Goal: Task Accomplishment & Management: Manage account settings

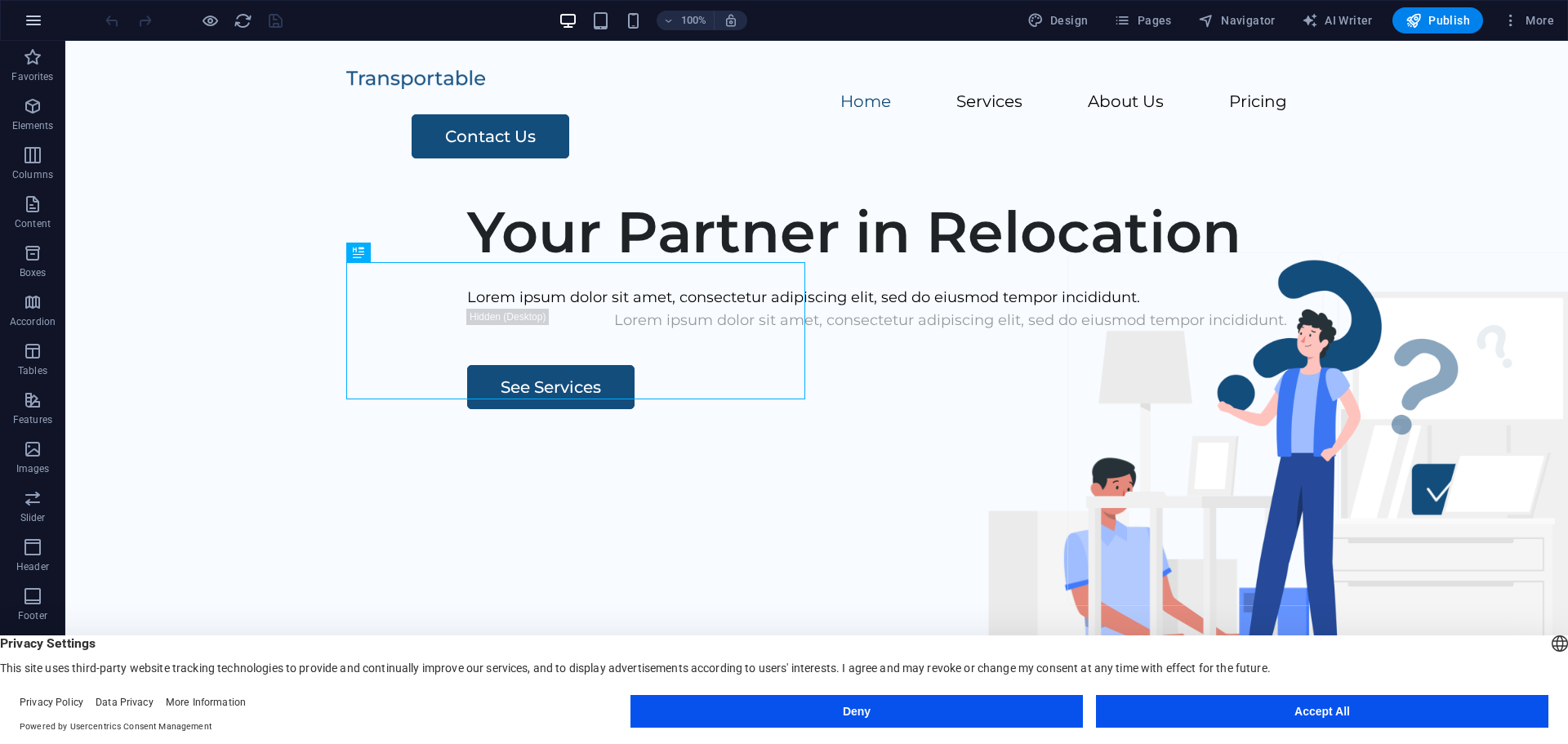
click at [33, 21] on icon "button" at bounding box center [34, 20] width 19 height 19
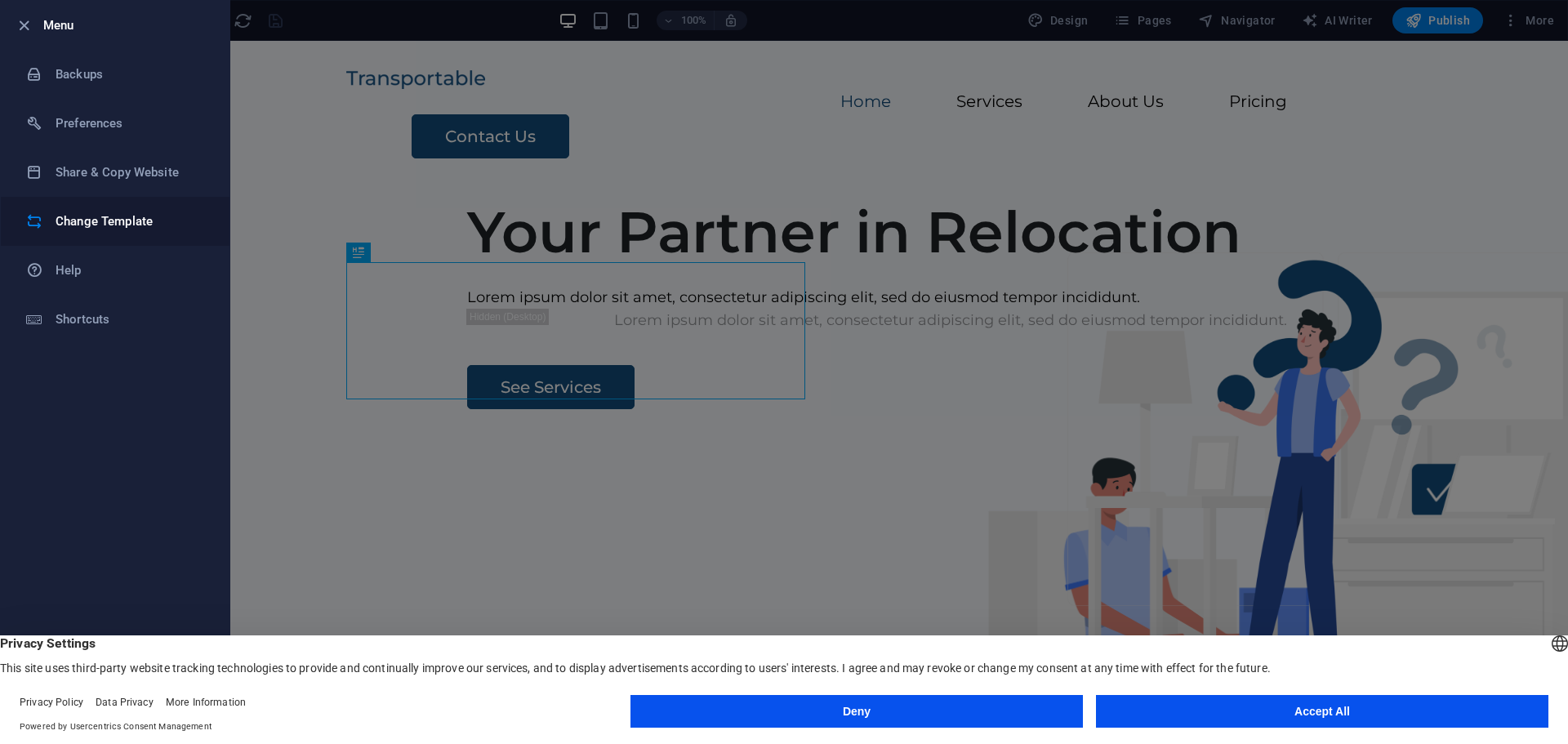
click at [124, 223] on h6 "Change Template" at bounding box center [131, 221] width 151 height 19
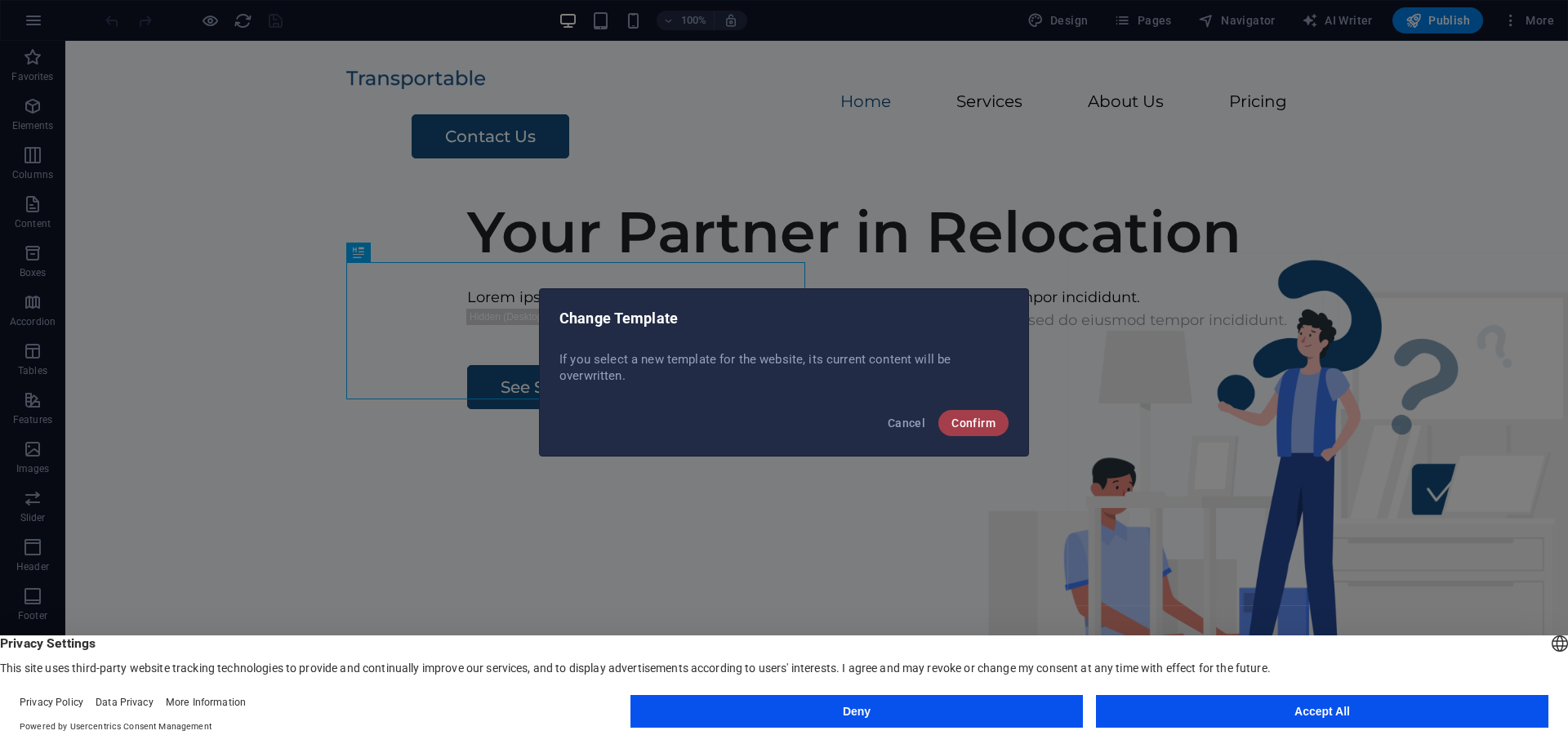
click at [970, 420] on span "Confirm" at bounding box center [974, 422] width 44 height 13
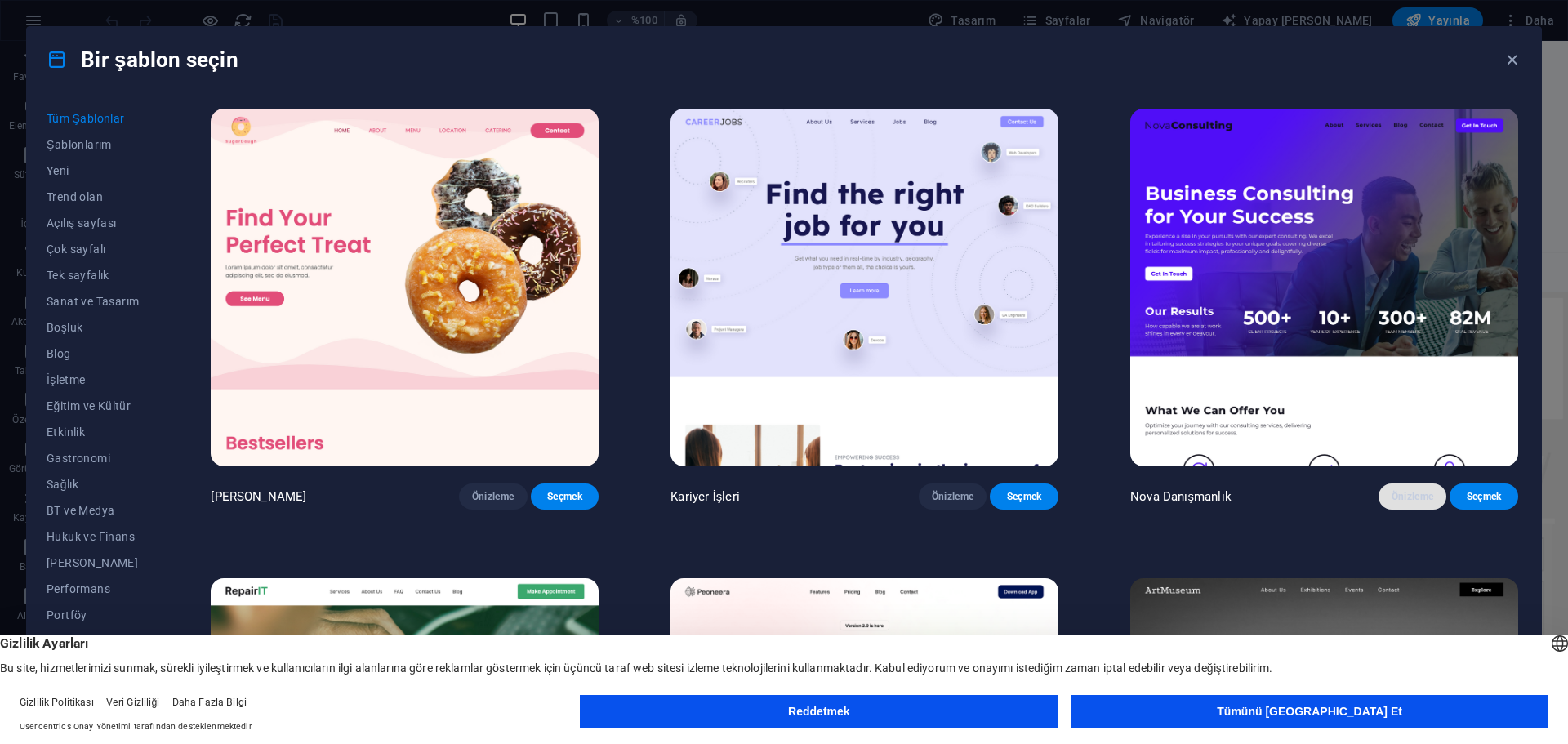
click at [1405, 490] on font "Önizleme" at bounding box center [1413, 496] width 42 height 11
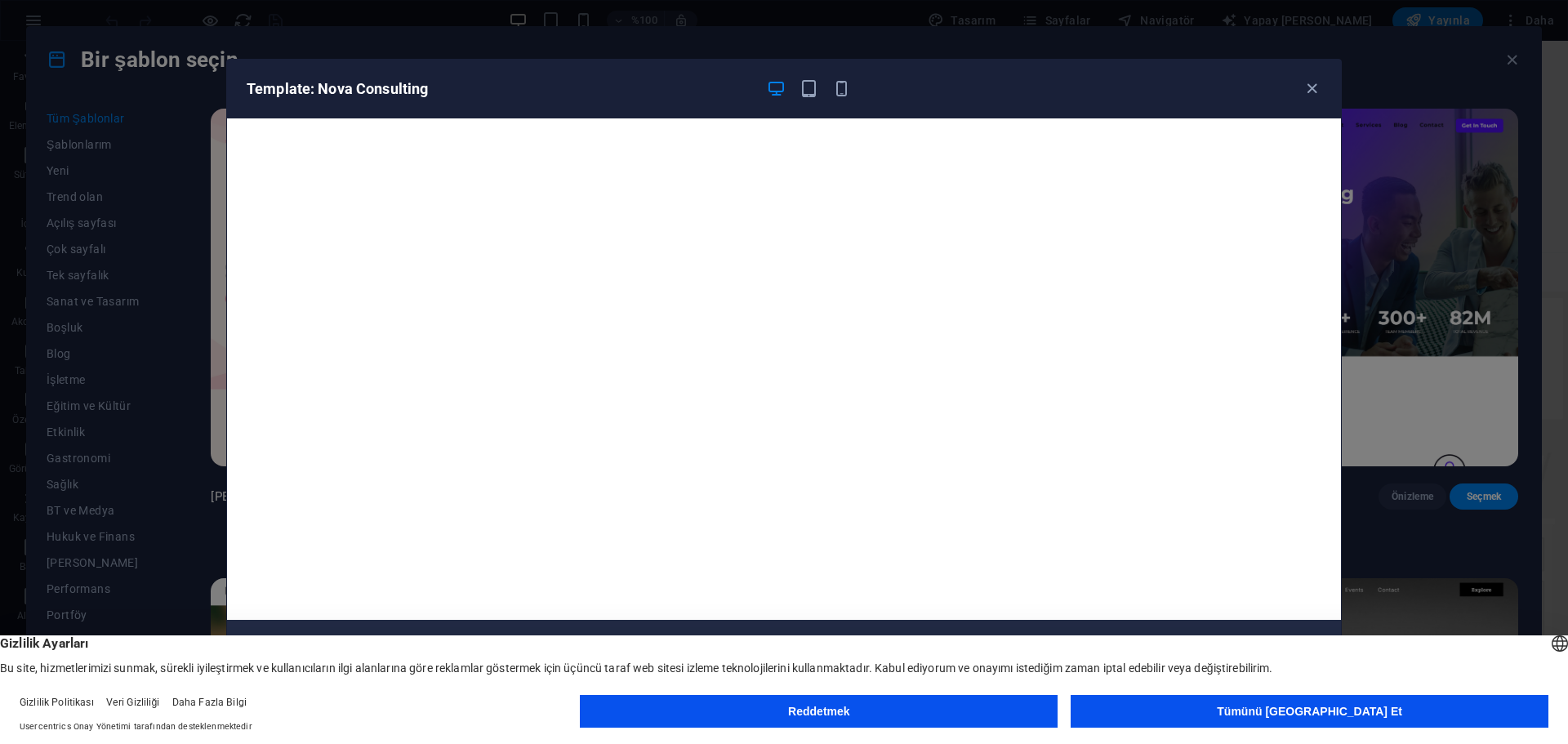
click at [1232, 725] on button "Tümünü Kabul Et" at bounding box center [1309, 710] width 478 height 33
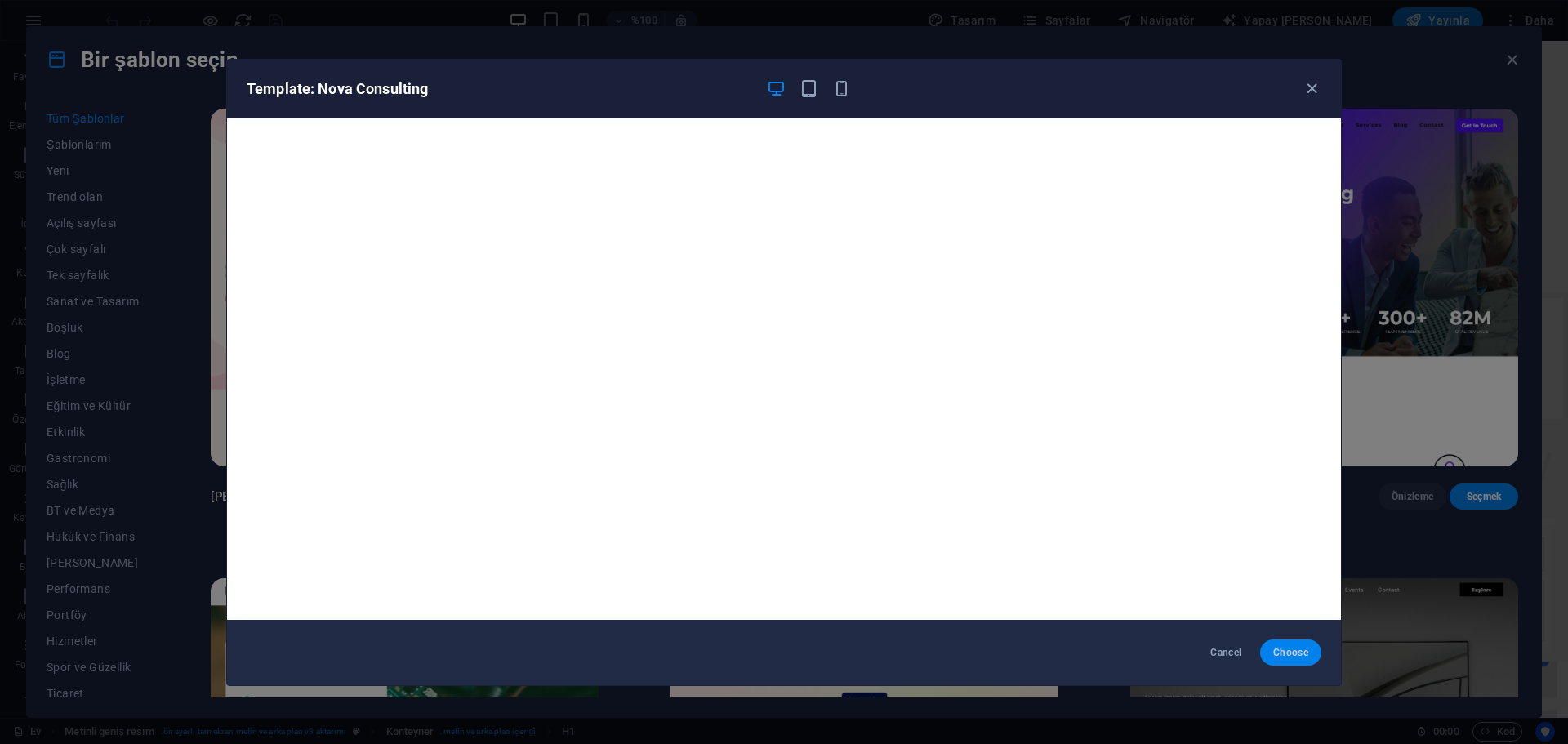
click at [1287, 661] on button "Choose" at bounding box center [1290, 653] width 61 height 27
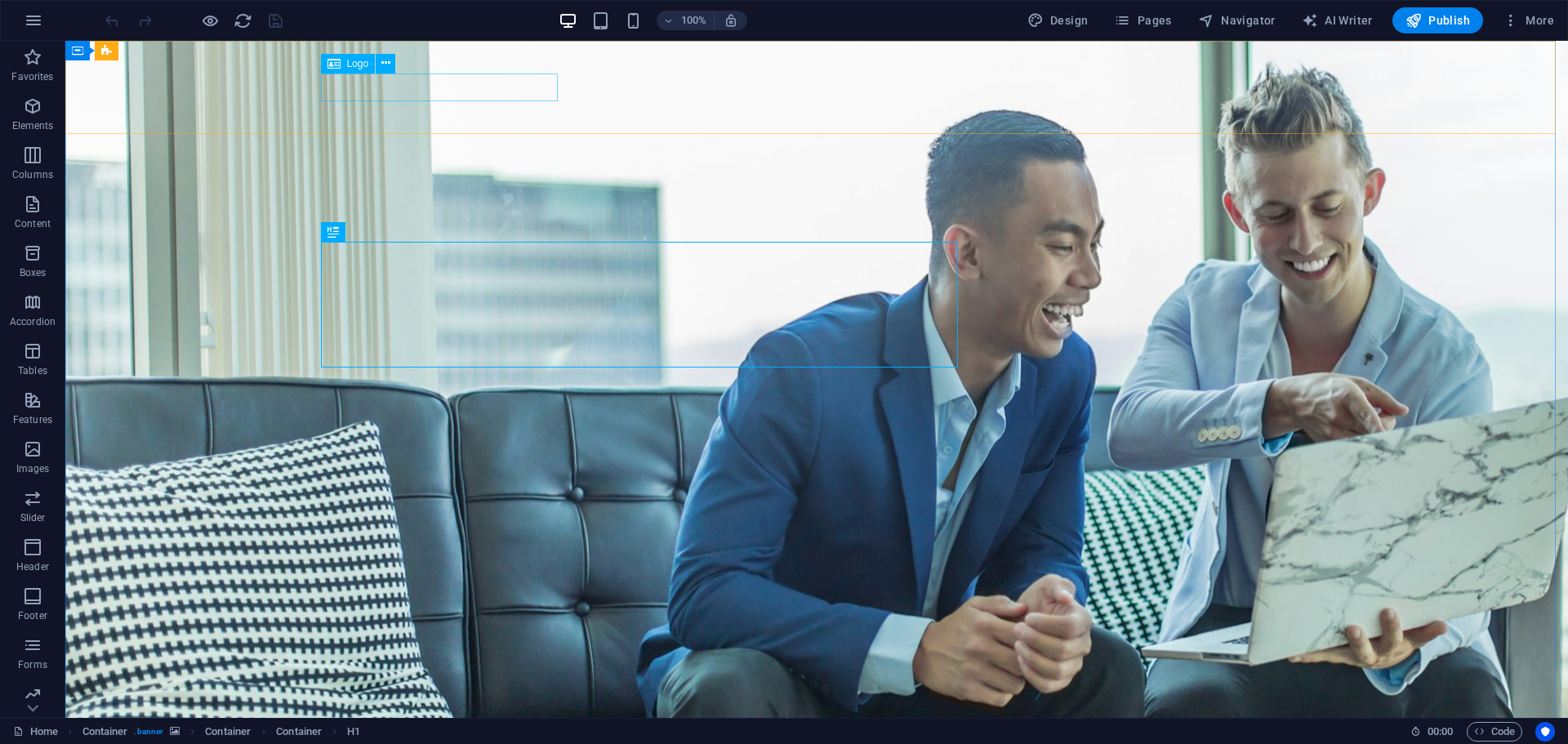
click at [353, 67] on span "Logo" at bounding box center [358, 64] width 22 height 10
click at [349, 59] on span "Logo" at bounding box center [358, 64] width 22 height 10
drag, startPoint x: 328, startPoint y: 67, endPoint x: 4, endPoint y: 27, distance: 326.5
click at [328, 67] on icon at bounding box center [334, 64] width 13 height 19
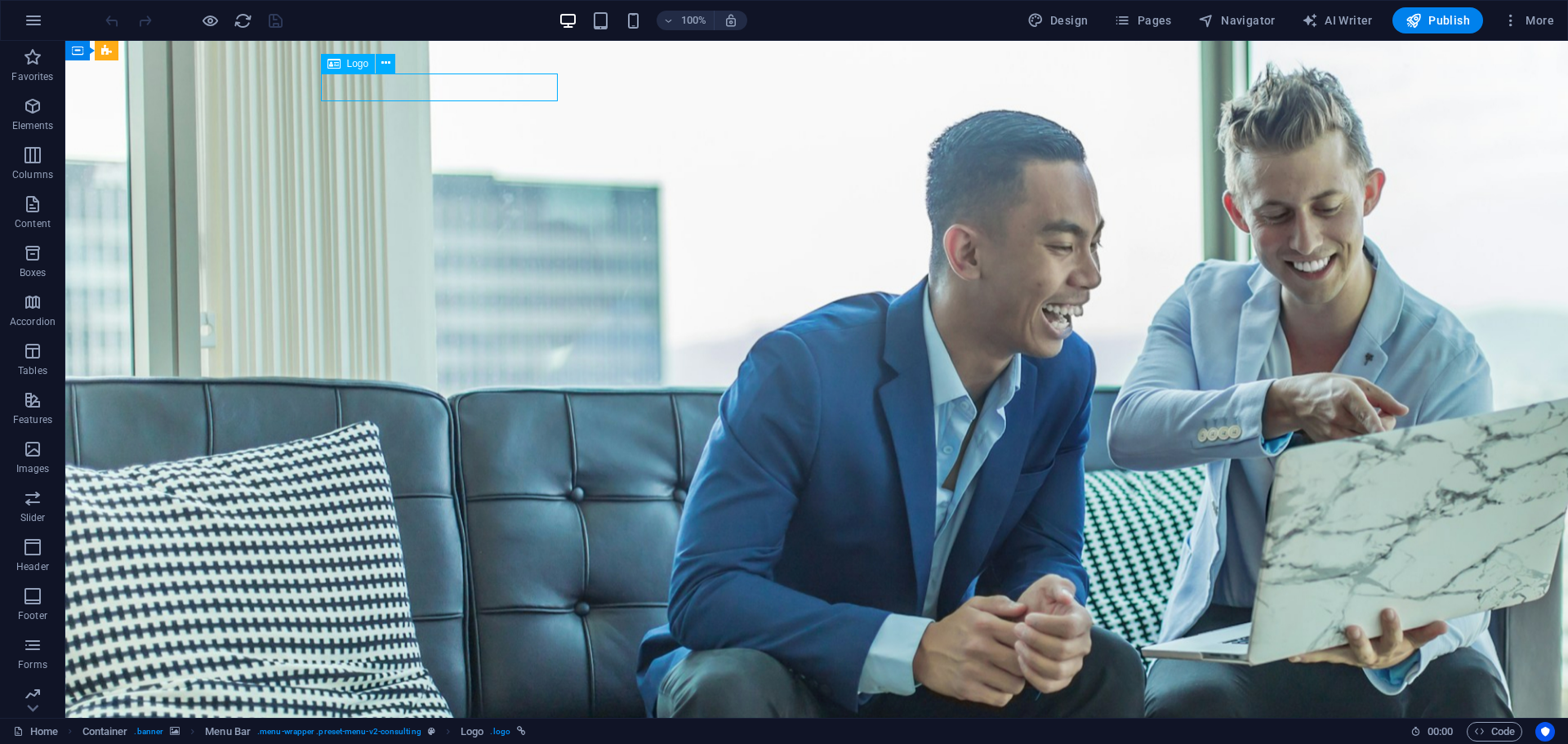
select select "px"
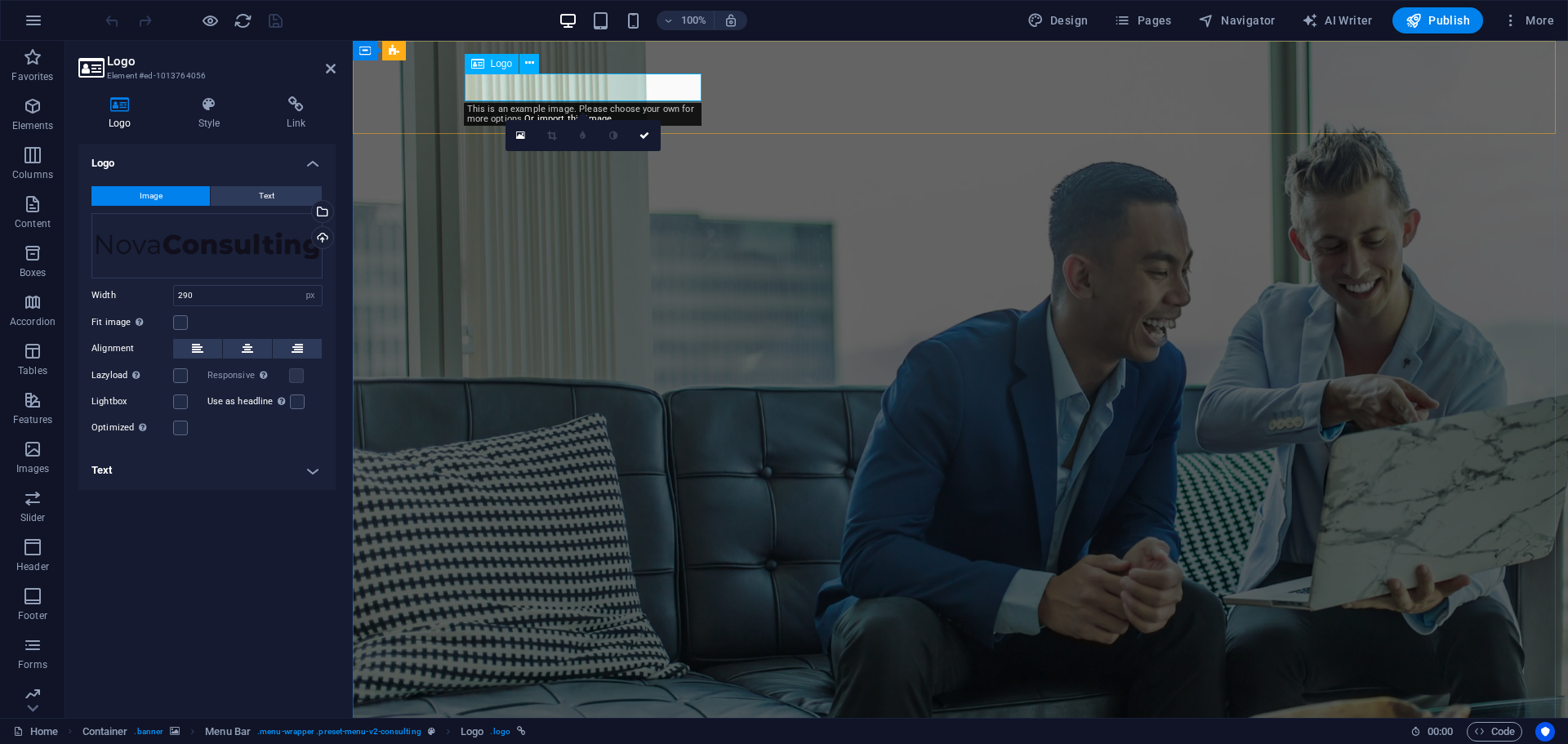
click at [478, 67] on icon at bounding box center [477, 64] width 13 height 19
click at [325, 232] on div "Upload" at bounding box center [321, 239] width 25 height 25
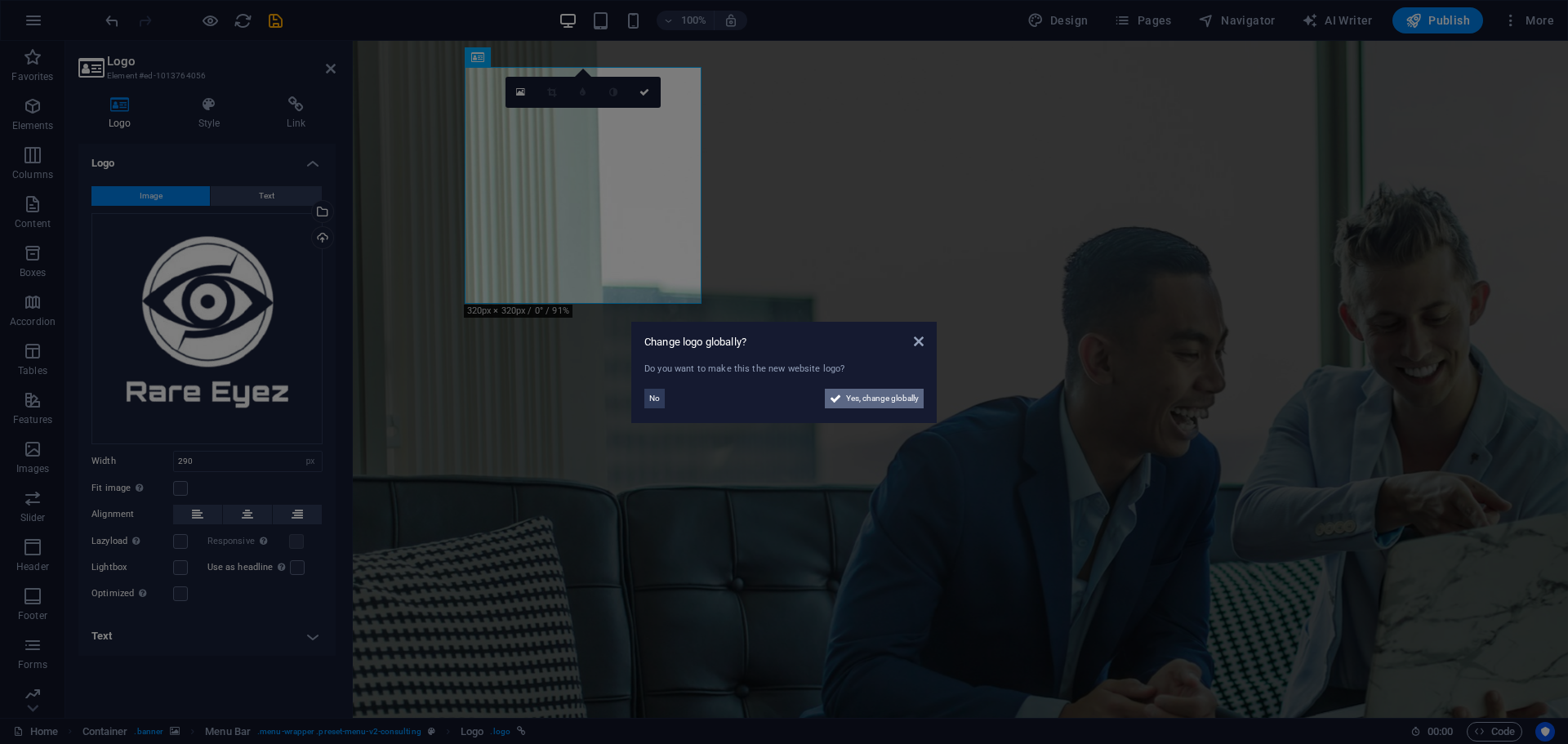
click at [904, 394] on span "Yes, change globally" at bounding box center [882, 399] width 72 height 19
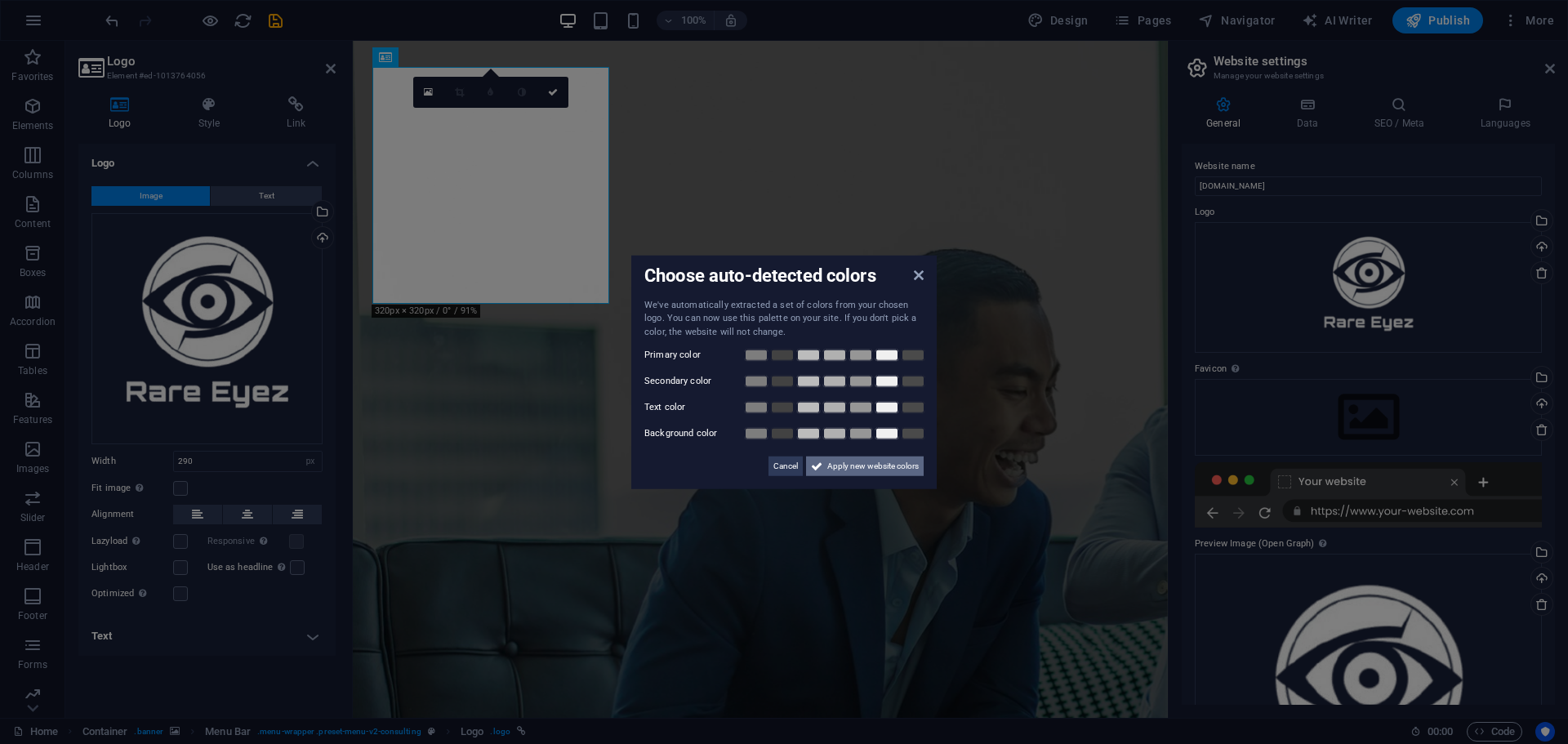
drag, startPoint x: 875, startPoint y: 469, endPoint x: 521, endPoint y: 428, distance: 356.4
click at [875, 469] on span "Apply new website colors" at bounding box center [872, 467] width 91 height 19
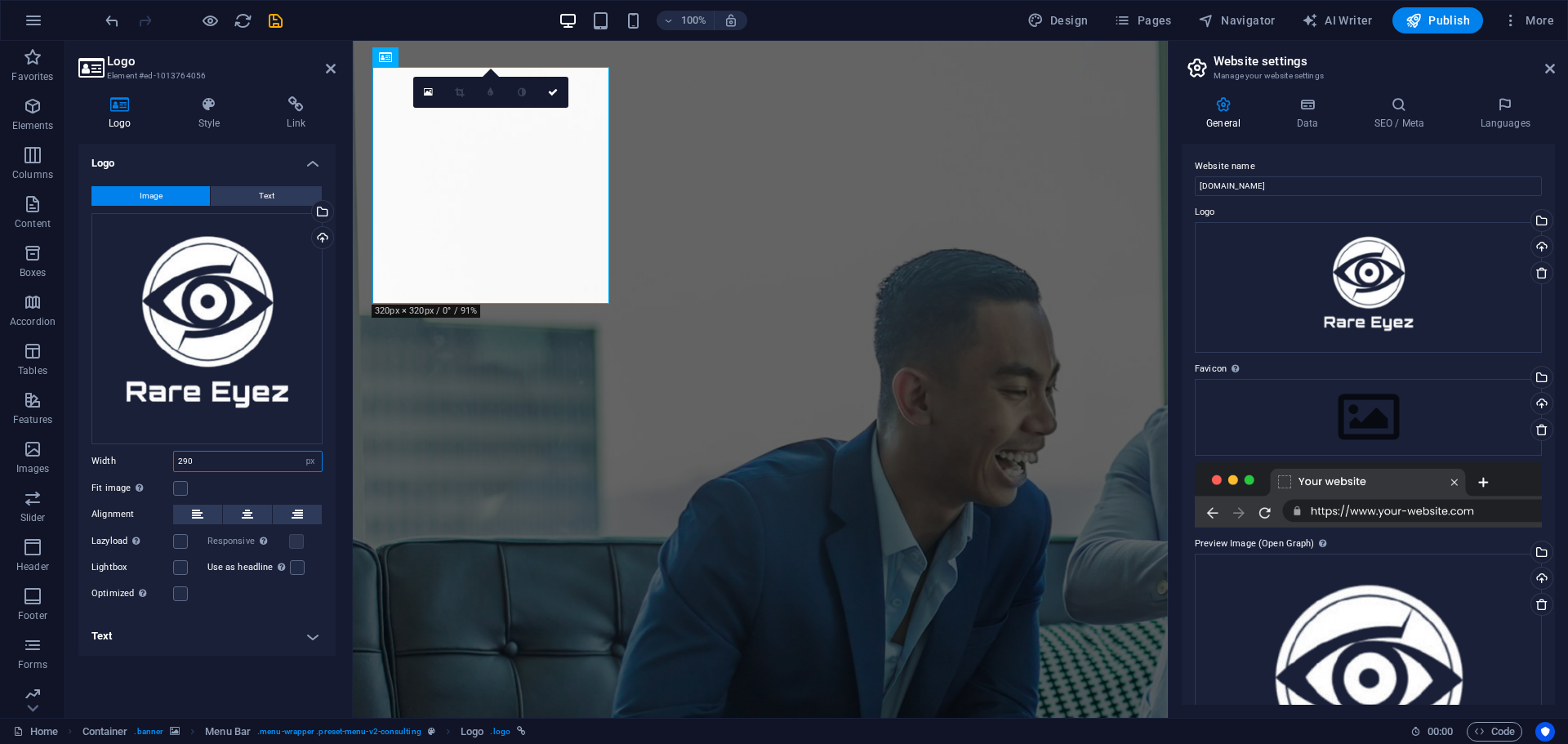
click at [270, 459] on input "290" at bounding box center [247, 461] width 148 height 19
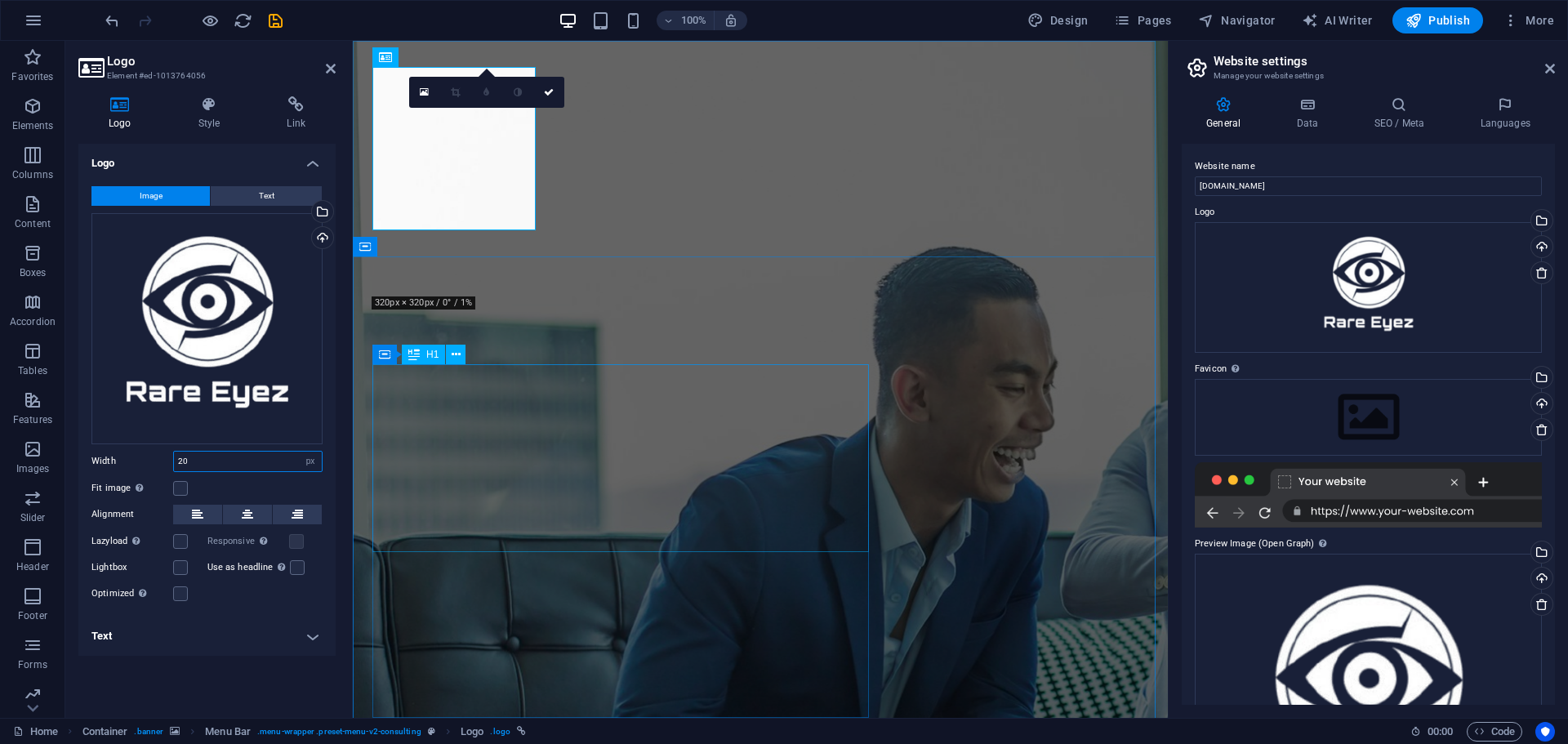
type input "2"
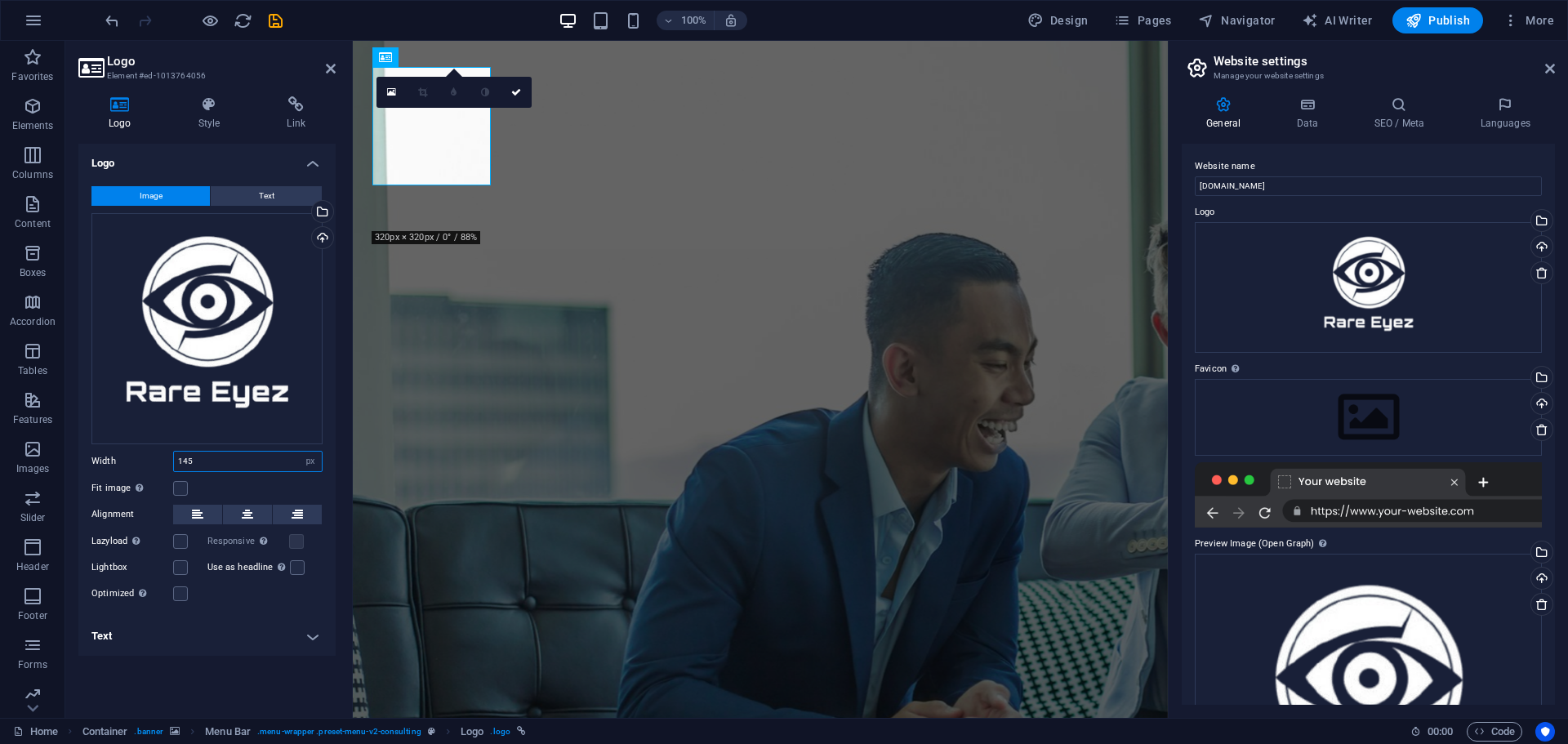
type input "145"
click at [1274, 145] on div "Website name [DOMAIN_NAME] Logo Drag files here, click to choose files or selec…" at bounding box center [1368, 424] width 373 height 561
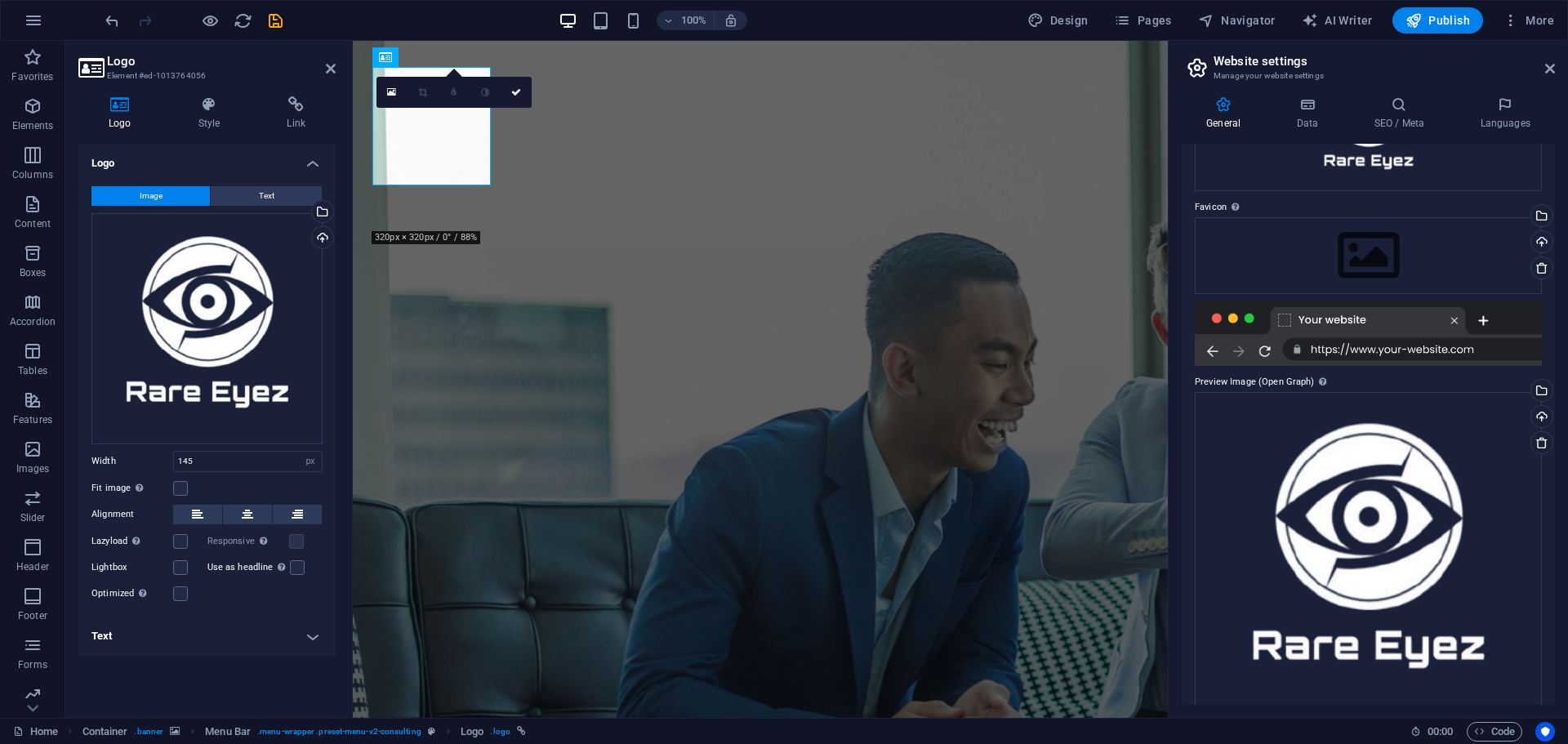
scroll to position [188, 0]
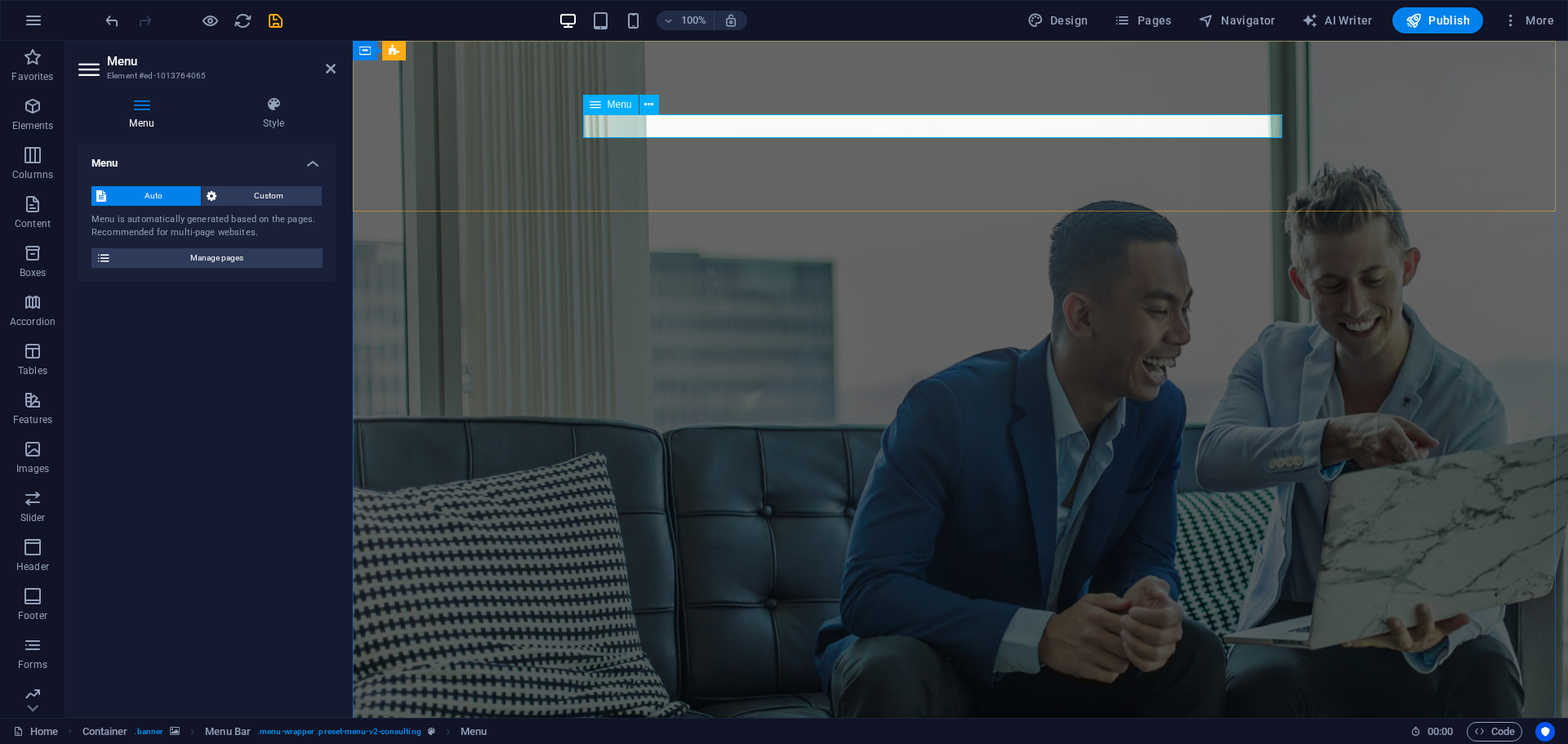
click at [270, 113] on h4 "Style" at bounding box center [273, 113] width 124 height 34
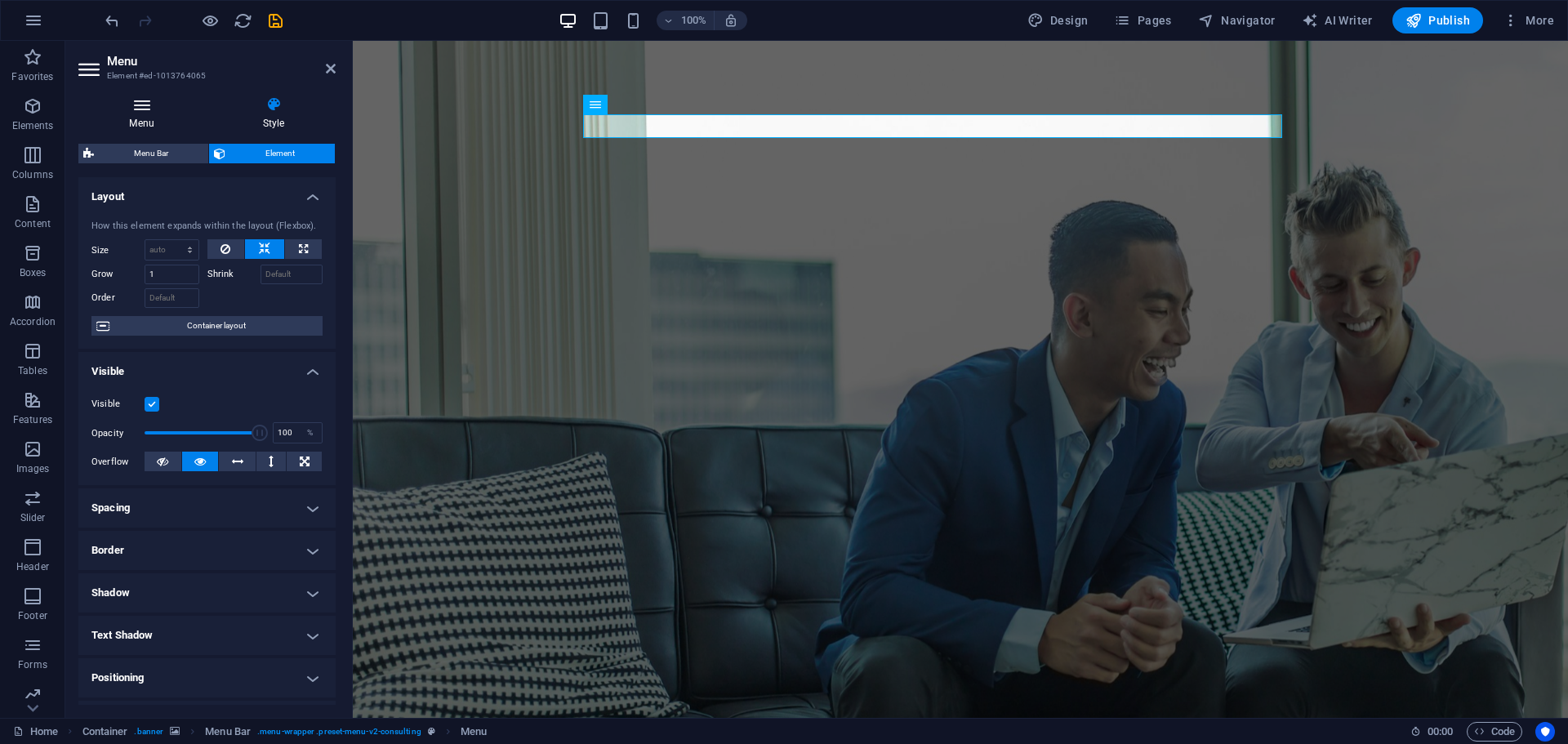
click at [150, 99] on icon at bounding box center [141, 104] width 126 height 16
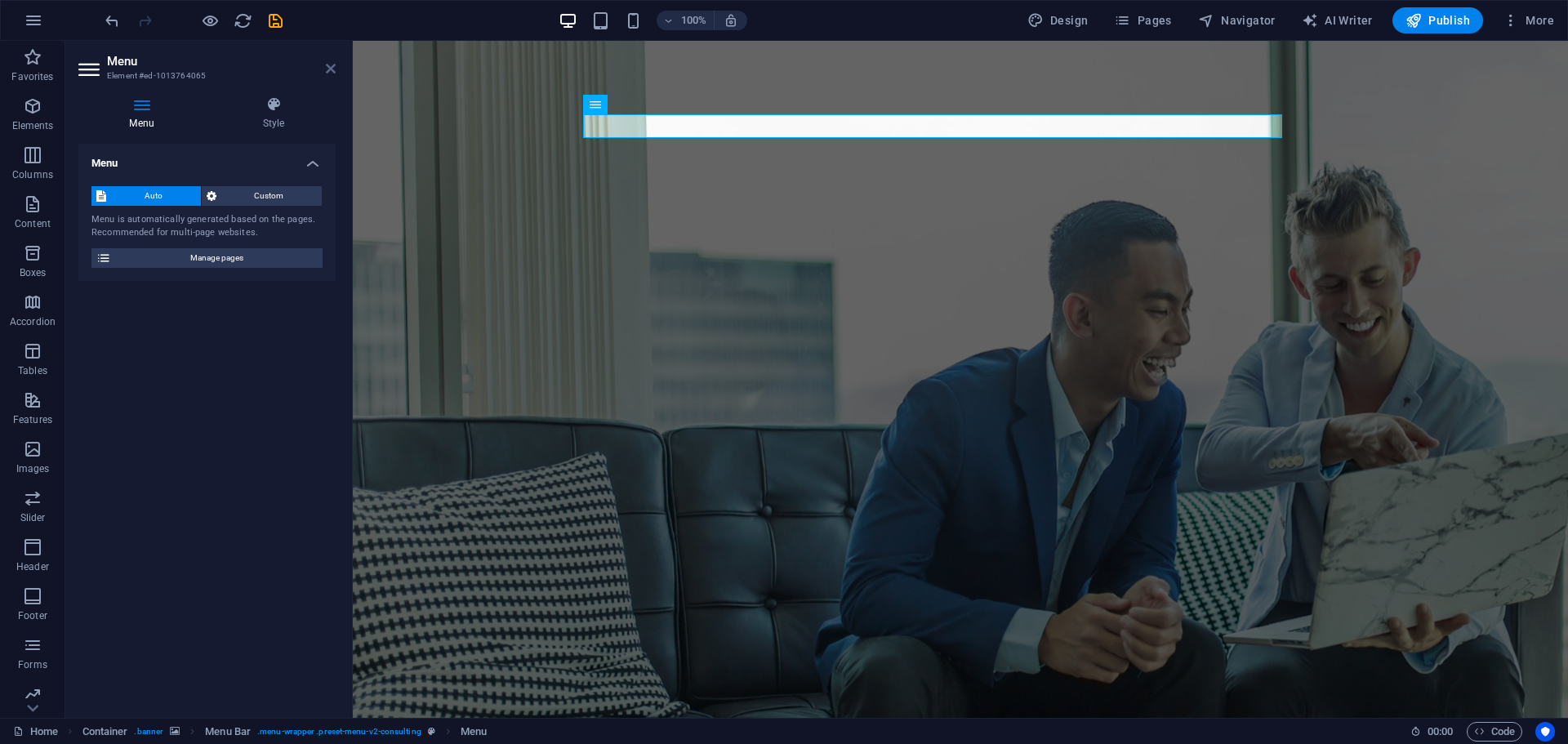
click at [326, 69] on icon at bounding box center [331, 68] width 10 height 13
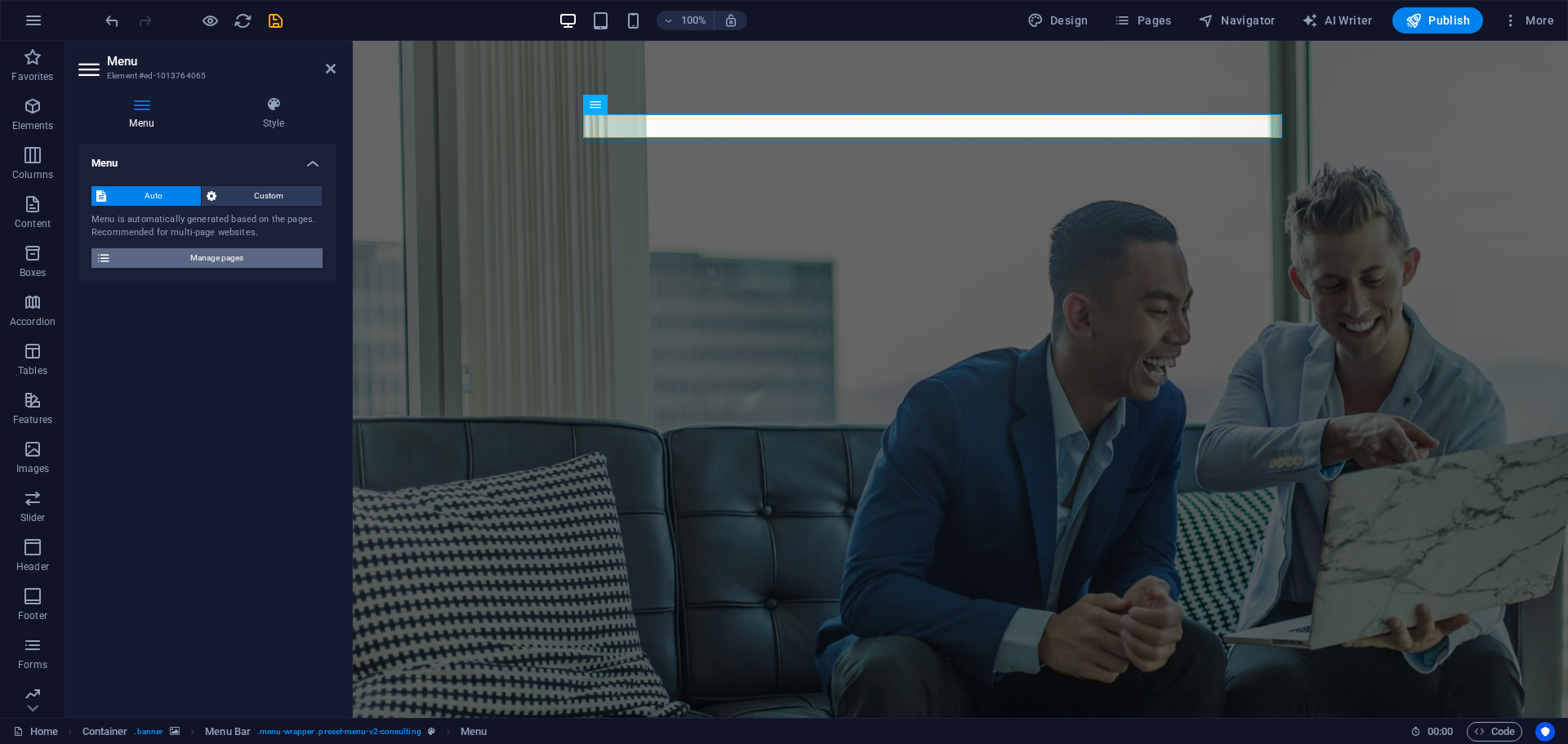
click at [244, 262] on span "Manage pages" at bounding box center [217, 258] width 202 height 19
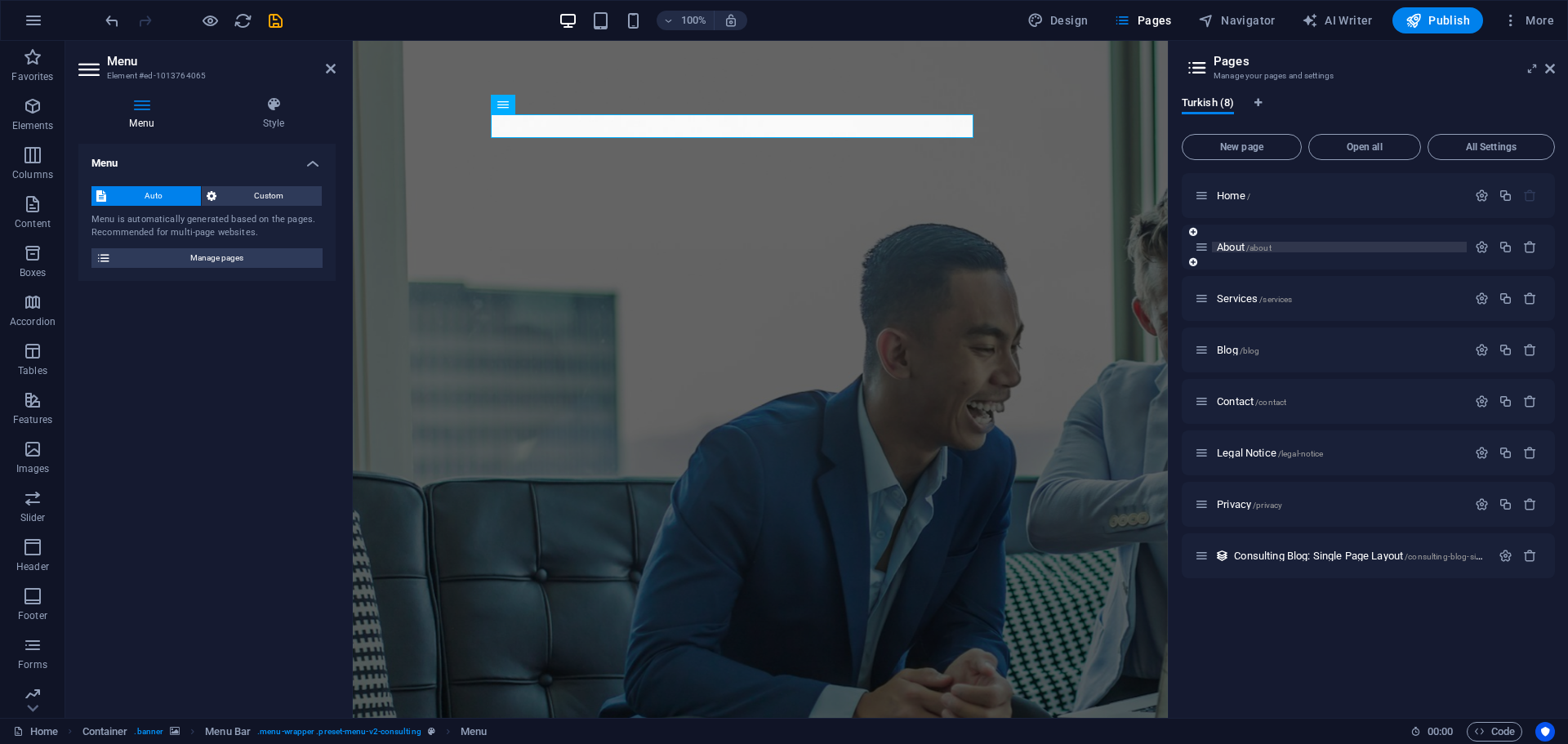
click at [1221, 249] on span "About /about" at bounding box center [1245, 247] width 55 height 12
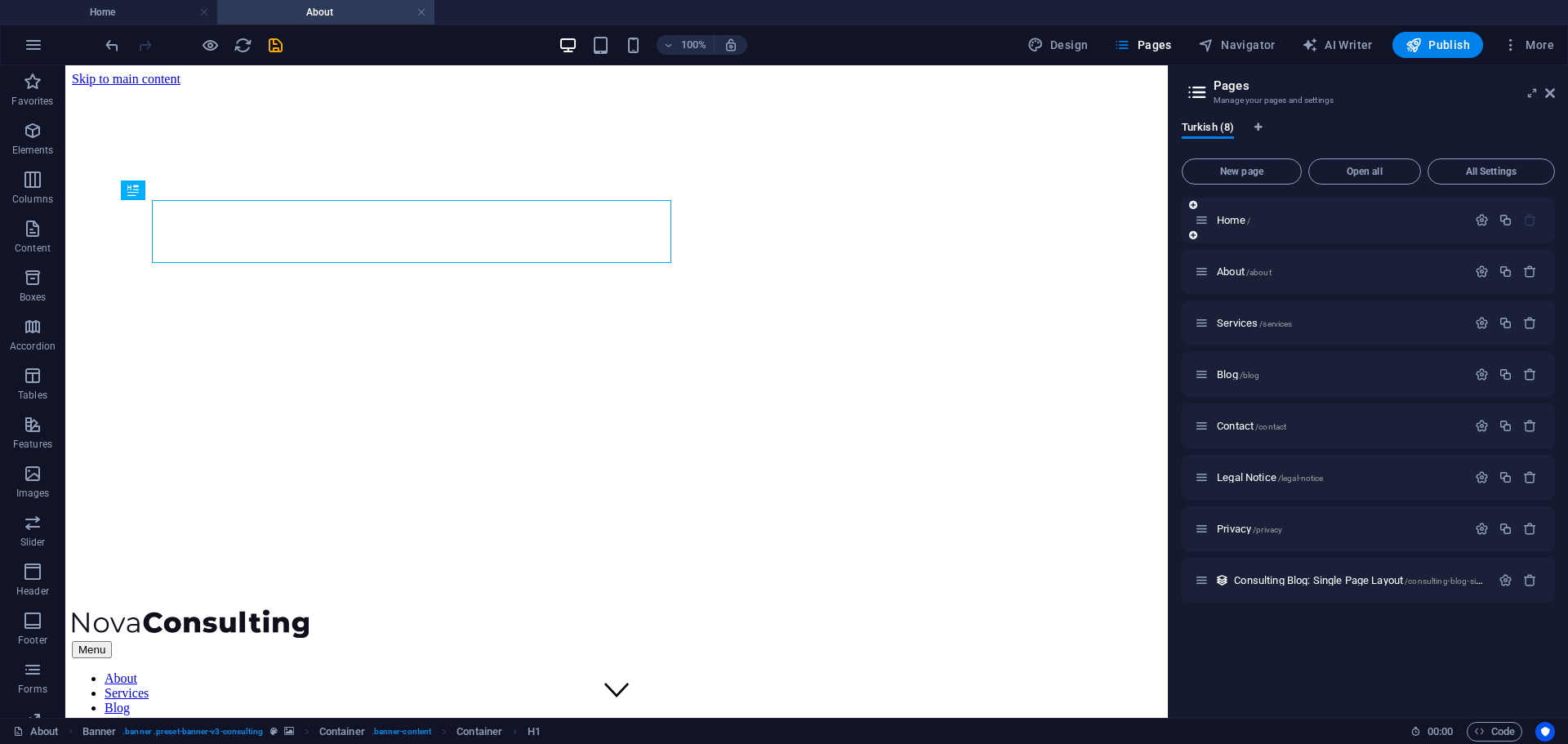
scroll to position [0, 0]
click at [1231, 268] on span "About /about" at bounding box center [1245, 271] width 55 height 12
click at [1484, 272] on icon "button" at bounding box center [1482, 271] width 14 height 14
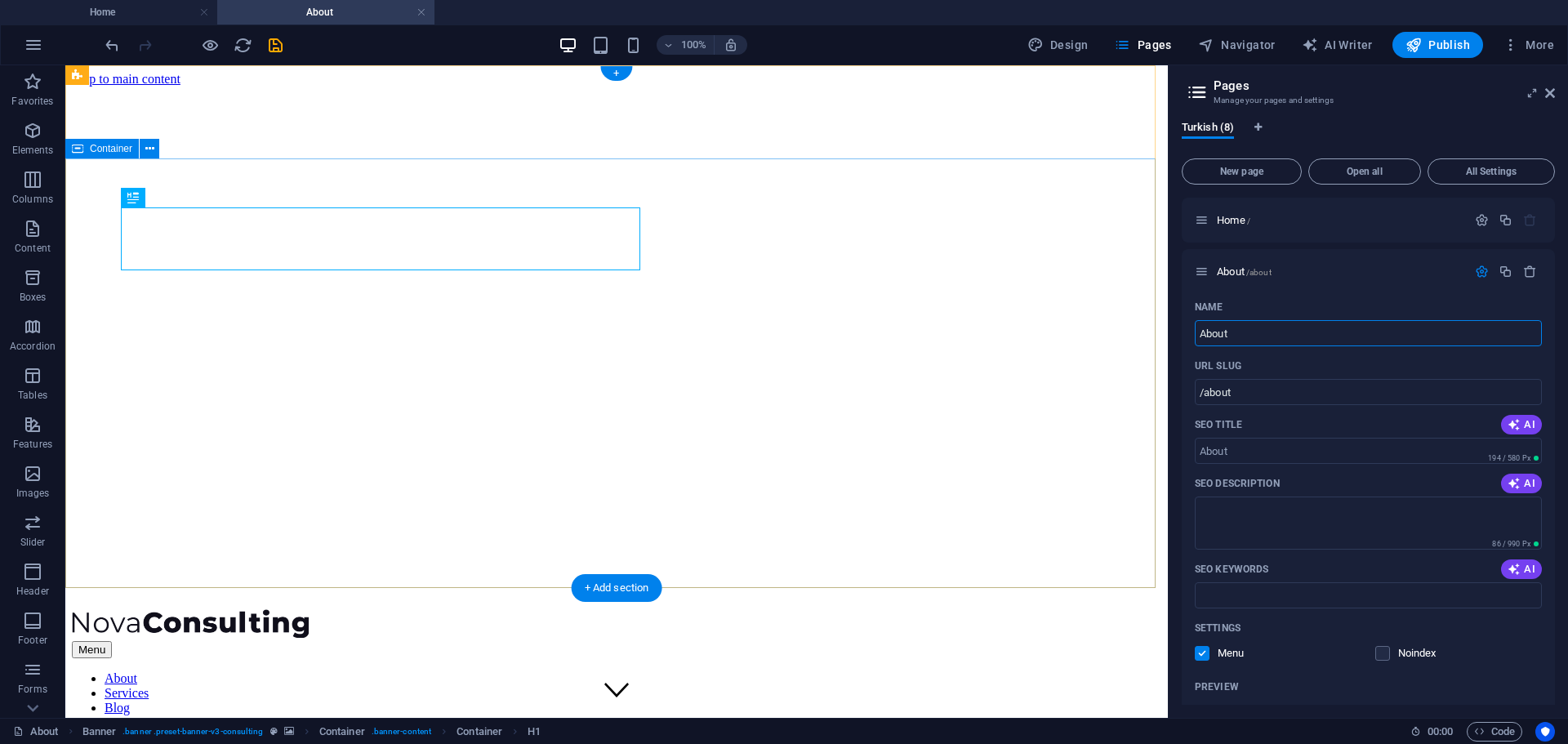
drag, startPoint x: 1380, startPoint y: 398, endPoint x: 1110, endPoint y: 357, distance: 273.1
click at [1242, 333] on input "About" at bounding box center [1368, 333] width 347 height 27
type input "Hak"
type input "/h"
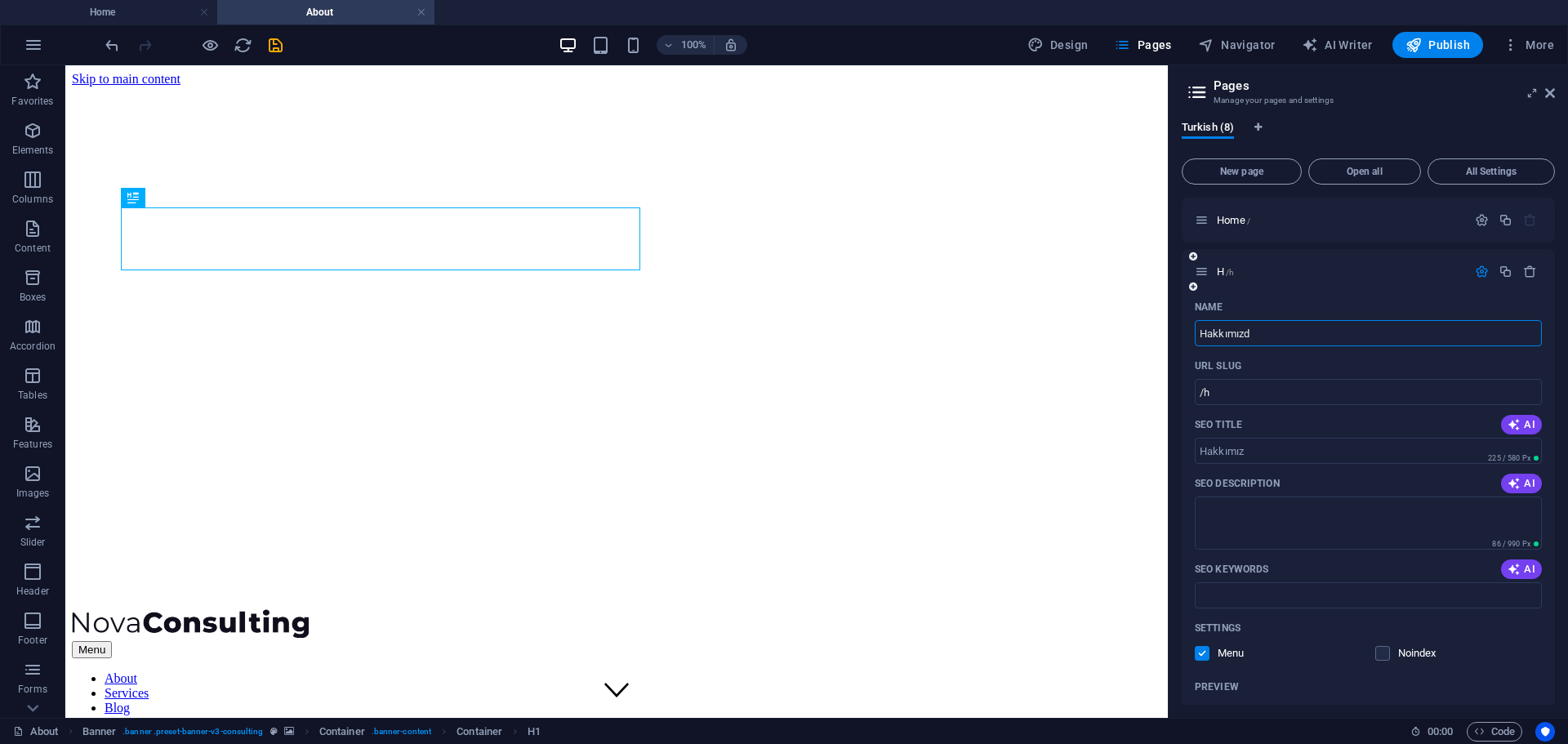
type input "Hakkımızda"
type input "/hakk-m-z"
type input "Hakkımızda"
type input "/hakk-m-[GEOGRAPHIC_DATA]"
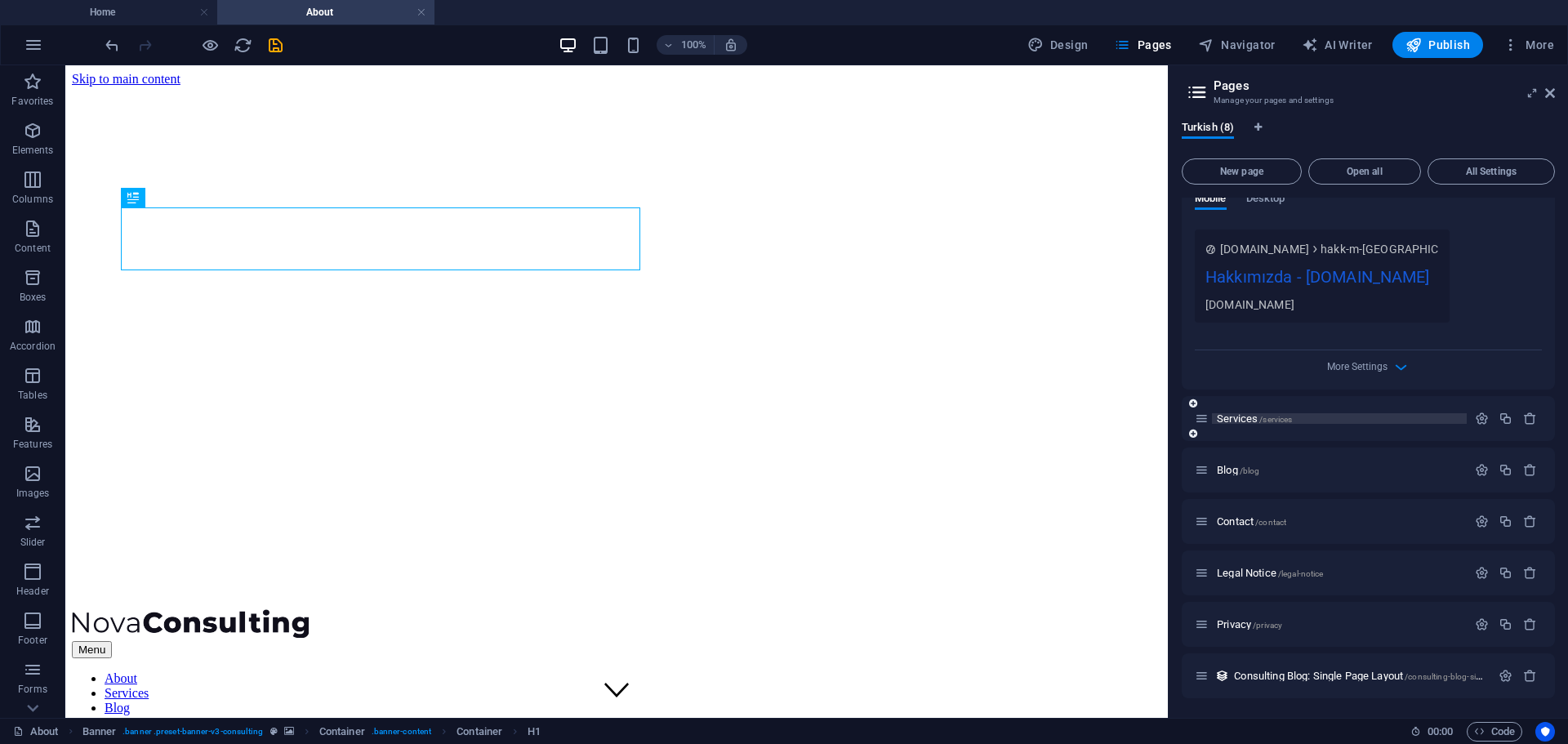
type input "Hakkımızda"
click at [1245, 421] on span "Services /services" at bounding box center [1254, 419] width 75 height 12
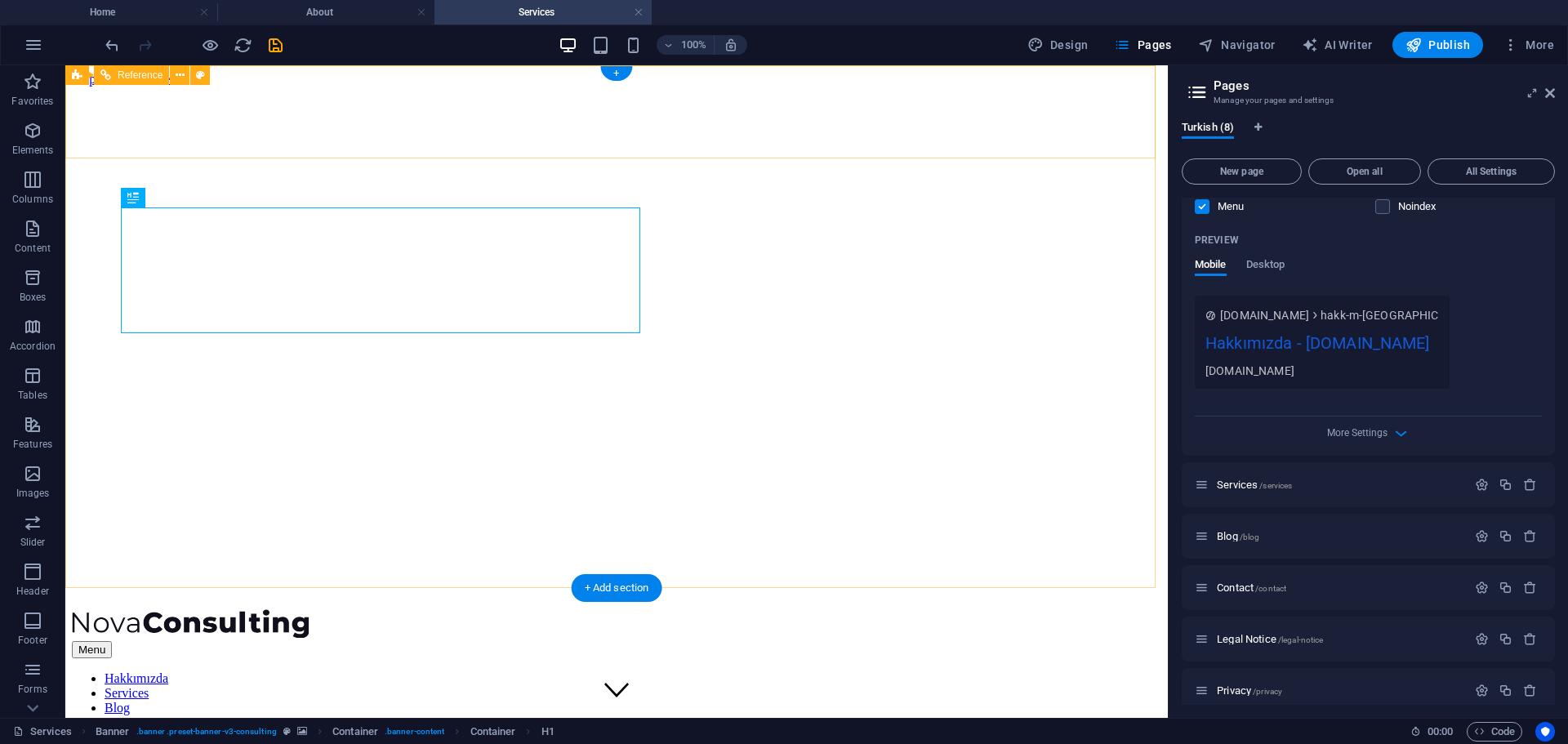
click at [714, 672] on nav "Hakkımızda Services Blog Contact" at bounding box center [616, 701] width 1090 height 59
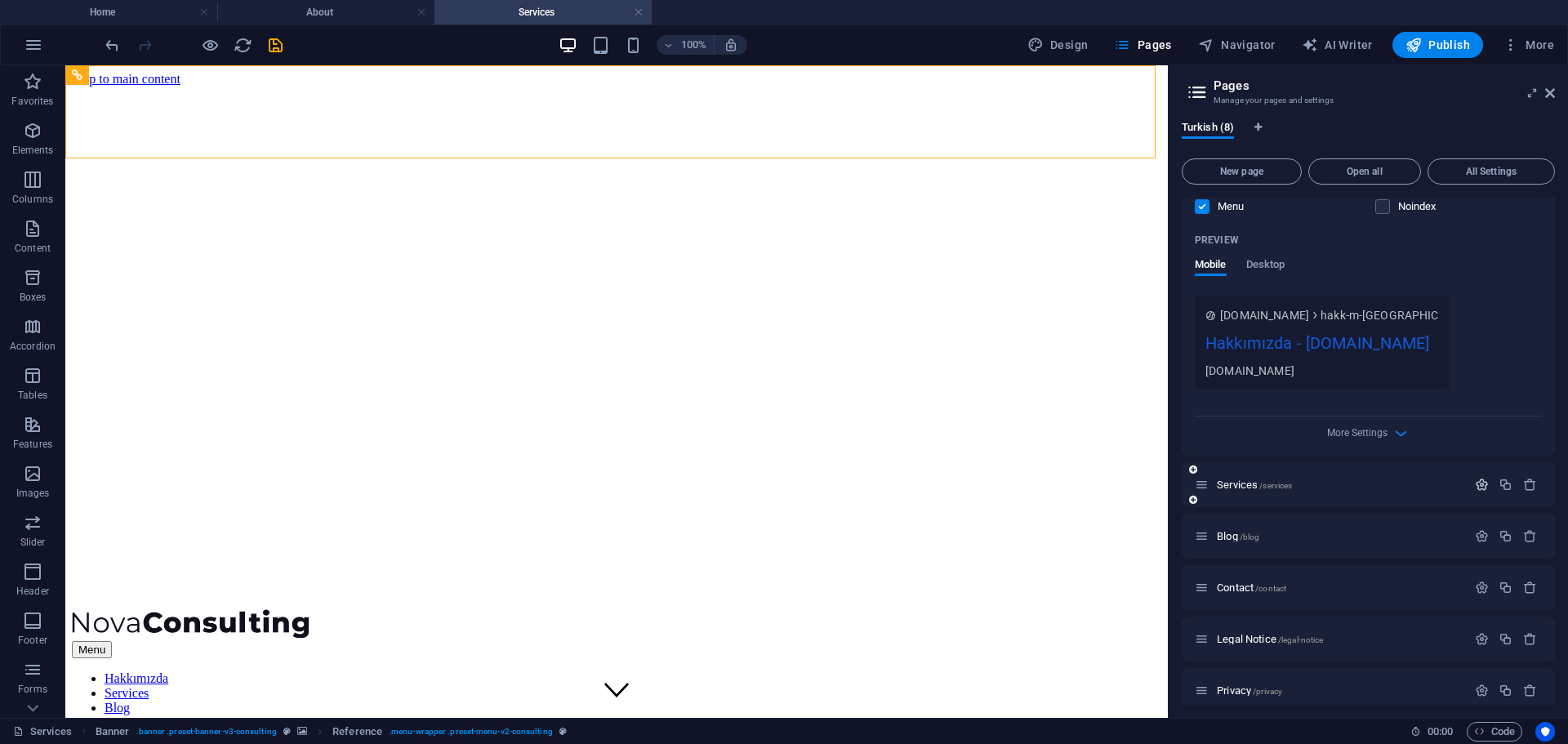
click at [1479, 485] on icon "button" at bounding box center [1482, 485] width 14 height 14
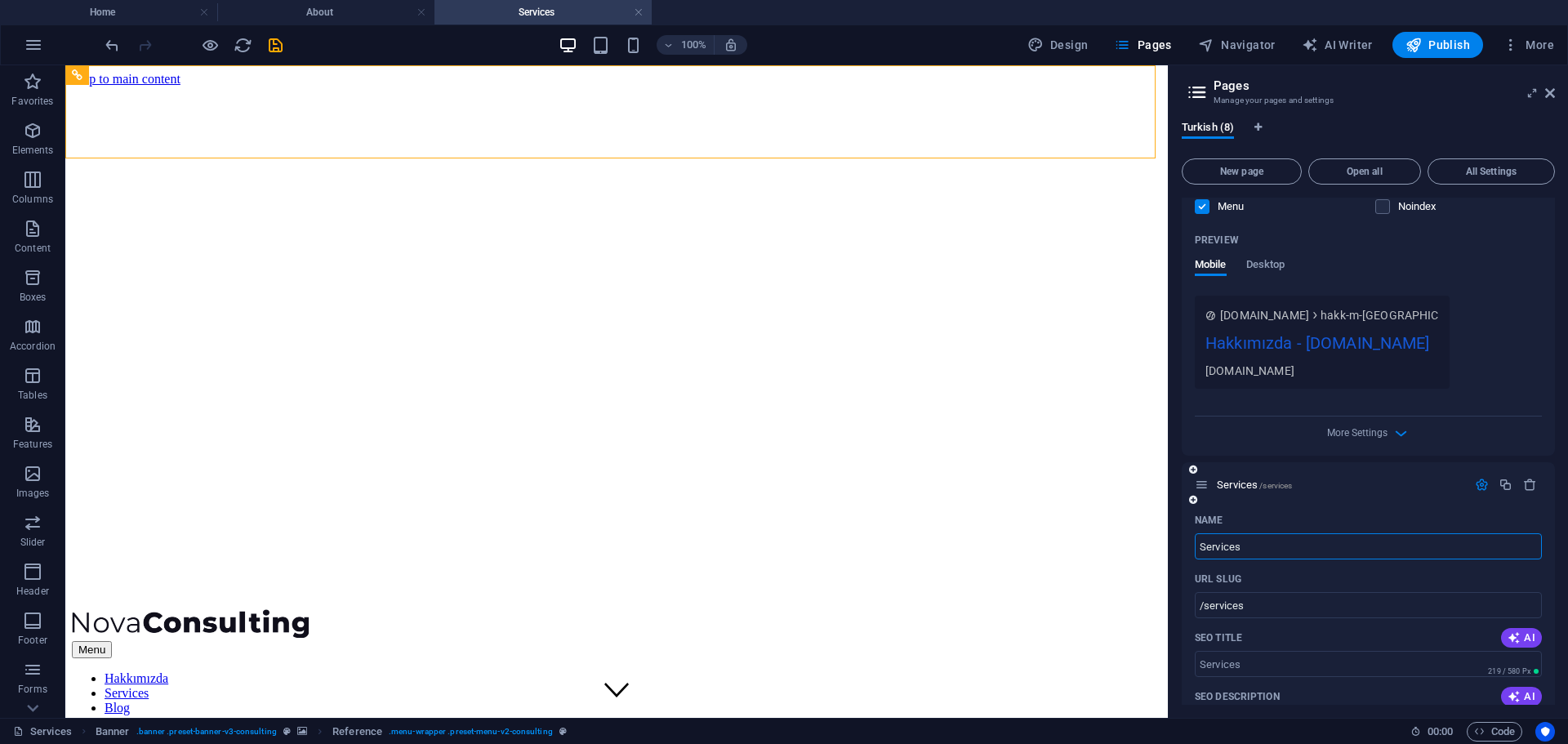
click at [1292, 552] on input "Services" at bounding box center [1368, 546] width 347 height 27
type input "İşlemler"
type input "/islemler"
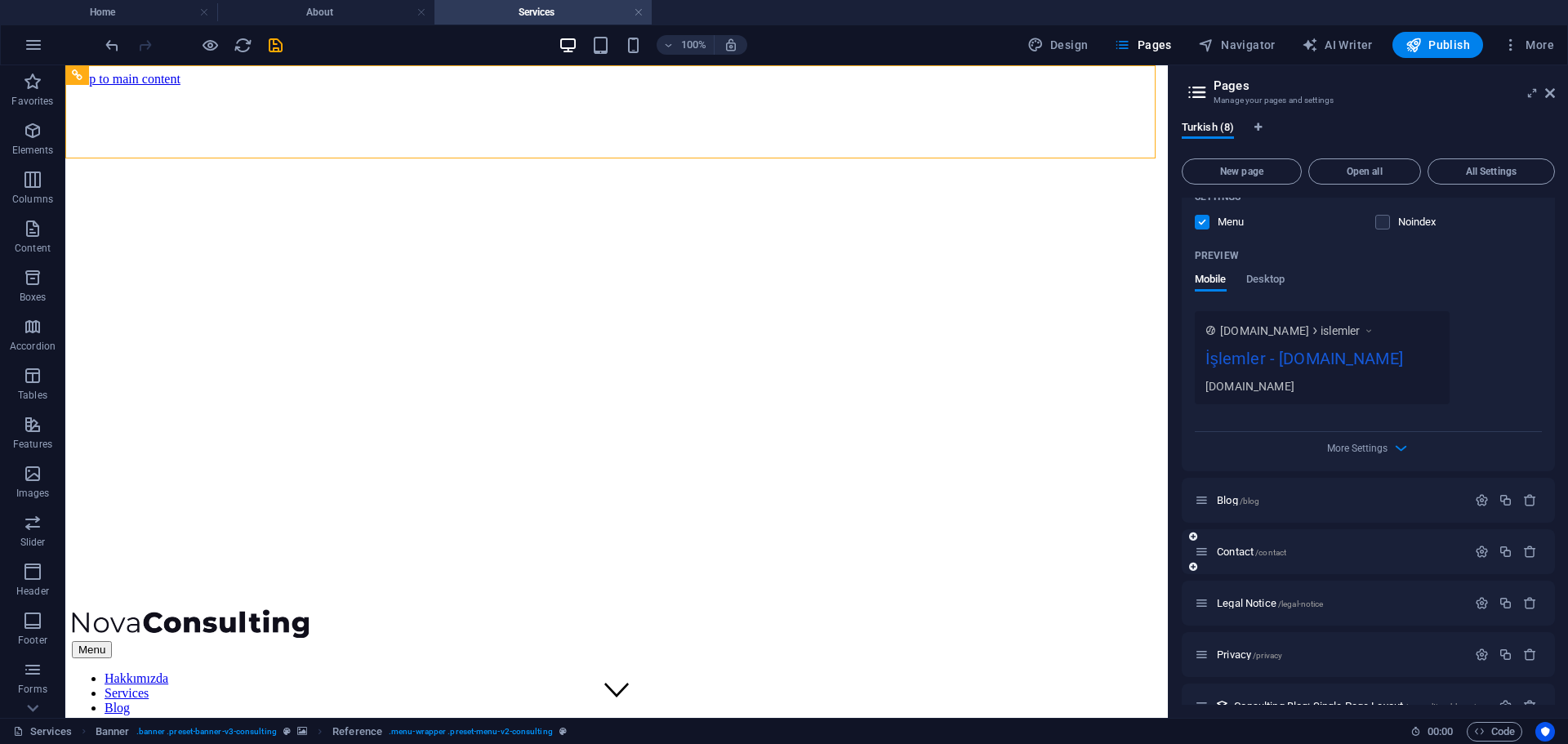
scroll to position [1122, 0]
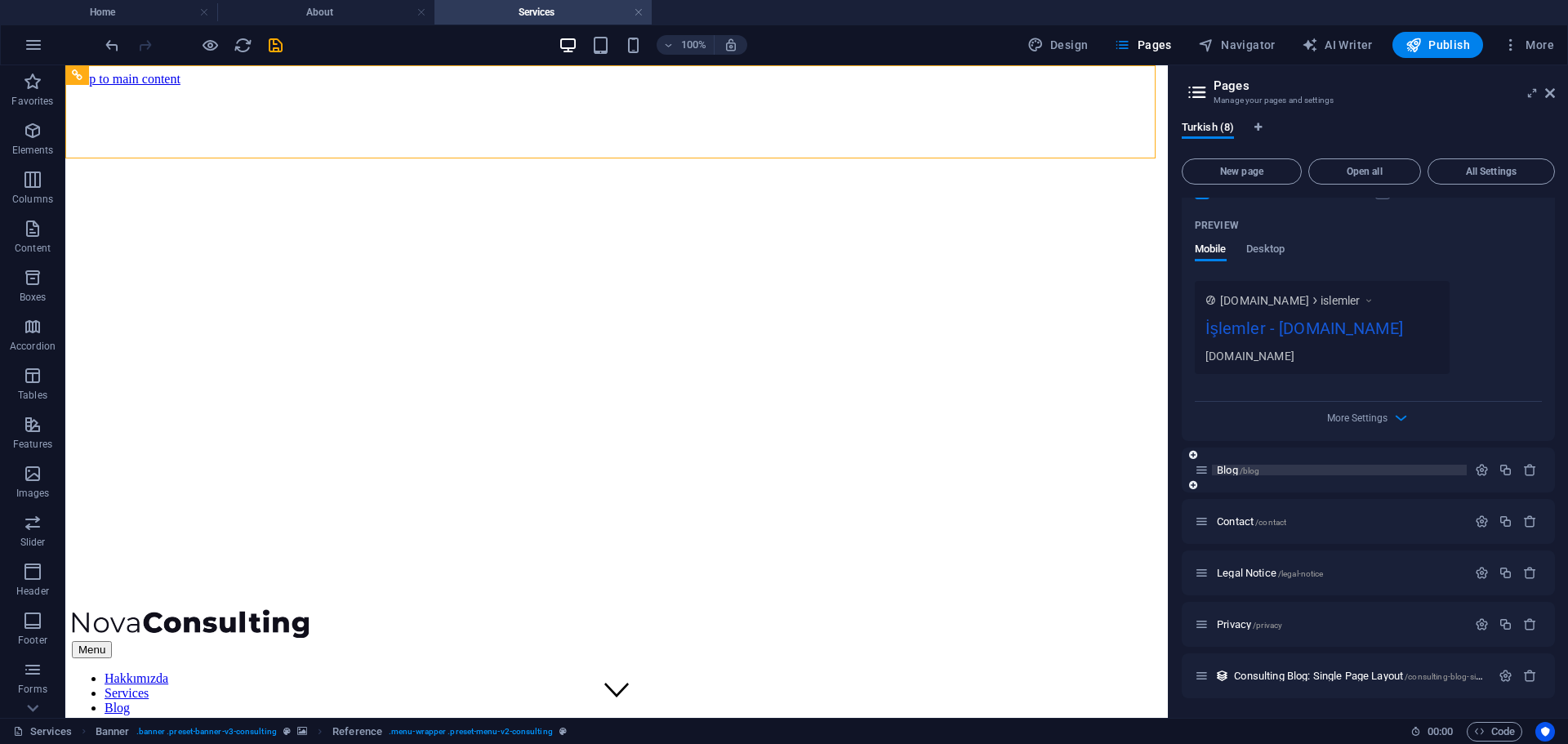
type input "İşlemler"
click at [1229, 469] on span "Blog /blog" at bounding box center [1238, 470] width 42 height 12
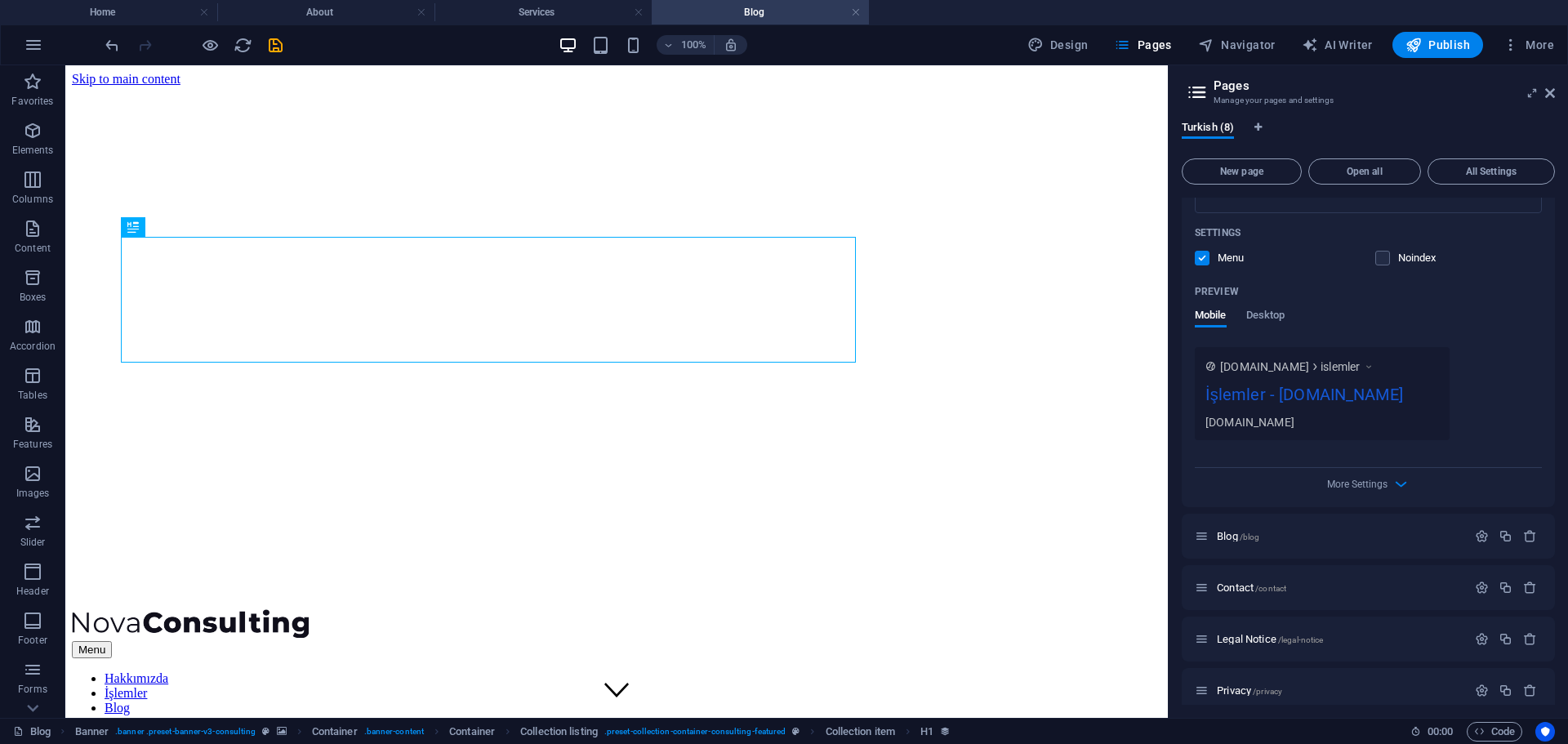
scroll to position [0, 0]
click at [919, 672] on nav "Hakkımızda İşlemler Blog Contact" at bounding box center [616, 701] width 1090 height 59
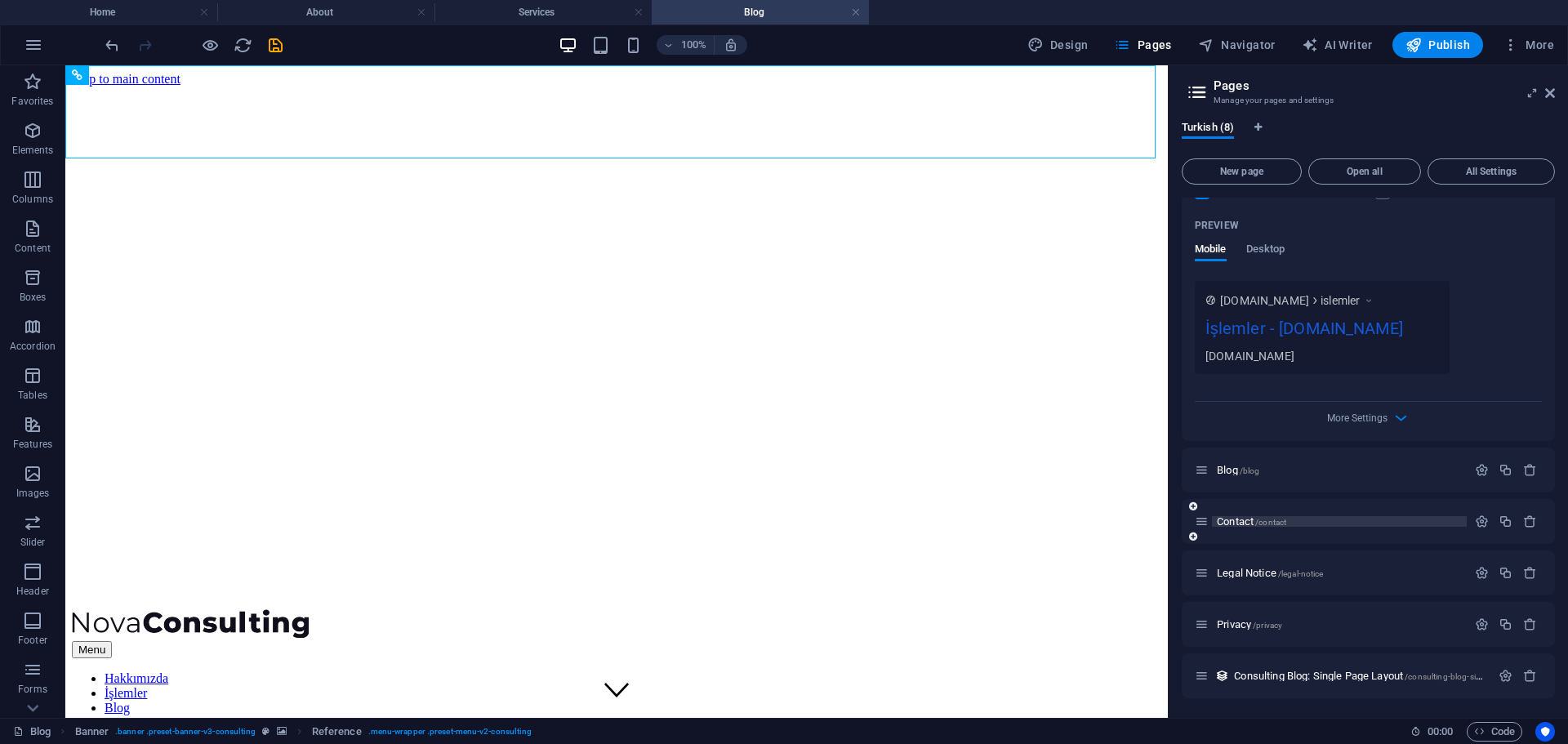
click at [1234, 515] on span "Contact /contact" at bounding box center [1252, 521] width 70 height 12
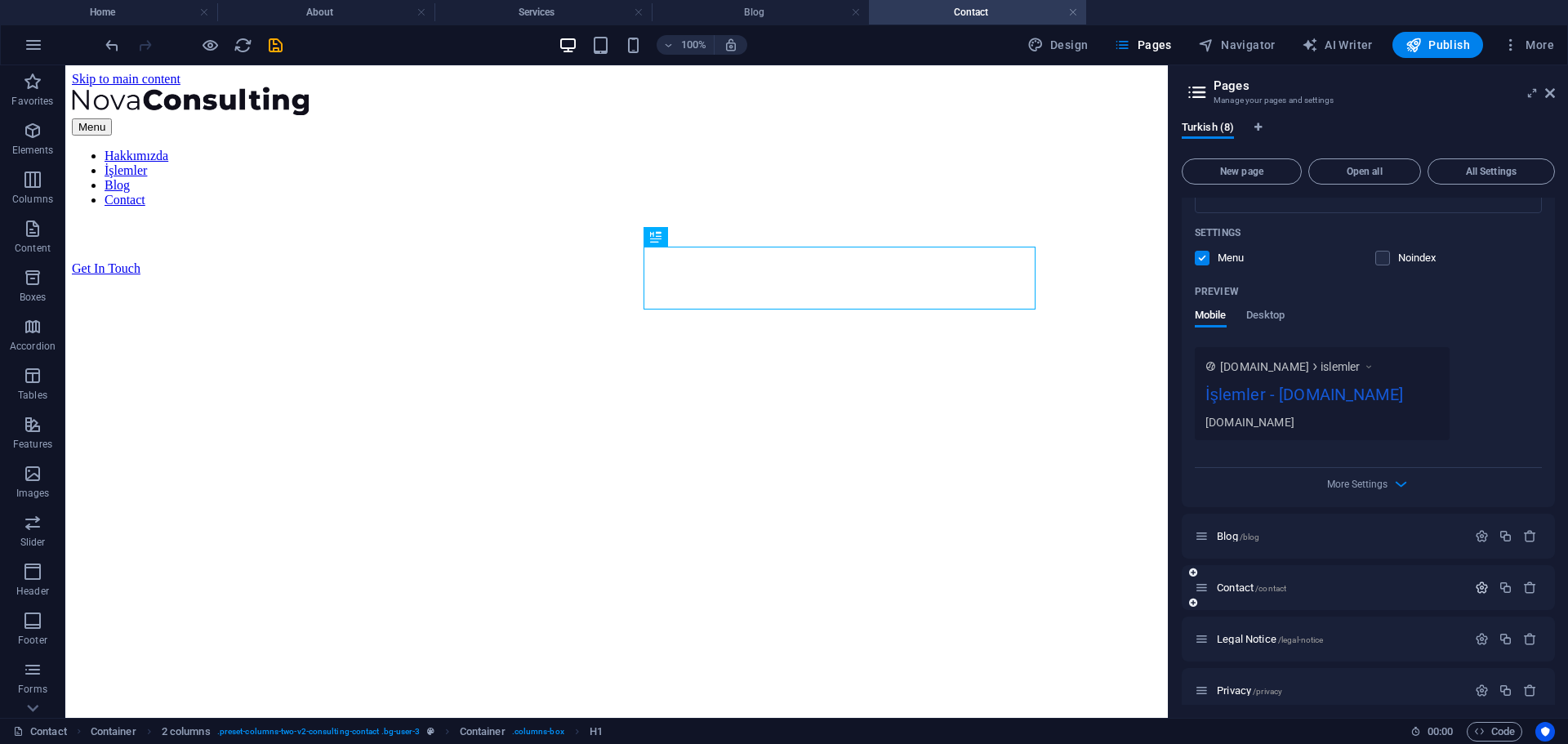
click at [1479, 583] on icon "button" at bounding box center [1482, 588] width 14 height 14
click at [1322, 646] on input "Contact" at bounding box center [1368, 649] width 347 height 27
type input "İl"
type input "/ilew"
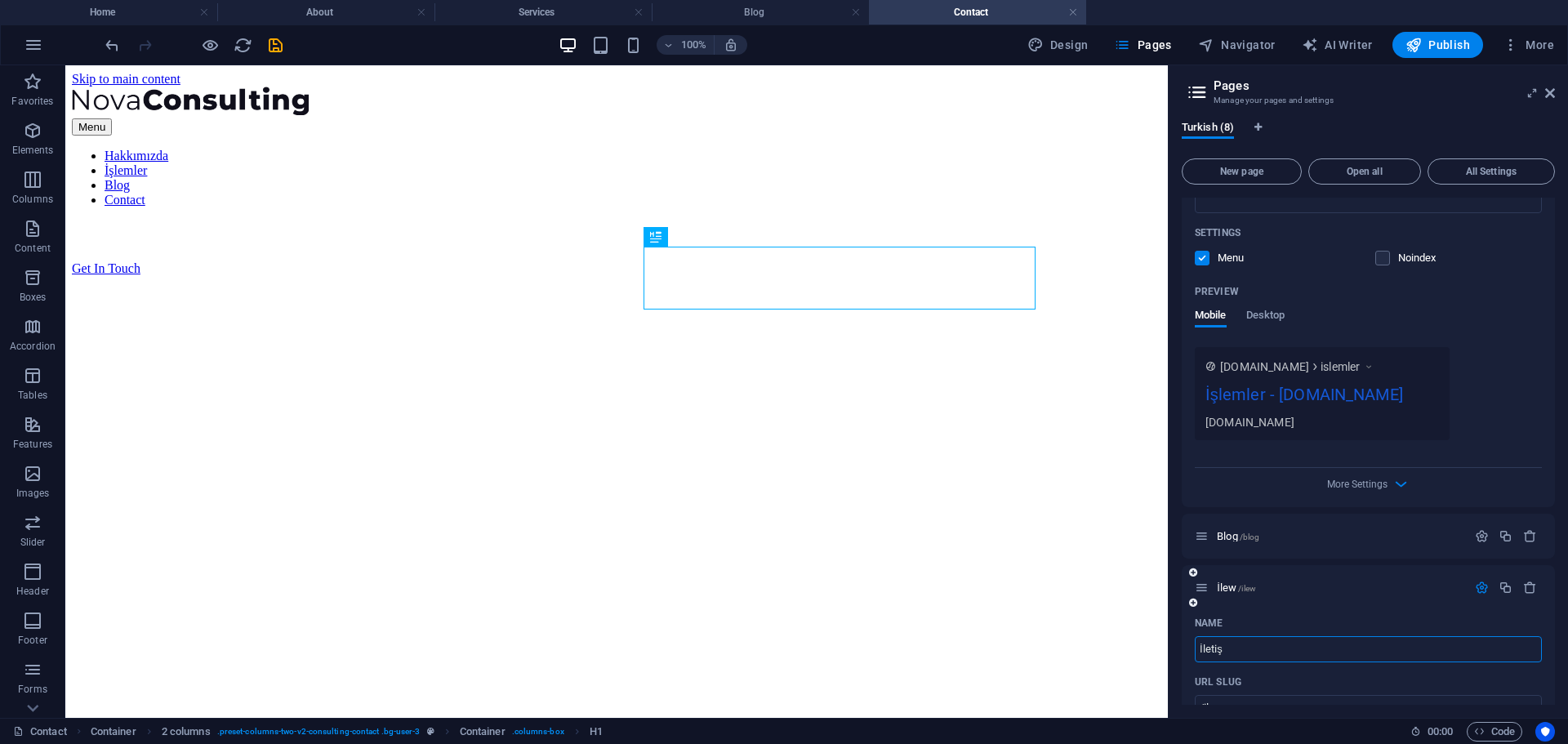
type input "İletişi"
type input "/ile"
type input "İletişim"
type input "/iletisim"
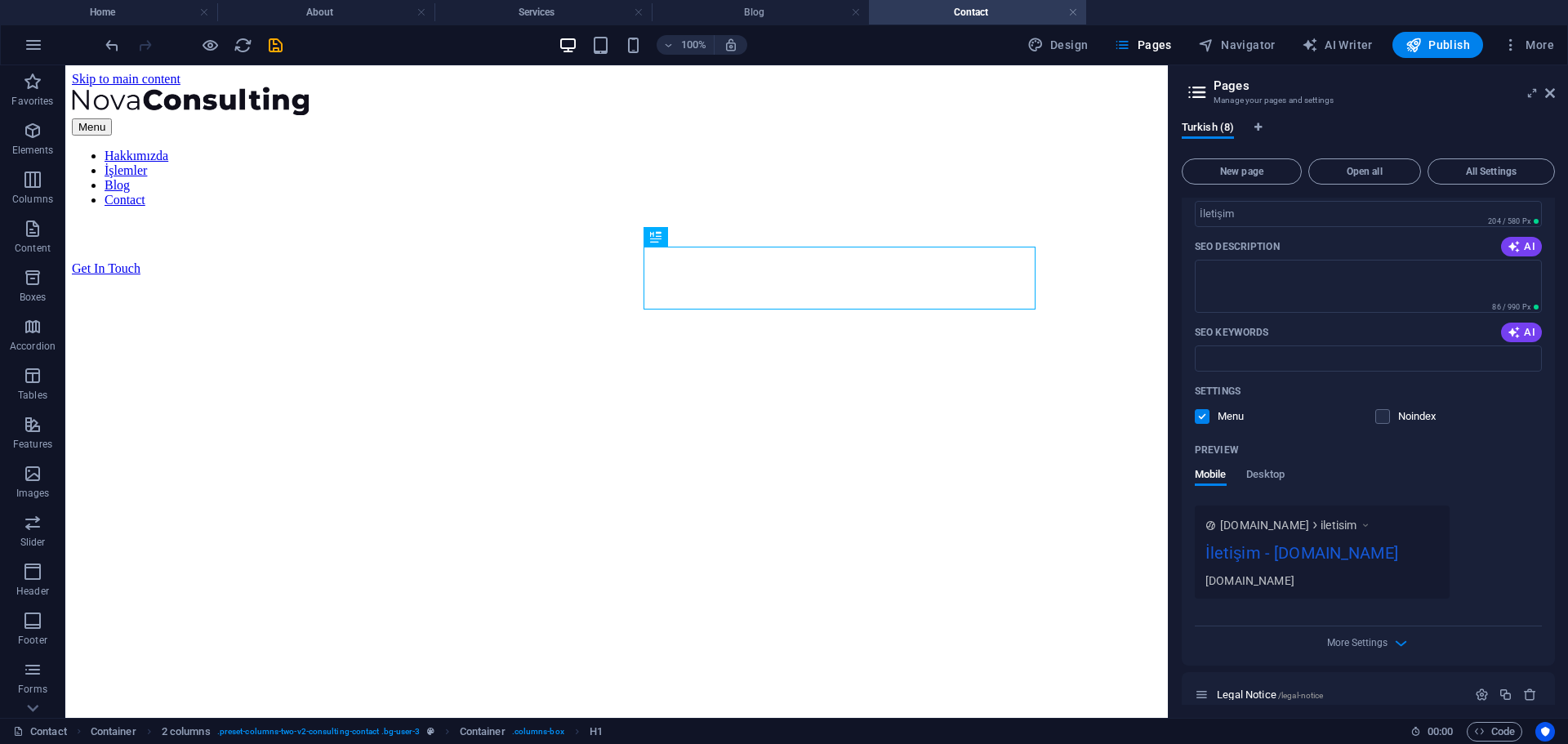
scroll to position [1628, 0]
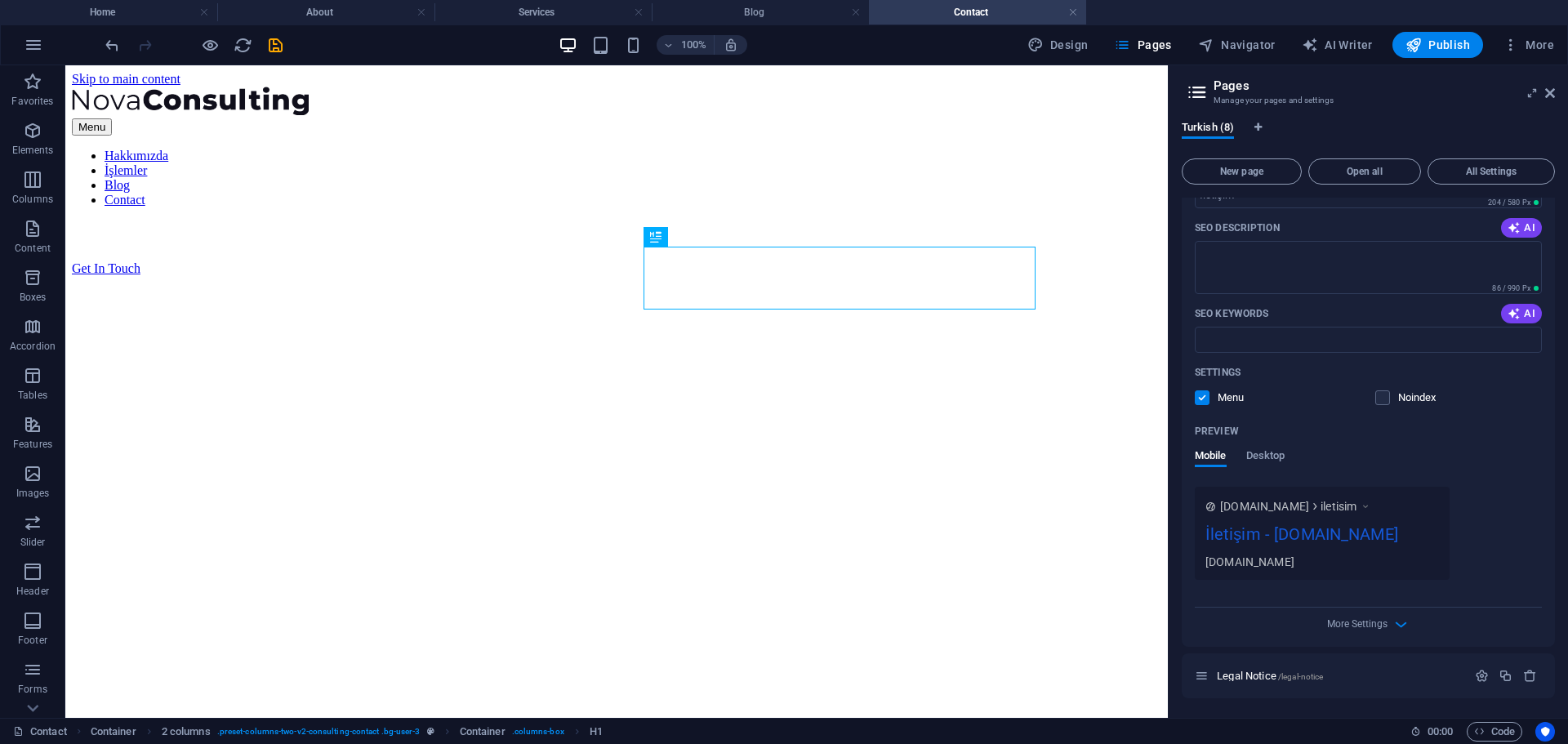
type input "İletişim"
click at [1426, 582] on div "Name İletişim ​ URL SLUG /iletisim ​ SEO Title AI ​ 204 / 580 Px SEO Descriptio…" at bounding box center [1368, 342] width 373 height 608
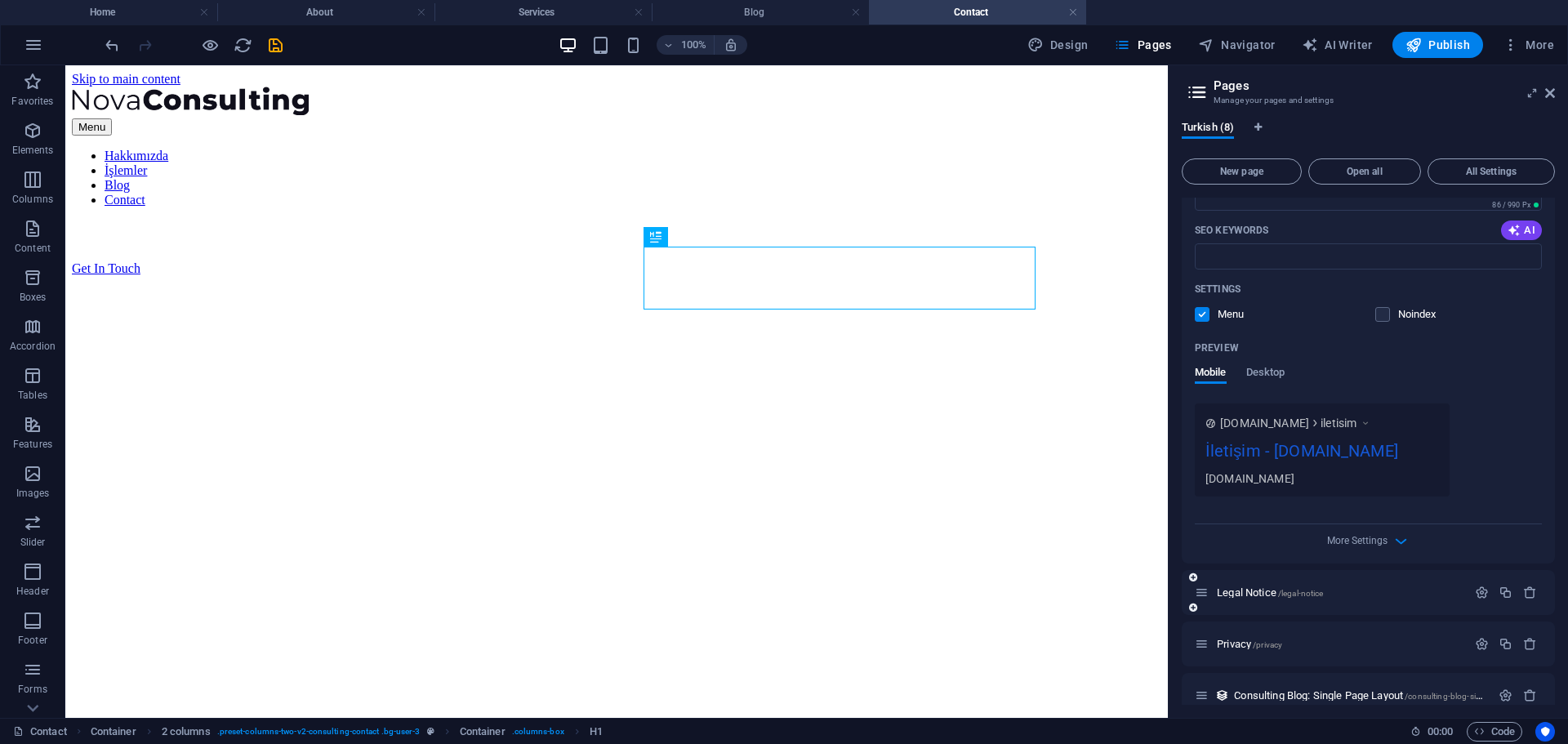
scroll to position [1730, 0]
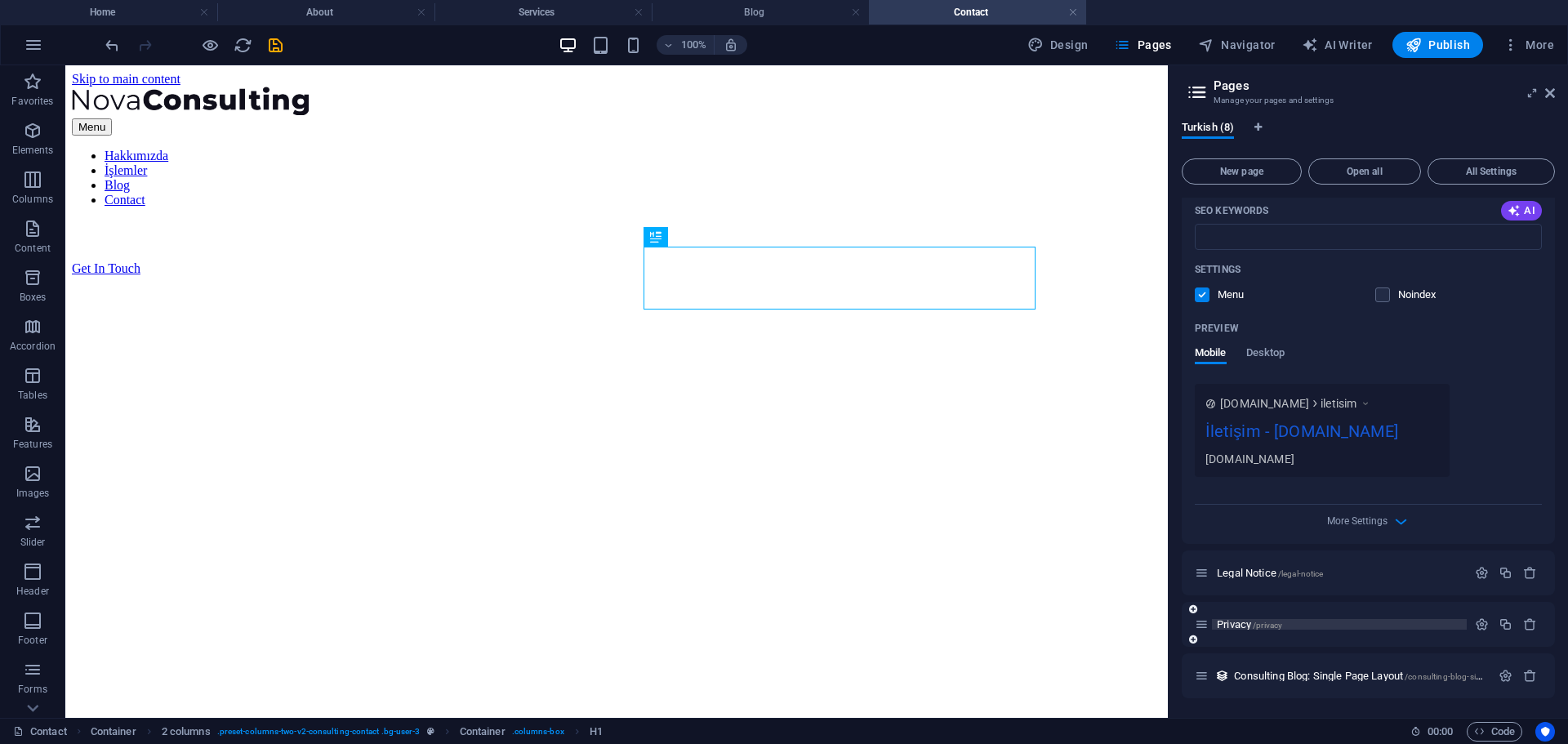
click at [1222, 622] on span "Privacy /privacy" at bounding box center [1250, 625] width 65 height 12
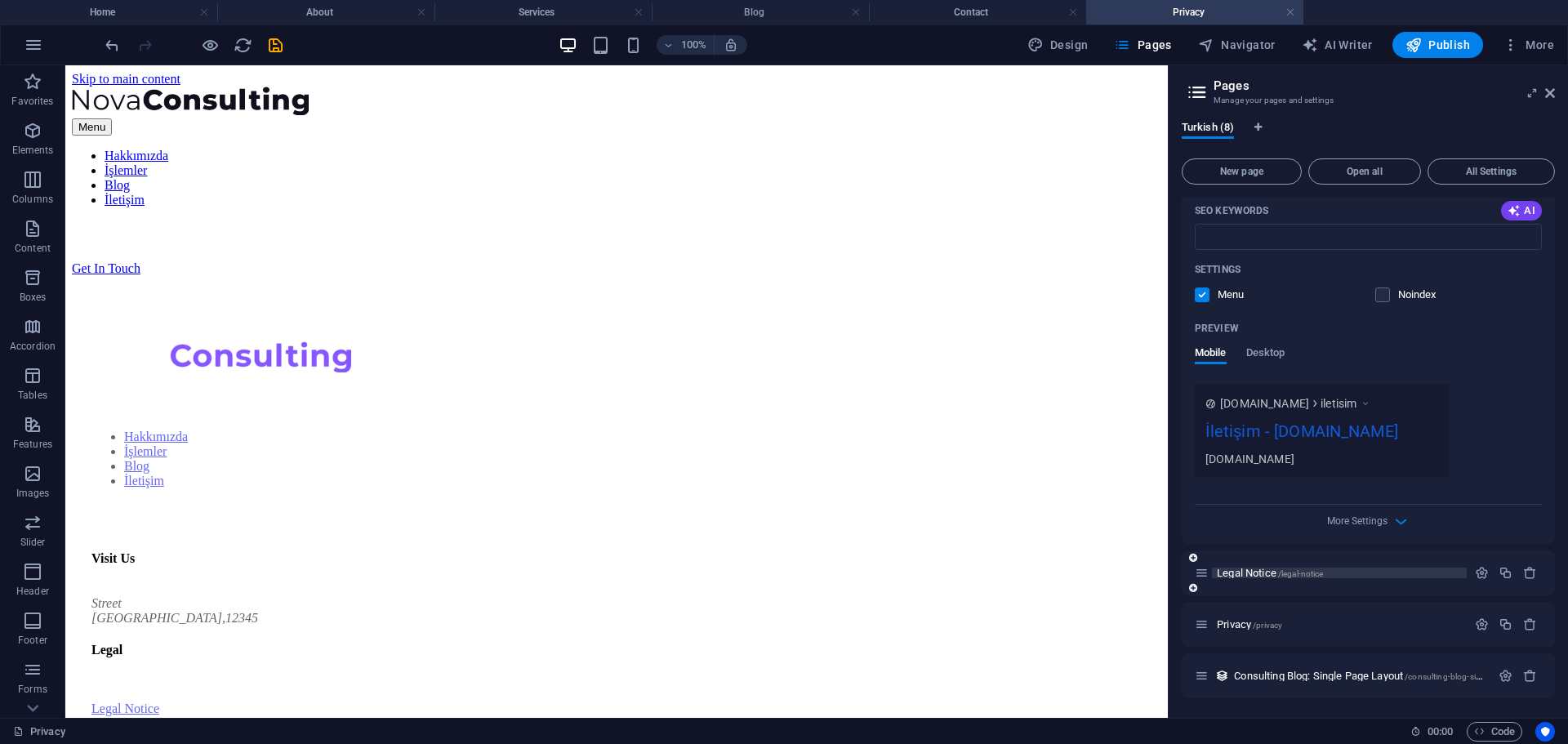
click at [1260, 568] on span "Legal Notice /legal-notice" at bounding box center [1270, 573] width 106 height 12
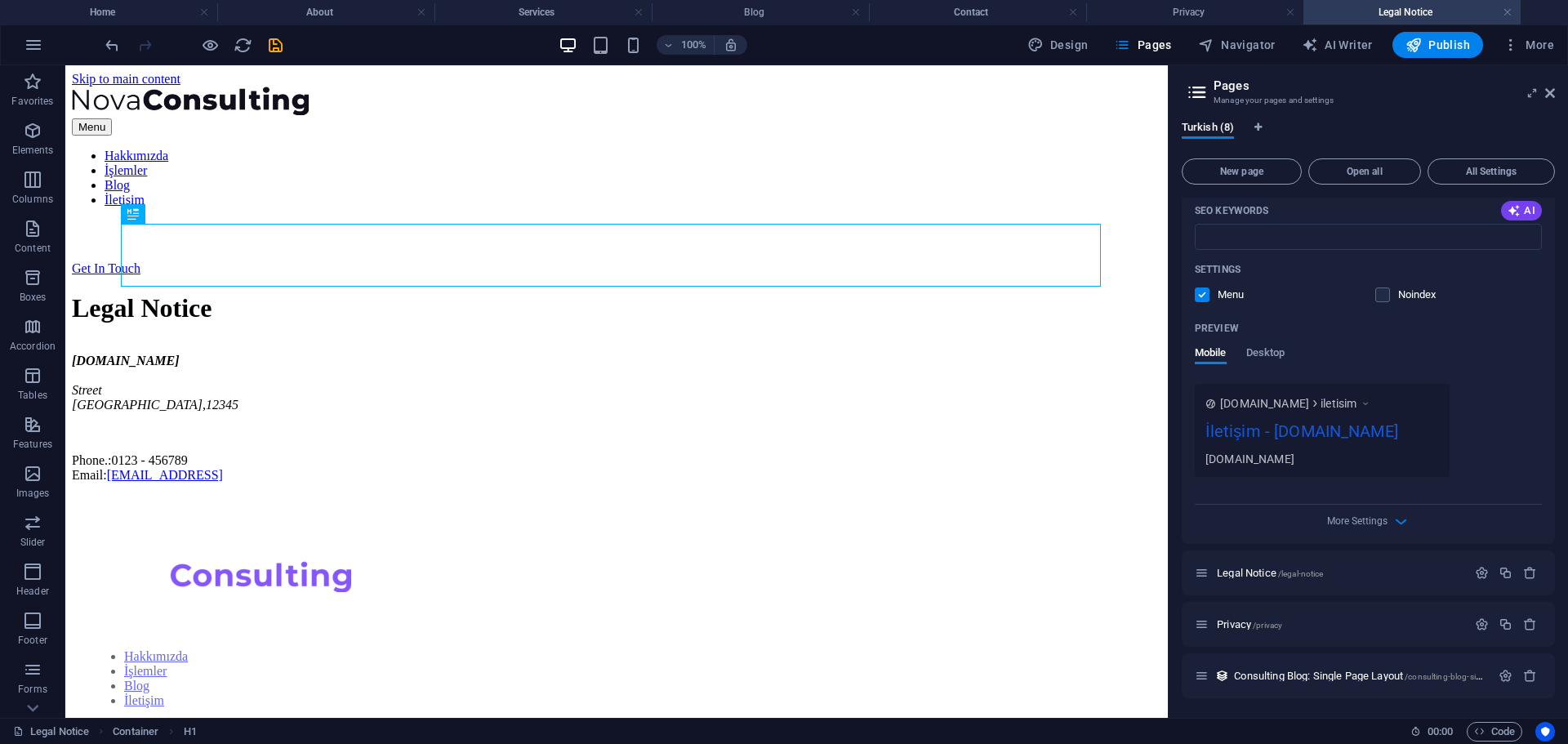
click at [1557, 95] on aside "Pages Manage your pages and settings Turkish (8) New page Open all All Settings…" at bounding box center [1367, 391] width 400 height 652
click at [1551, 95] on icon at bounding box center [1549, 93] width 10 height 13
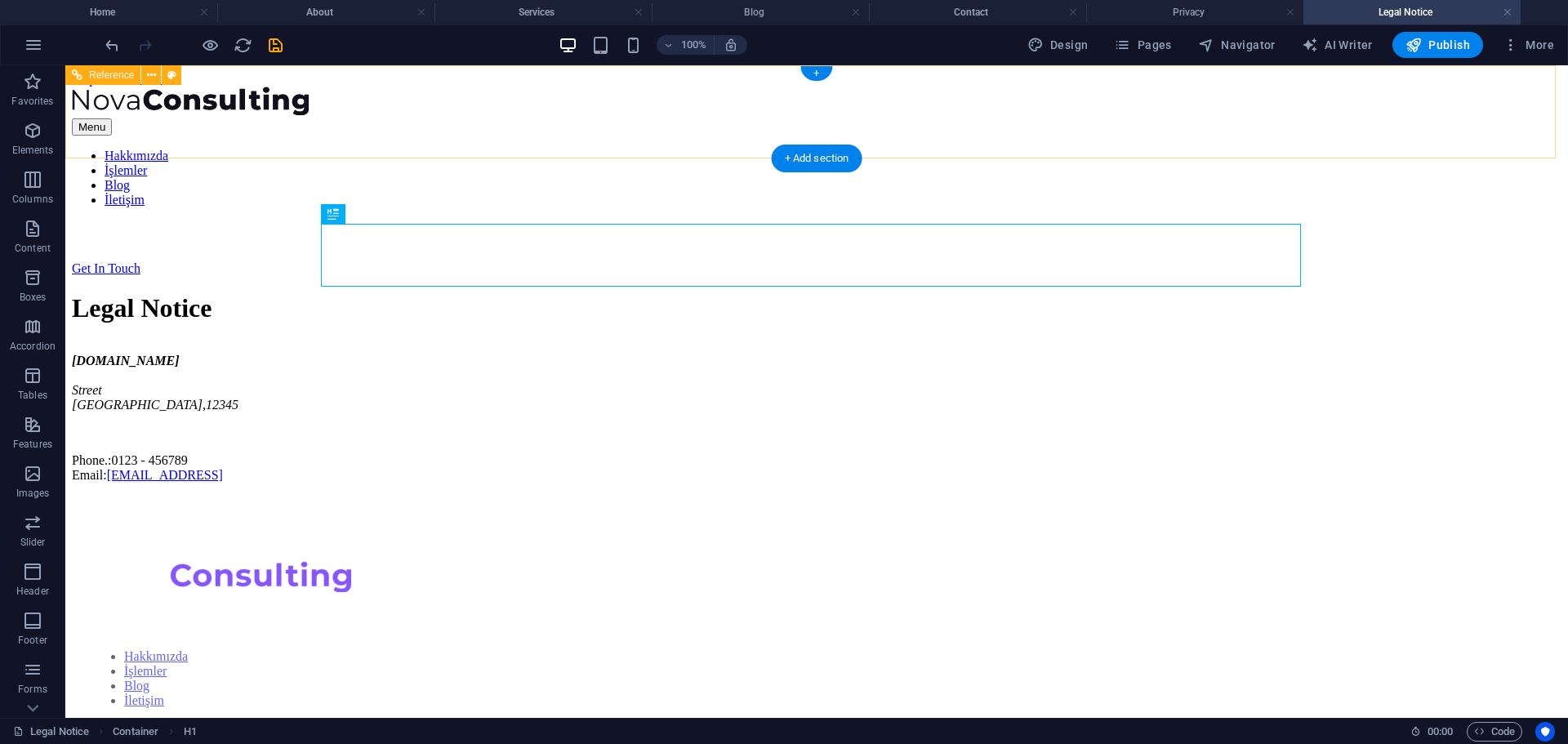
click at [1019, 148] on nav "Hakkımızda İşlemler Blog İletişim" at bounding box center [816, 178] width 1489 height 59
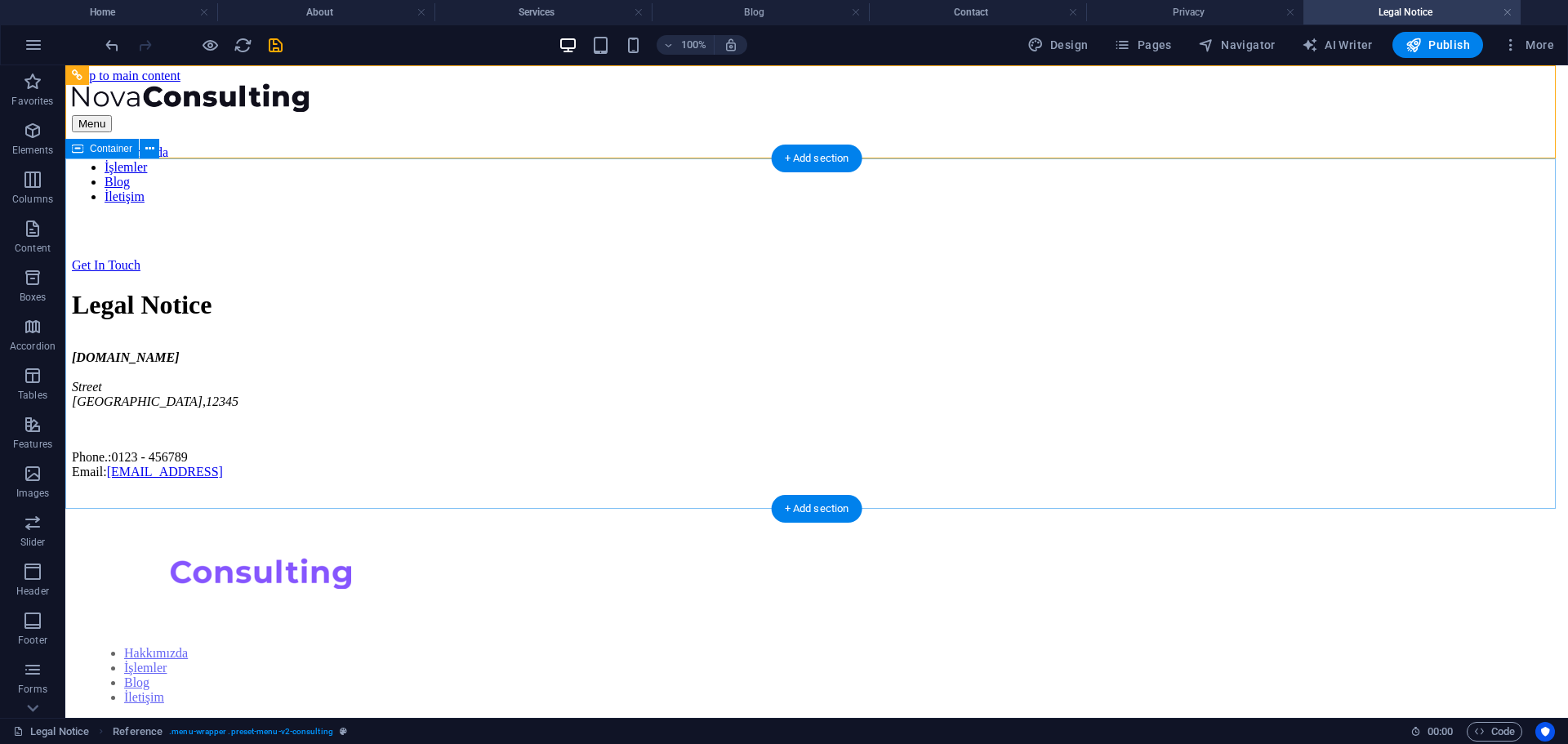
scroll to position [0, 0]
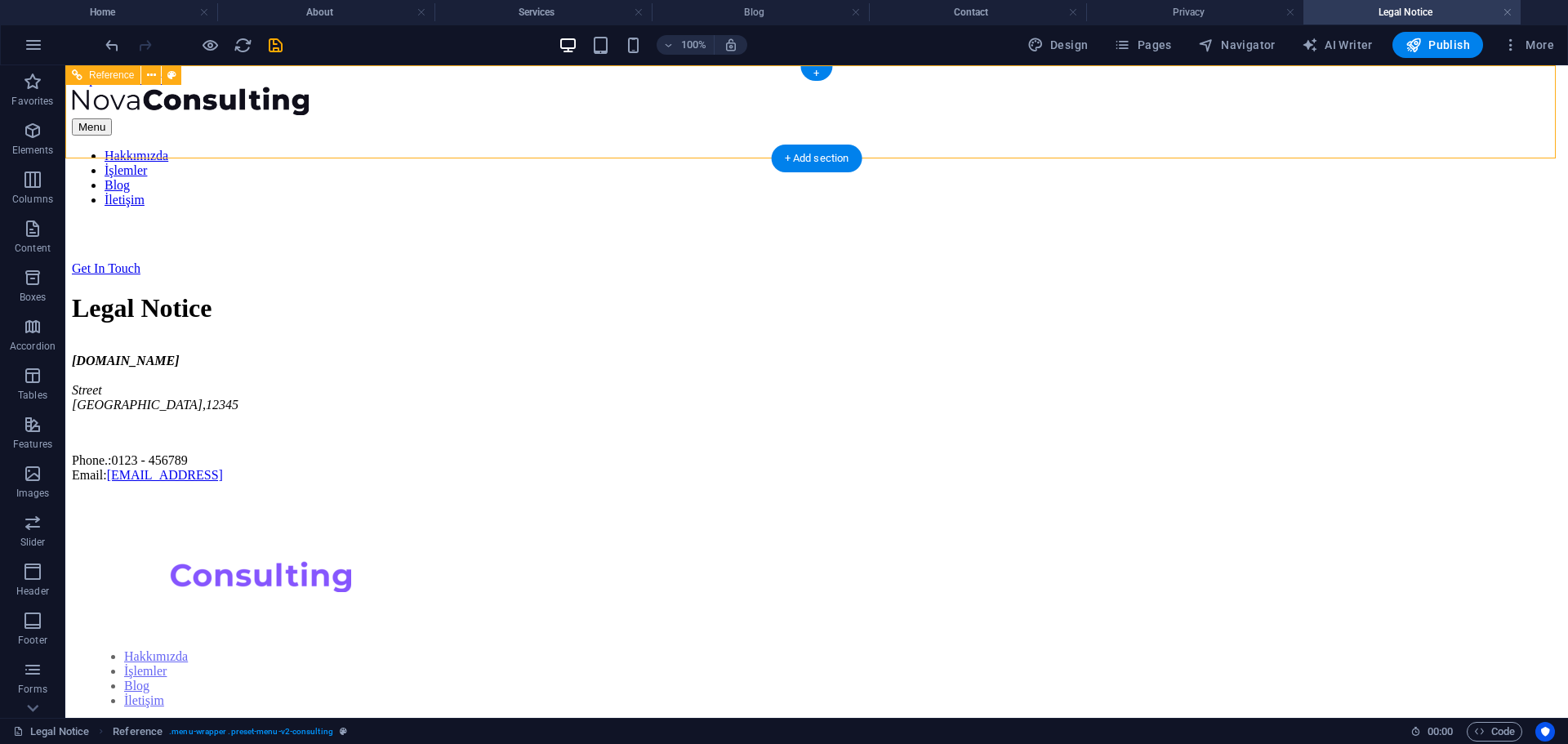
click at [785, 148] on nav "Hakkımızda İşlemler Blog İletişim" at bounding box center [816, 178] width 1489 height 59
drag, startPoint x: 20, startPoint y: 87, endPoint x: 9, endPoint y: 39, distance: 49.2
click at [20, 87] on span "Favorites" at bounding box center [33, 91] width 65 height 39
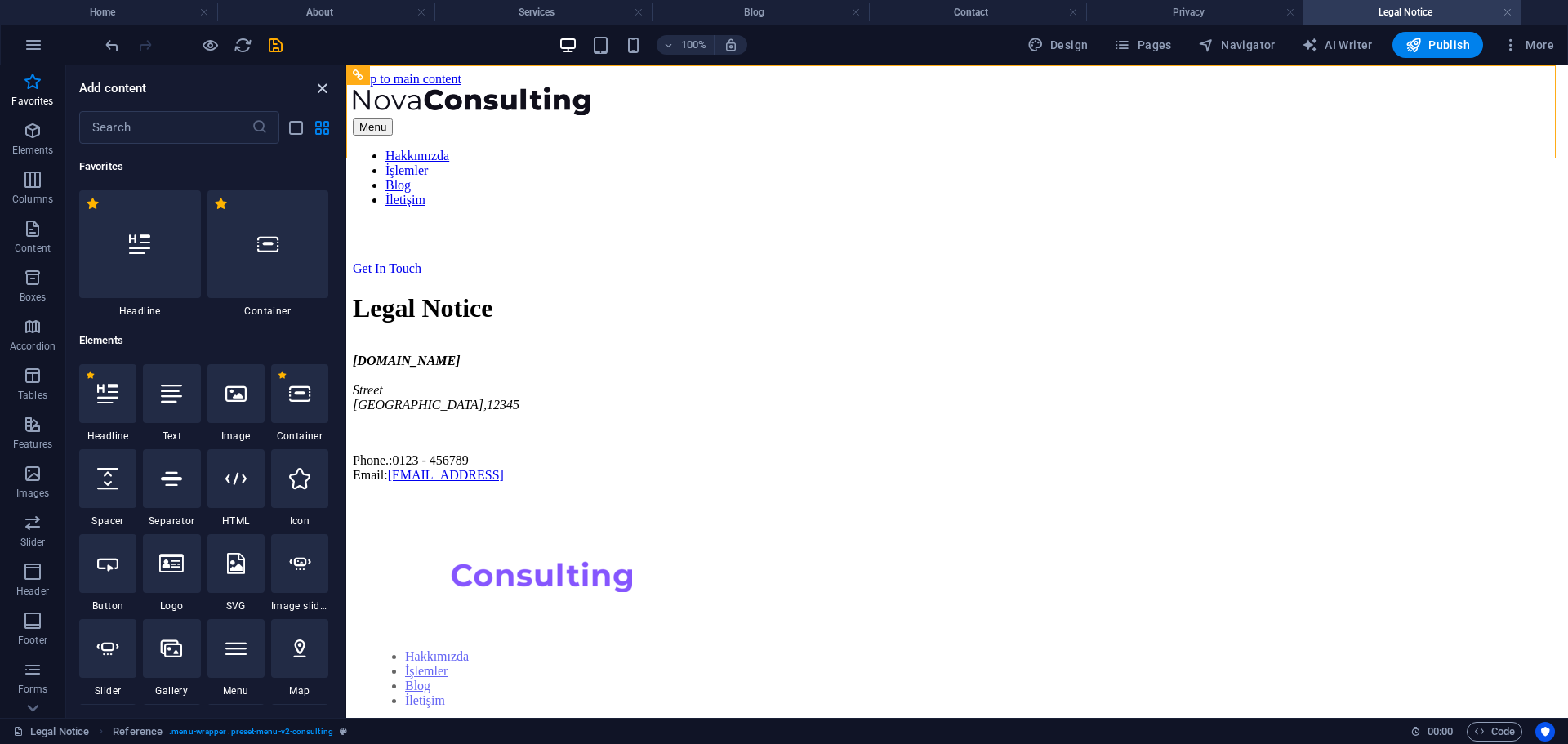
click at [321, 89] on icon "close panel" at bounding box center [322, 88] width 19 height 19
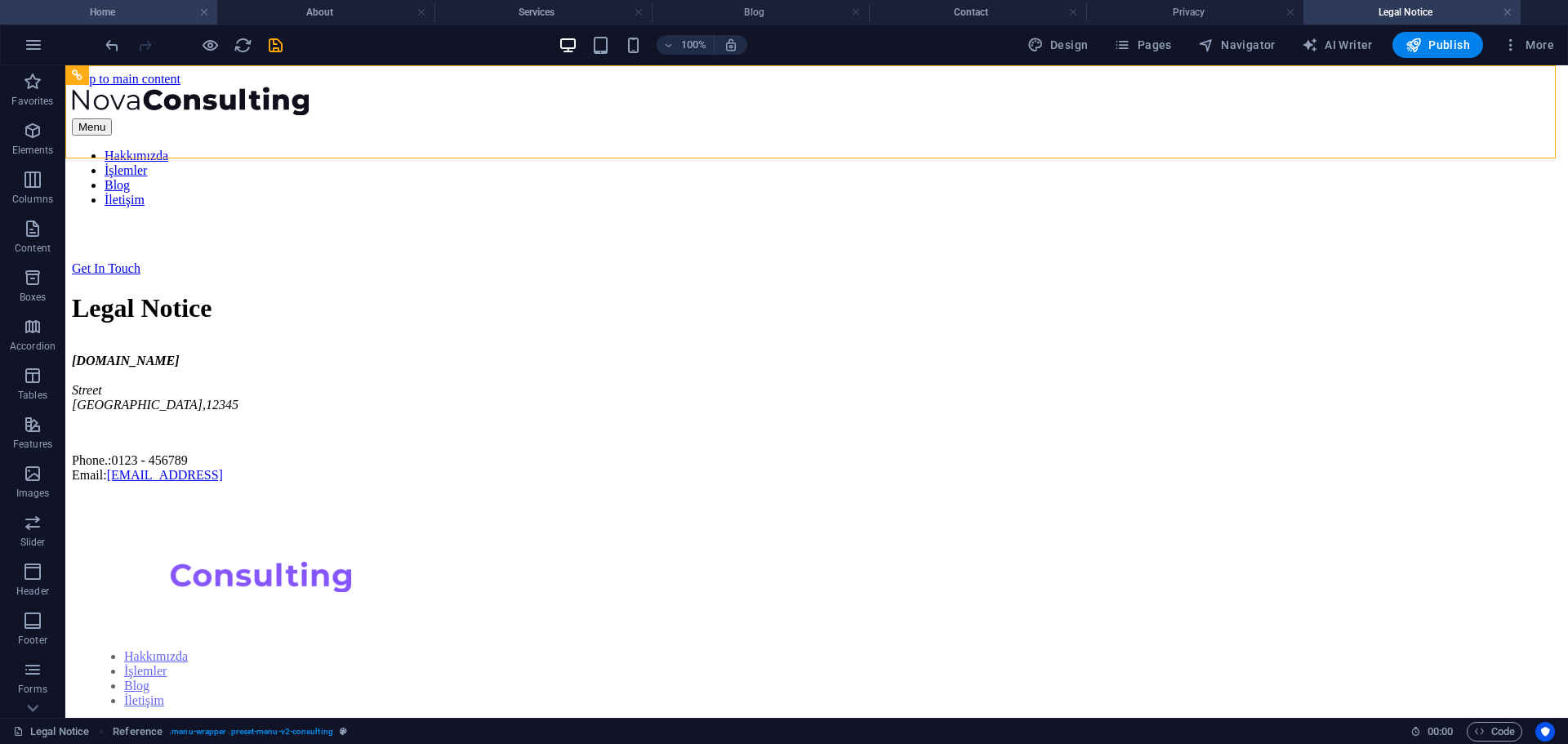
click at [138, 11] on h4 "Home" at bounding box center [109, 12] width 217 height 18
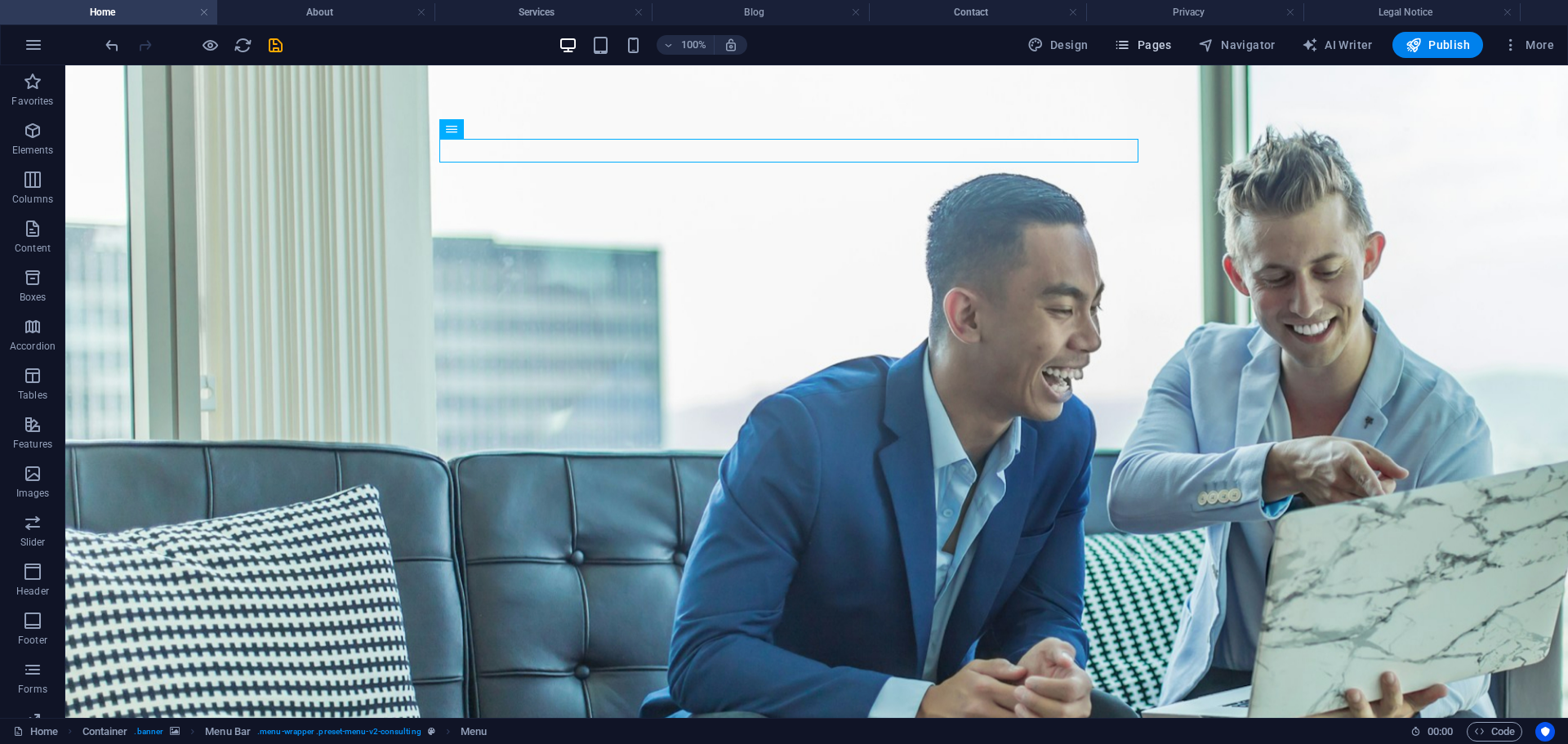
click at [1149, 52] on span "Pages" at bounding box center [1142, 45] width 57 height 16
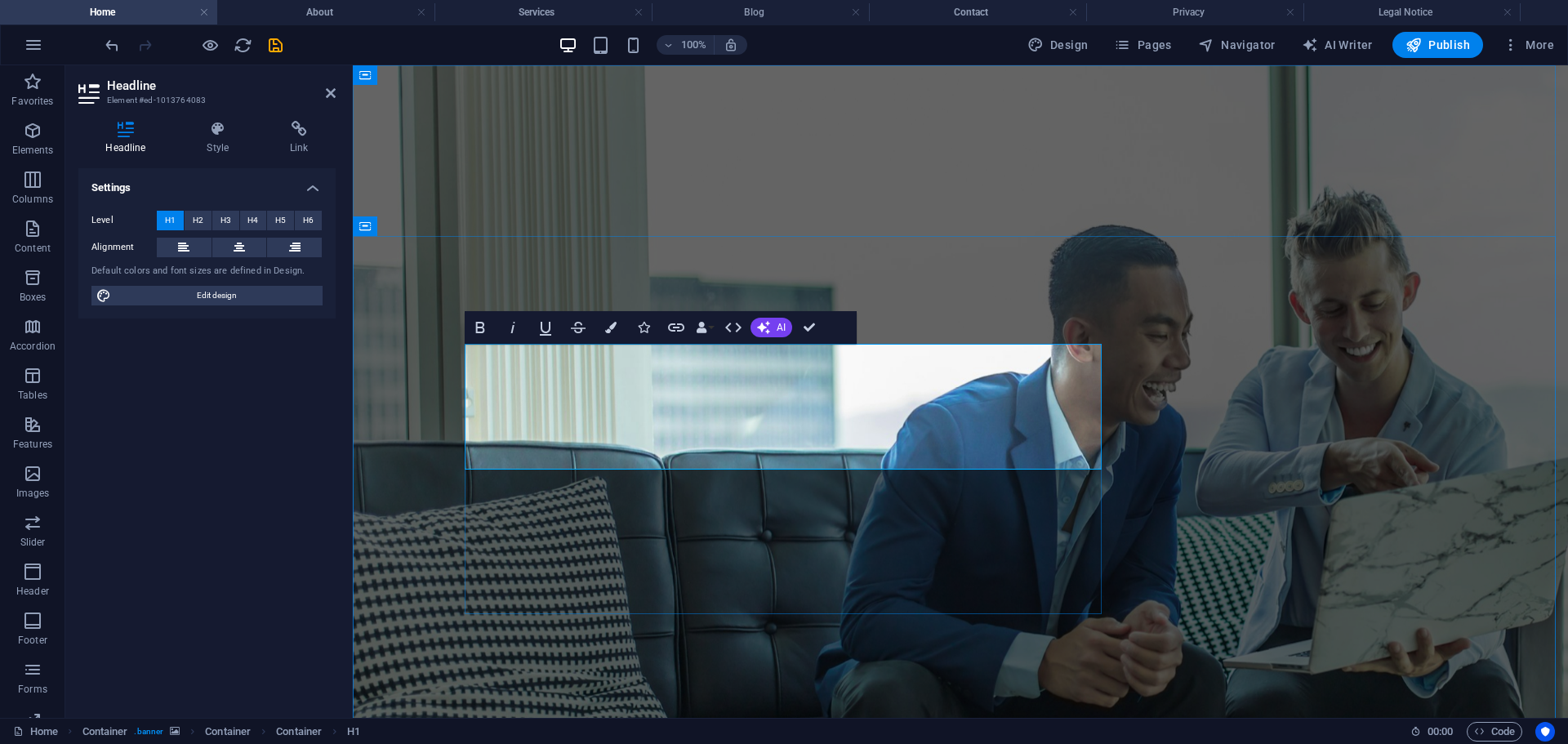
scroll to position [0, 3]
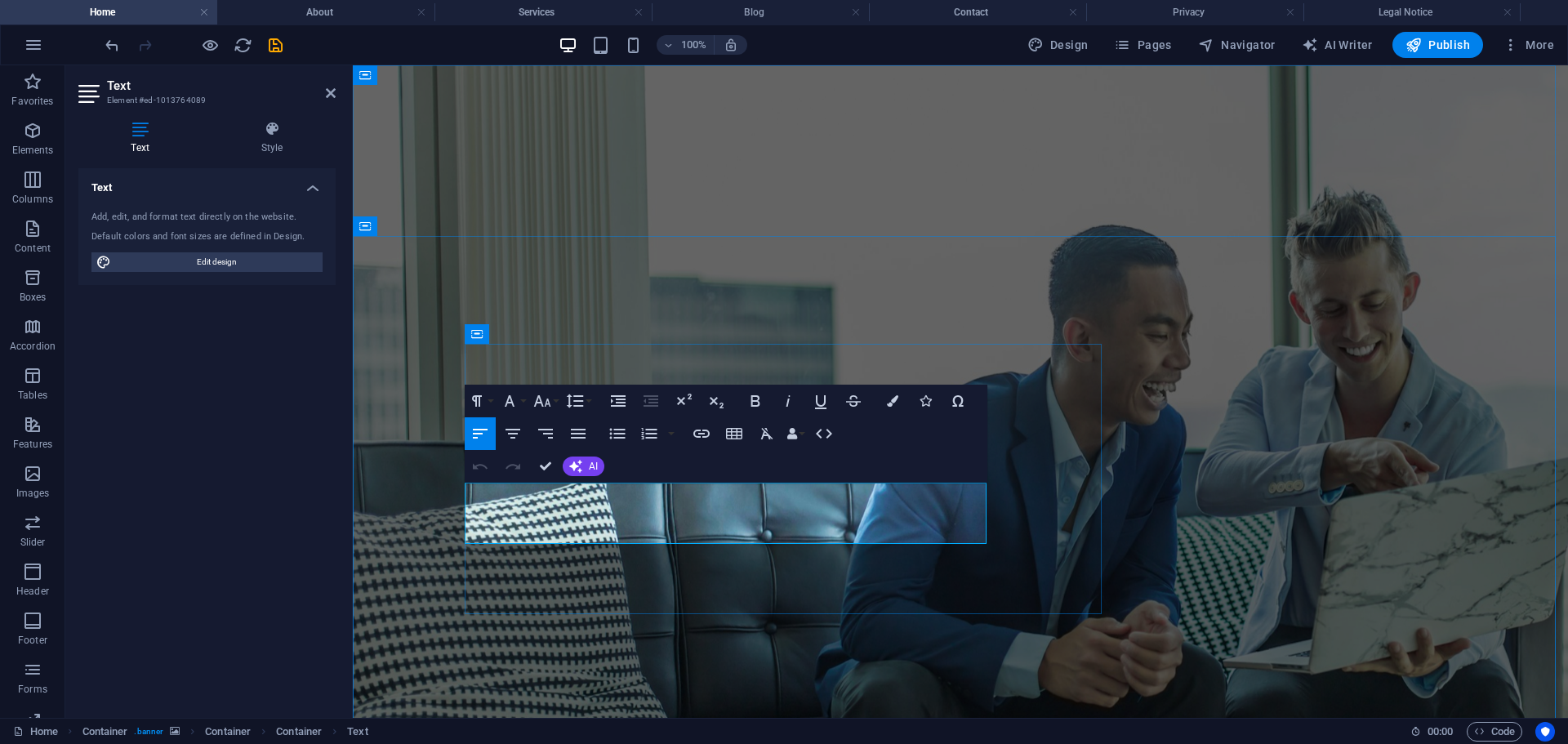
copy span "Experience a rise in your pursuits with our expert consulting. We excel in tail…"
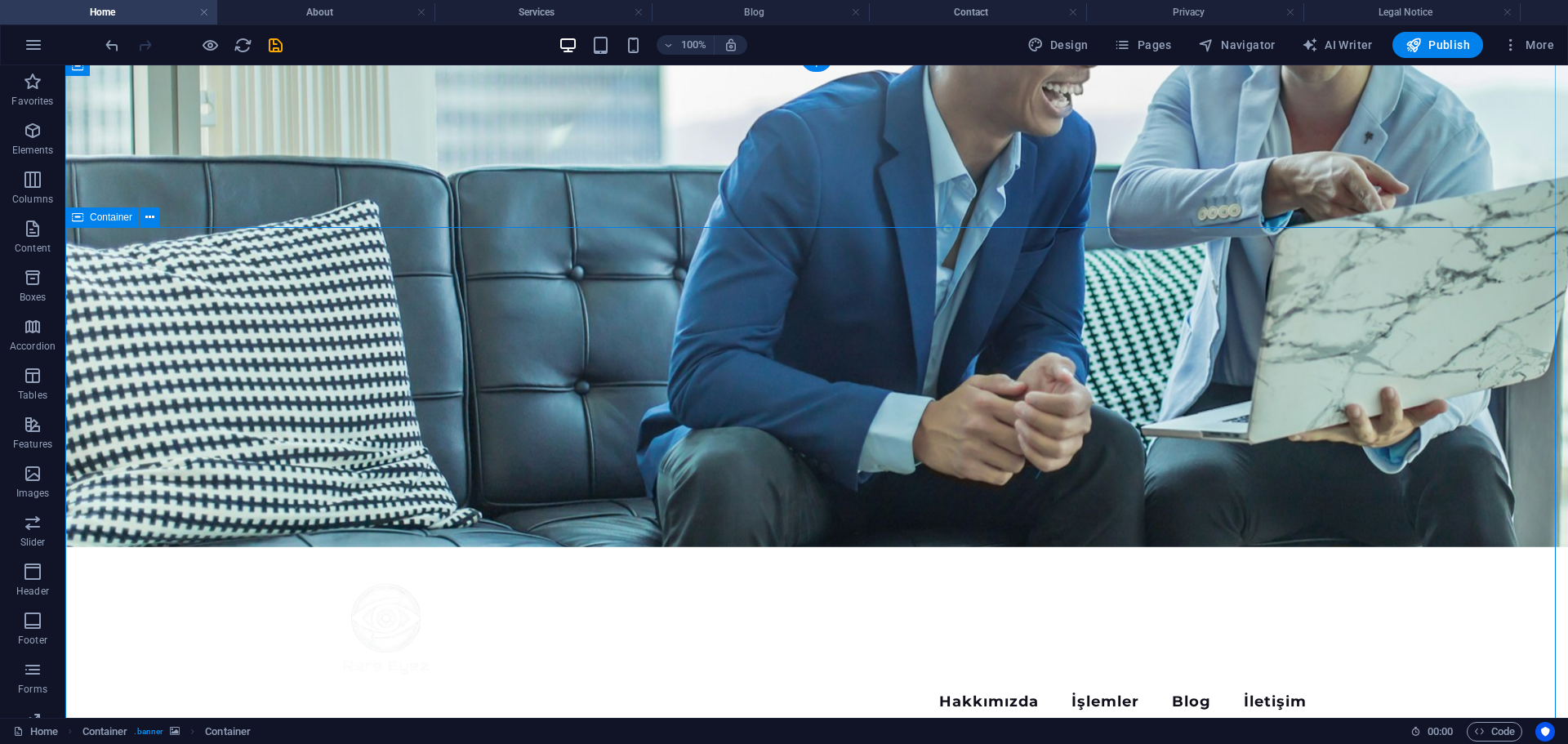
scroll to position [327, 0]
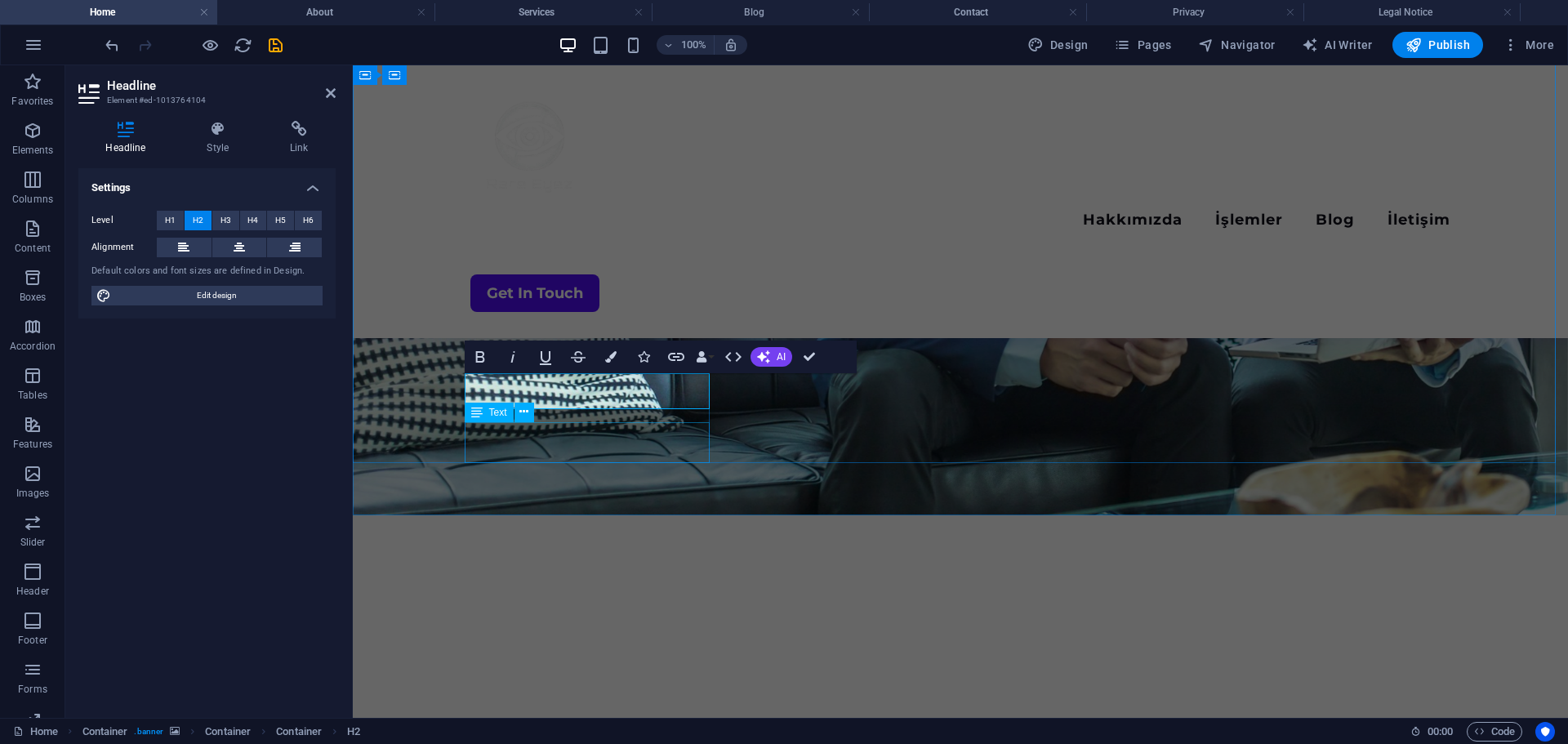
scroll to position [0, 6]
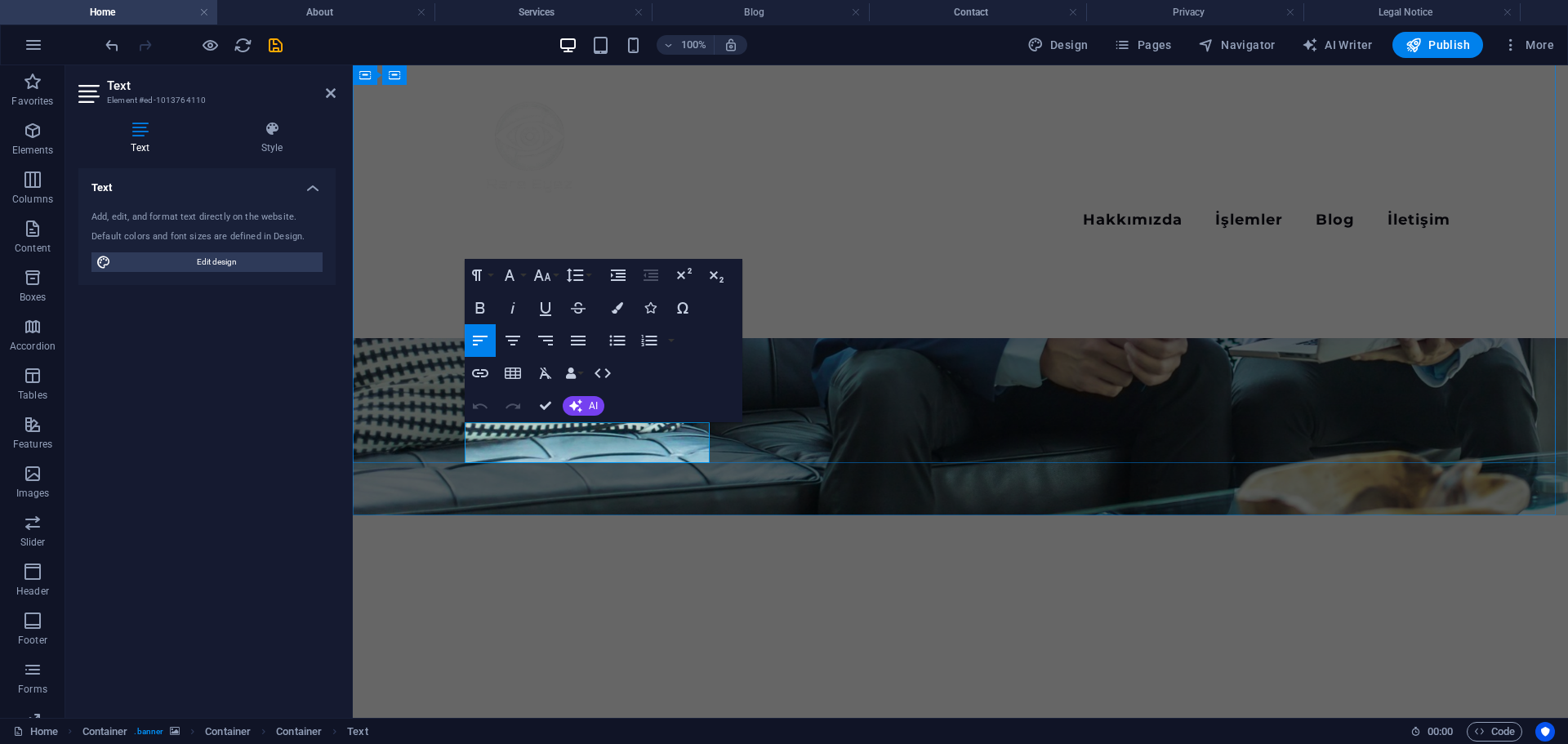
copy span "How capable we are at work shines in every endeavour."
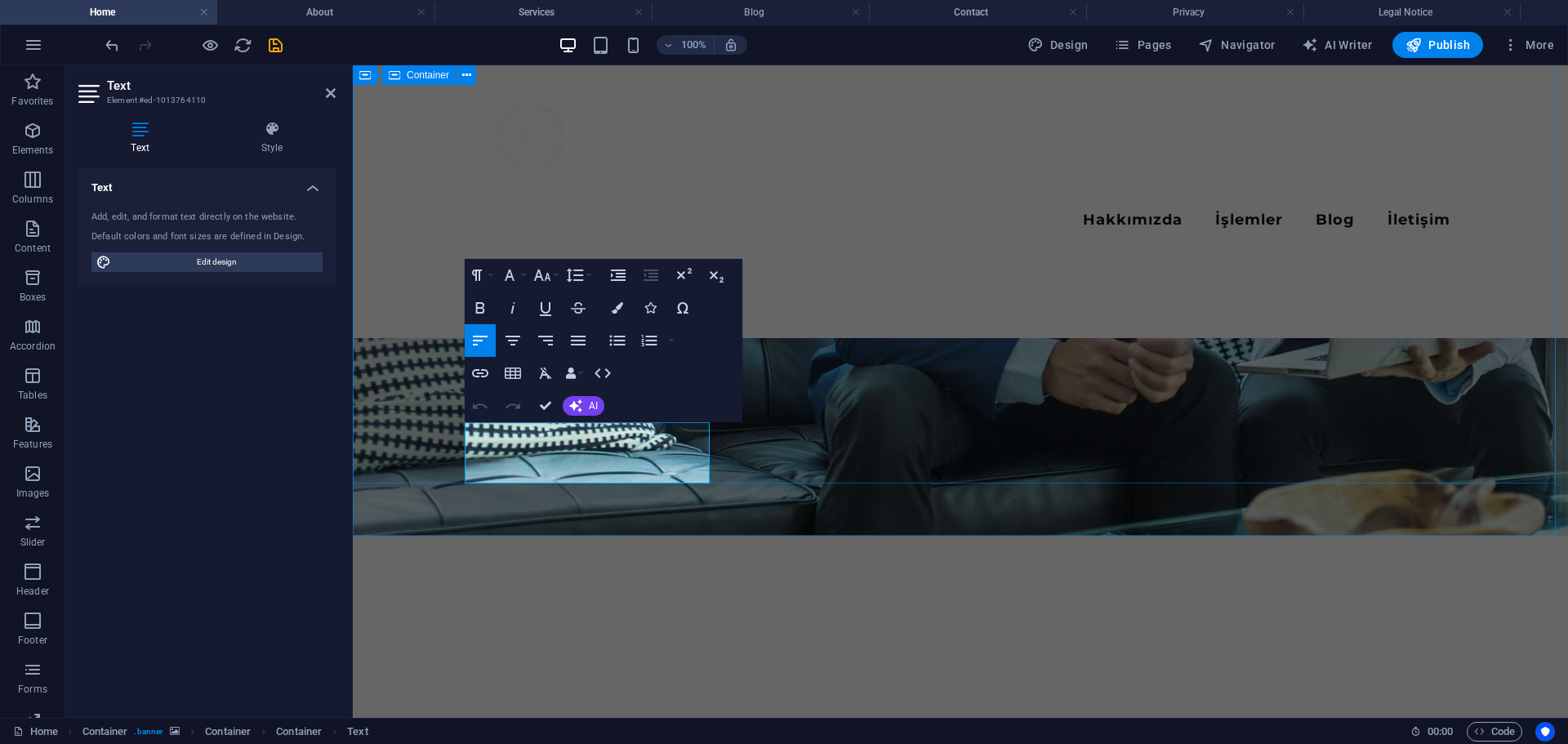
scroll to position [540, 2]
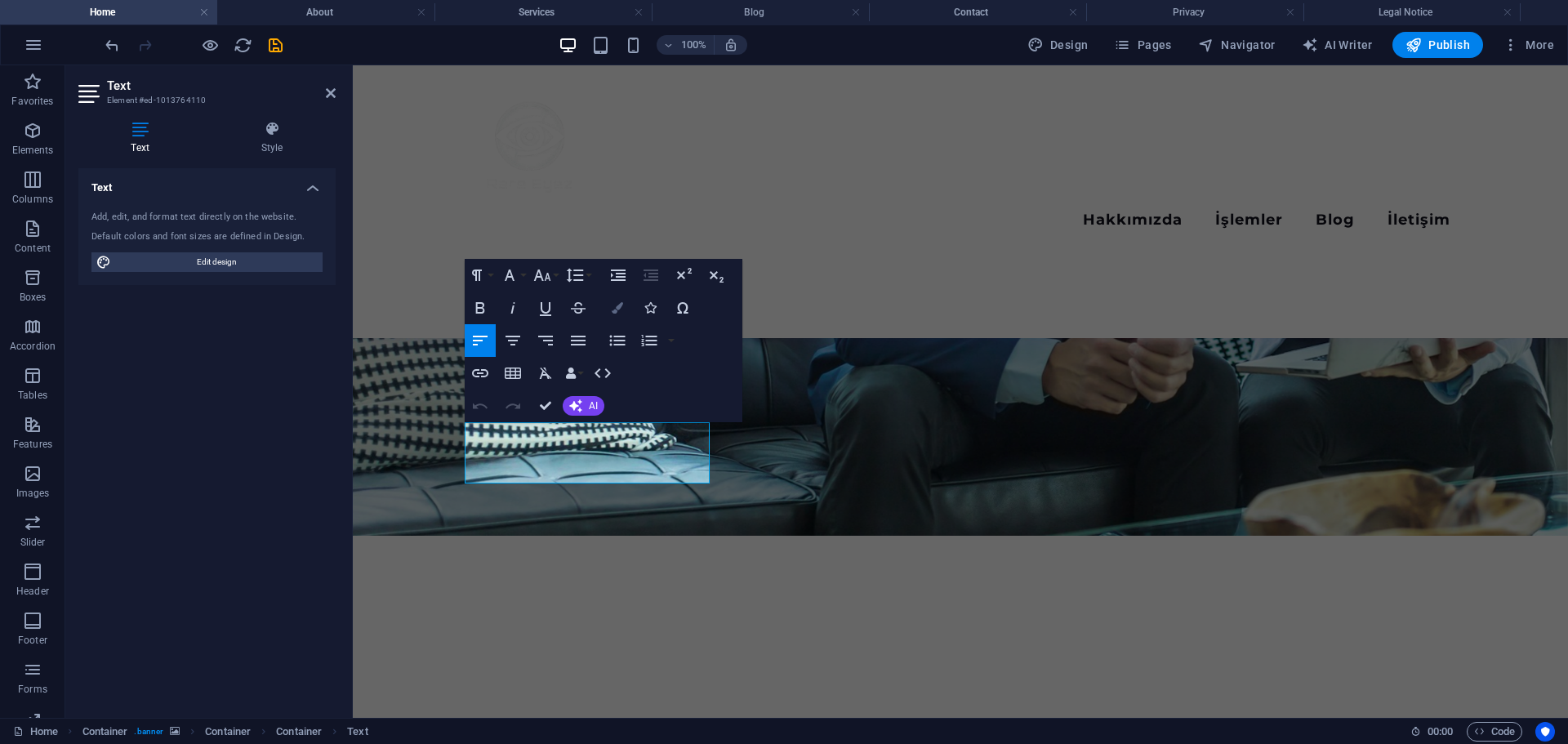
click at [623, 317] on button "Colors" at bounding box center [617, 307] width 31 height 33
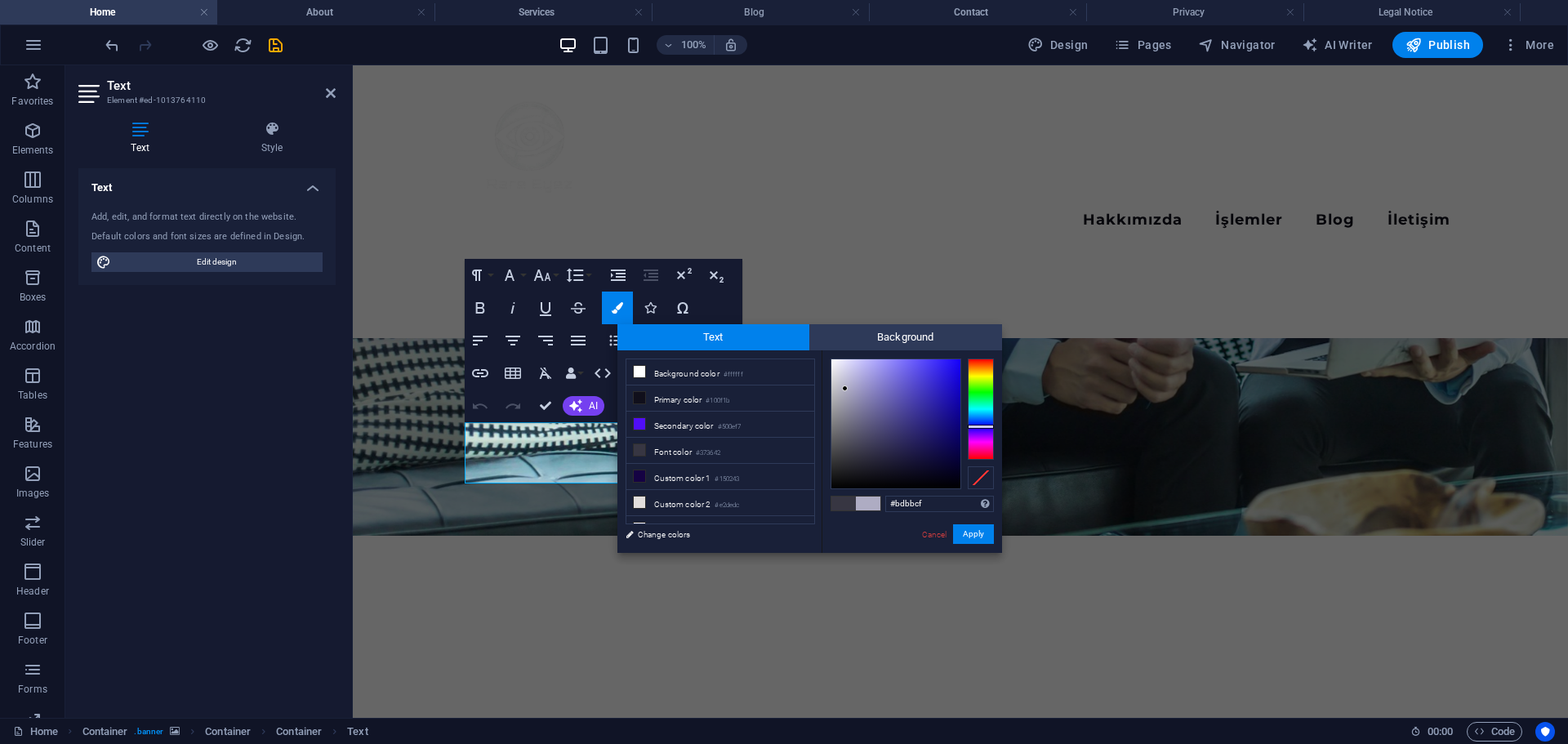
type input "#ffffff"
drag, startPoint x: 845, startPoint y: 389, endPoint x: 754, endPoint y: 260, distance: 157.9
click at [754, 260] on body "[DOMAIN_NAME] Home About Services Blog Contact Privacy Legal Notice Favorites E…" at bounding box center [784, 372] width 1568 height 744
click at [985, 520] on div "#ffffff Supported formats #0852ed rgb(8, 82, 237) rgba(8, 82, 237, 90%) hsv(221…" at bounding box center [912, 569] width 180 height 439
click at [976, 535] on button "Apply" at bounding box center [973, 534] width 41 height 19
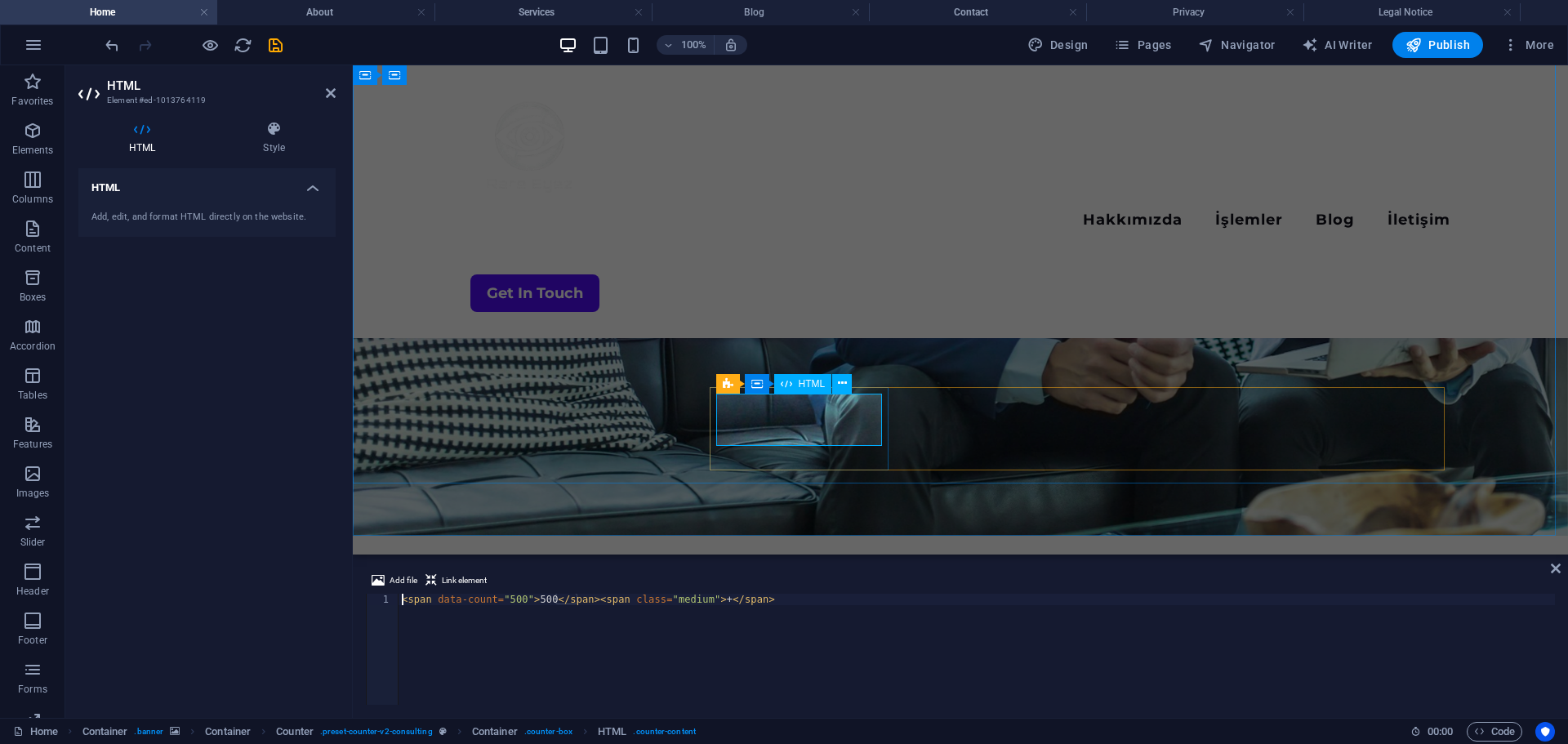
click at [515, 599] on div "< span data-count = "500" > 500 </ span > < span class = "medium" > + </ span >" at bounding box center [977, 661] width 1156 height 134
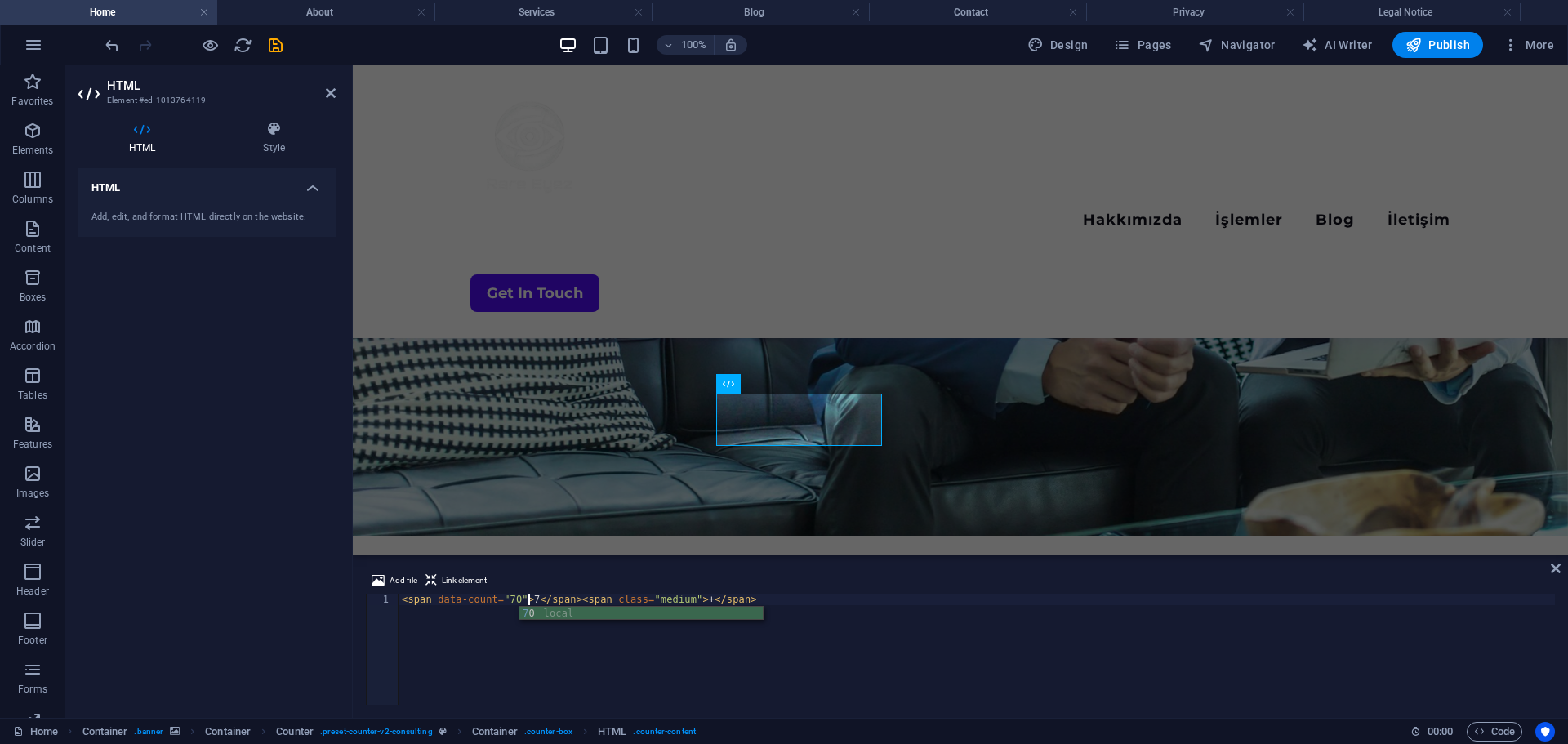
scroll to position [0, 11]
type textarea "<span data-count="70">70</span><span class="medium">+</span>"
click at [719, 133] on div "Menu Hakkımızda İşlemler Blog İletişim Get In Touch" at bounding box center [960, 201] width 1215 height 273
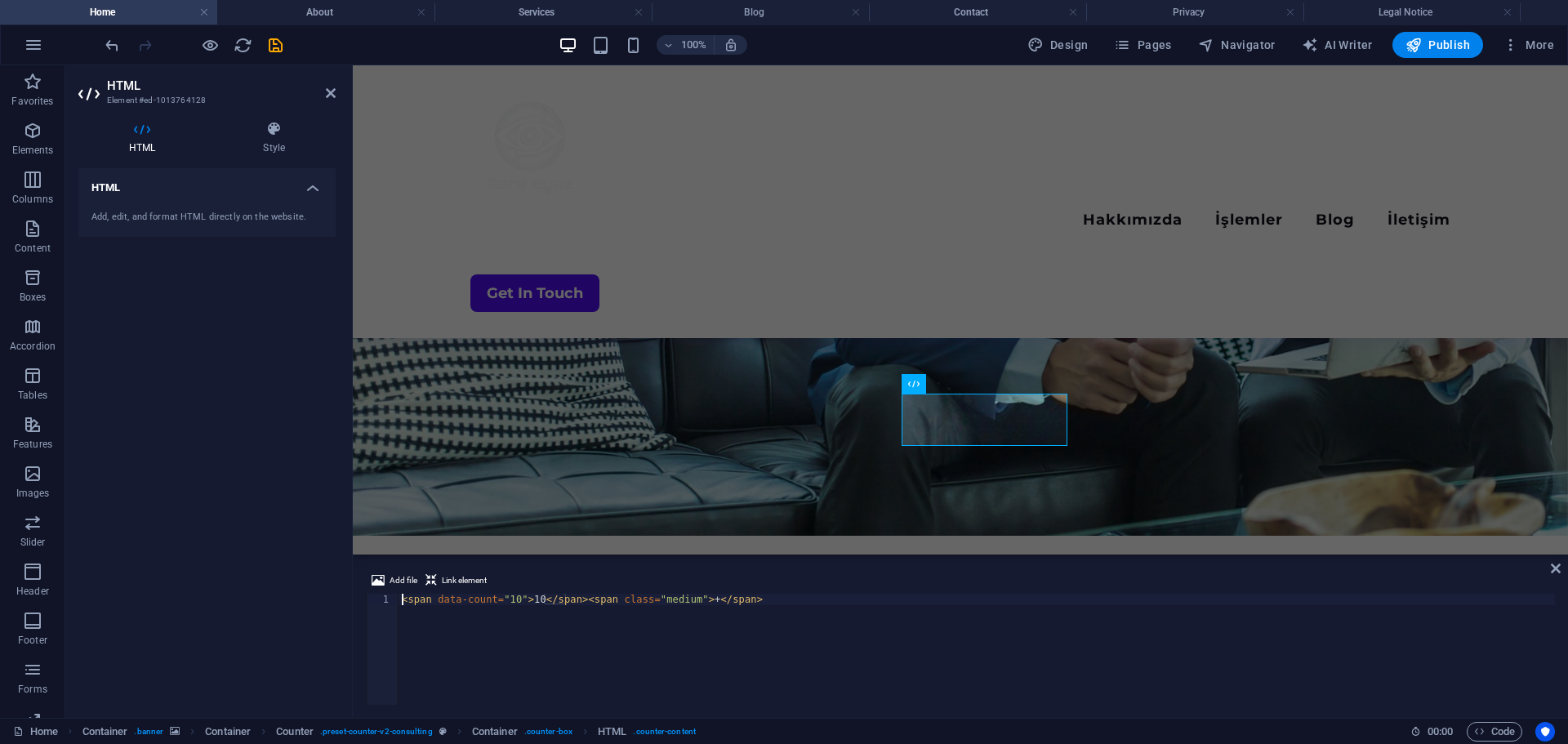
click at [511, 608] on div "< span data-count = "10" > 10 </ span > < span class = "medium" > + </ span >" at bounding box center [977, 661] width 1156 height 134
click at [509, 602] on div "< span data-count = "10" > 10 </ span > < span class = "medium" > + </ span >" at bounding box center [977, 661] width 1156 height 134
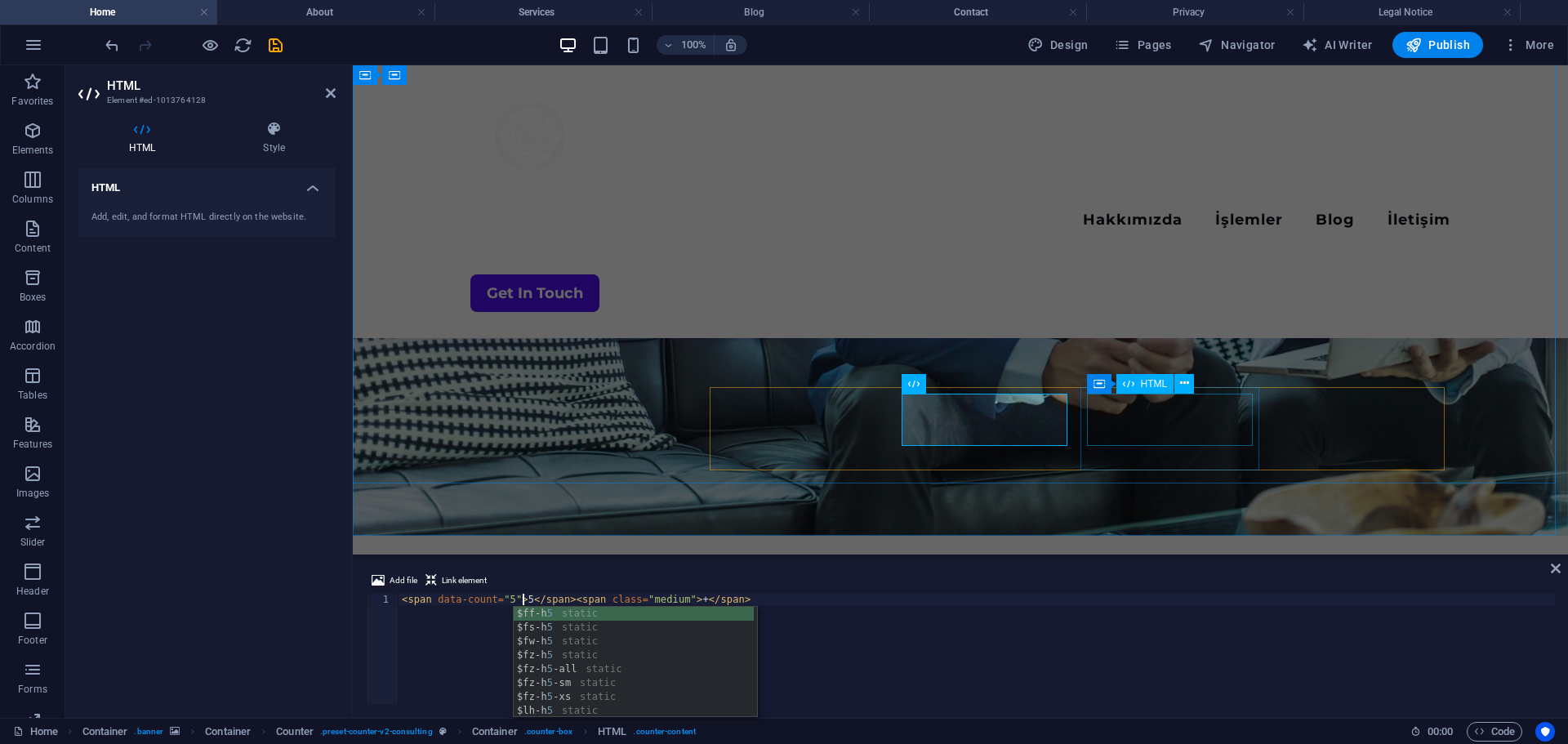
type textarea "<span data-count="5">5</span><span class="medium">+</span>"
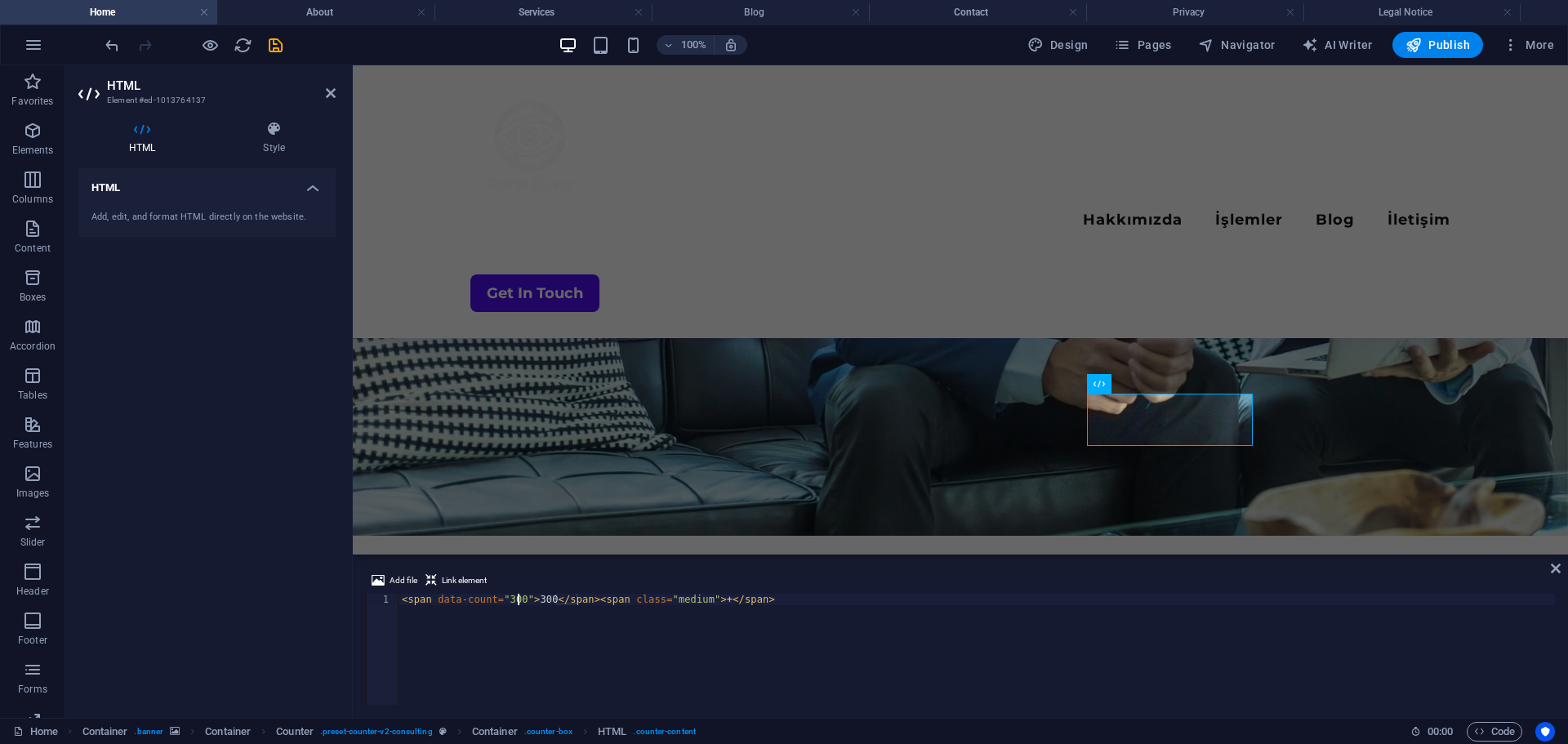
click at [515, 596] on div "< span data-count = "300" > 300 </ span > < span class = "medium" > + </ span >" at bounding box center [977, 661] width 1156 height 134
click at [585, 621] on div "< span data-count = "300" > 300 </ span > < span class = "medium" > + </ span >" at bounding box center [977, 661] width 1156 height 134
drag, startPoint x: 529, startPoint y: 600, endPoint x: 545, endPoint y: 599, distance: 16.0
click at [545, 599] on div "< span data-count = "300" > 300 </ span > < span class = "medium" > + </ span >" at bounding box center [977, 661] width 1156 height 134
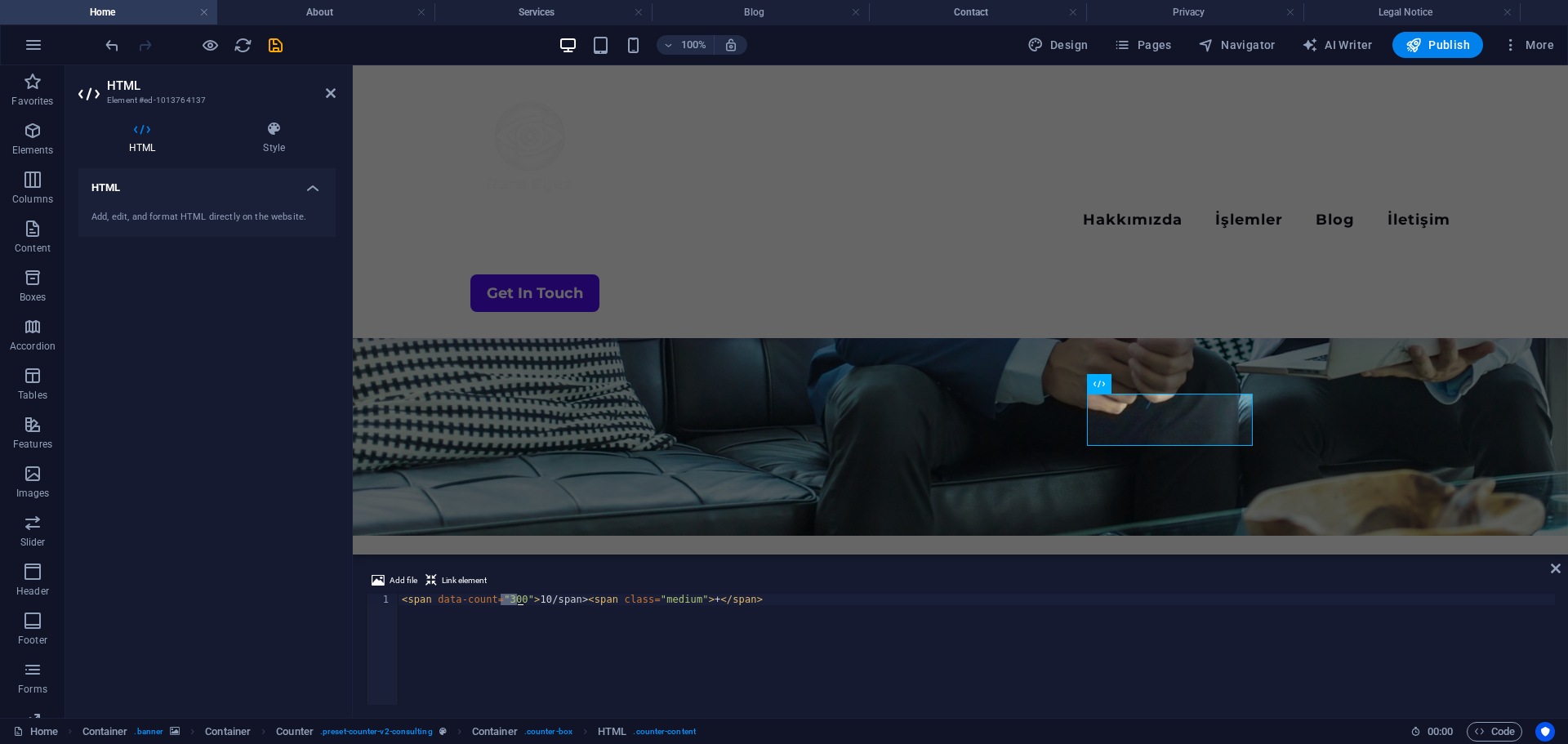
drag, startPoint x: 502, startPoint y: 597, endPoint x: 515, endPoint y: 597, distance: 13.0
click at [515, 597] on div "< span data-count = "300" > 10/span> < span class = "medium" > + </ span >" at bounding box center [977, 661] width 1156 height 134
click at [746, 626] on div "< span data-count = "300" > 300 </ span > < span class = "medium" > + </ span >" at bounding box center [977, 661] width 1156 height 134
click at [539, 669] on div "< span data-count = "300" > 300 </ span > < span class = "medium" > + </ span >" at bounding box center [977, 661] width 1156 height 134
drag, startPoint x: 500, startPoint y: 600, endPoint x: 515, endPoint y: 601, distance: 15.0
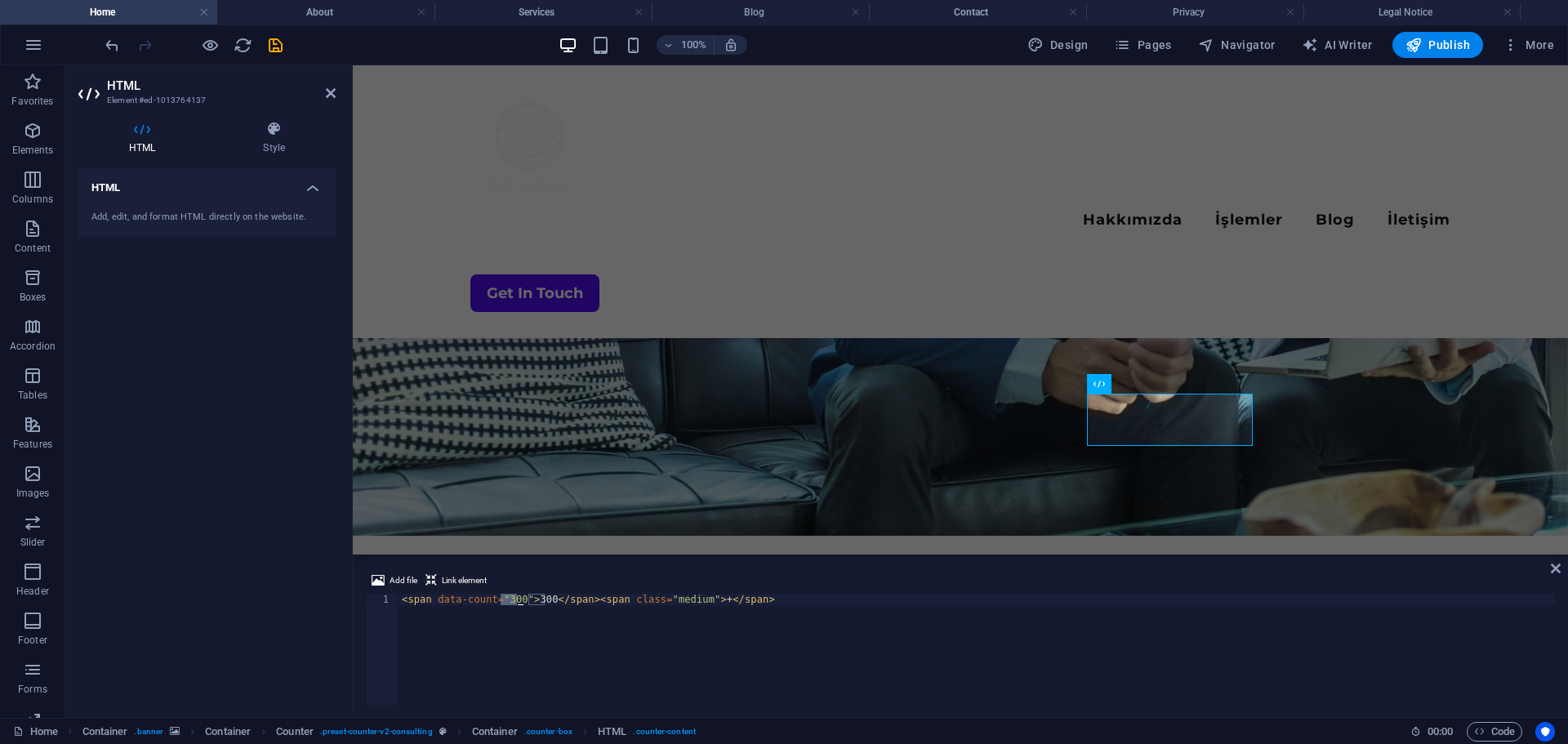
click at [515, 601] on div "< span data-count = "300" > 300 </ span > < span class = "medium" > + </ span >" at bounding box center [977, 661] width 1156 height 134
click at [522, 600] on div "< span data-count = "10" > </ span > n> < span class = "medium" > + </ span >" at bounding box center [977, 661] width 1156 height 134
type textarea "<span data-count="300">300</span><span class="medium">+</span>"
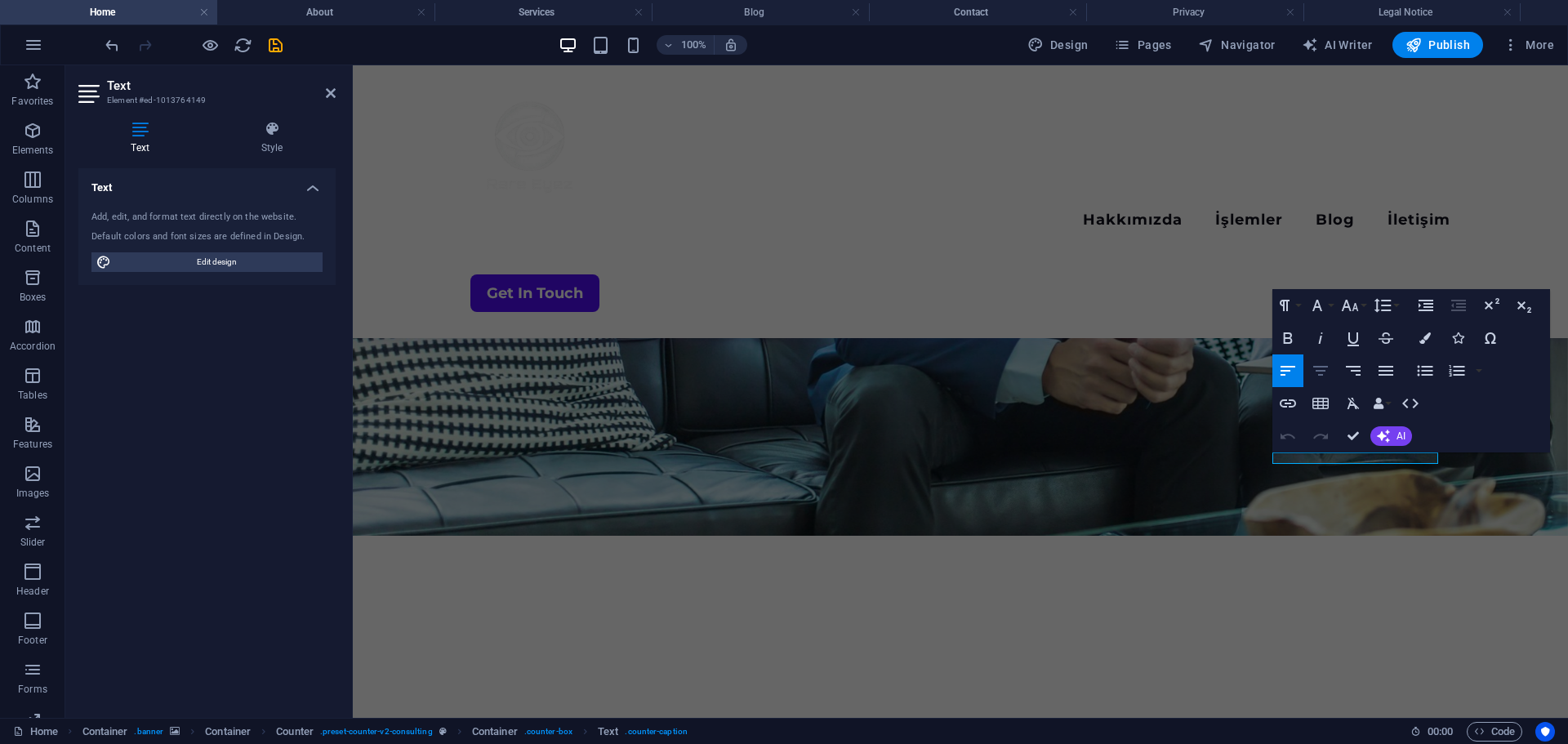
click at [1321, 371] on icon "button" at bounding box center [1321, 370] width 19 height 19
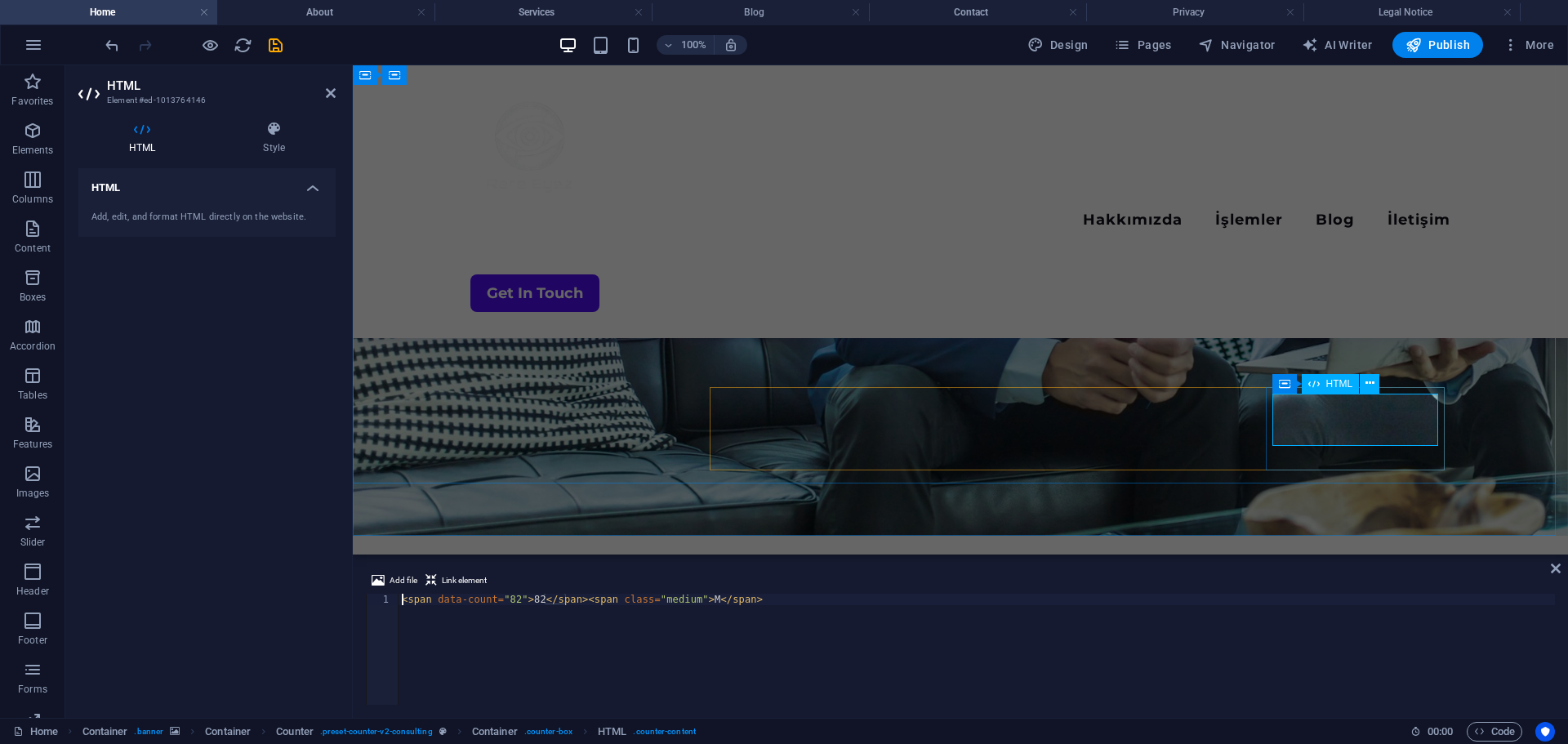
click at [510, 604] on div "< span data-count = "82" > 82 </ span > < span class = "medium" > M </ span >" at bounding box center [977, 661] width 1156 height 134
click at [509, 611] on div "< span data-count = "82" > 82 </ span > < span class = "medium" > M </ span >" at bounding box center [977, 661] width 1156 height 134
click at [510, 600] on div "< span data-count = "82" > 82 </ span > < span class = "medium" > M </ span >" at bounding box center [977, 661] width 1156 height 134
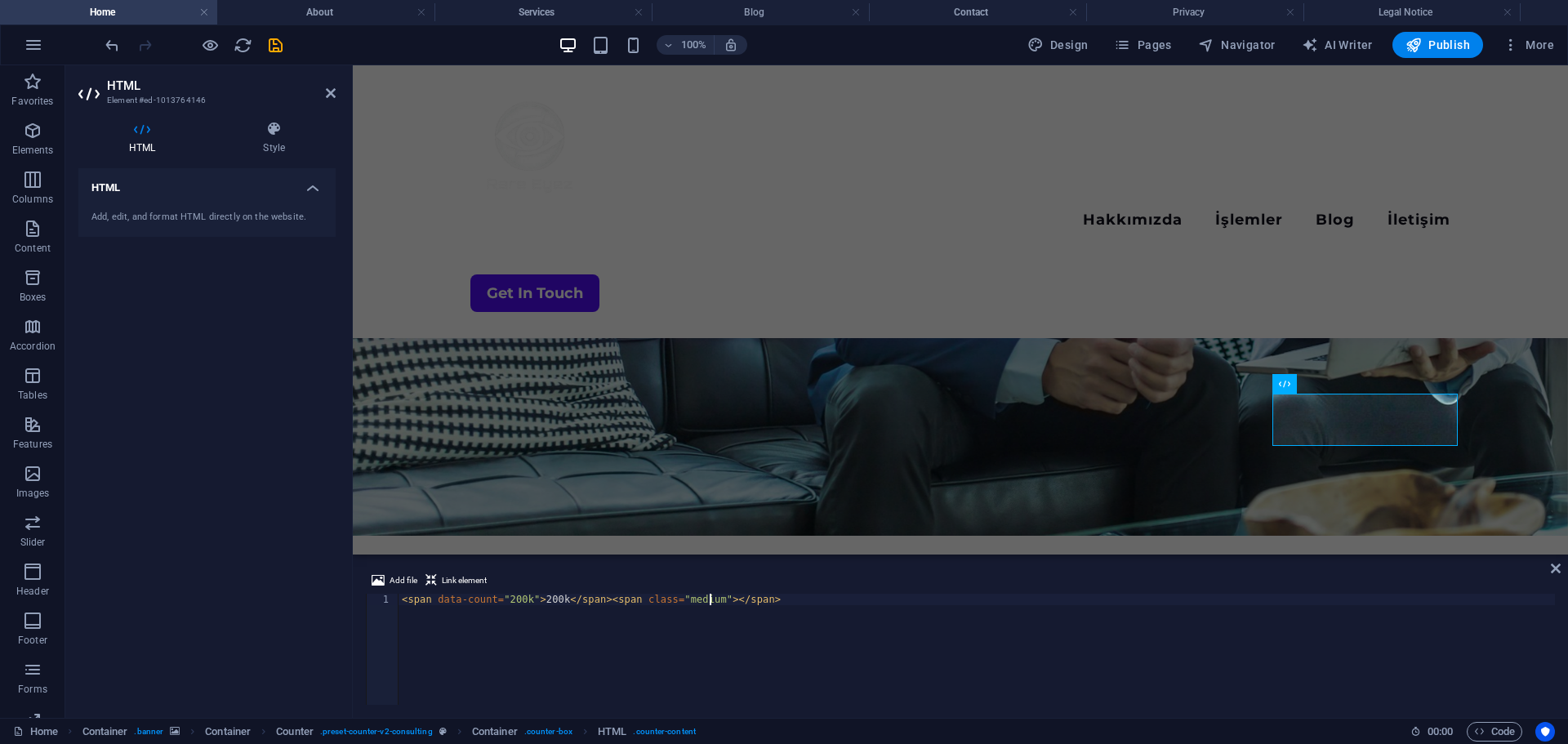
scroll to position [0, 26]
type textarea "<span data-count="200">200</span><span class="medium">k</span>"
click at [1521, 194] on div "Menu Hakkımızda İşlemler Blog İletişim Get In Touch" at bounding box center [960, 201] width 1215 height 273
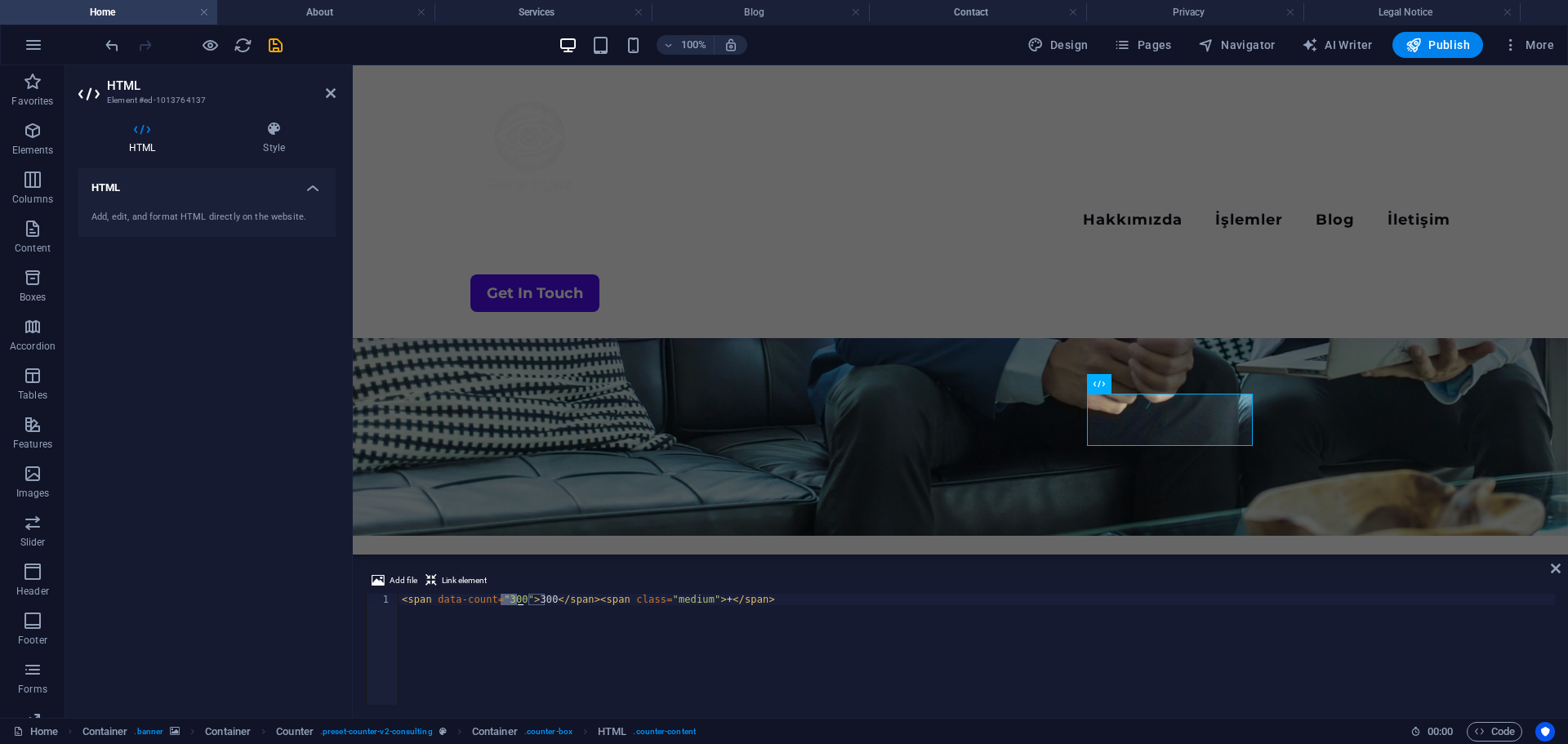
click at [565, 604] on div "< span data-count = "300" > 300 </ span > < span class = "medium" > + </ span >" at bounding box center [977, 661] width 1156 height 134
drag, startPoint x: 529, startPoint y: 598, endPoint x: 544, endPoint y: 601, distance: 15.3
click at [544, 600] on div "< span data-count = "300" > 300 </ span > < span class = "medium" > + </ span >" at bounding box center [977, 661] width 1156 height 134
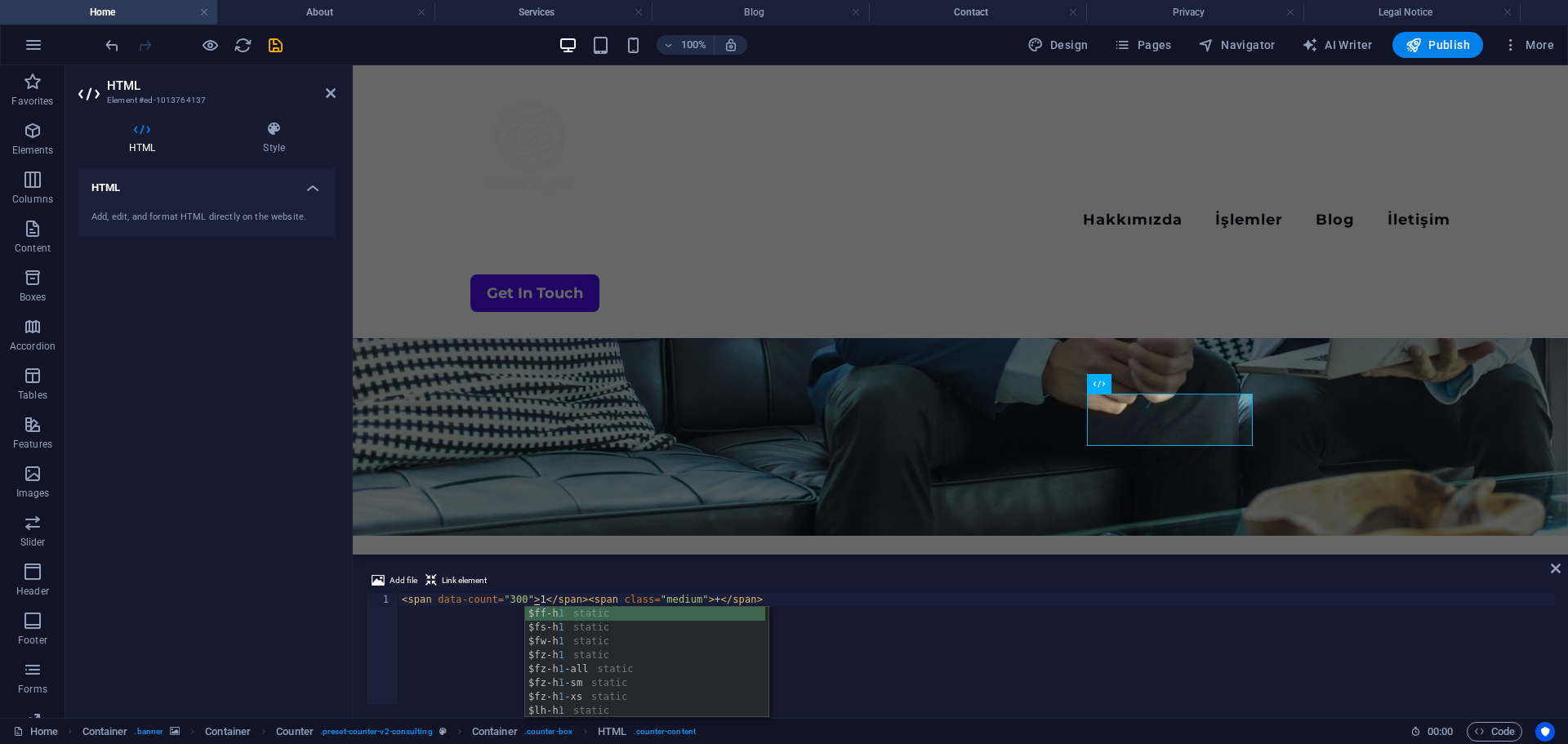
scroll to position [0, 11]
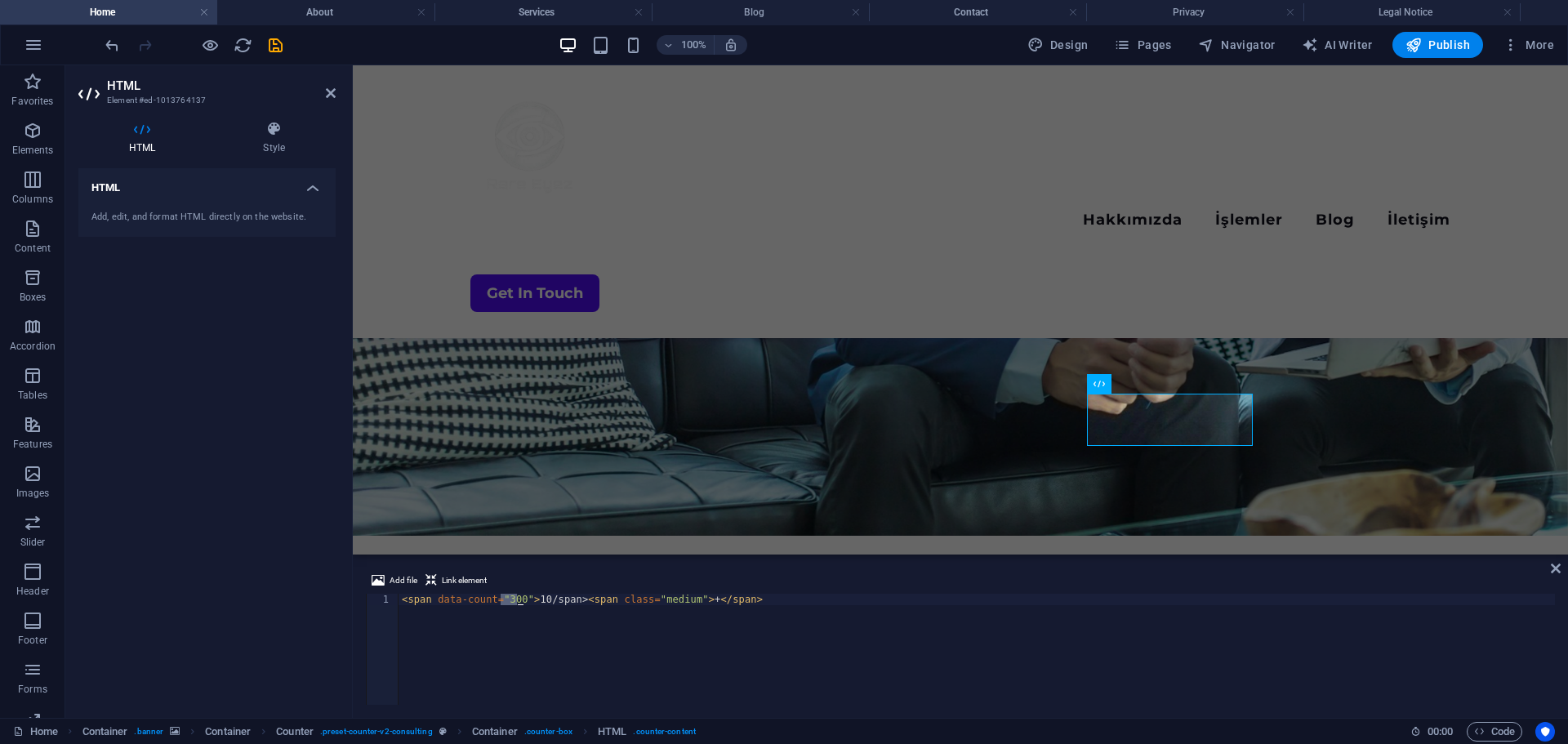
drag, startPoint x: 500, startPoint y: 597, endPoint x: 517, endPoint y: 600, distance: 17.3
click at [517, 600] on div "< span data-count = "300" > 10/span> < span class = "medium" > + </ span >" at bounding box center [977, 661] width 1156 height 134
type textarea "<span data-count="10">10/span><span class="medium">+</span>"
click at [1503, 187] on div "Menu Hakkımızda İşlemler Blog İletişim Get In Touch" at bounding box center [960, 201] width 1215 height 273
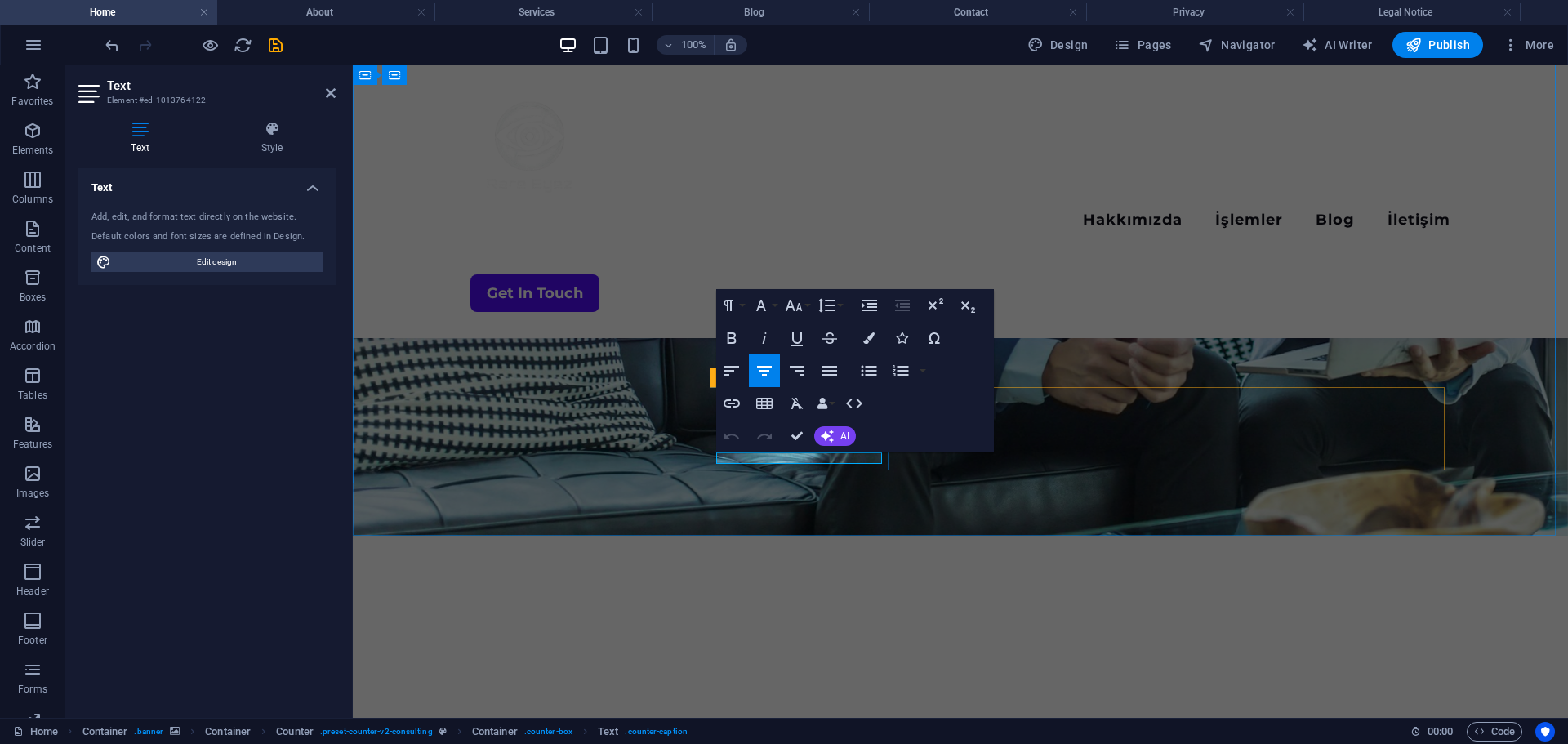
copy p "Client Projects"
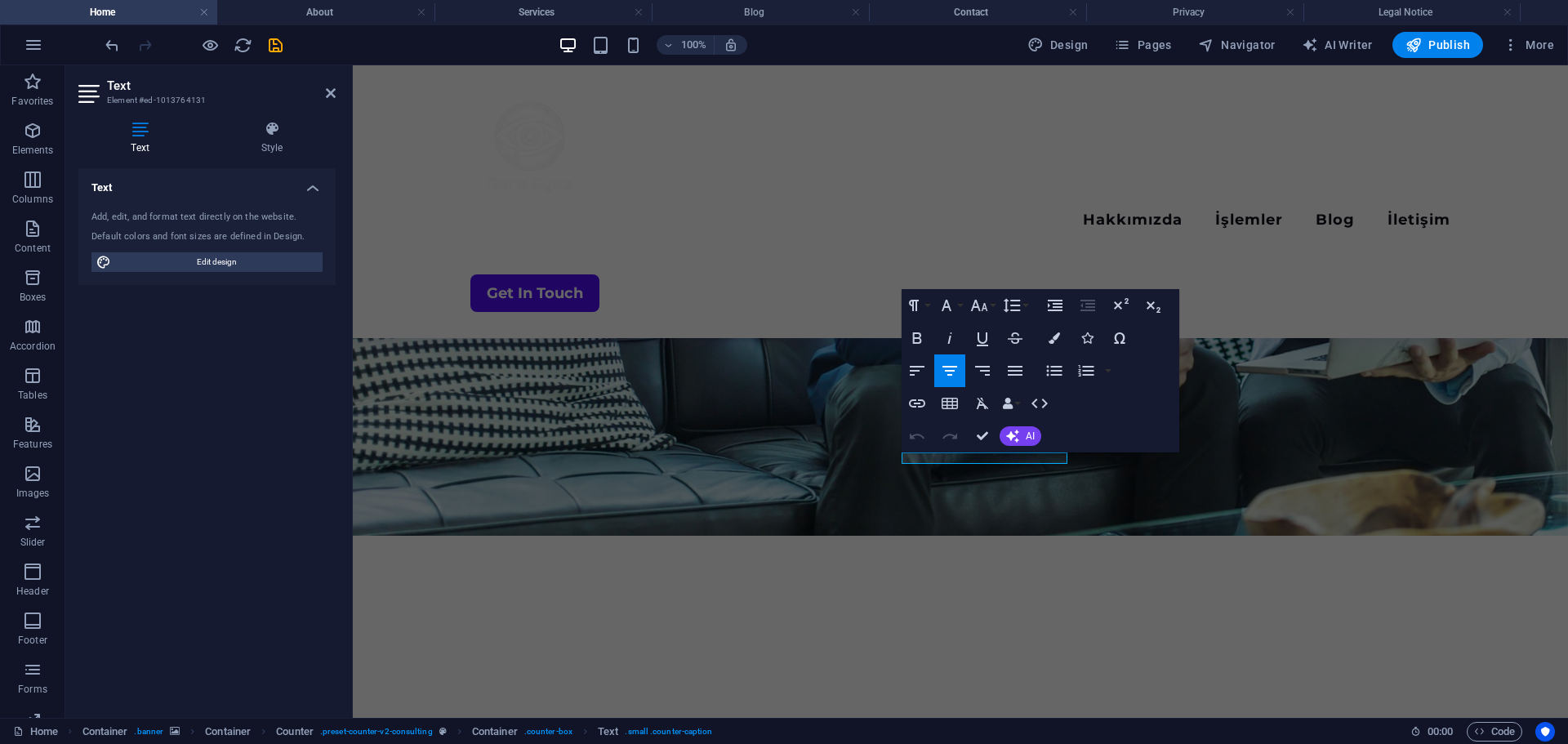
copy p "Years of Experience"
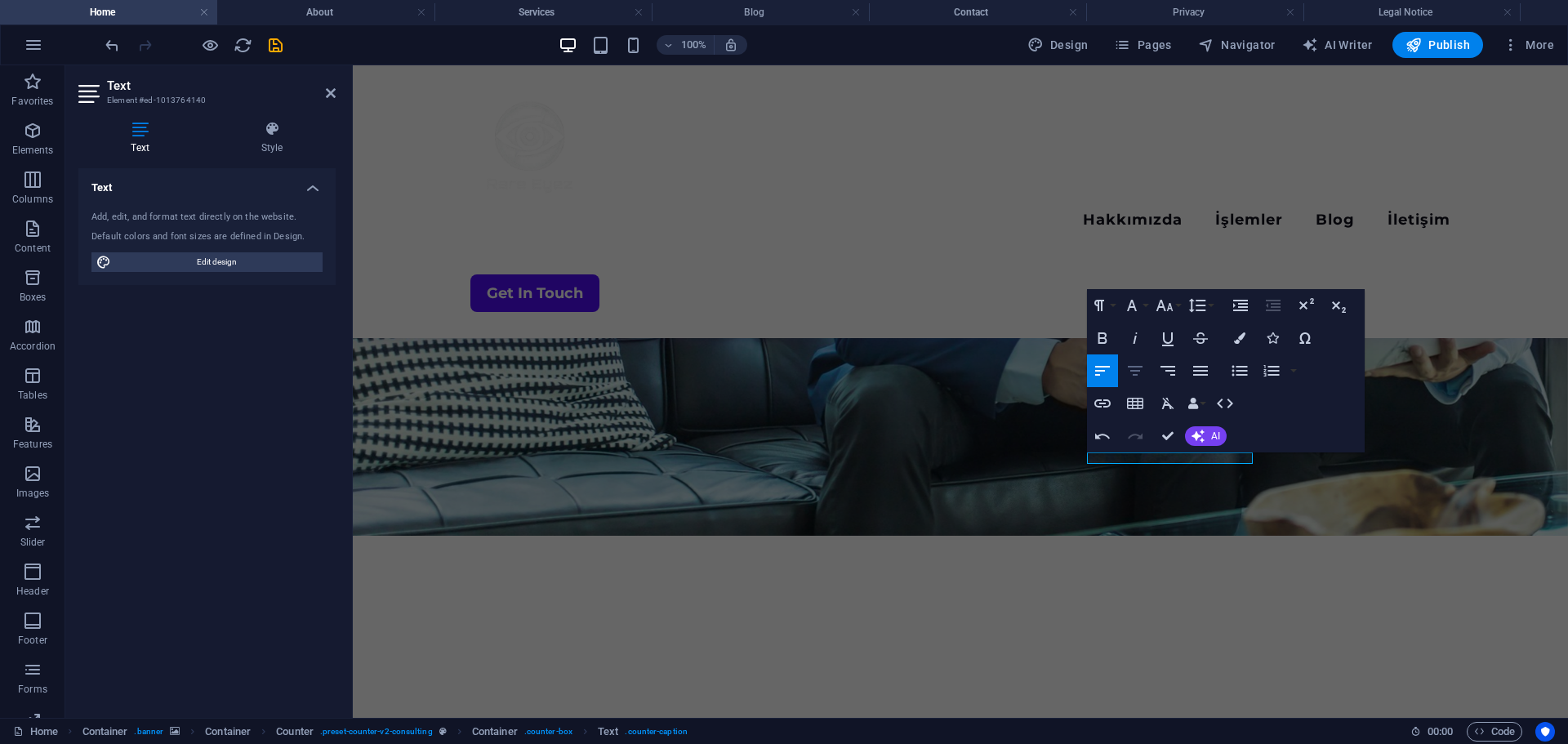
click at [1128, 373] on icon "button" at bounding box center [1135, 370] width 19 height 19
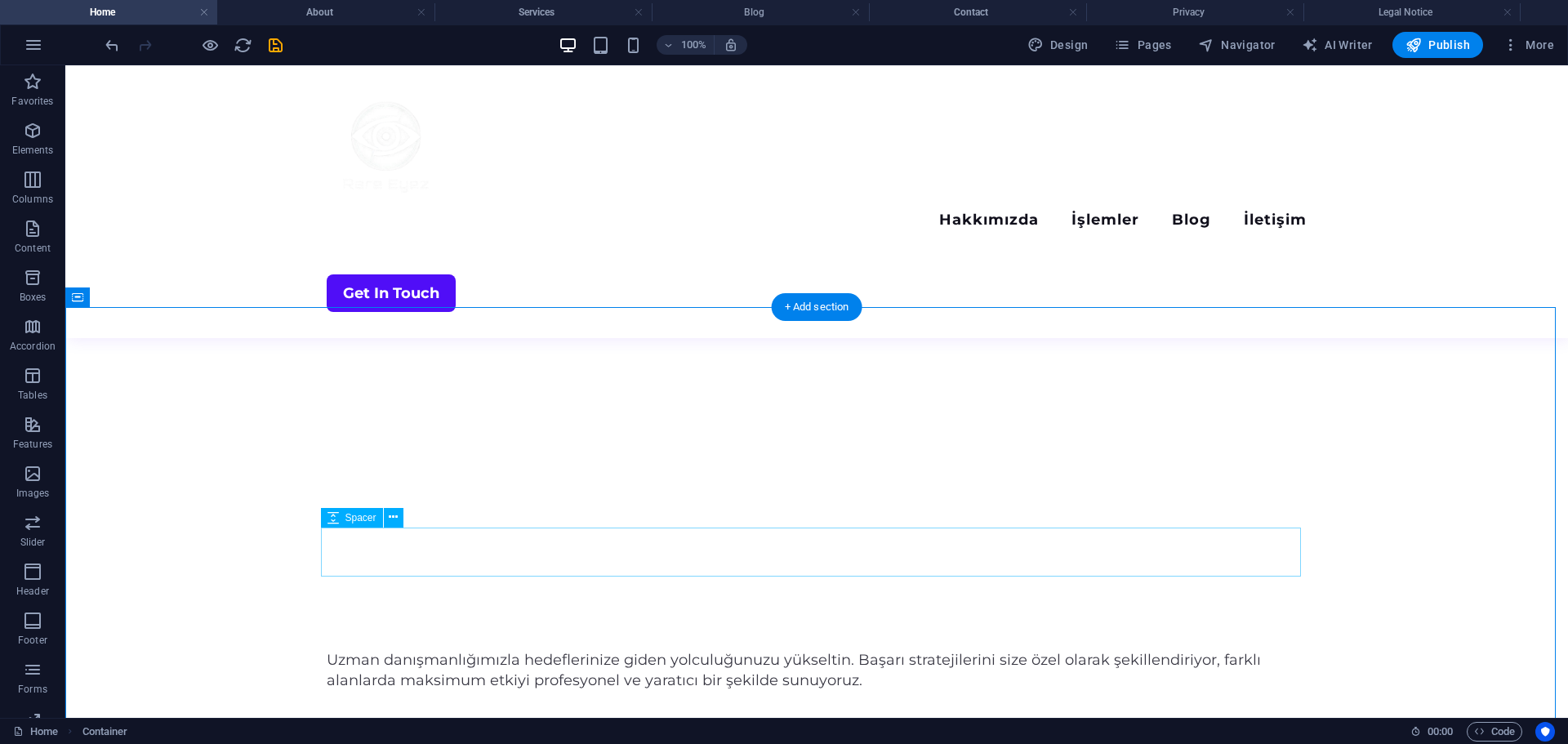
scroll to position [572, 0]
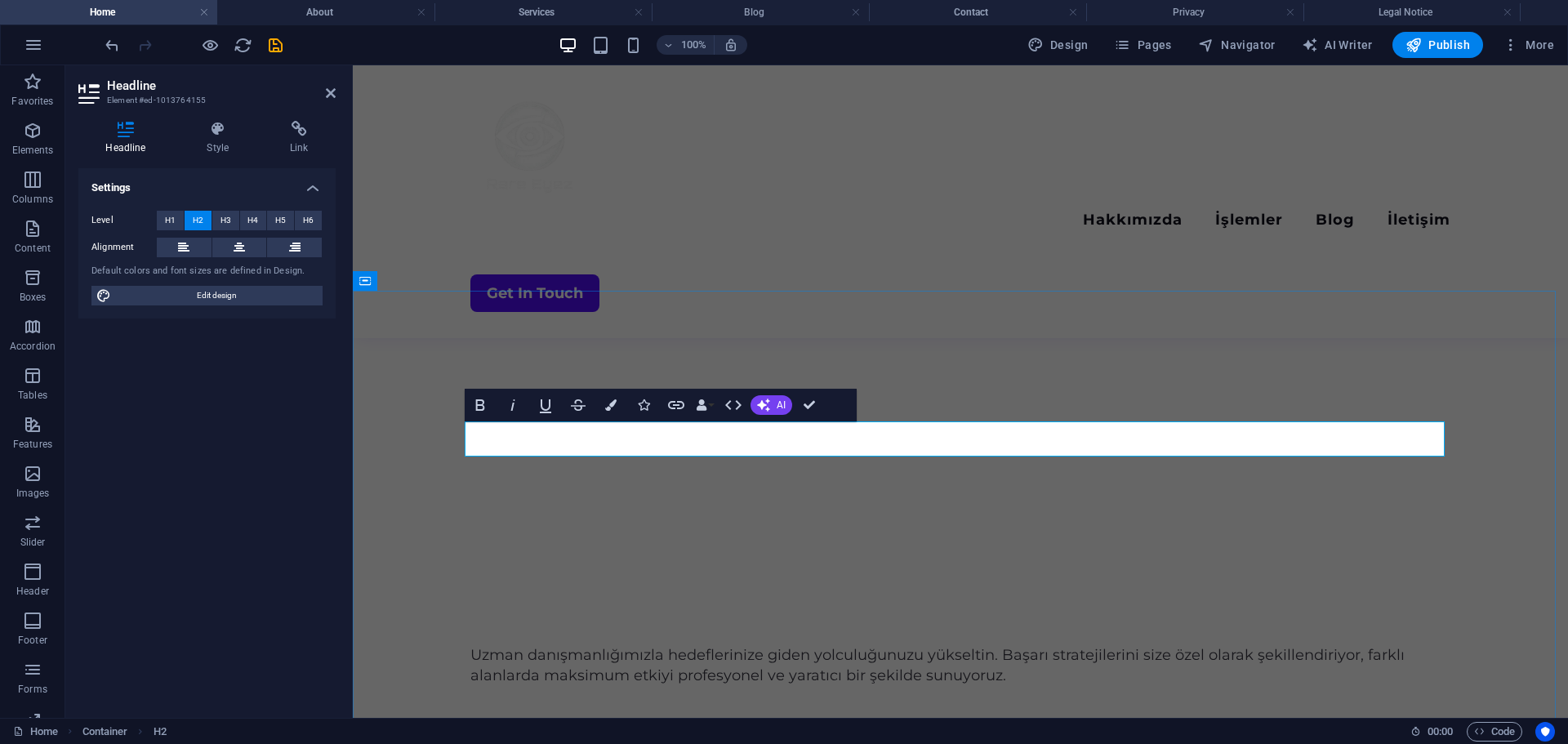
scroll to position [0, 7]
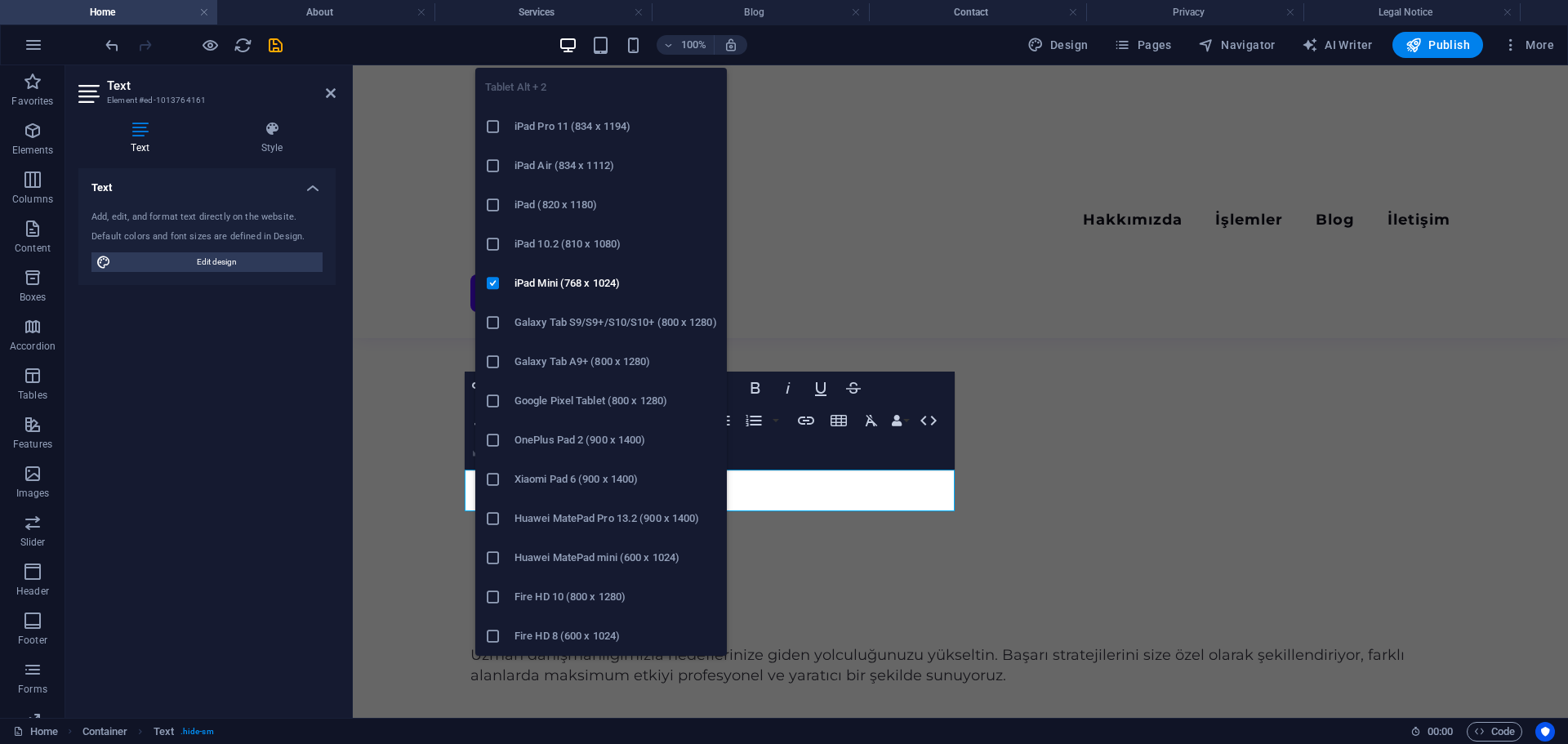
scroll to position [1260, 2]
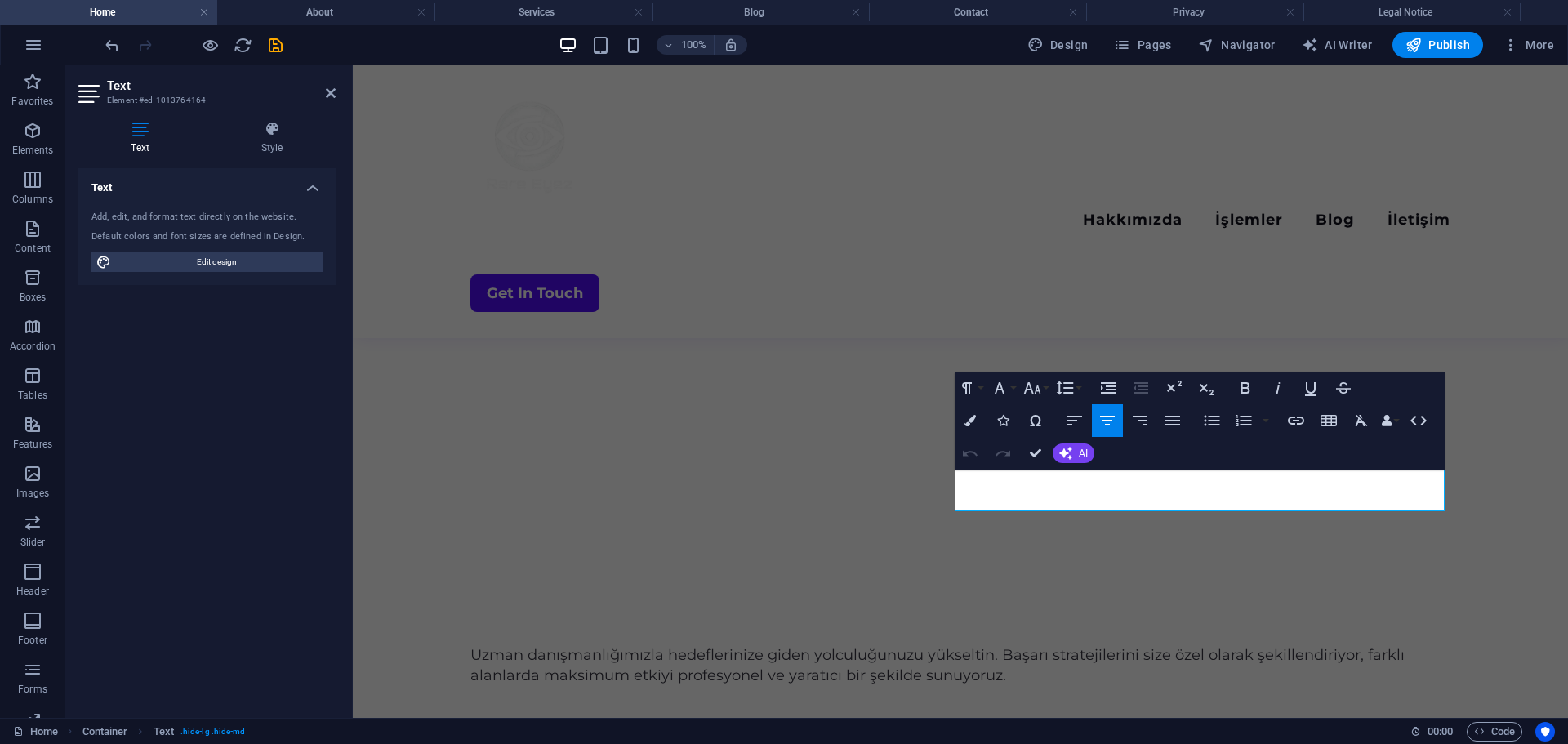
copy p "Optimize your journey with our consulting services, delivering personalized sol…"
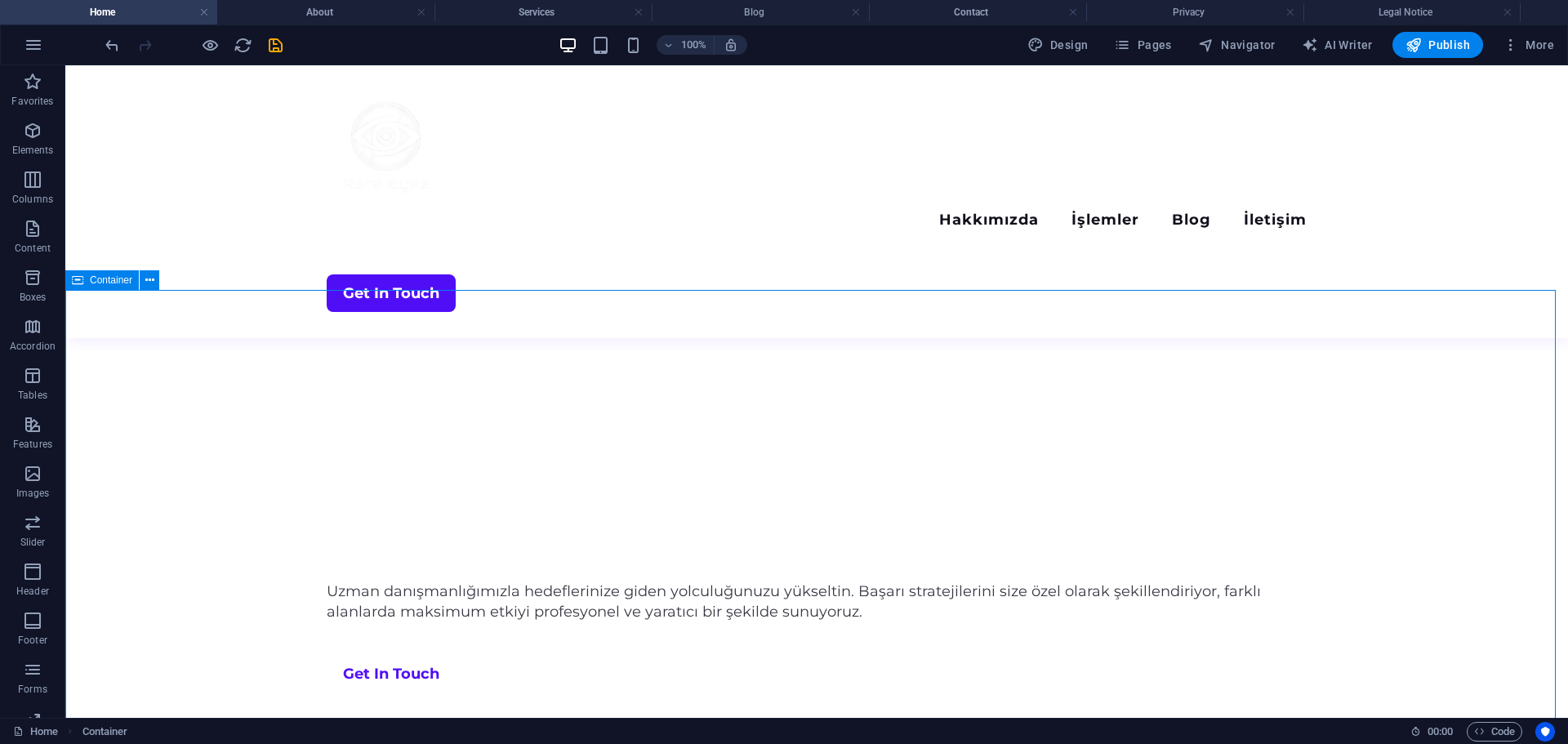
scroll to position [816, 0]
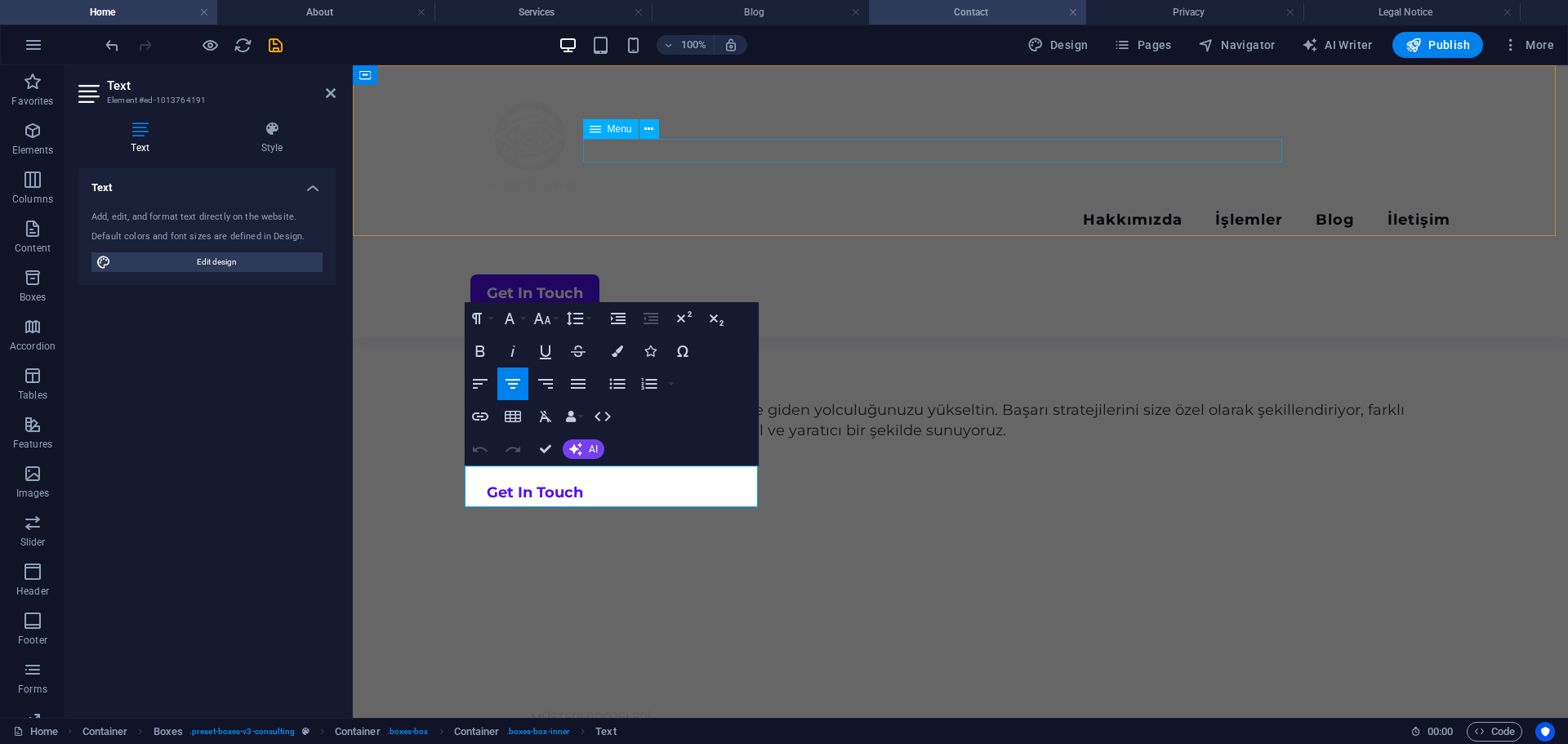
copy p "Strategic method development for business excellence and progress."
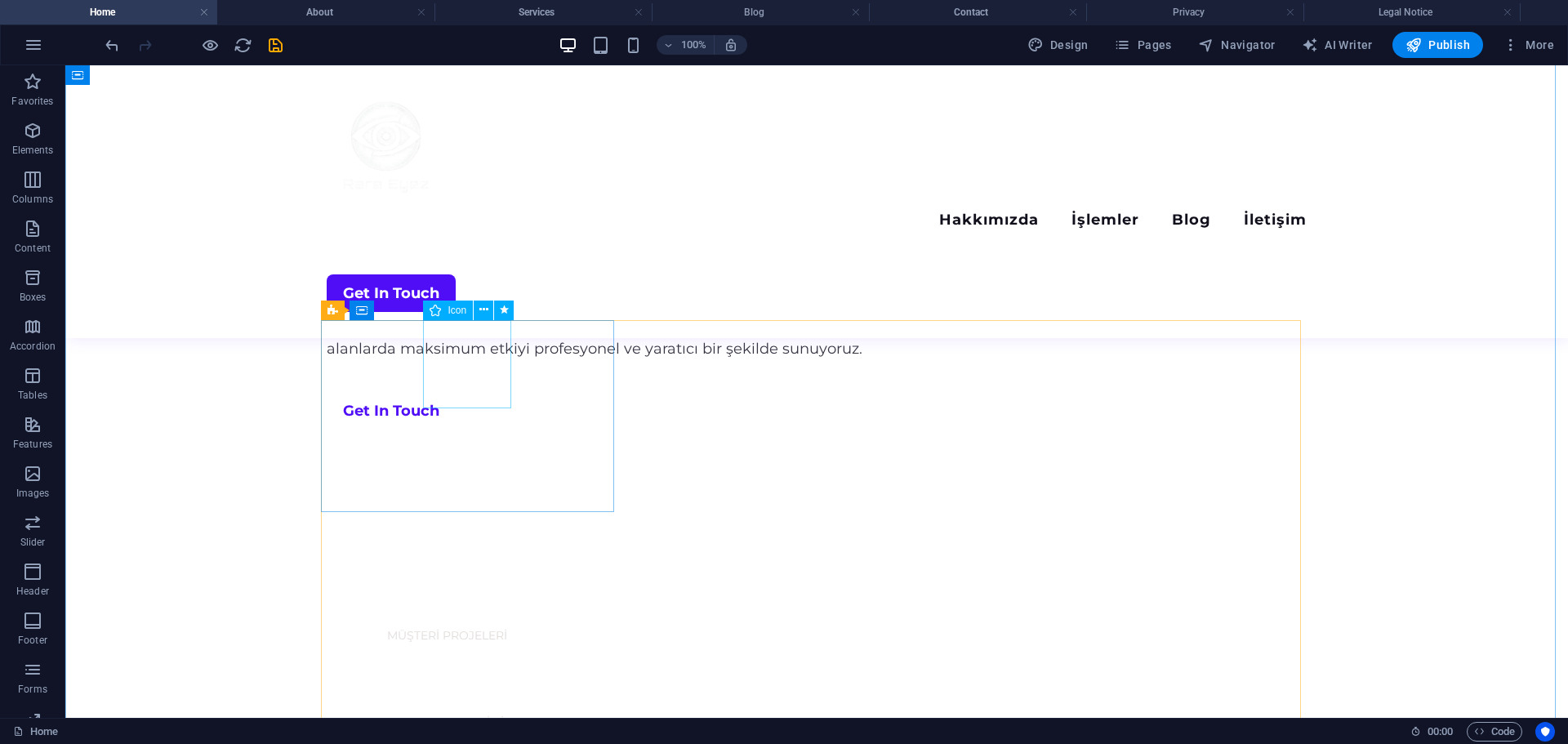
scroll to position [735, 0]
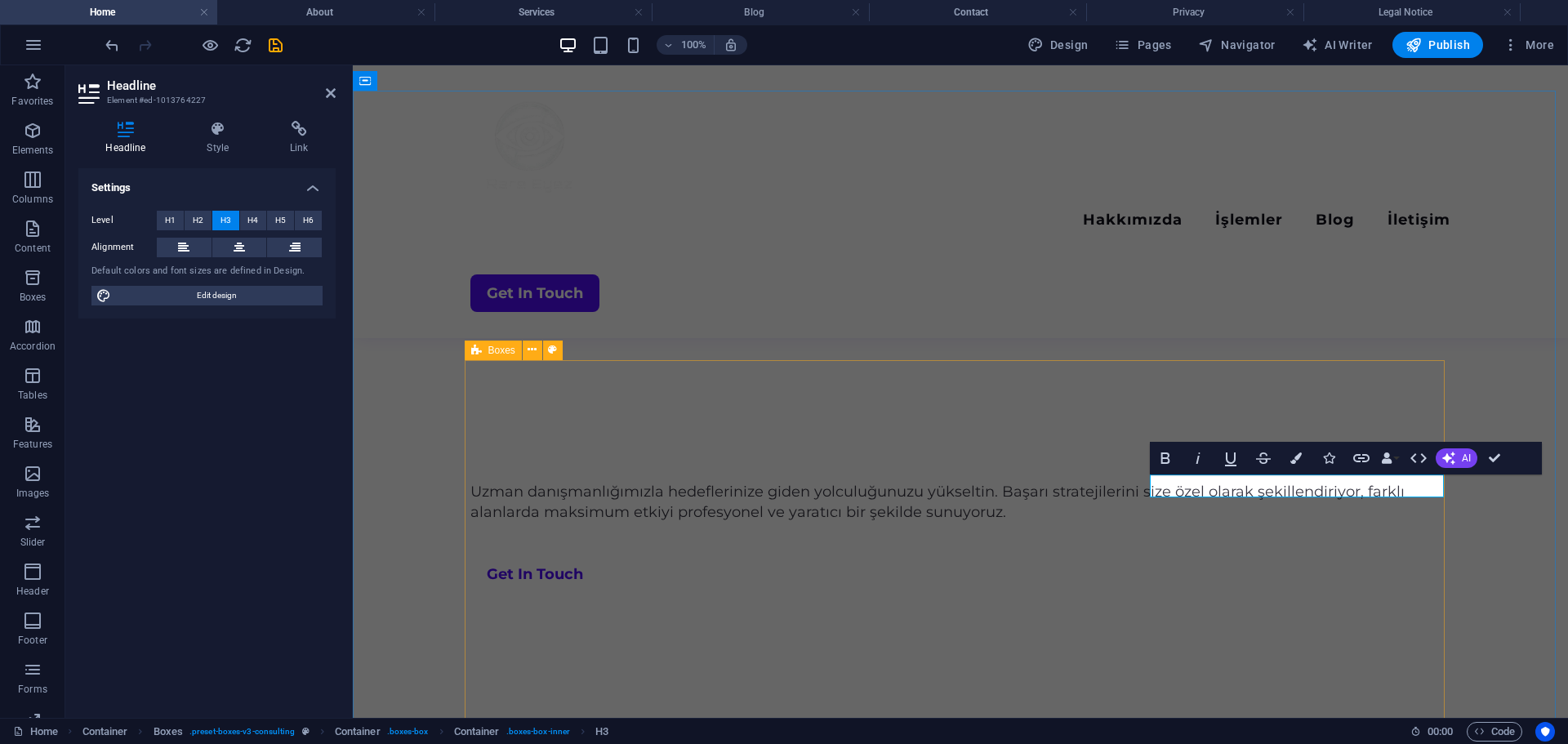
scroll to position [816, 0]
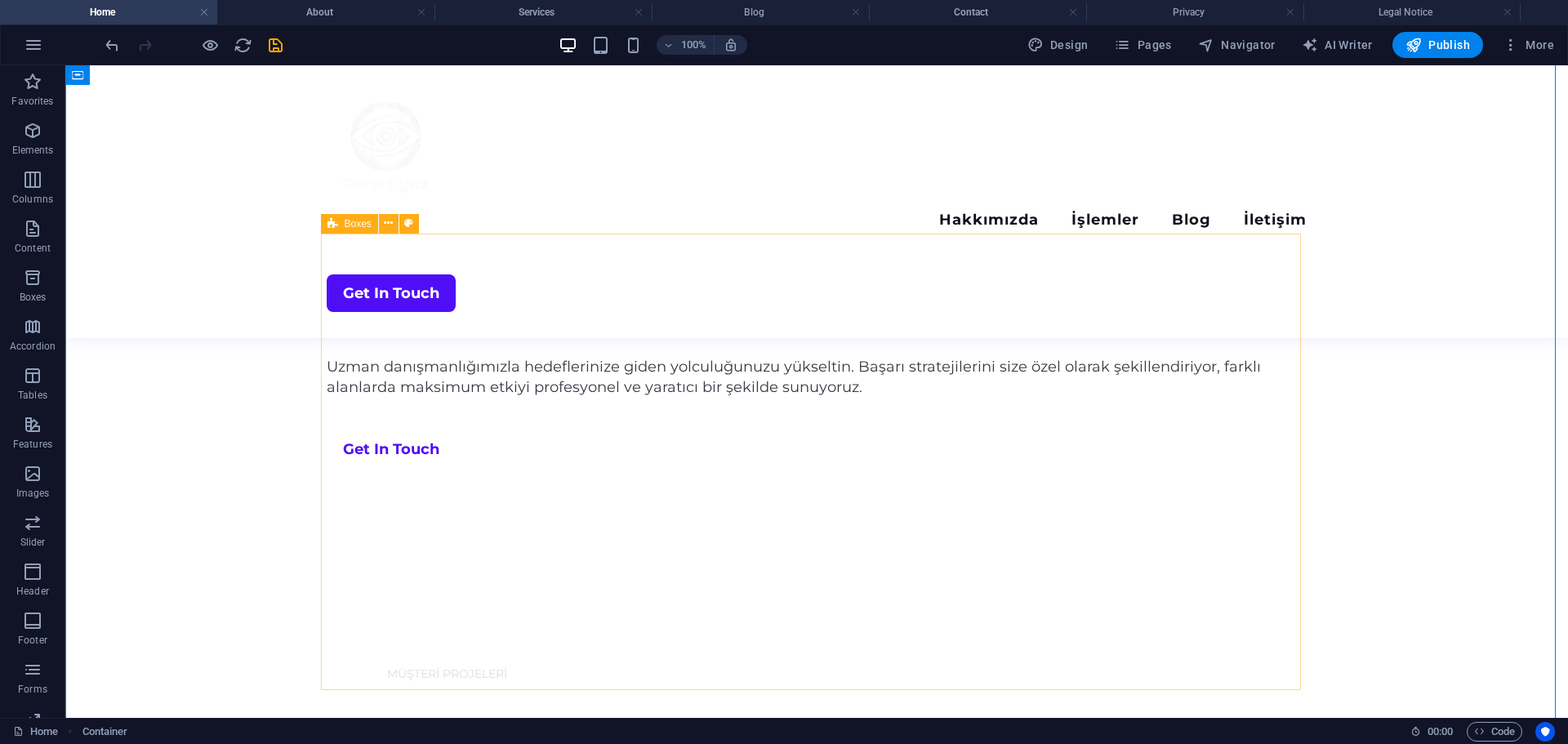
scroll to position [898, 0]
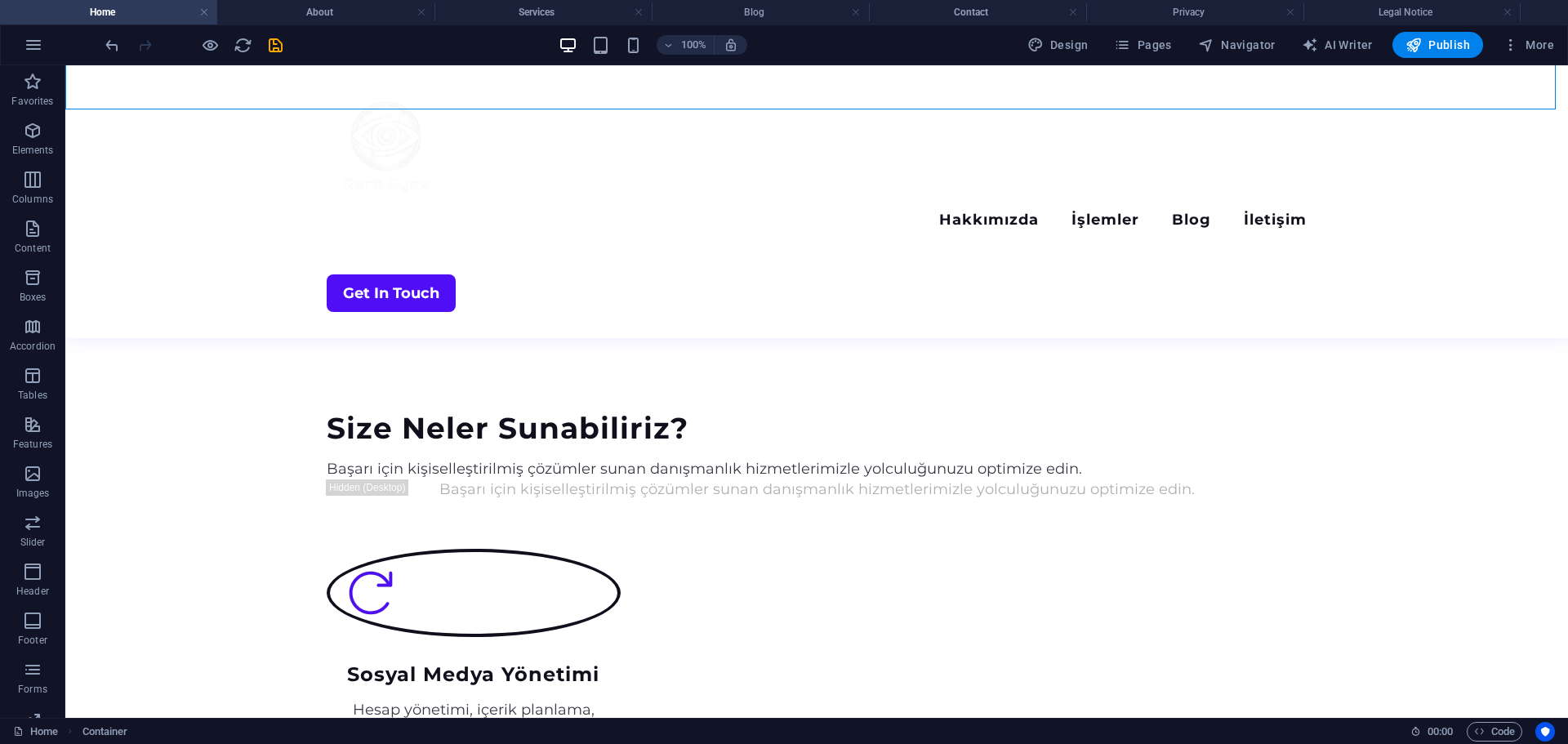
scroll to position [1552, 0]
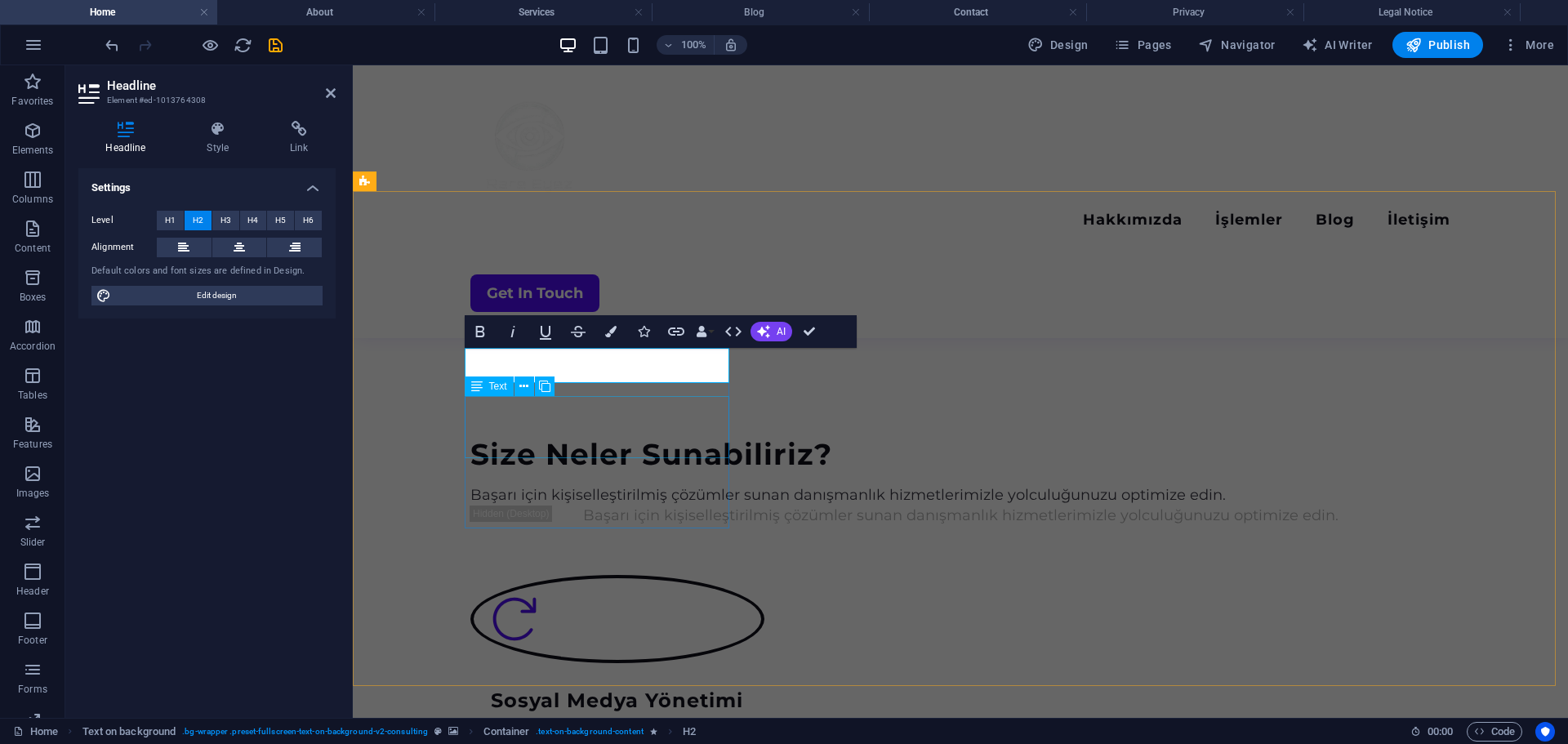
scroll to position [0, 9]
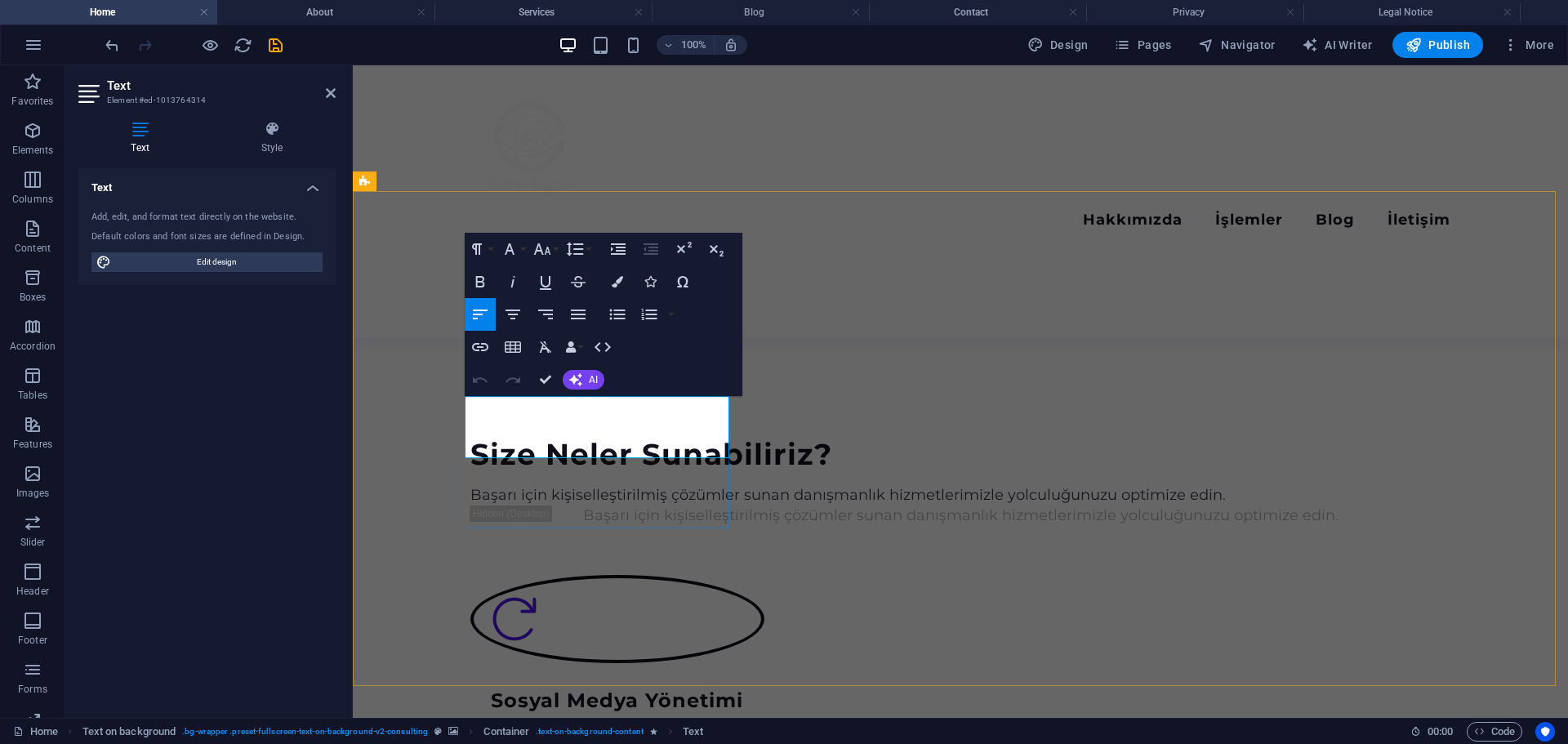
copy span "Founded in [DATE], Nova Consulting is the leading business consulting firm in t…"
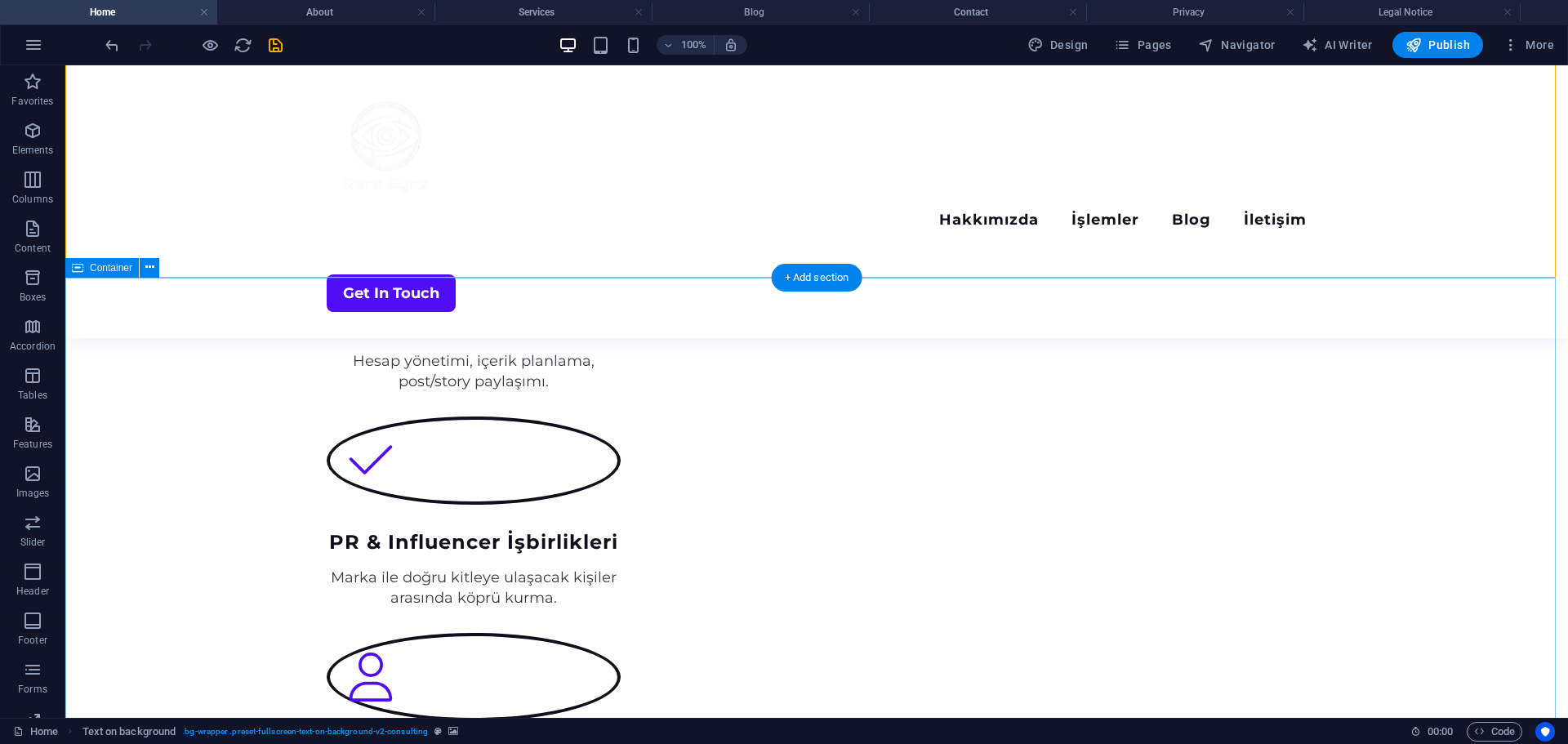
scroll to position [1960, 0]
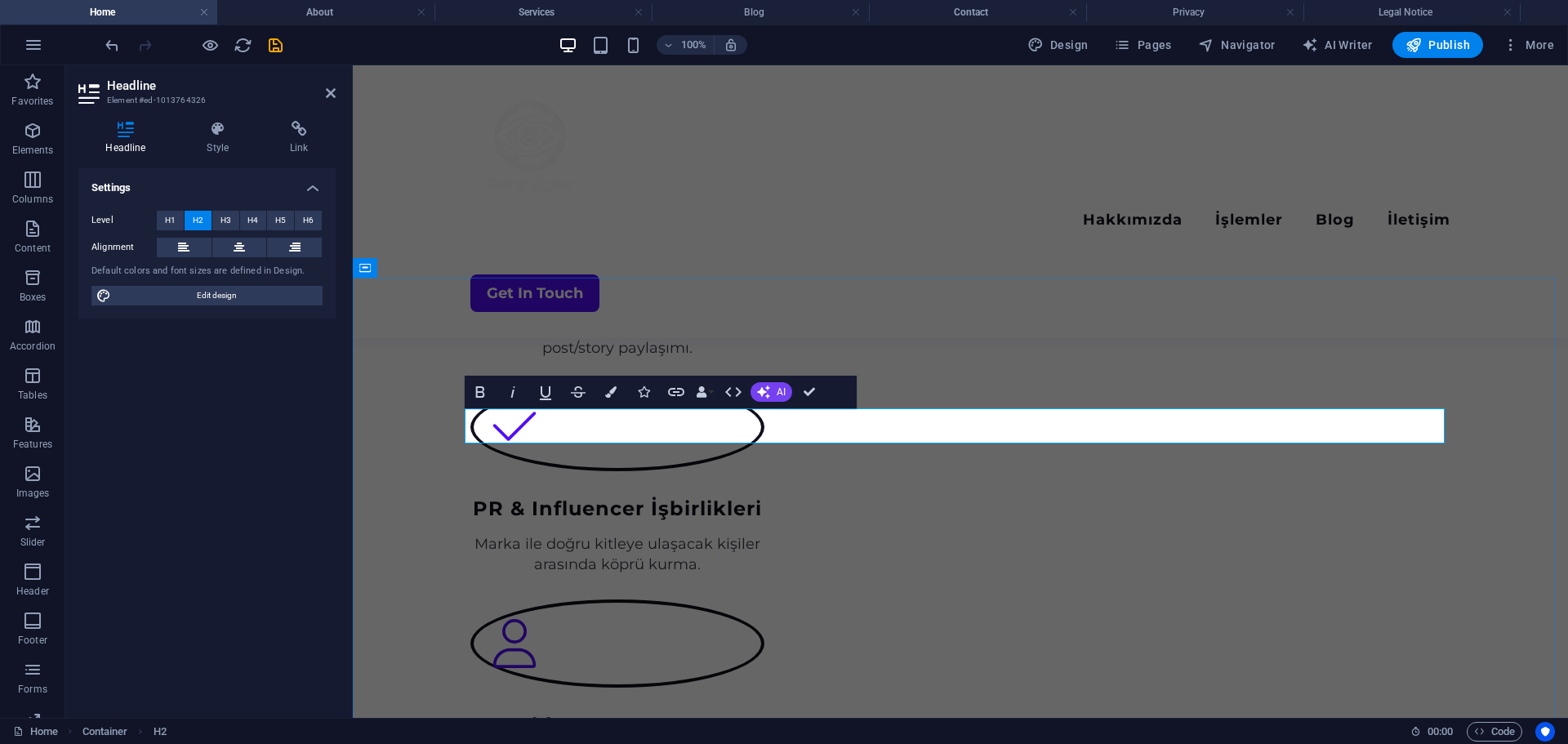
scroll to position [0, 9]
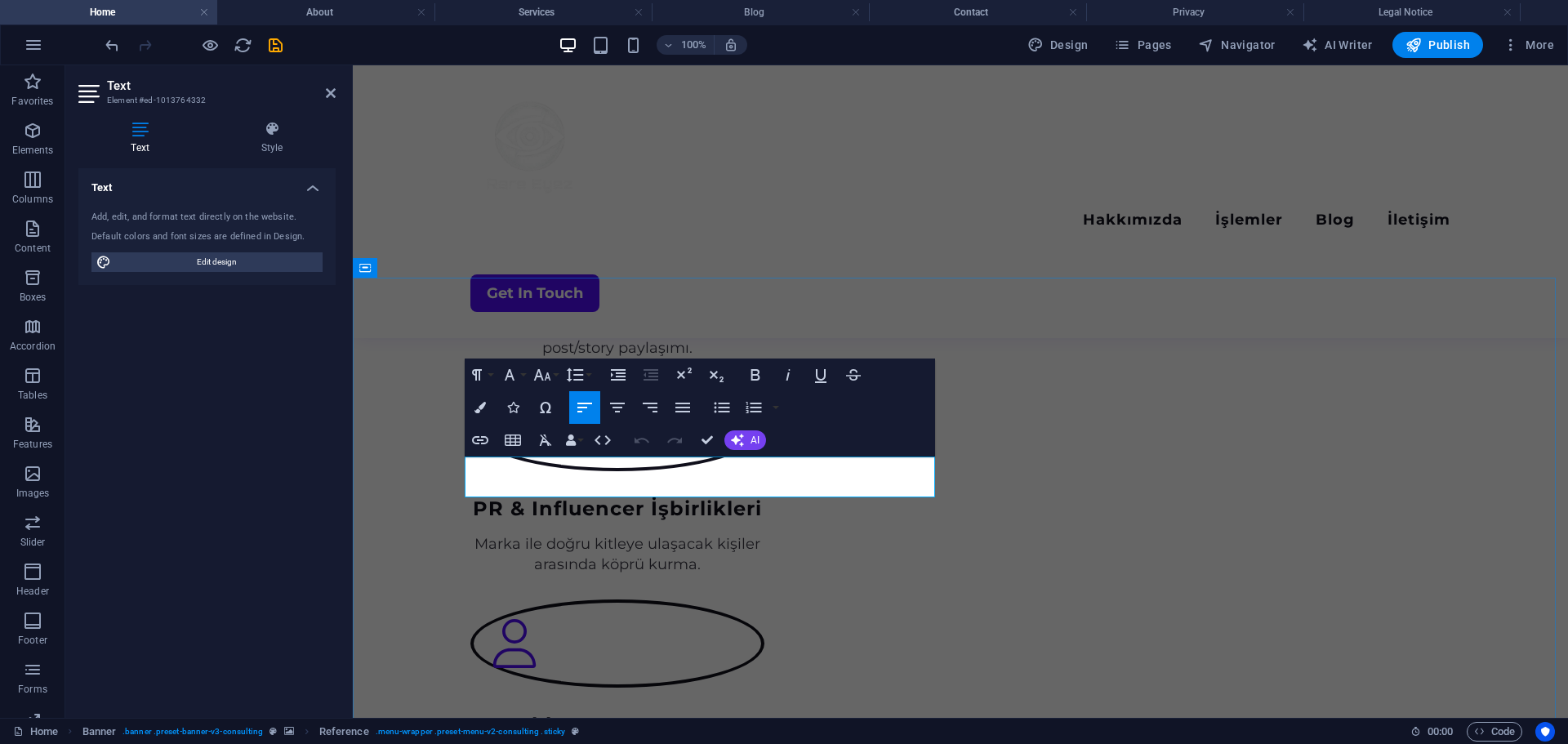
copy p "Explore the authentic sentiments and experiences of our clients as they share t…"
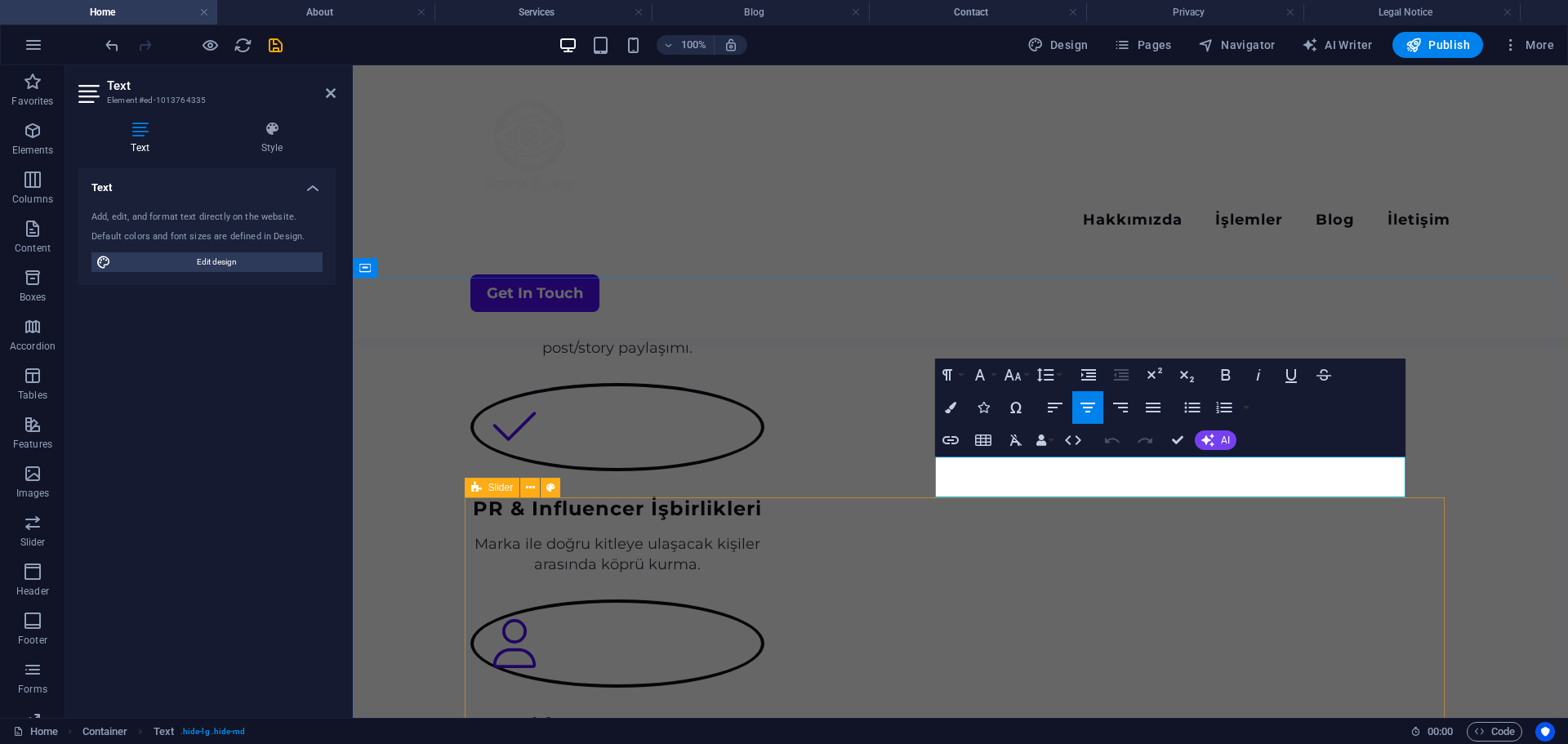
scroll to position [2180, 2]
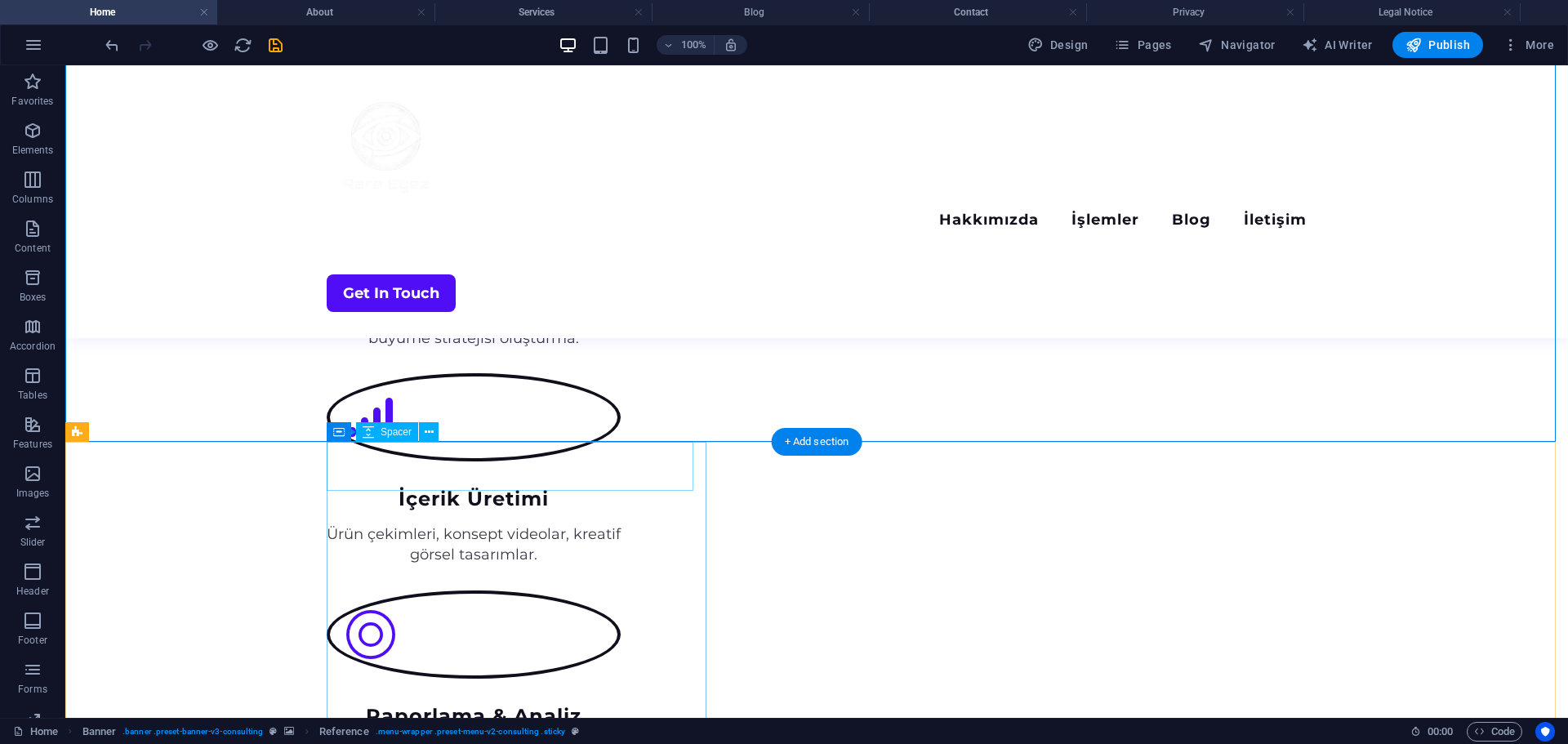
scroll to position [2776, 0]
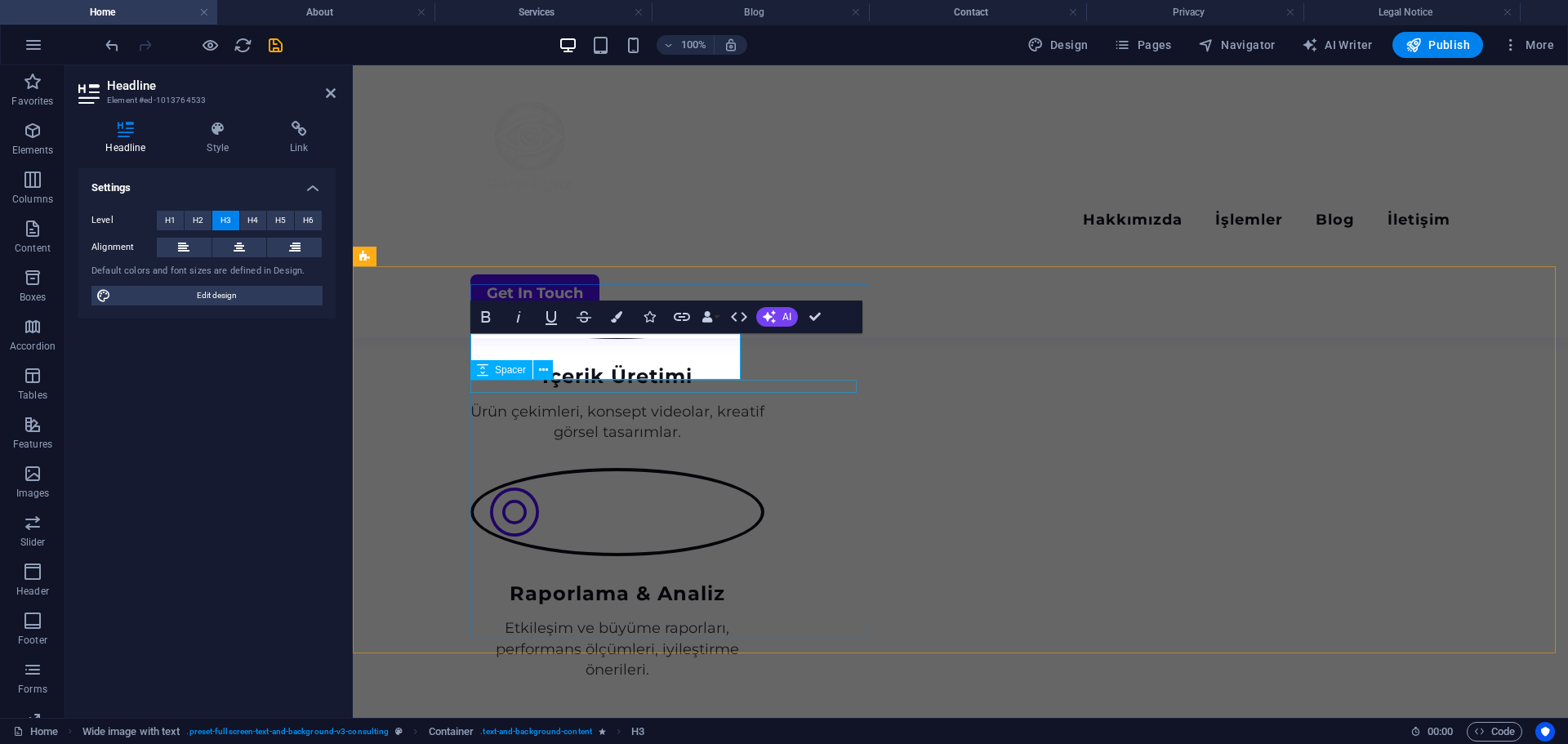
scroll to position [0, 3]
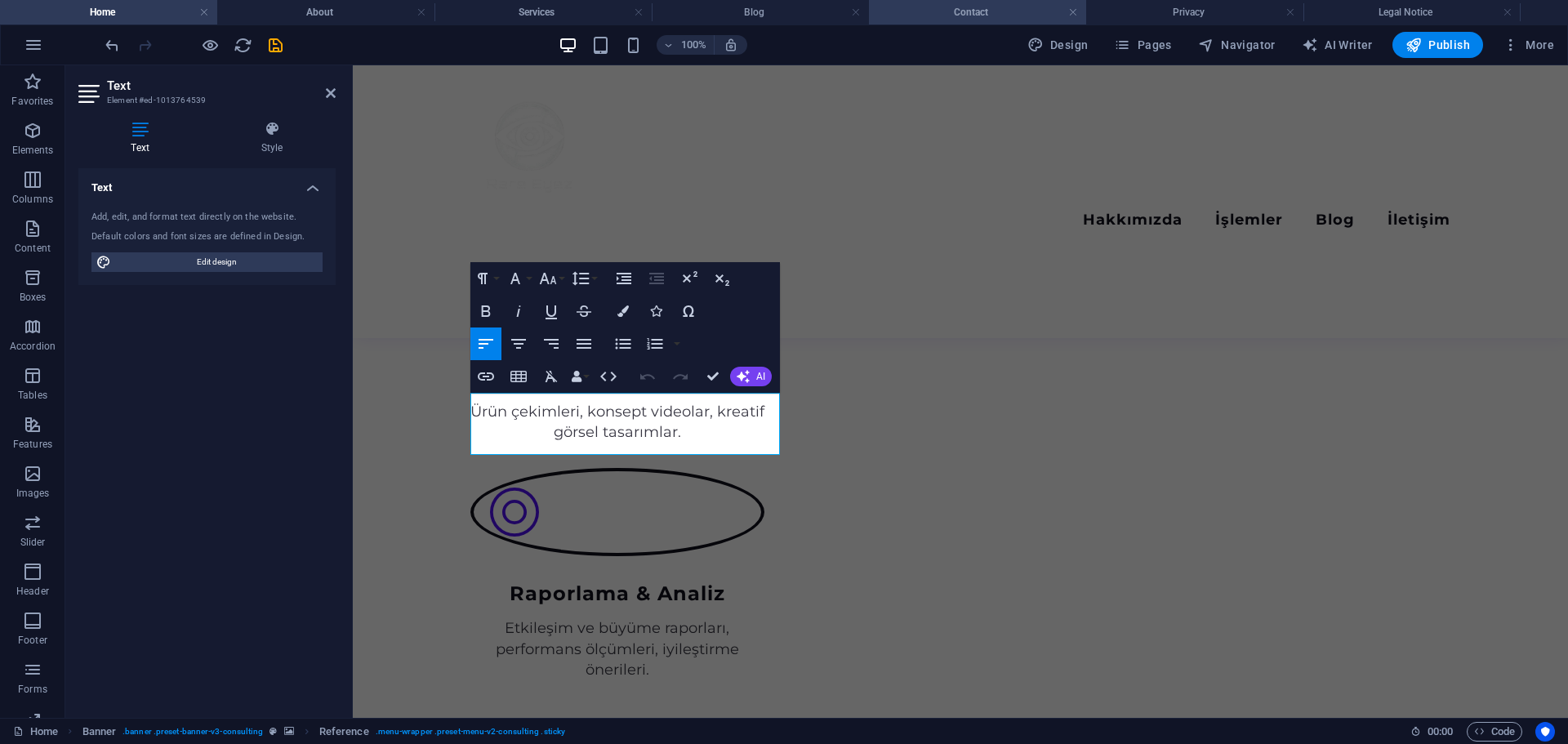
copy p "Your success story begins with a click, explore our consulting solutions for tr…"
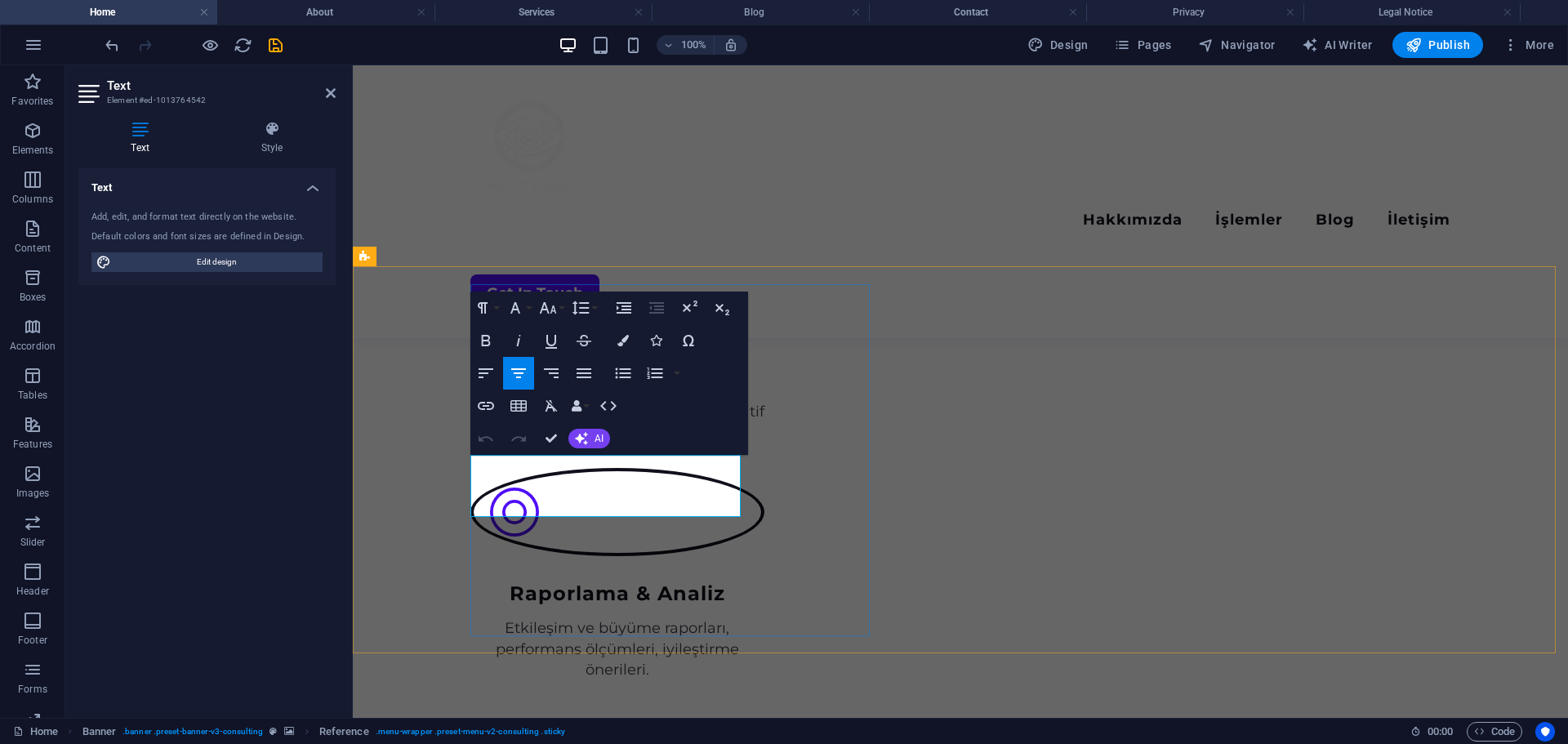
scroll to position [1810, 2]
click at [299, 487] on div "Text Add, edit, and format text directly on the website. Default colors and fon…" at bounding box center [207, 436] width 257 height 536
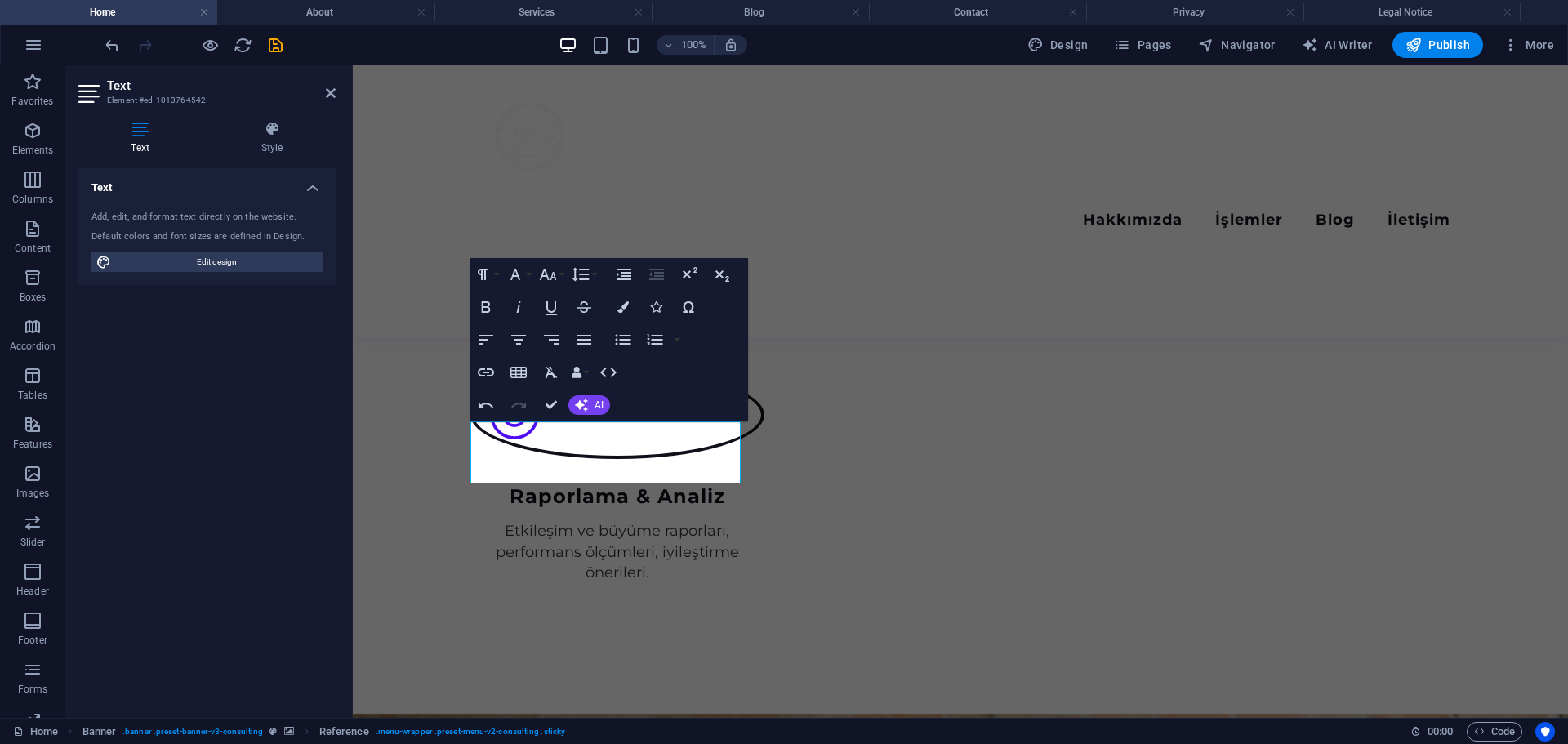
scroll to position [2951, 0]
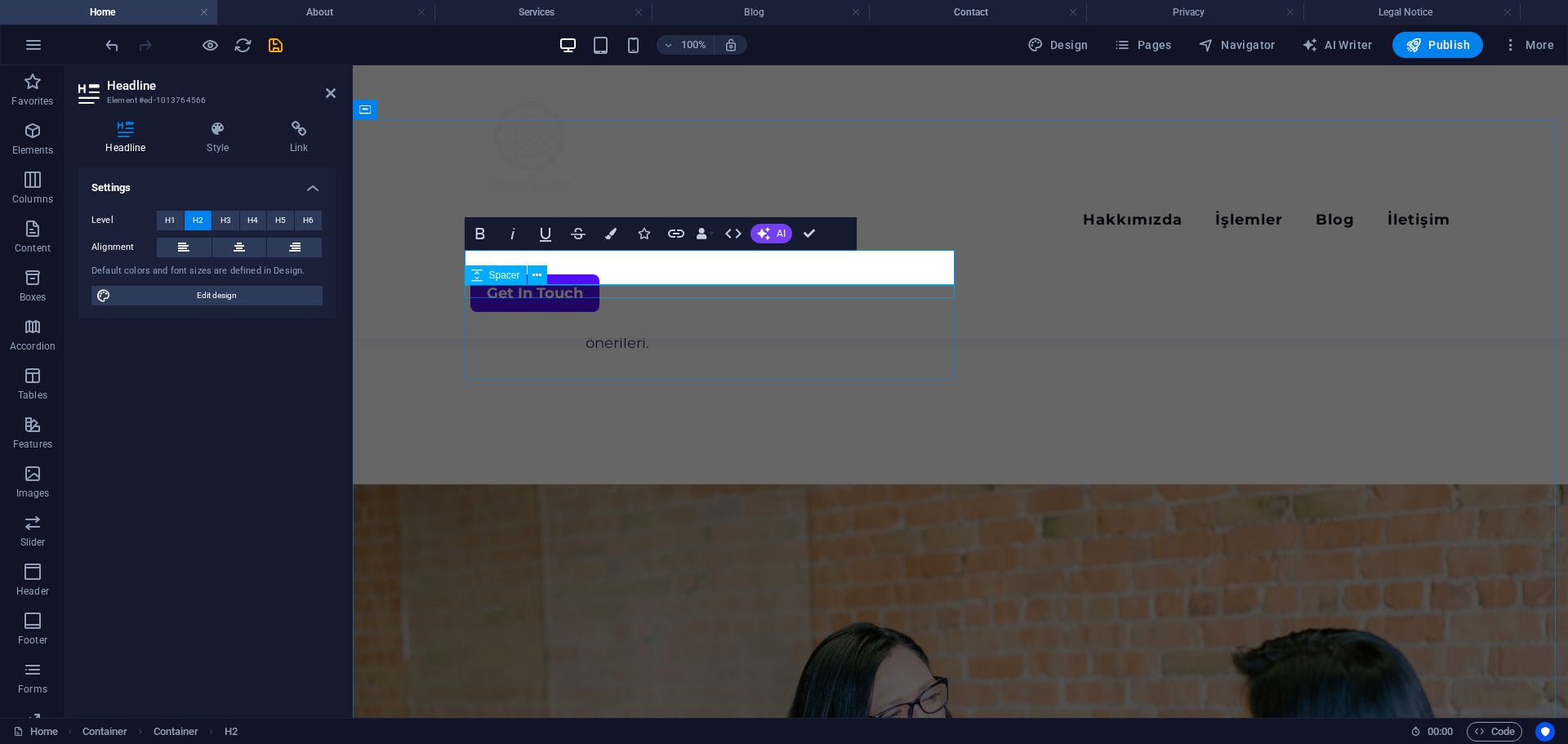
scroll to position [3359, 0]
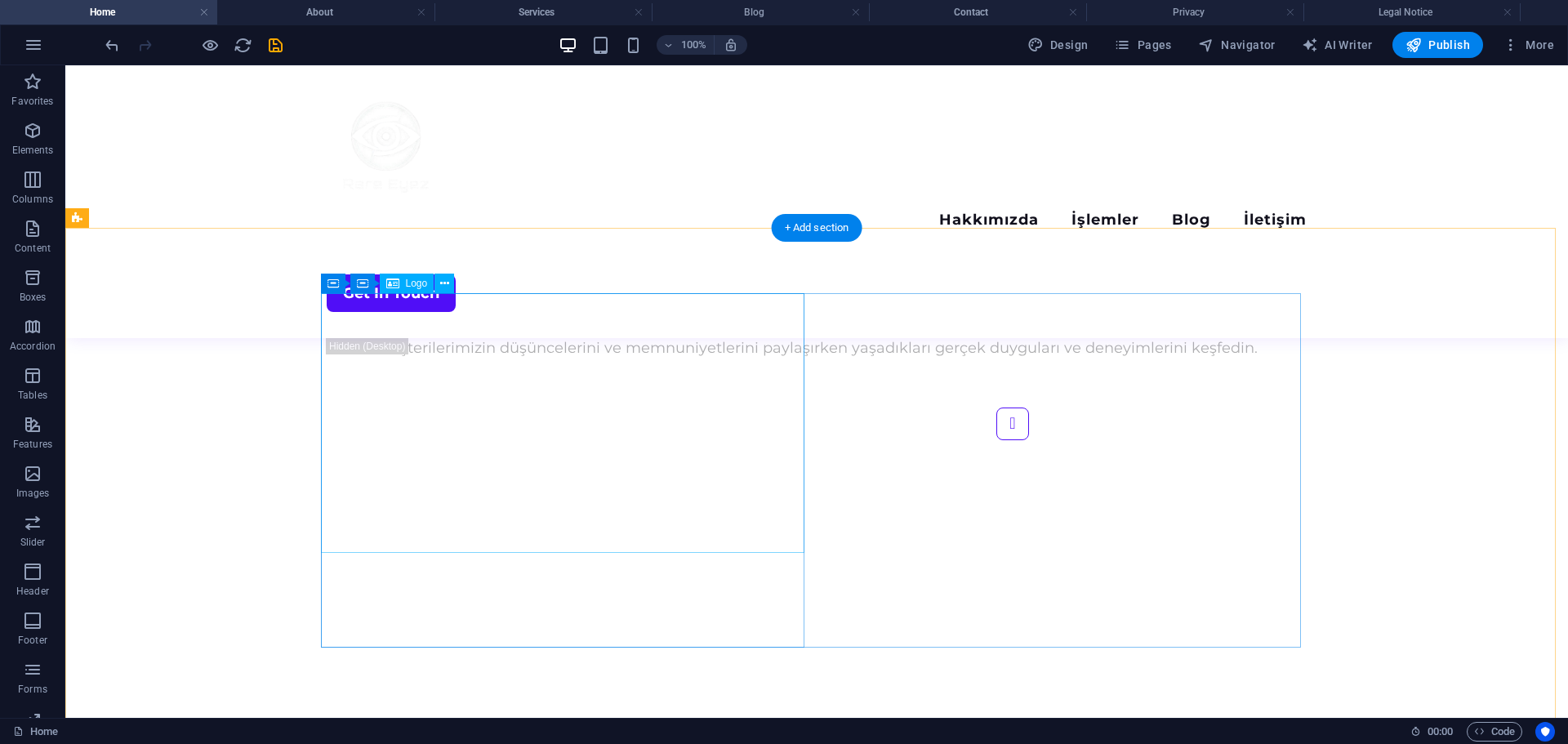
scroll to position [4141, 0]
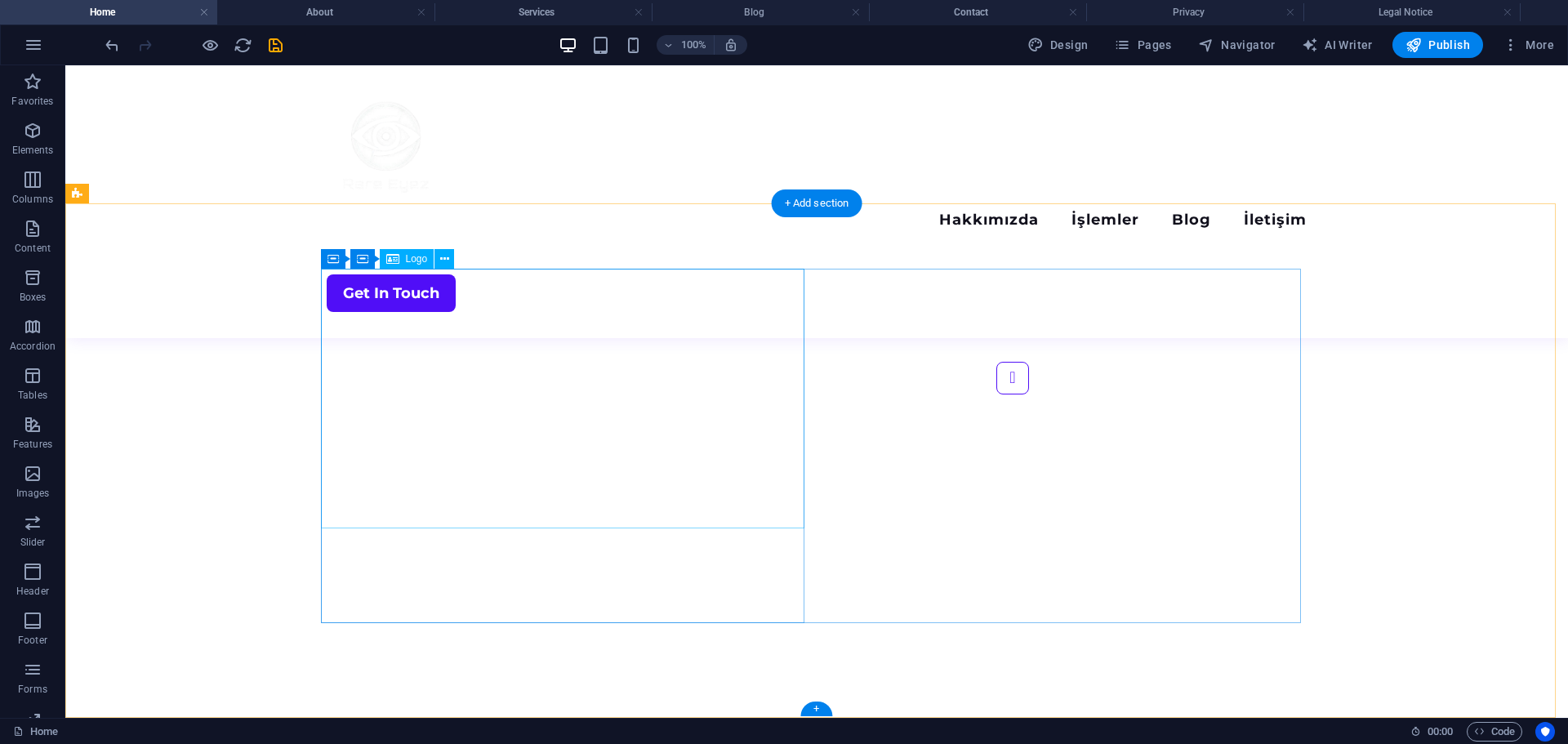
click at [445, 256] on icon at bounding box center [445, 259] width 9 height 17
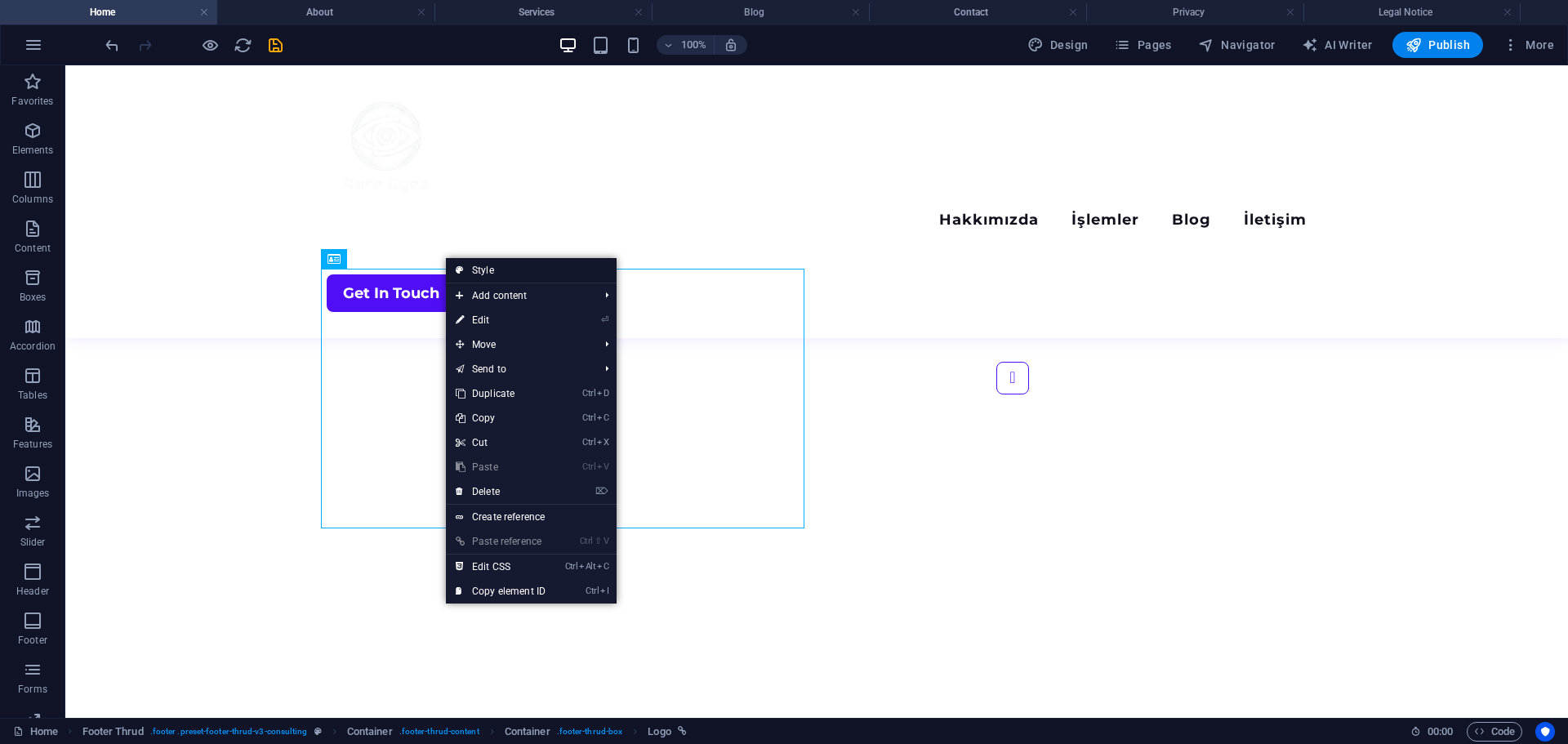
click at [551, 273] on link "Style" at bounding box center [531, 270] width 171 height 25
select select "rem"
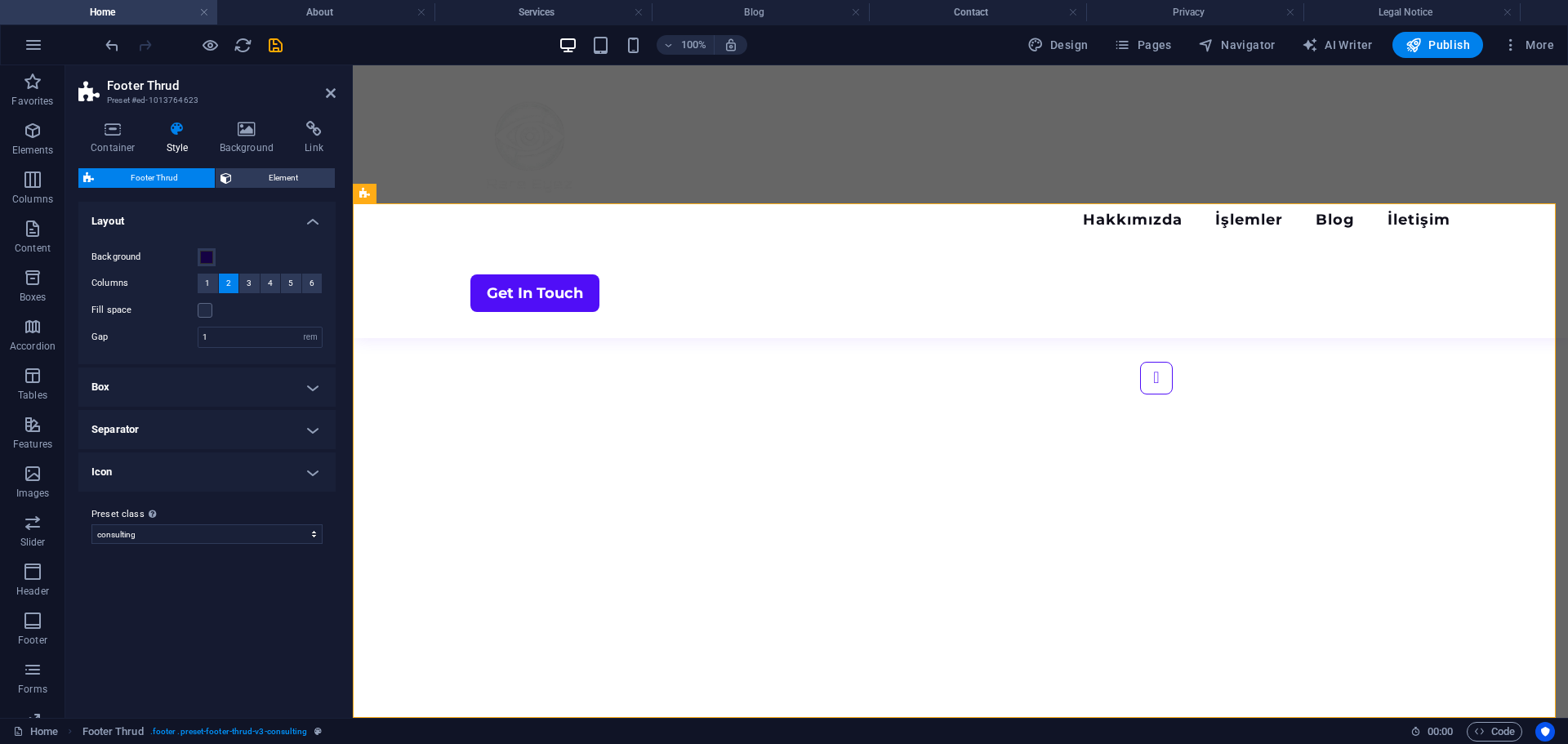
click at [250, 381] on h4 "Box" at bounding box center [207, 387] width 257 height 39
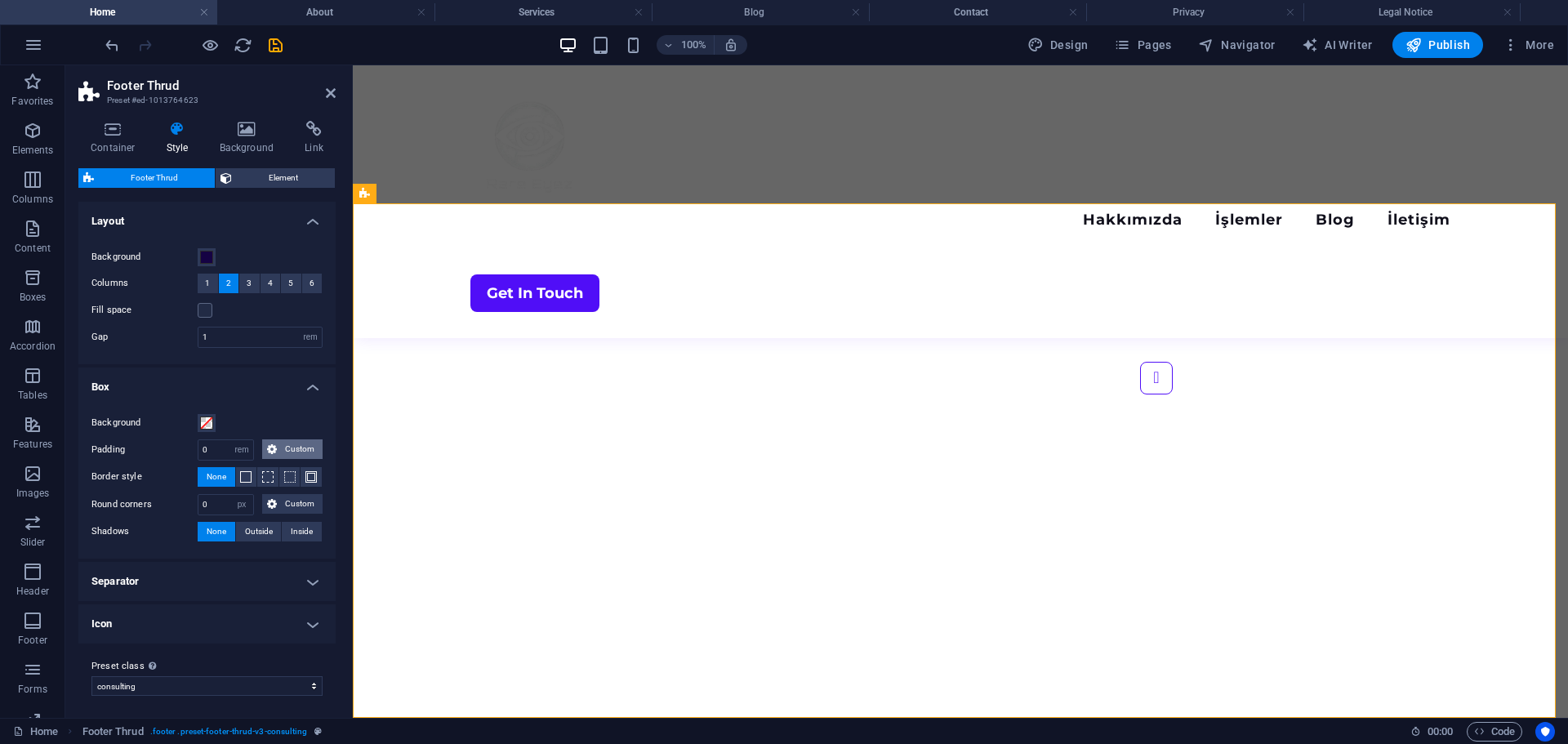
click at [290, 457] on span "Custom" at bounding box center [300, 449] width 36 height 19
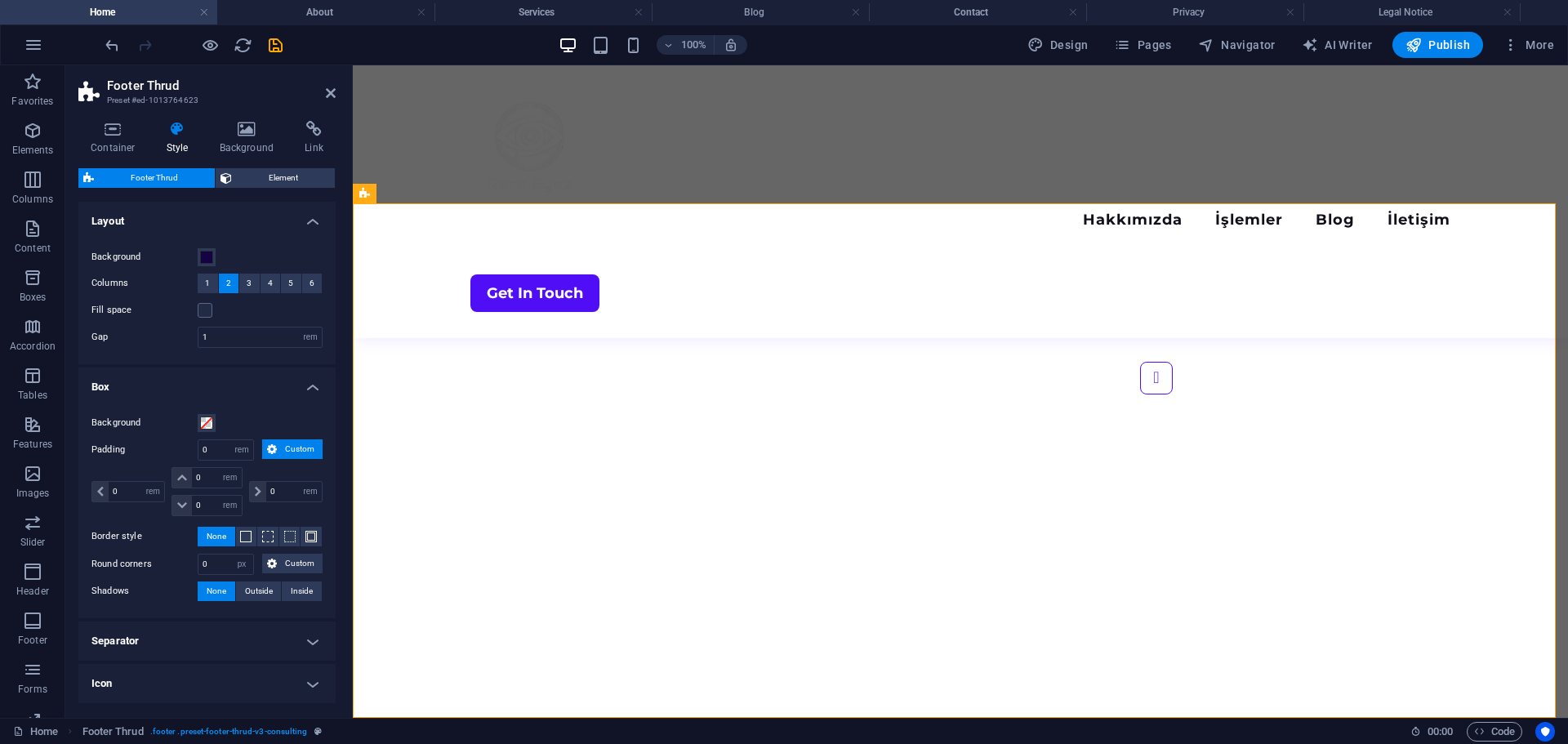
click at [290, 455] on span "Custom" at bounding box center [300, 449] width 36 height 19
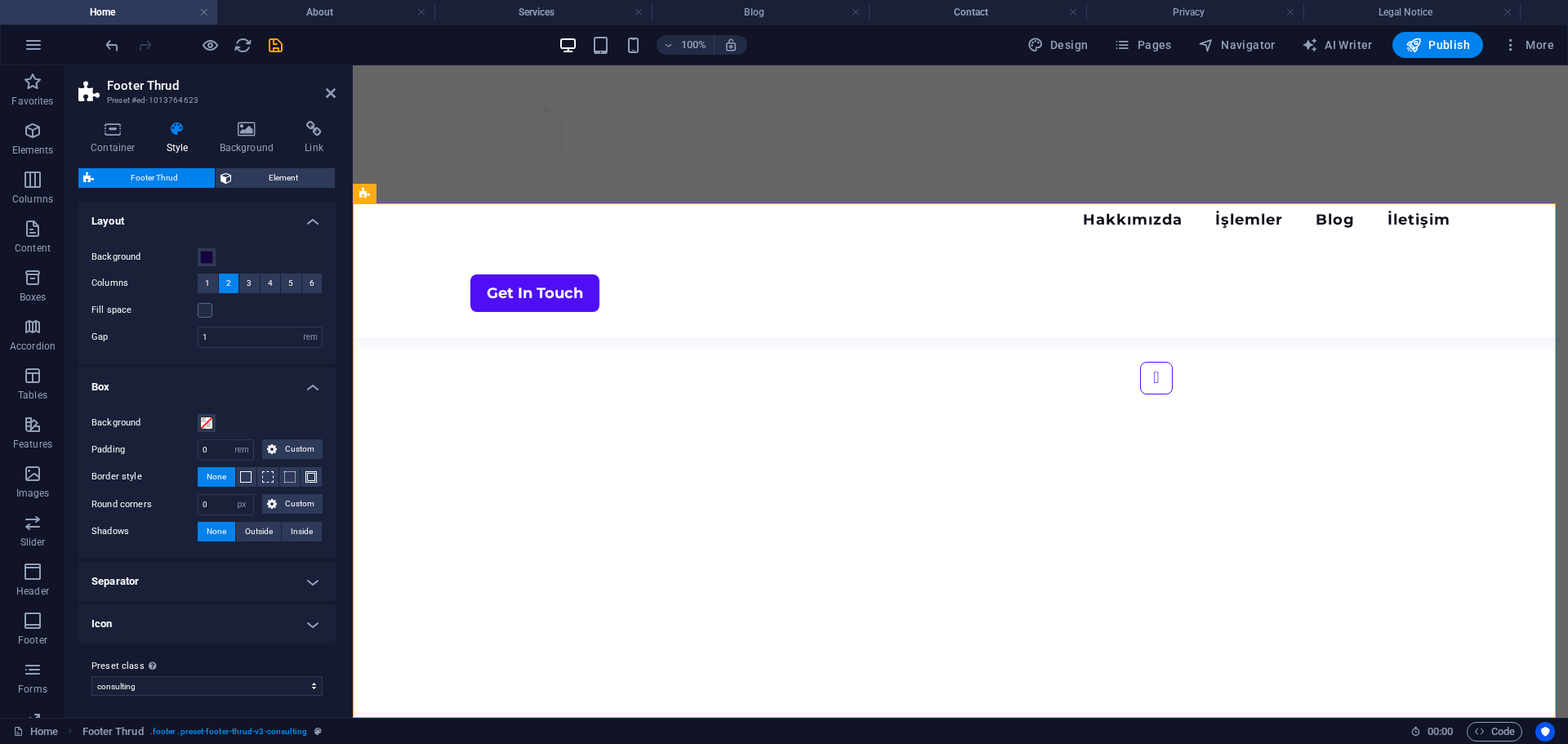
click at [204, 584] on h4 "Separator" at bounding box center [207, 581] width 257 height 39
click at [204, 585] on h4 "Separator" at bounding box center [207, 576] width 257 height 29
click at [210, 615] on h4 "Icon" at bounding box center [207, 624] width 257 height 39
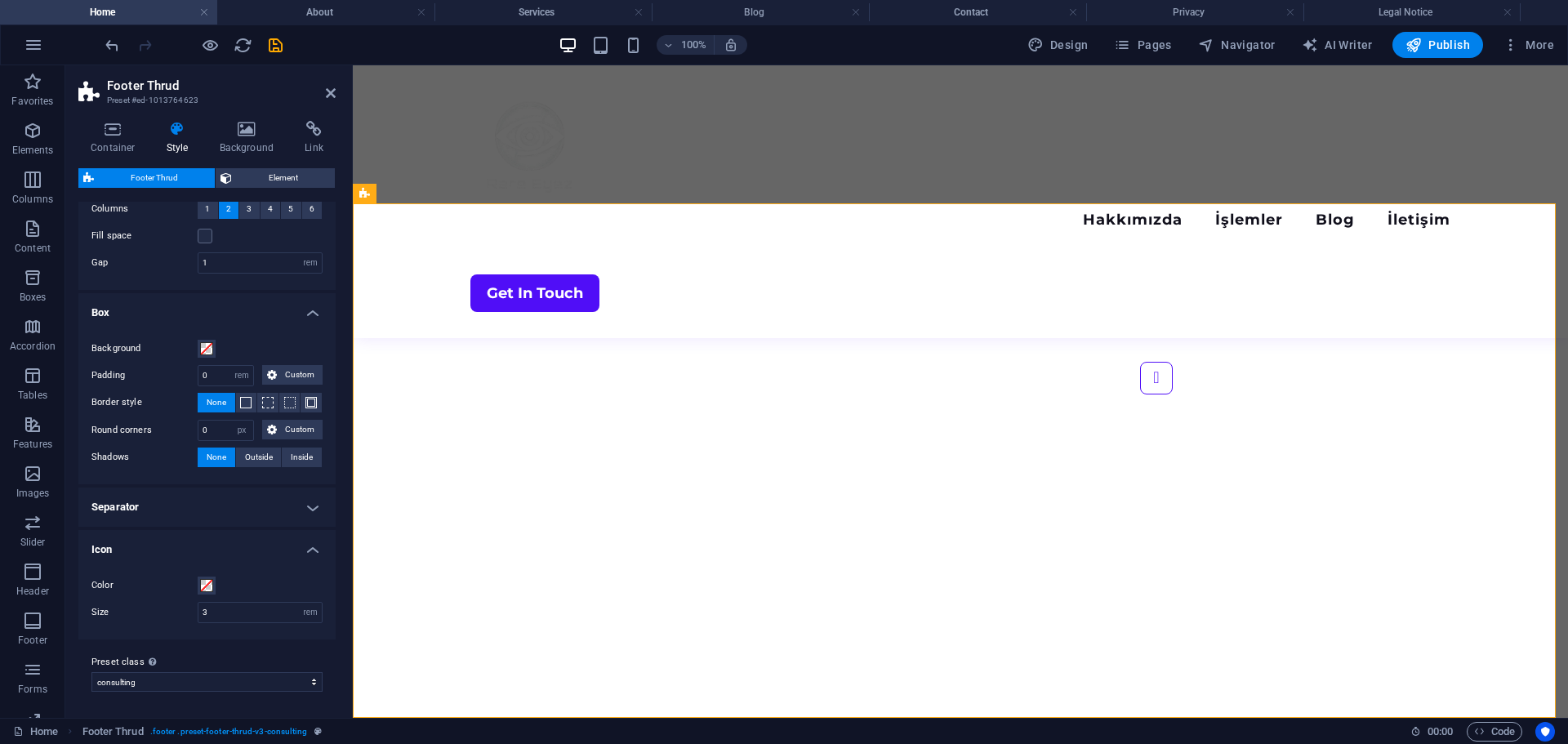
click at [243, 550] on h4 "Icon" at bounding box center [207, 544] width 257 height 29
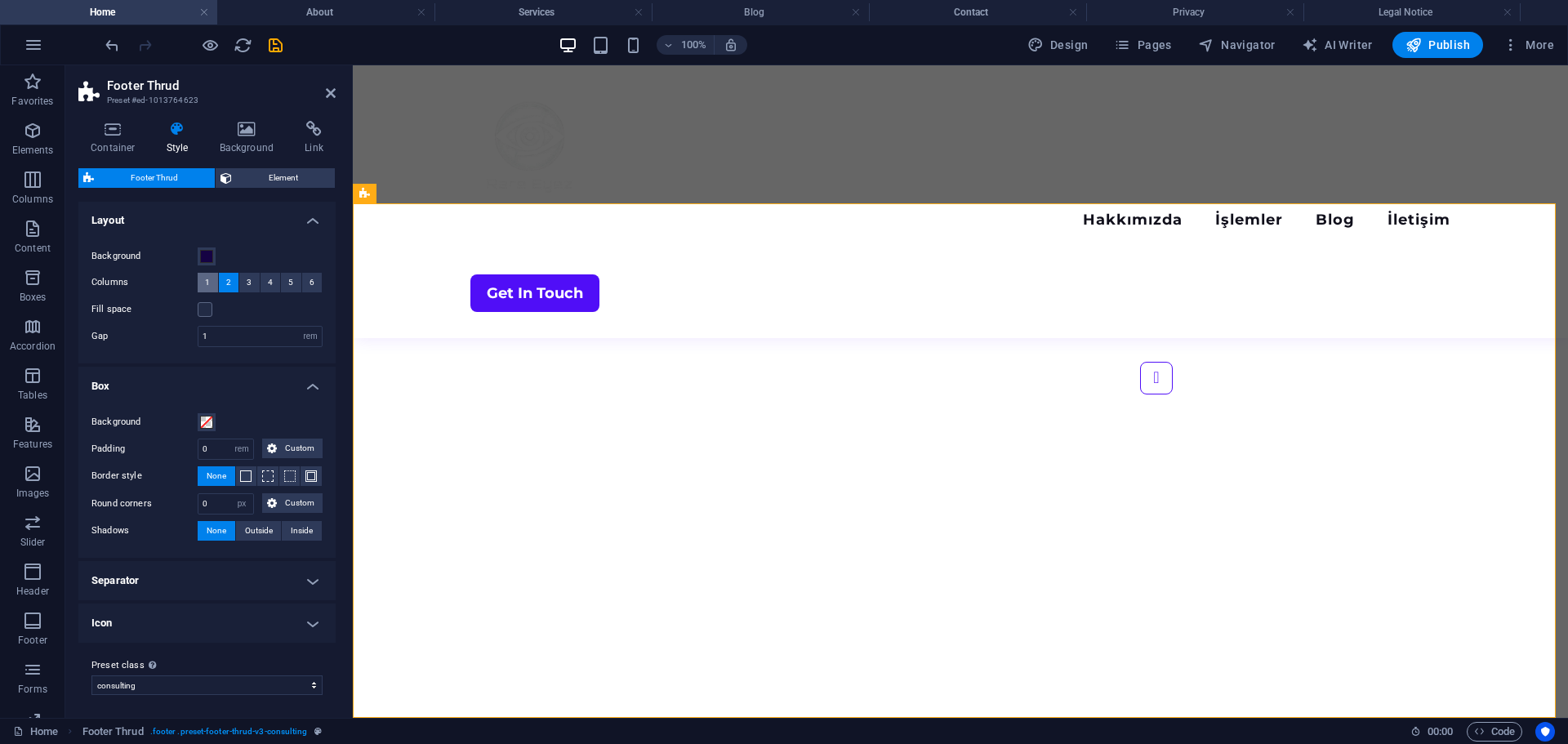
scroll to position [0, 0]
click at [232, 132] on icon at bounding box center [247, 129] width 80 height 16
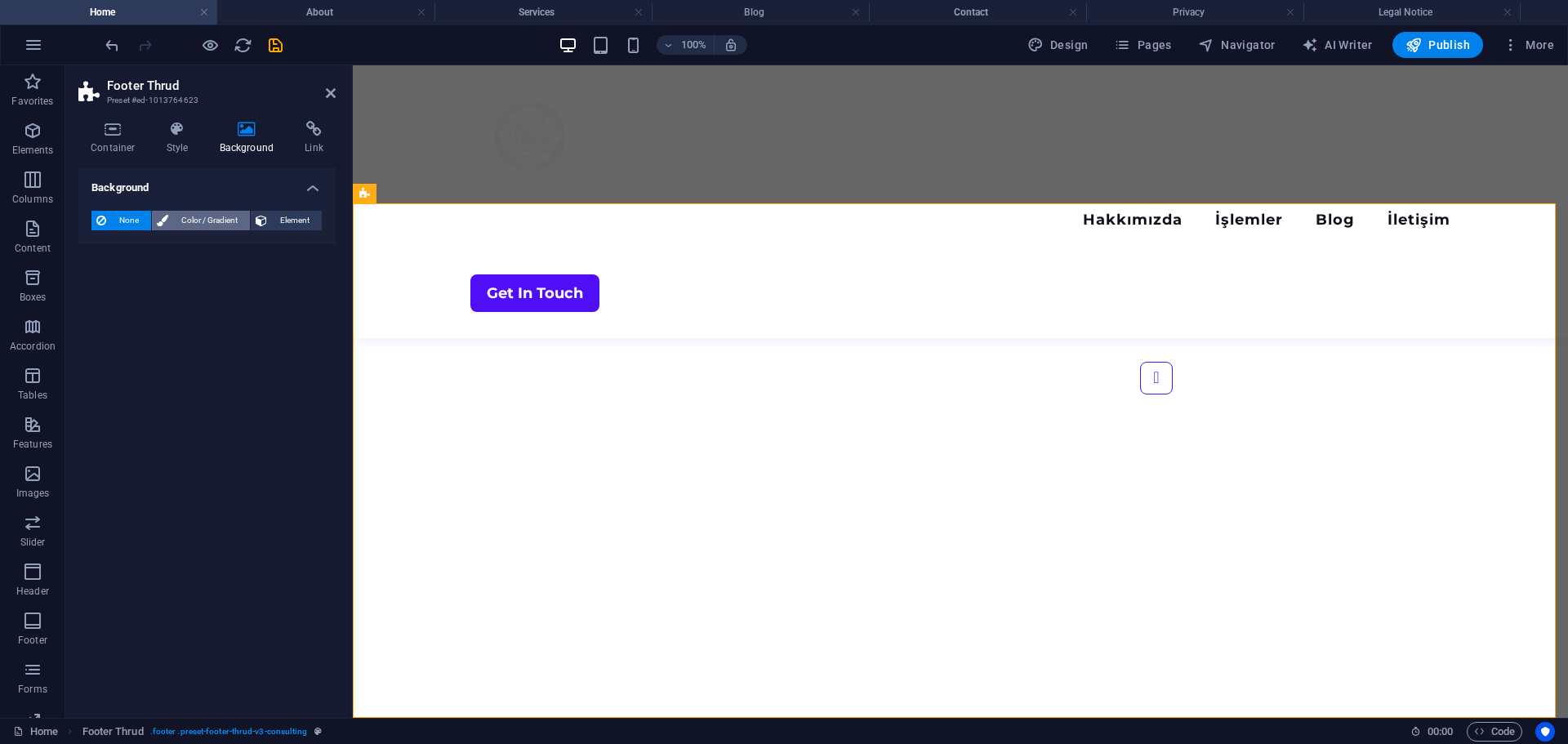
click at [211, 217] on span "Color / Gradient" at bounding box center [209, 220] width 72 height 19
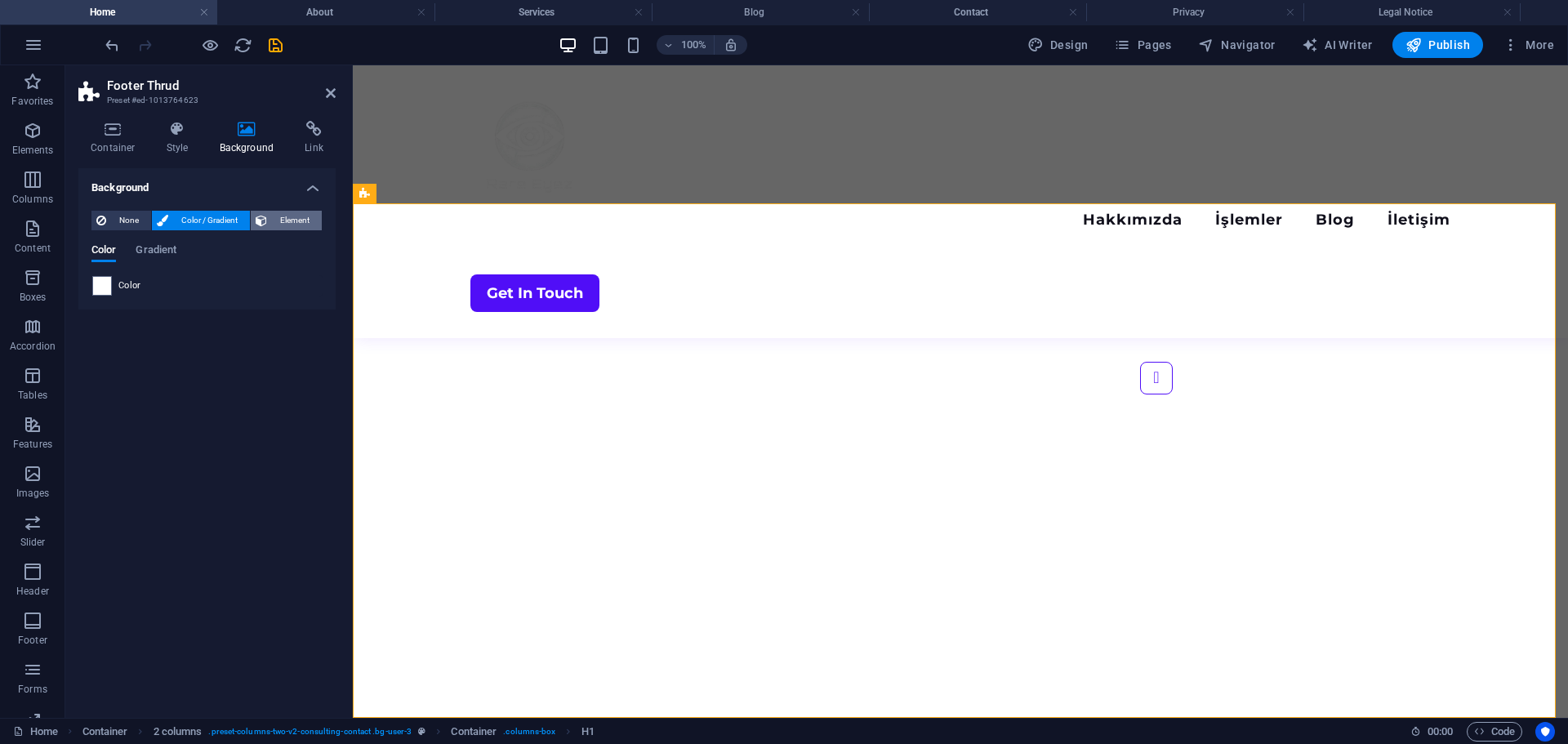
click at [287, 211] on span "Element" at bounding box center [294, 220] width 45 height 19
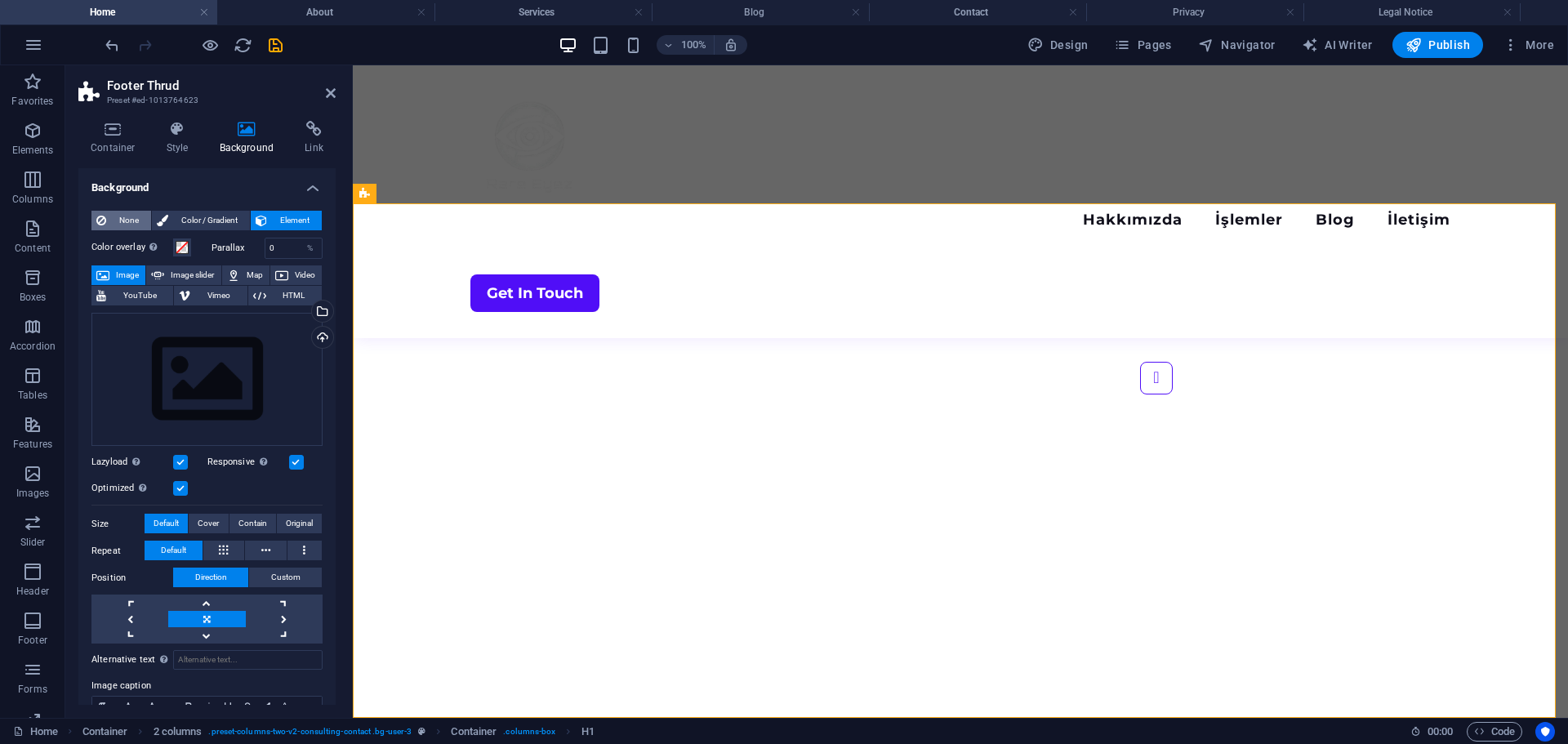
click at [122, 217] on span "None" at bounding box center [129, 220] width 35 height 19
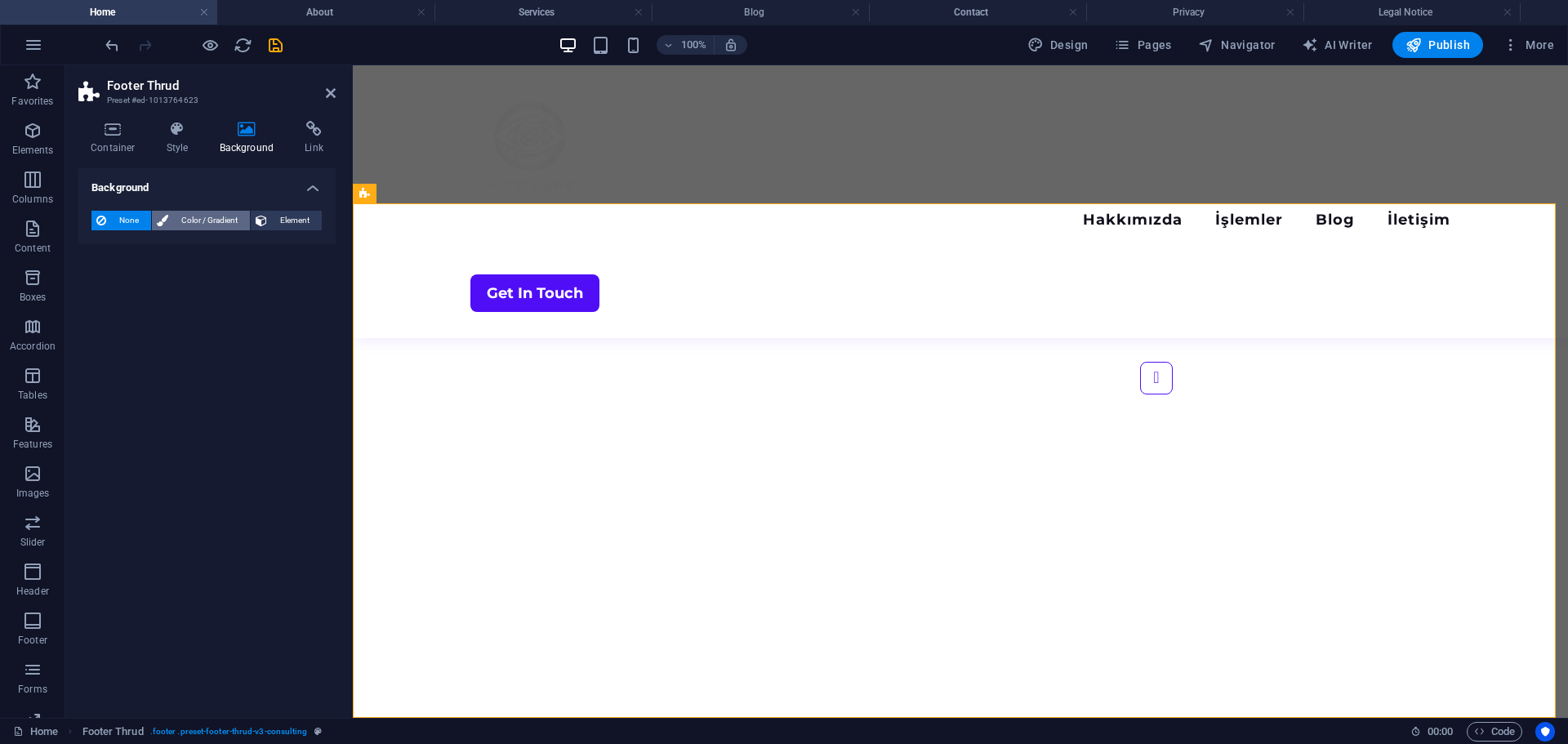
click at [180, 222] on span "Color / Gradient" at bounding box center [209, 220] width 72 height 19
click at [101, 281] on span at bounding box center [102, 285] width 18 height 18
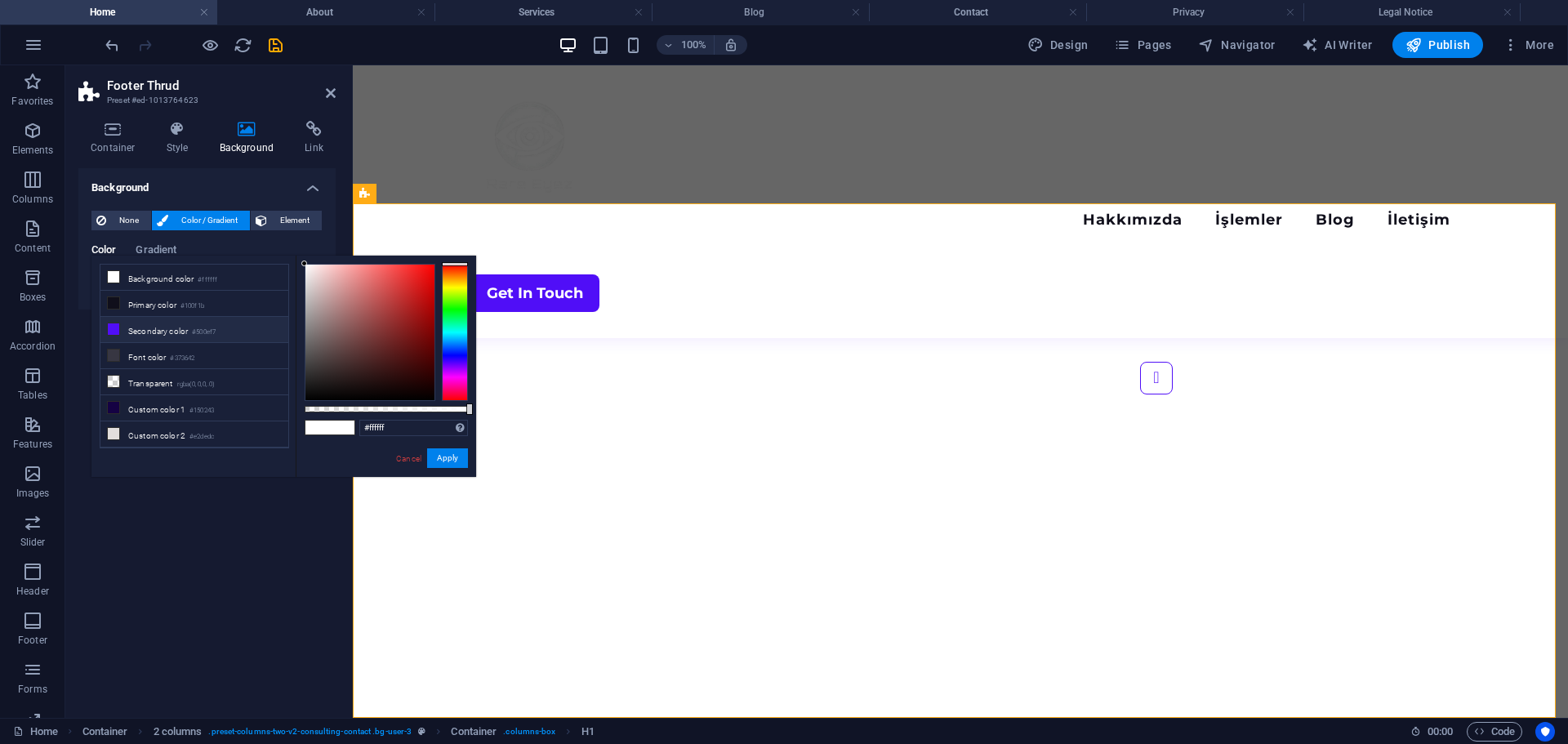
click at [138, 330] on li "Secondary color #500ef7" at bounding box center [194, 330] width 188 height 27
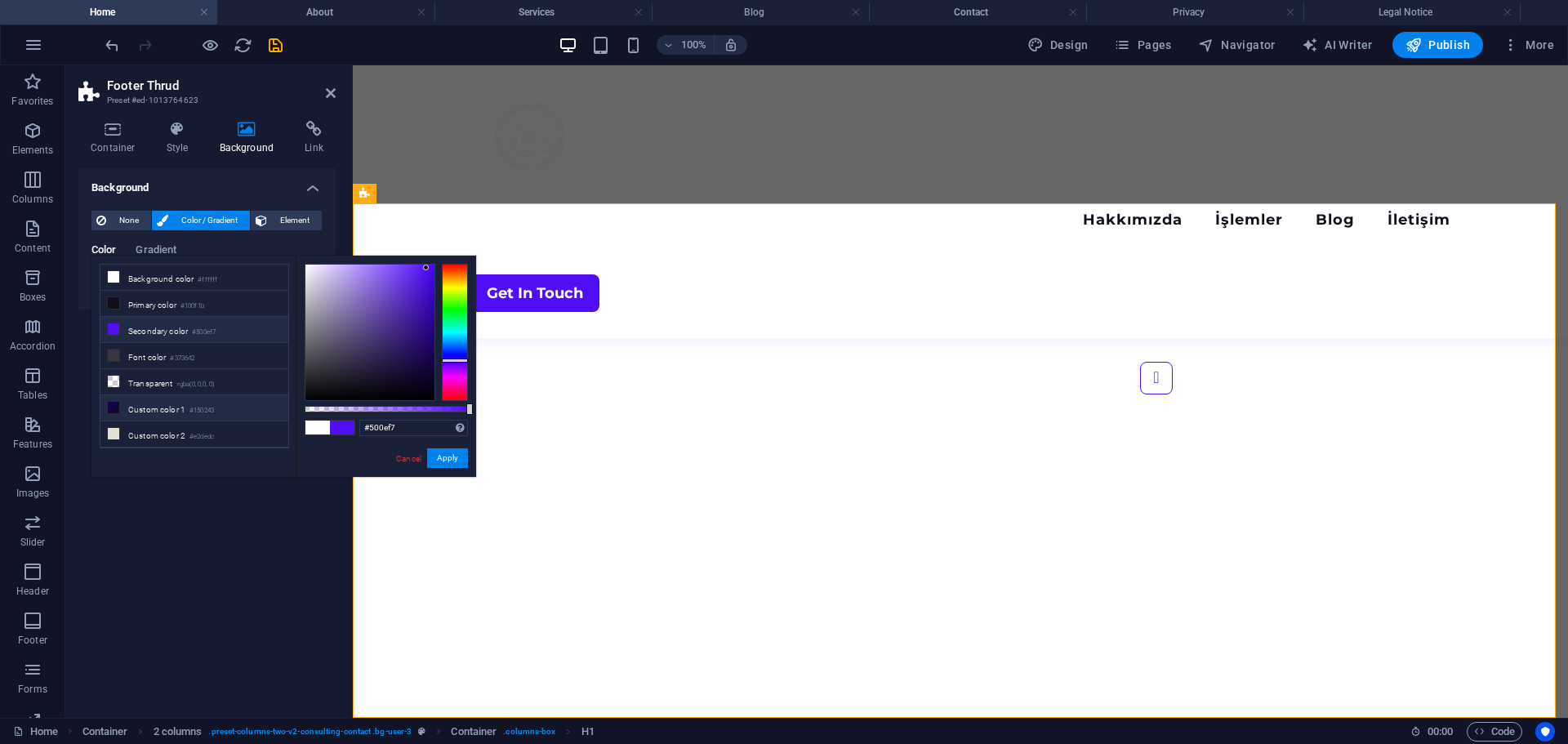
click at [137, 403] on li "Custom color 1 #150243" at bounding box center [194, 408] width 188 height 27
click at [132, 383] on li "Transparent rgba(0,0,0,.0)" at bounding box center [194, 383] width 188 height 27
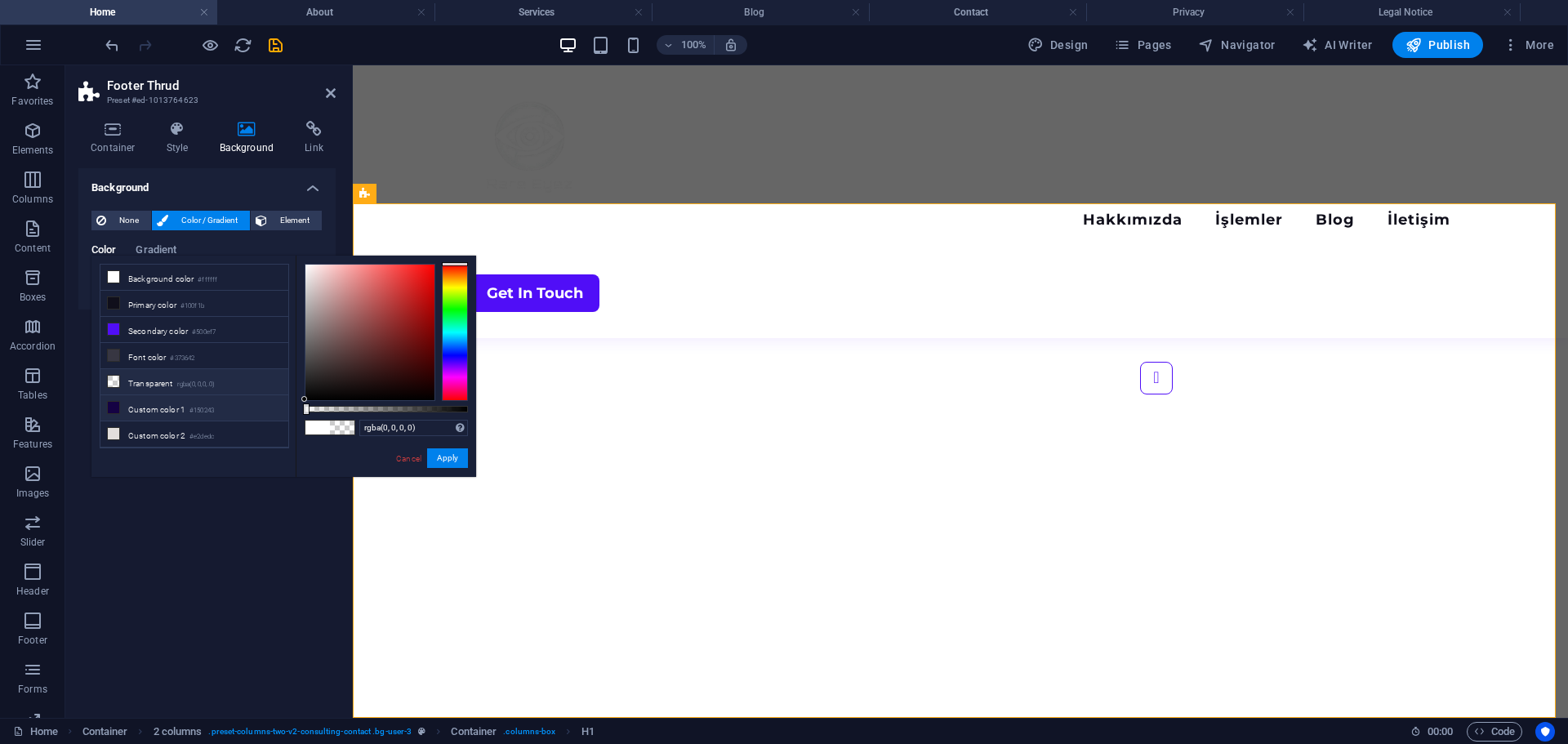
click at [137, 403] on li "Custom color 1 #150243" at bounding box center [194, 408] width 188 height 27
type input "#150243"
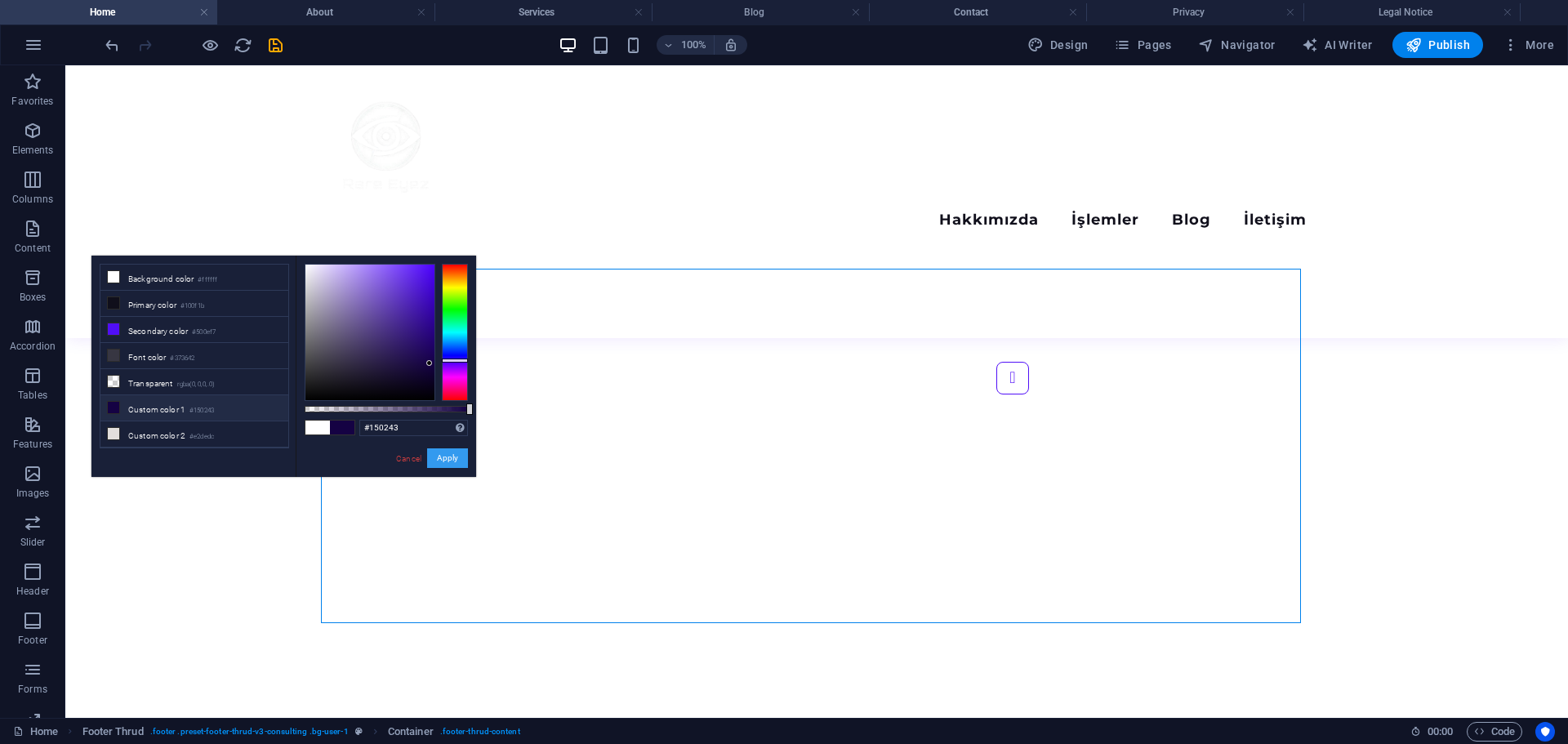
drag, startPoint x: 445, startPoint y: 454, endPoint x: 387, endPoint y: 389, distance: 87.1
click at [445, 454] on button "Apply" at bounding box center [447, 458] width 41 height 19
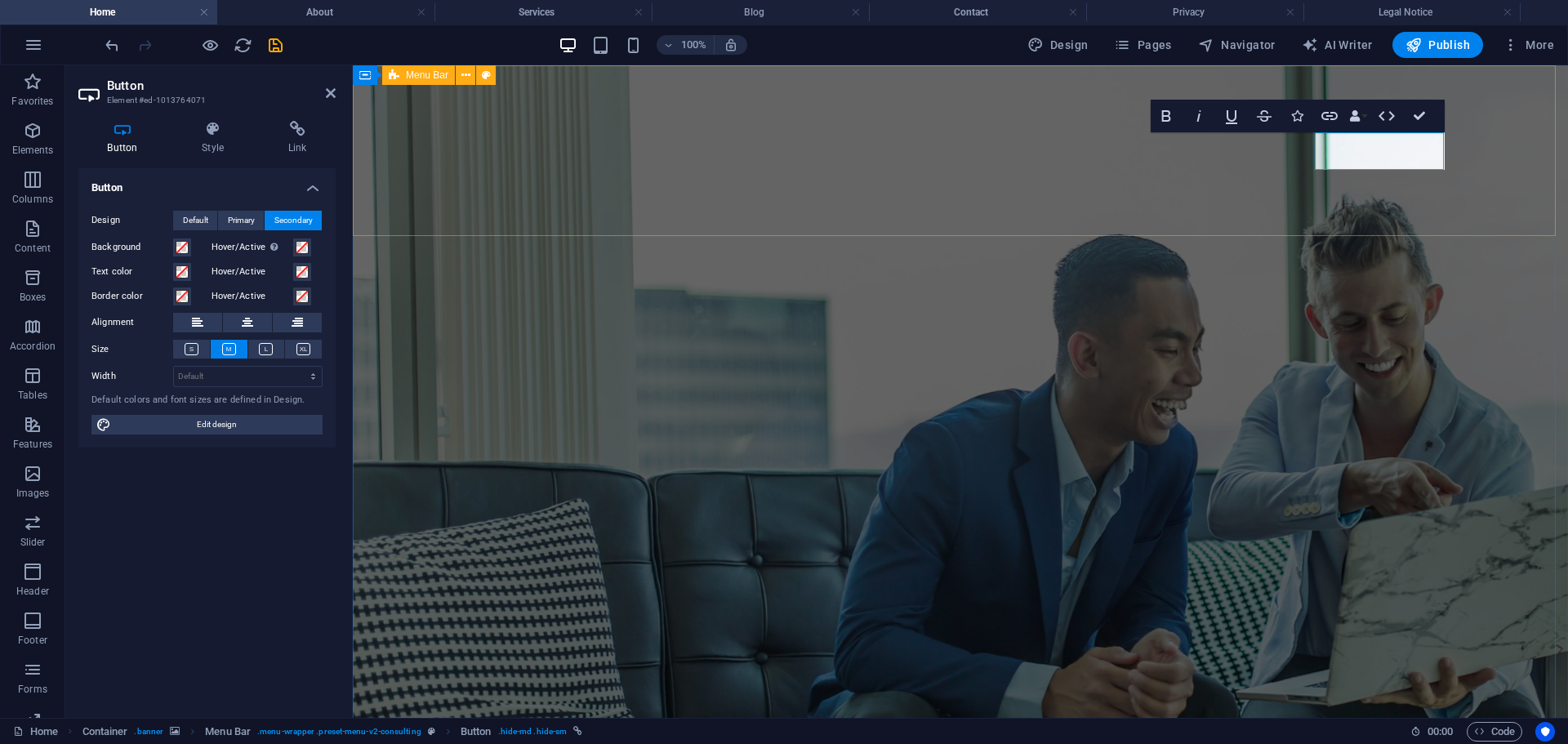
scroll to position [0, 9]
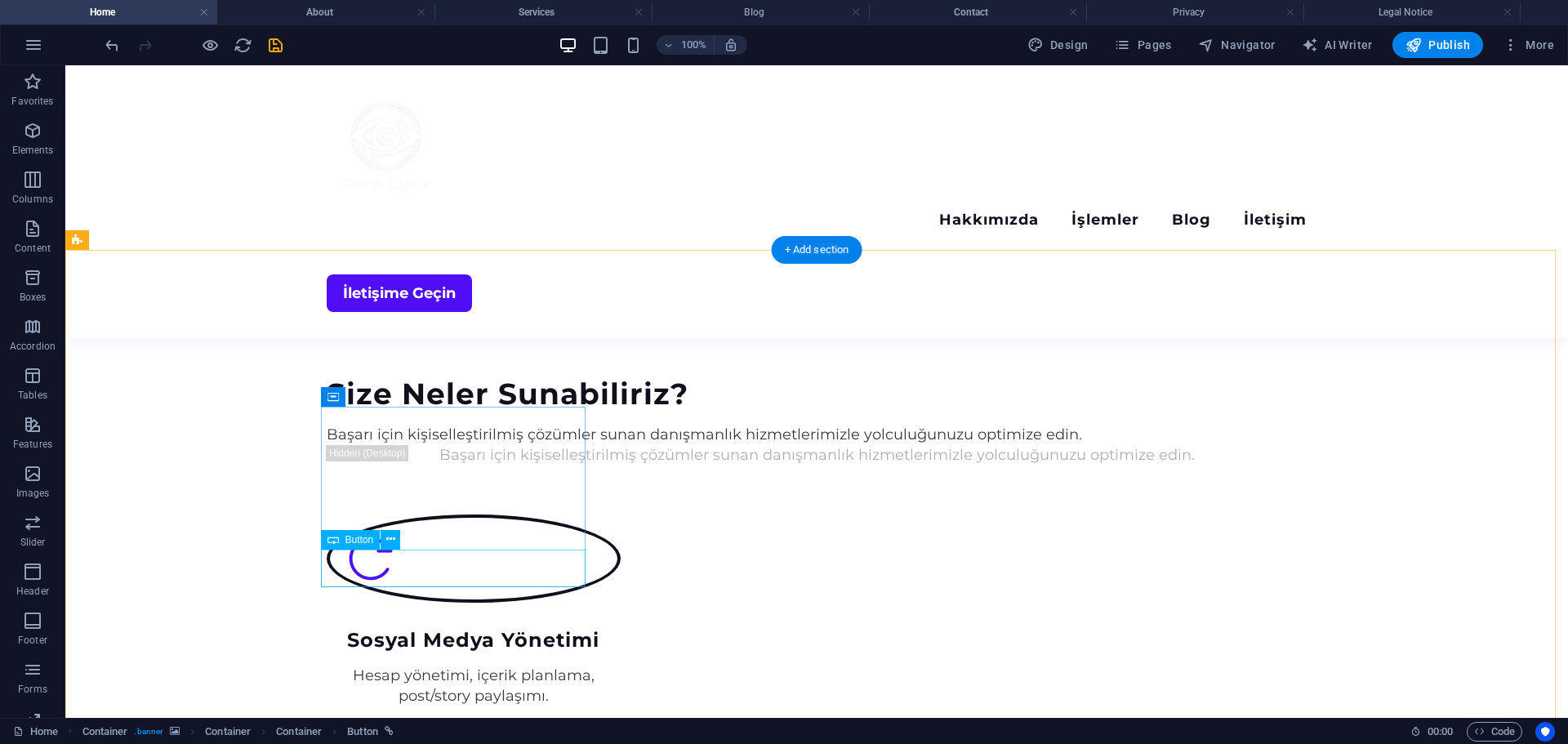
scroll to position [1715, 0]
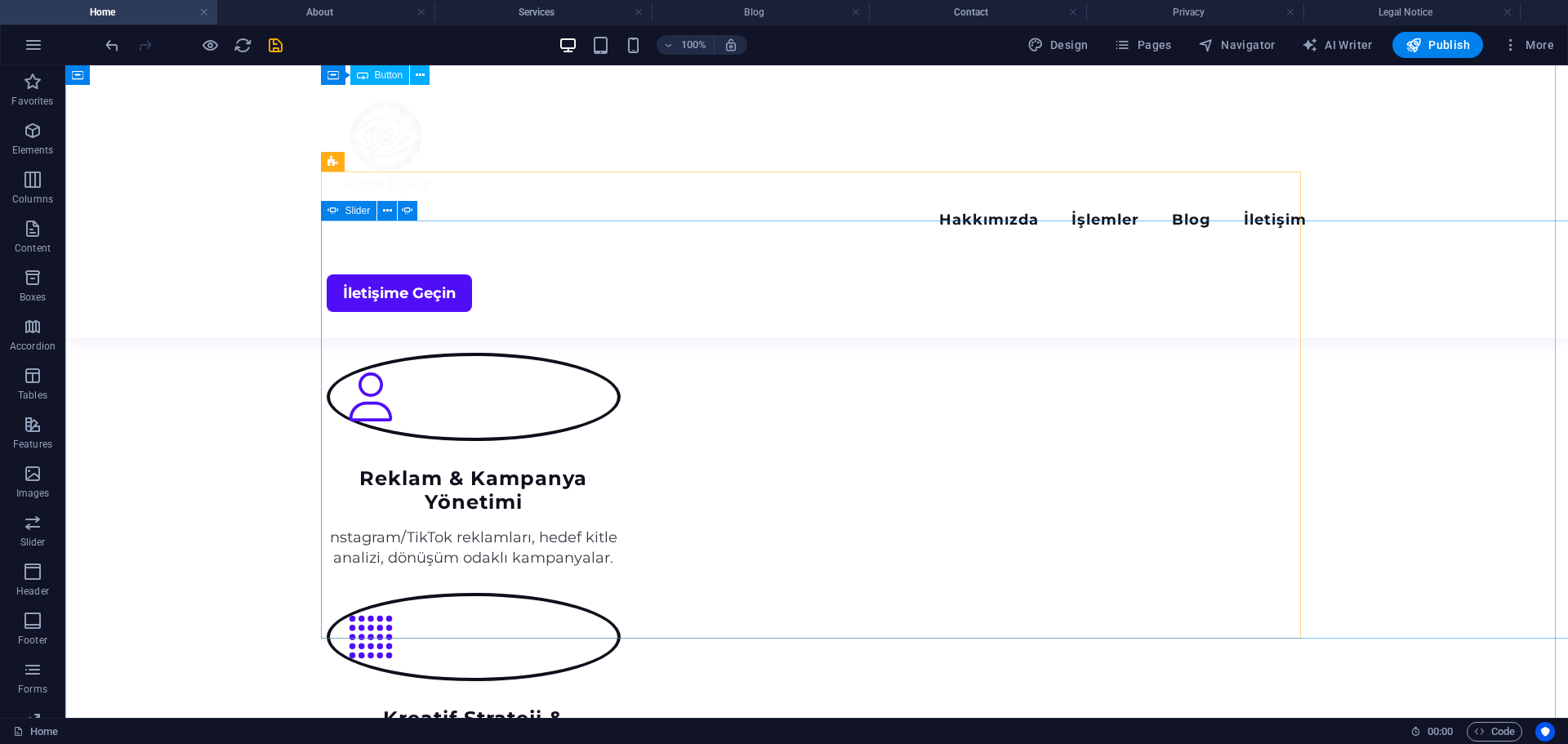
scroll to position [2205, 0]
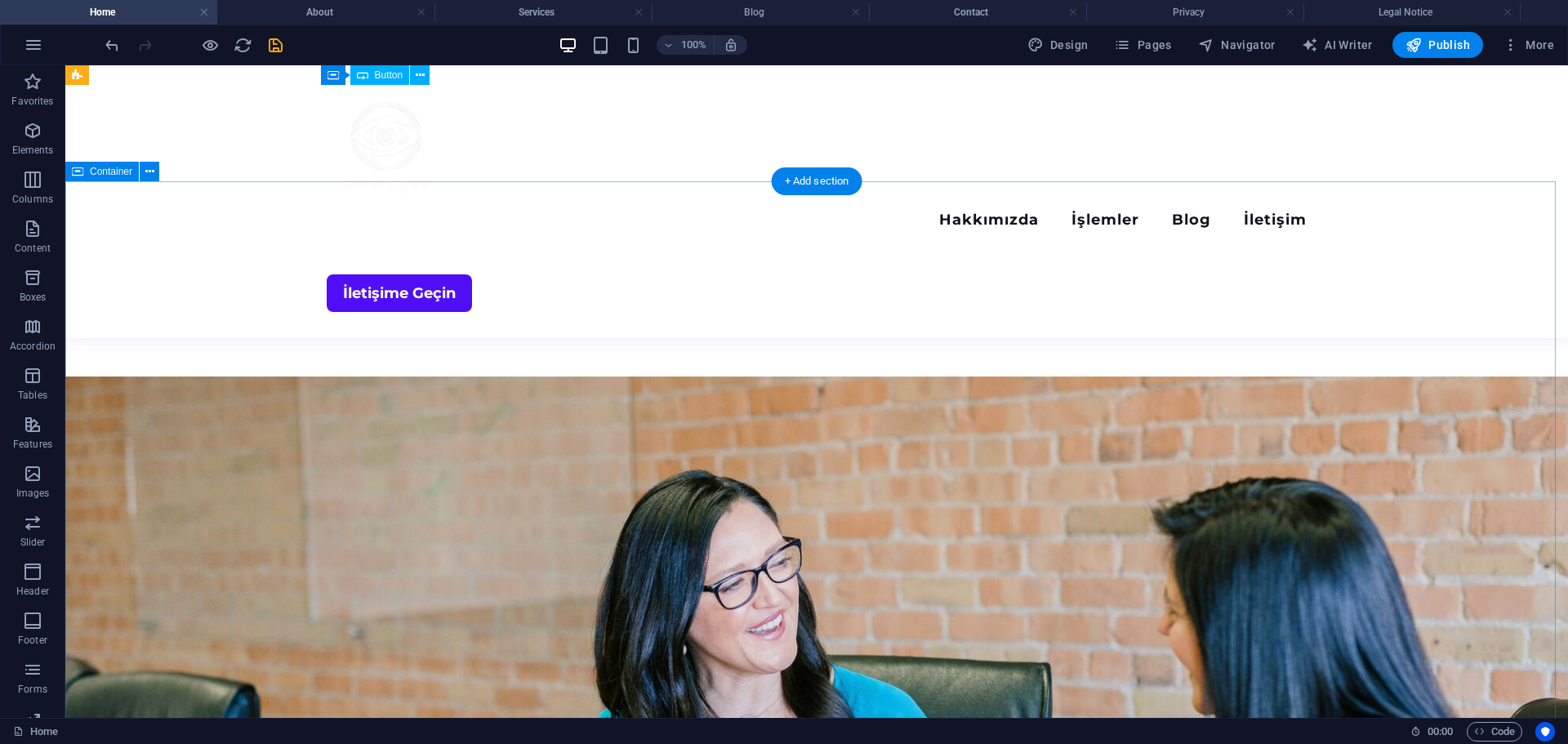
scroll to position [3102, 0]
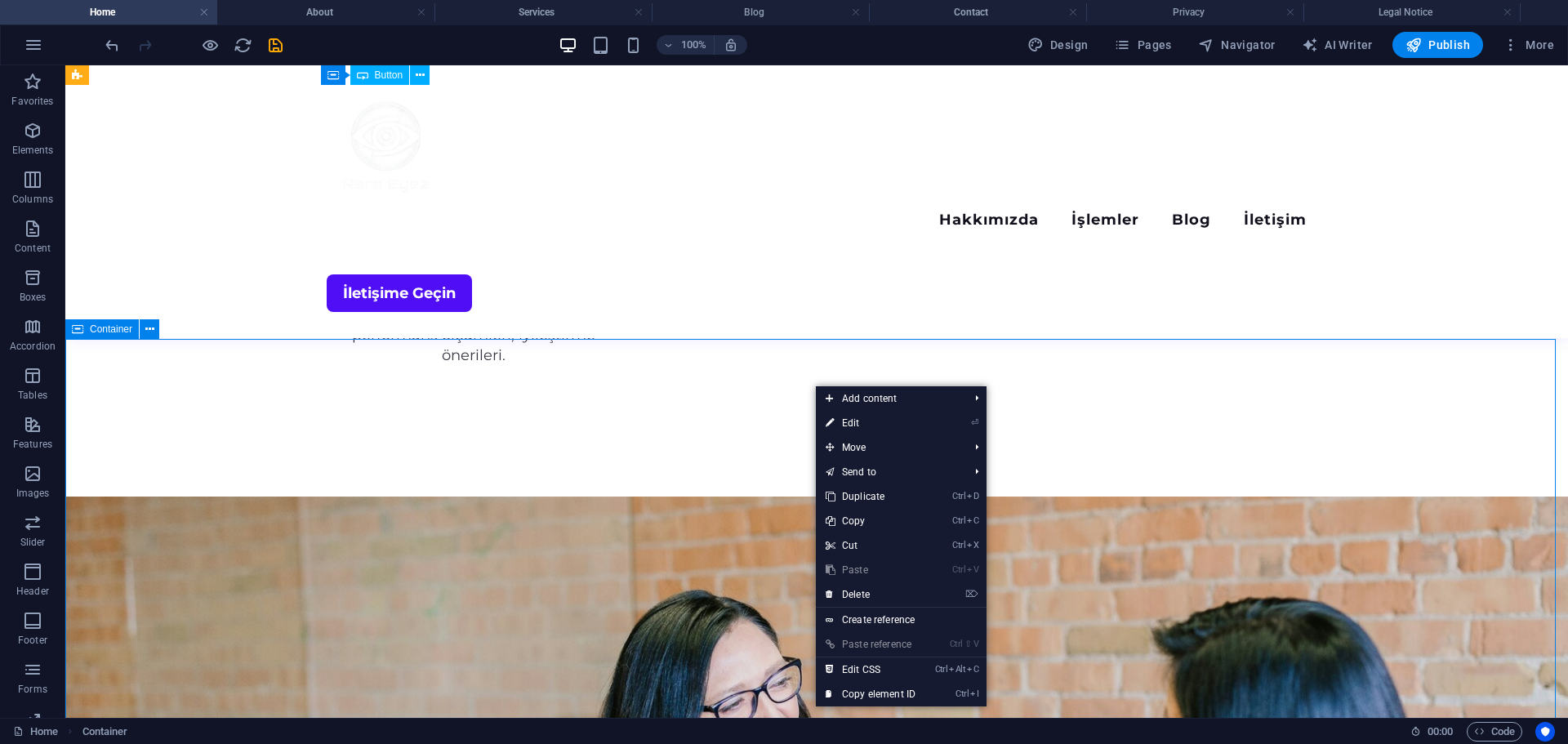
click at [137, 333] on div "Container" at bounding box center [102, 329] width 73 height 19
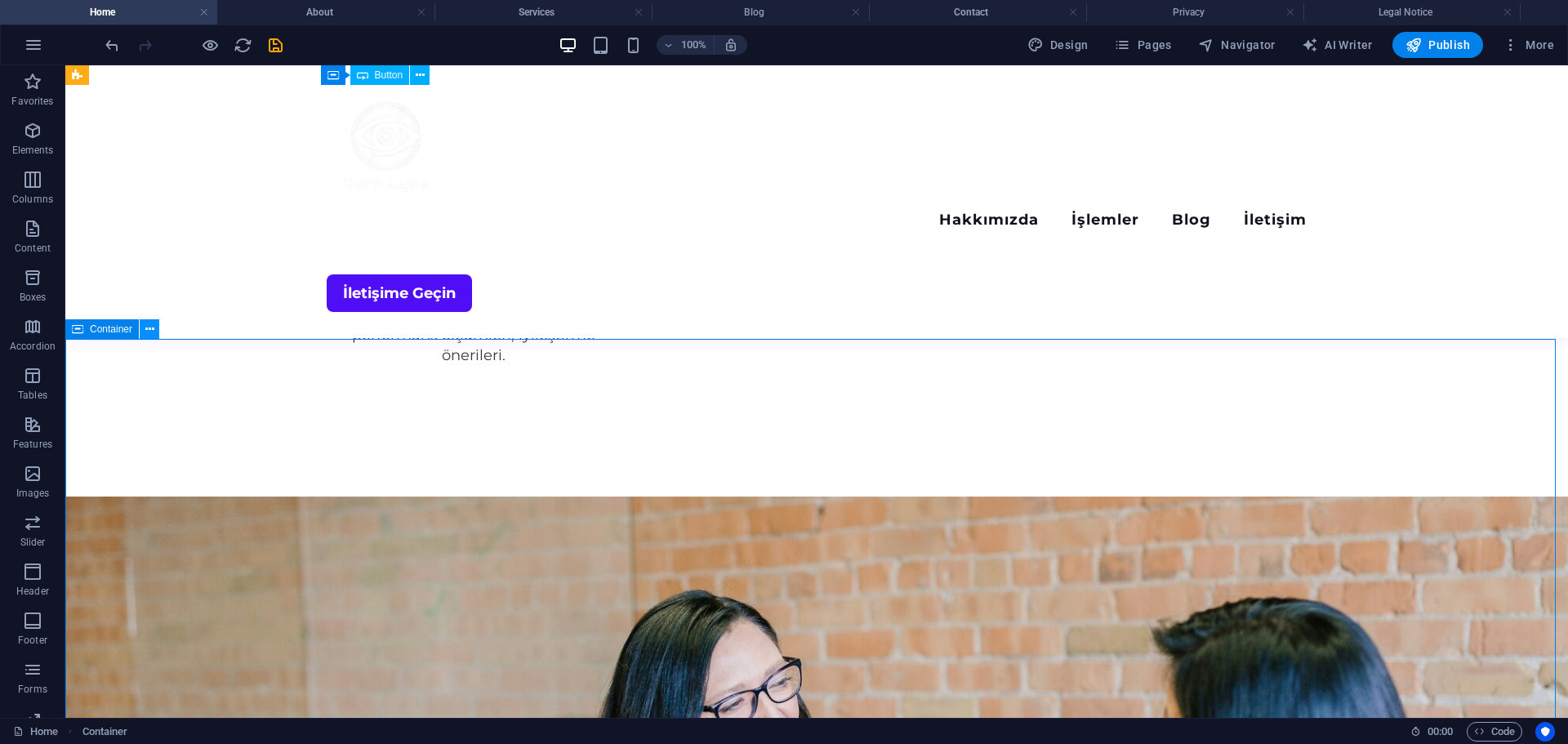
click at [145, 335] on icon at bounding box center [149, 329] width 9 height 17
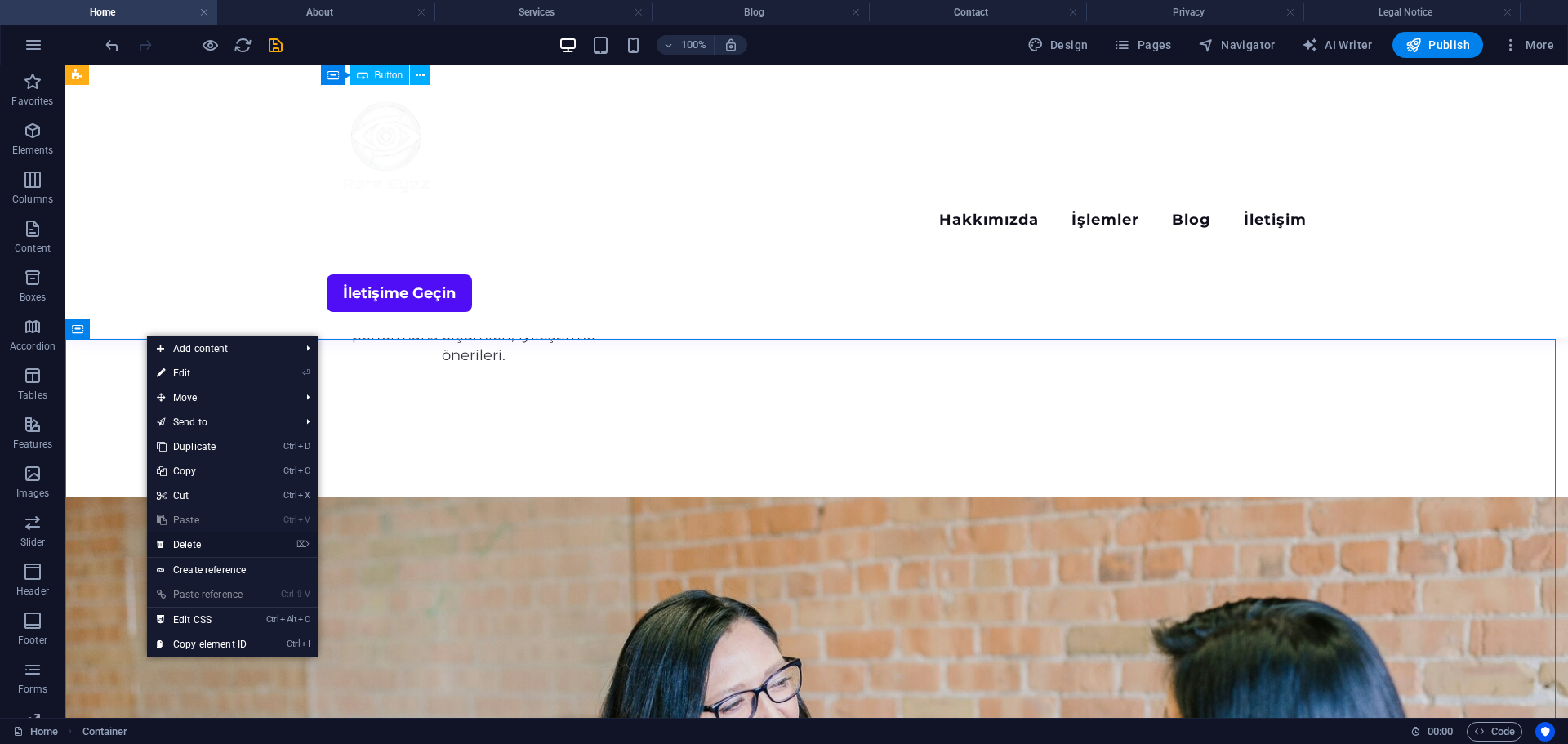
click at [251, 551] on link "⌦ Delete" at bounding box center [202, 544] width 110 height 25
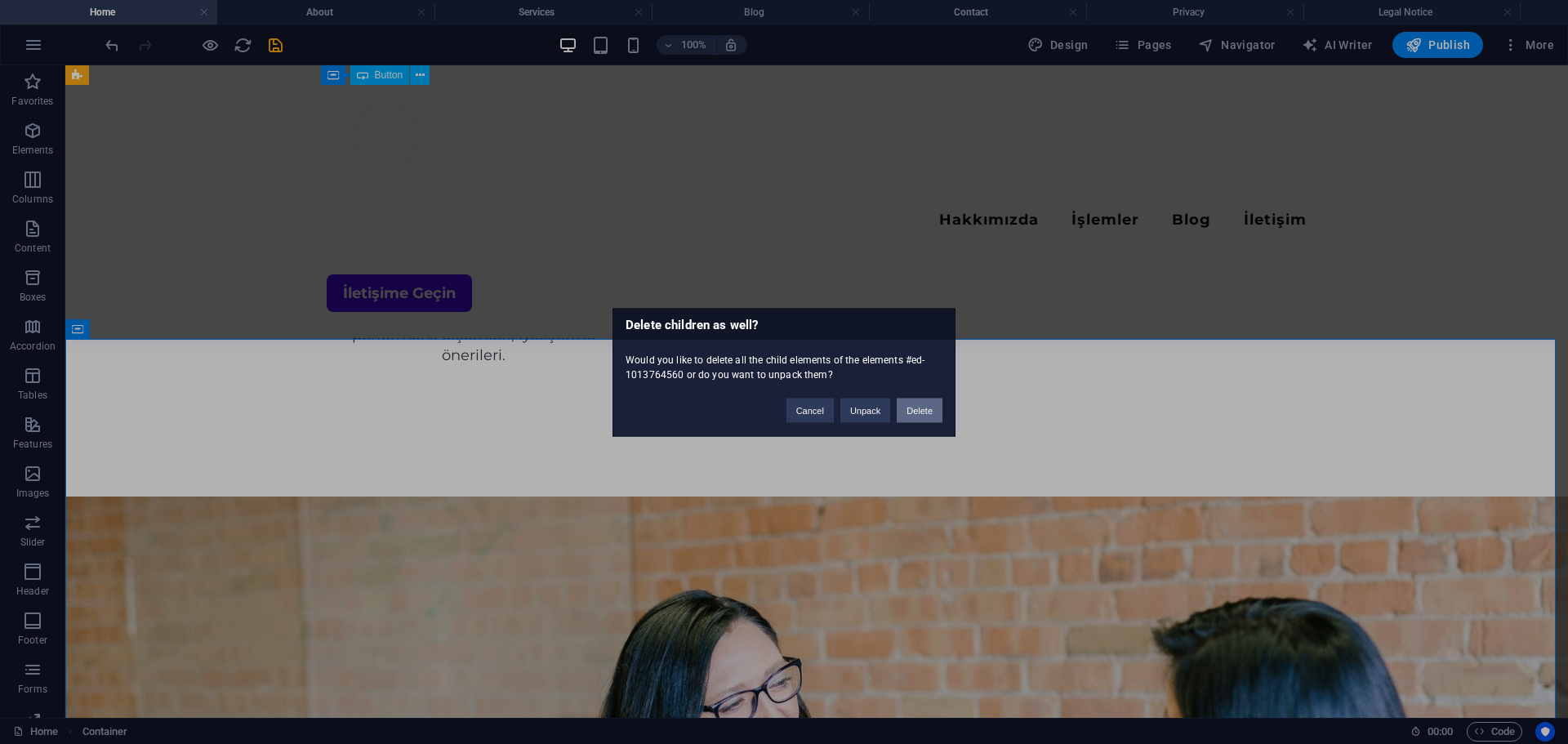
click at [917, 414] on button "Delete" at bounding box center [920, 410] width 46 height 25
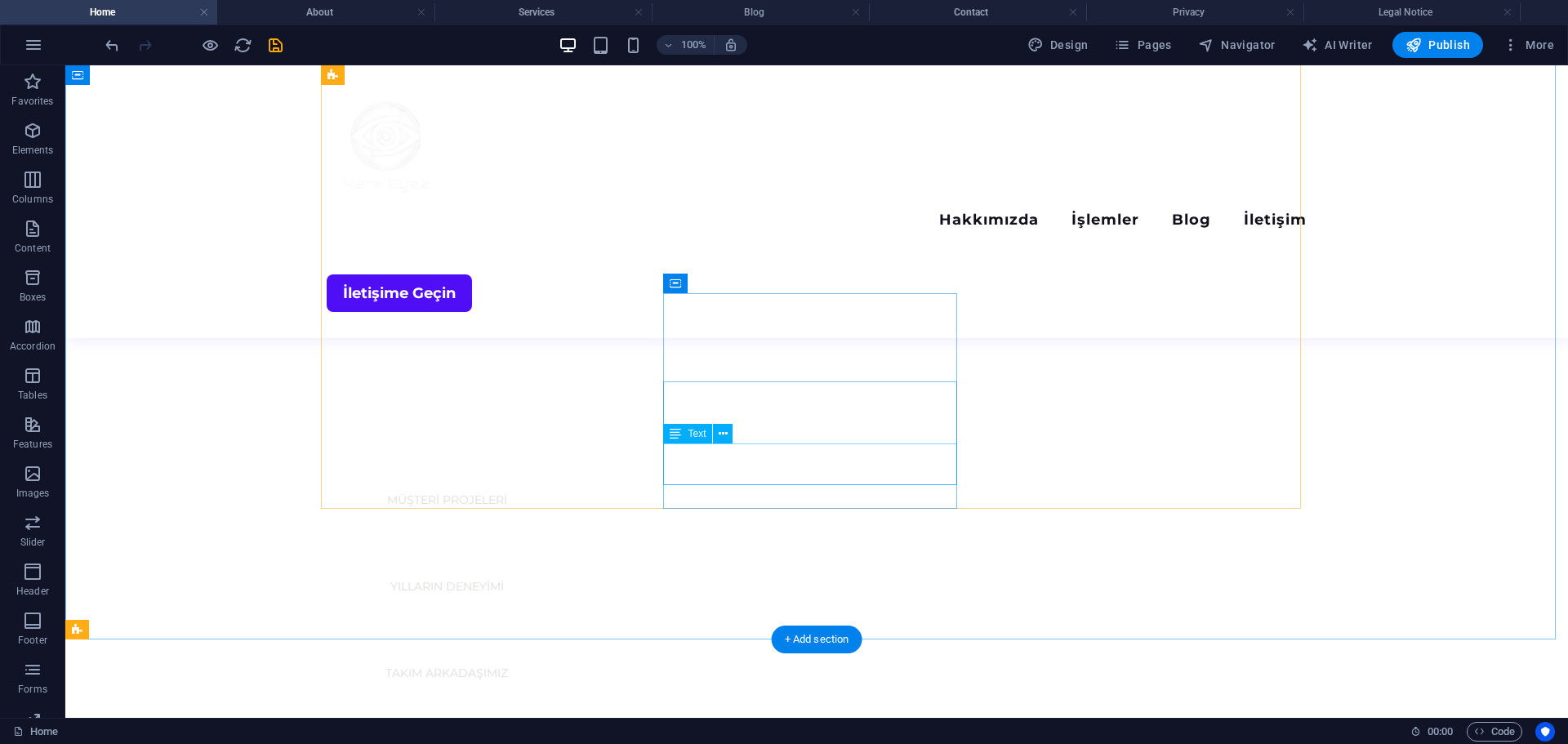
scroll to position [1279, 0]
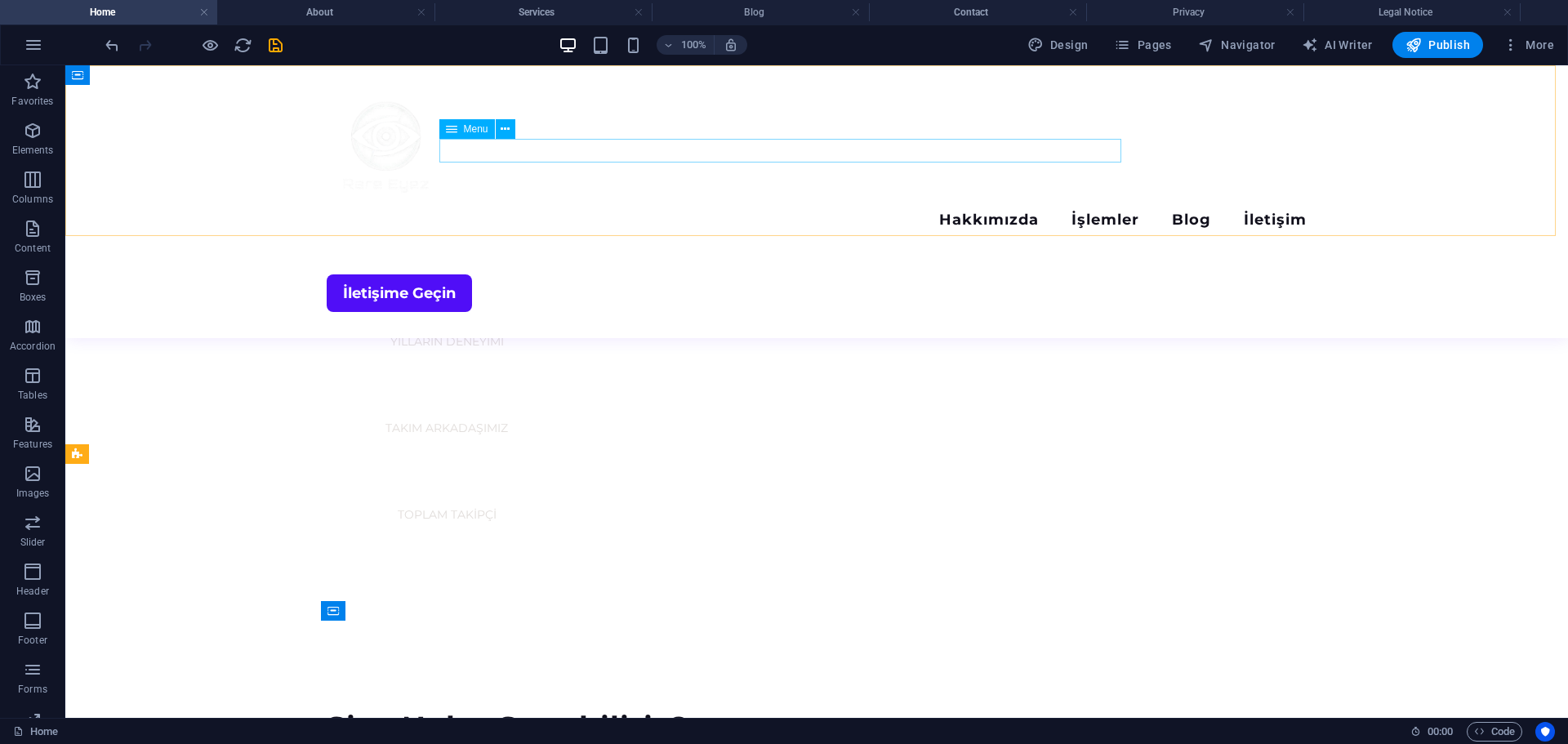
click at [1013, 209] on nav "Hakkımızda İşlemler Blog İletişim" at bounding box center [817, 221] width 980 height 24
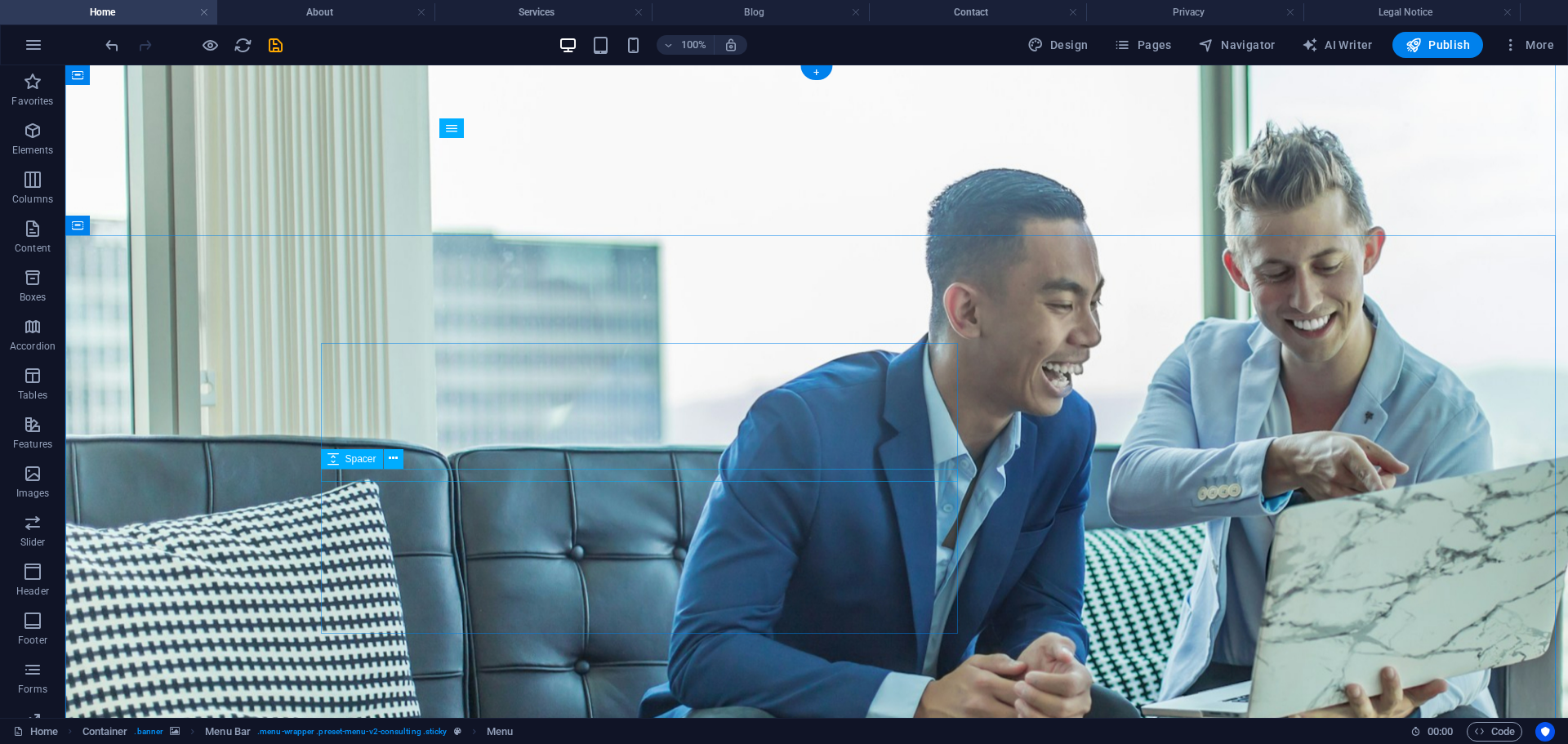
scroll to position [0, 0]
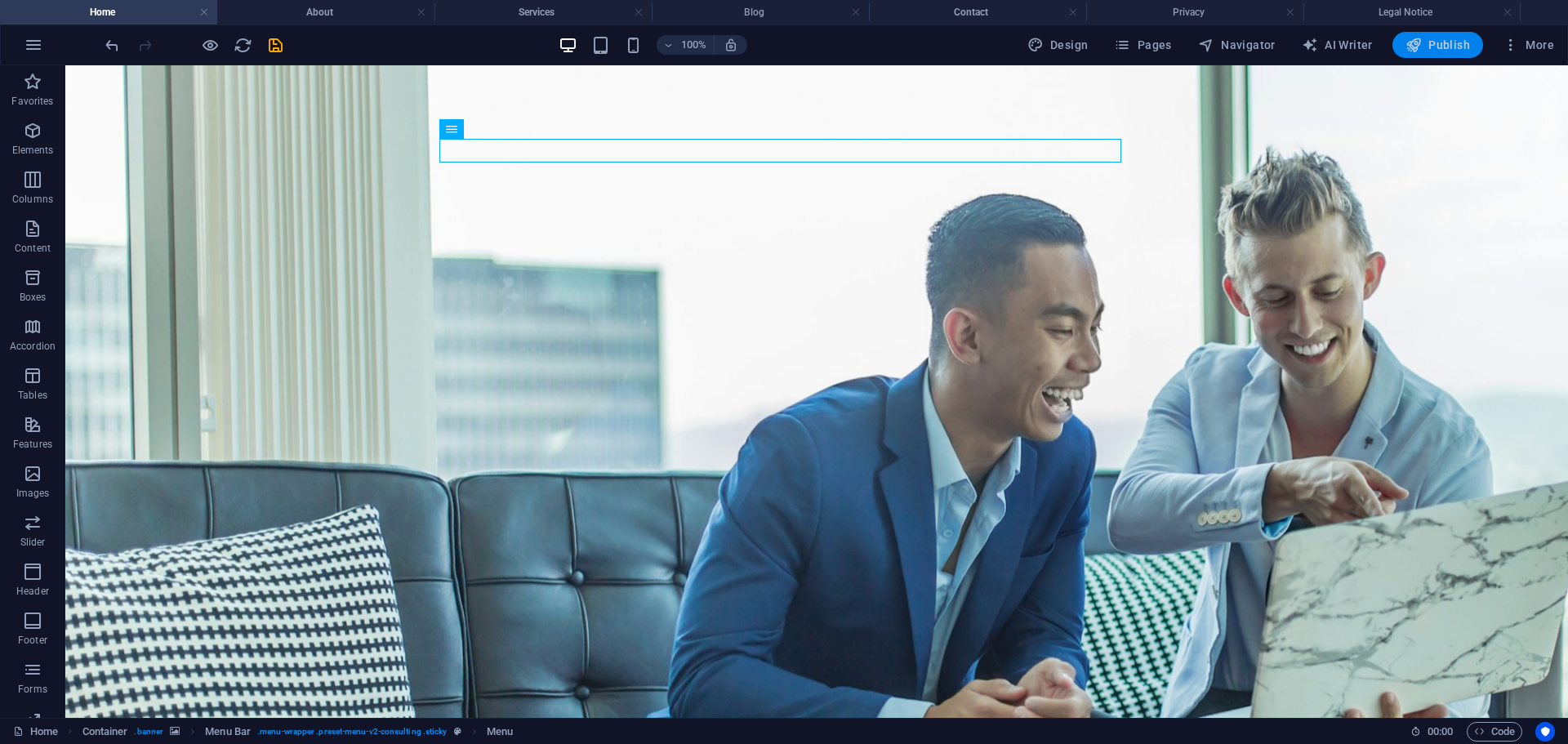
click at [1442, 38] on span "Publish" at bounding box center [1437, 45] width 65 height 16
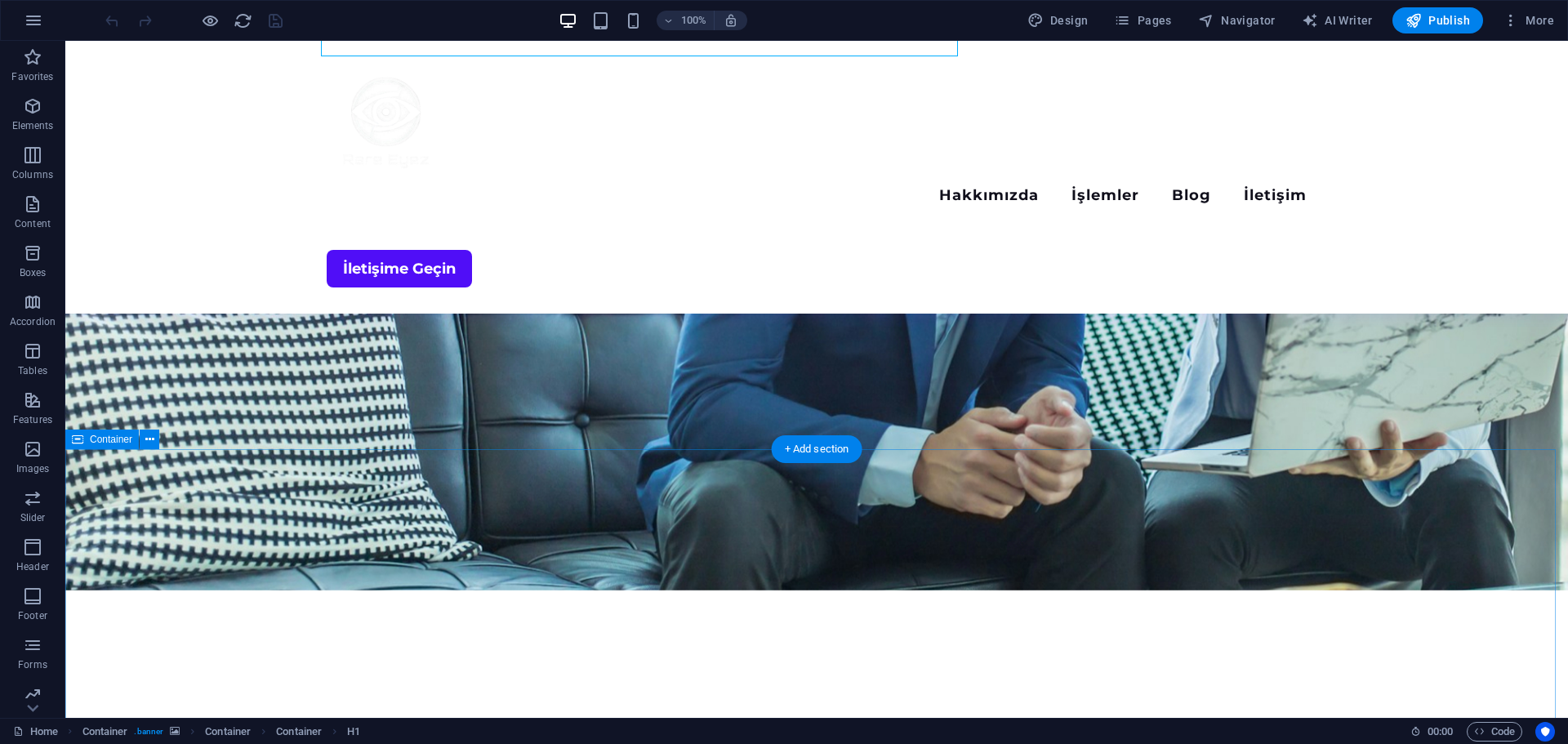
scroll to position [408, 0]
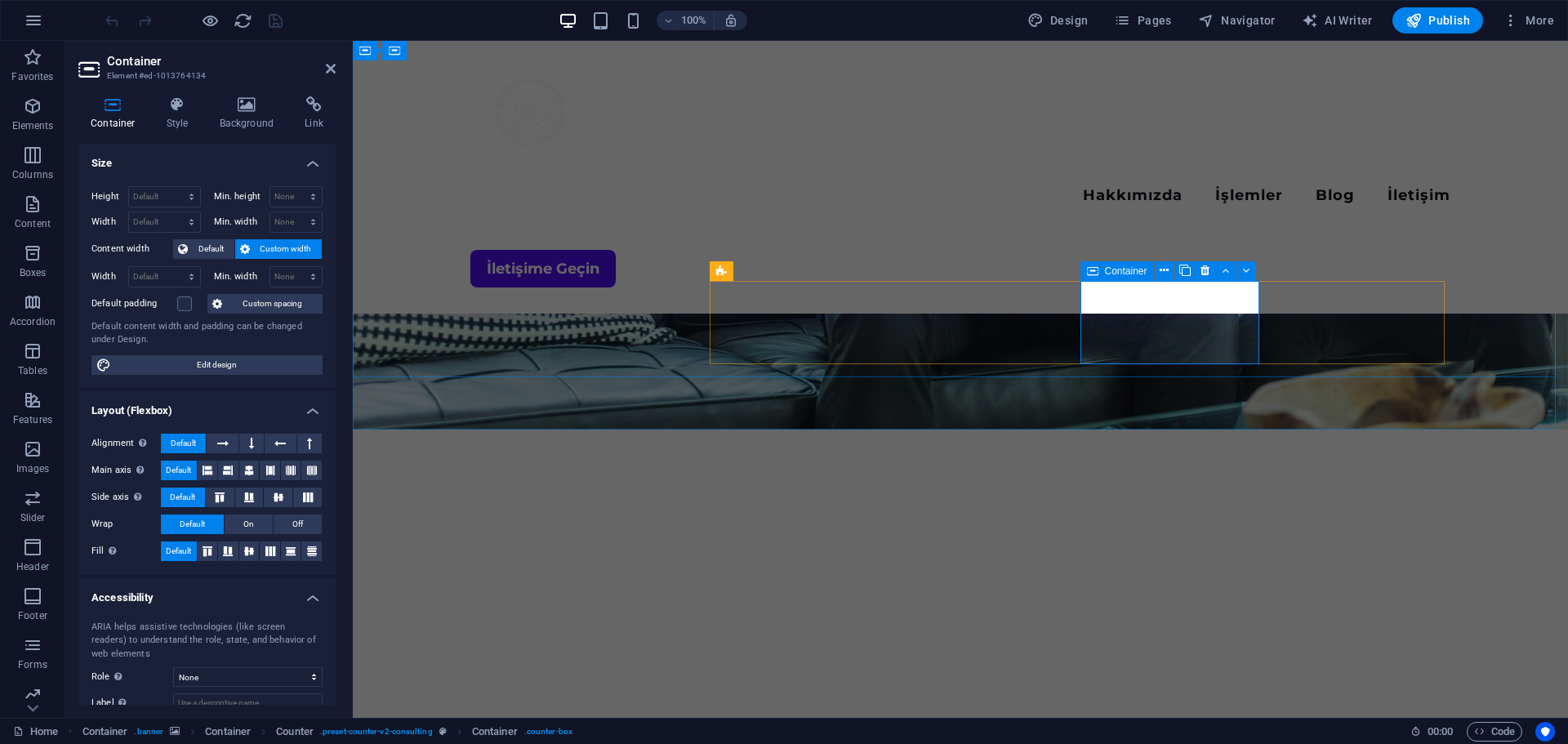
click at [188, 121] on h4 "Style" at bounding box center [181, 113] width 53 height 34
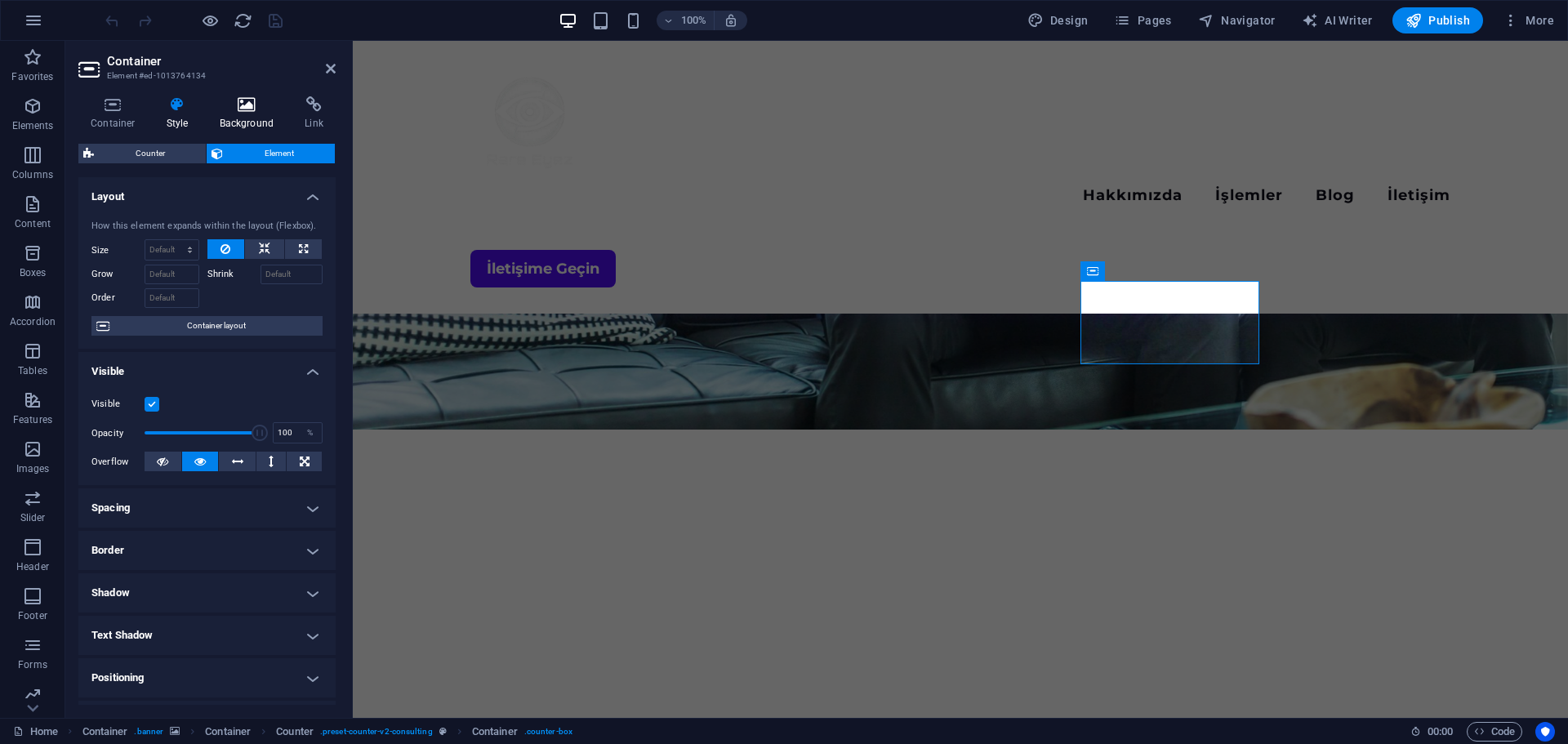
click at [238, 110] on icon at bounding box center [247, 104] width 80 height 16
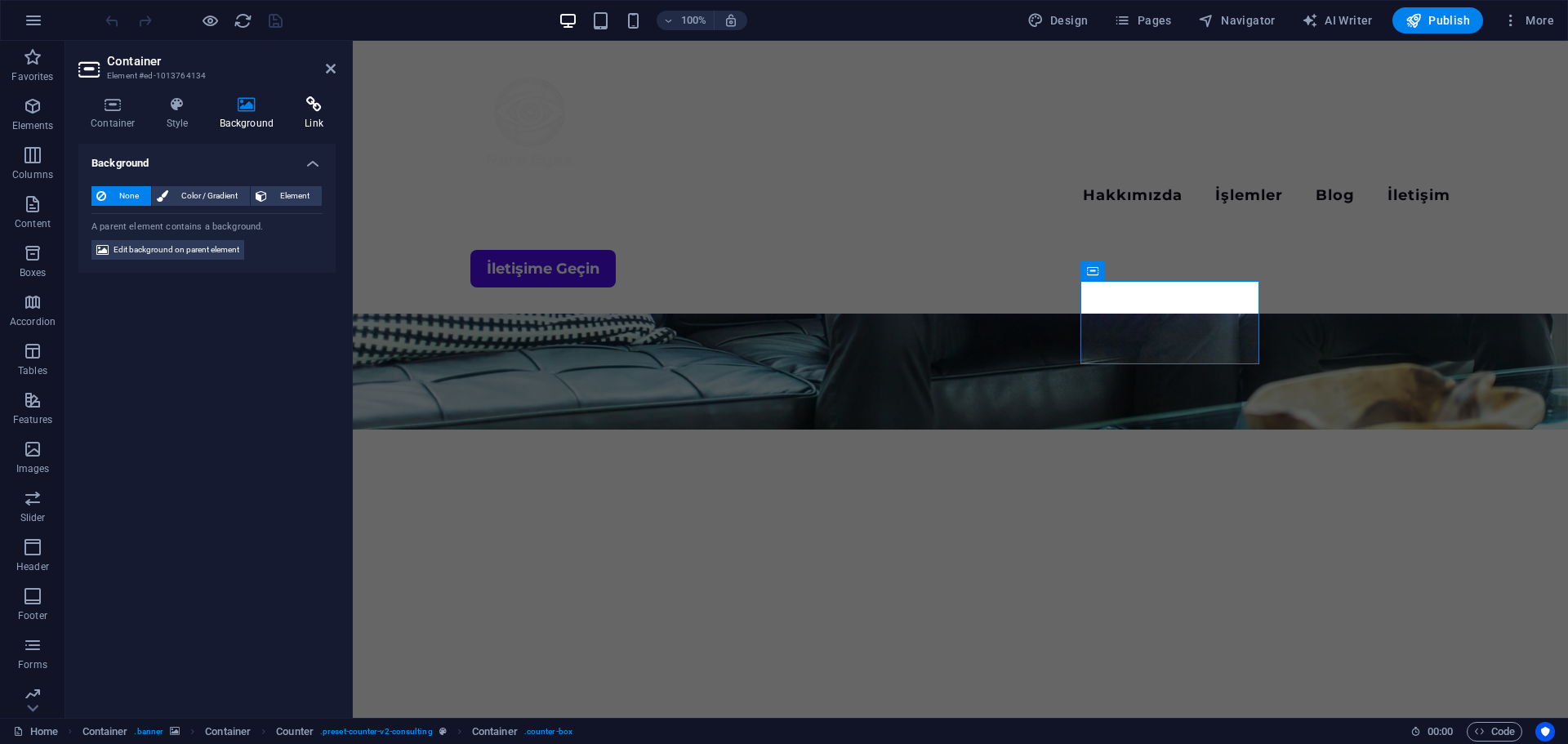
click at [293, 115] on h4 "Link" at bounding box center [314, 113] width 43 height 34
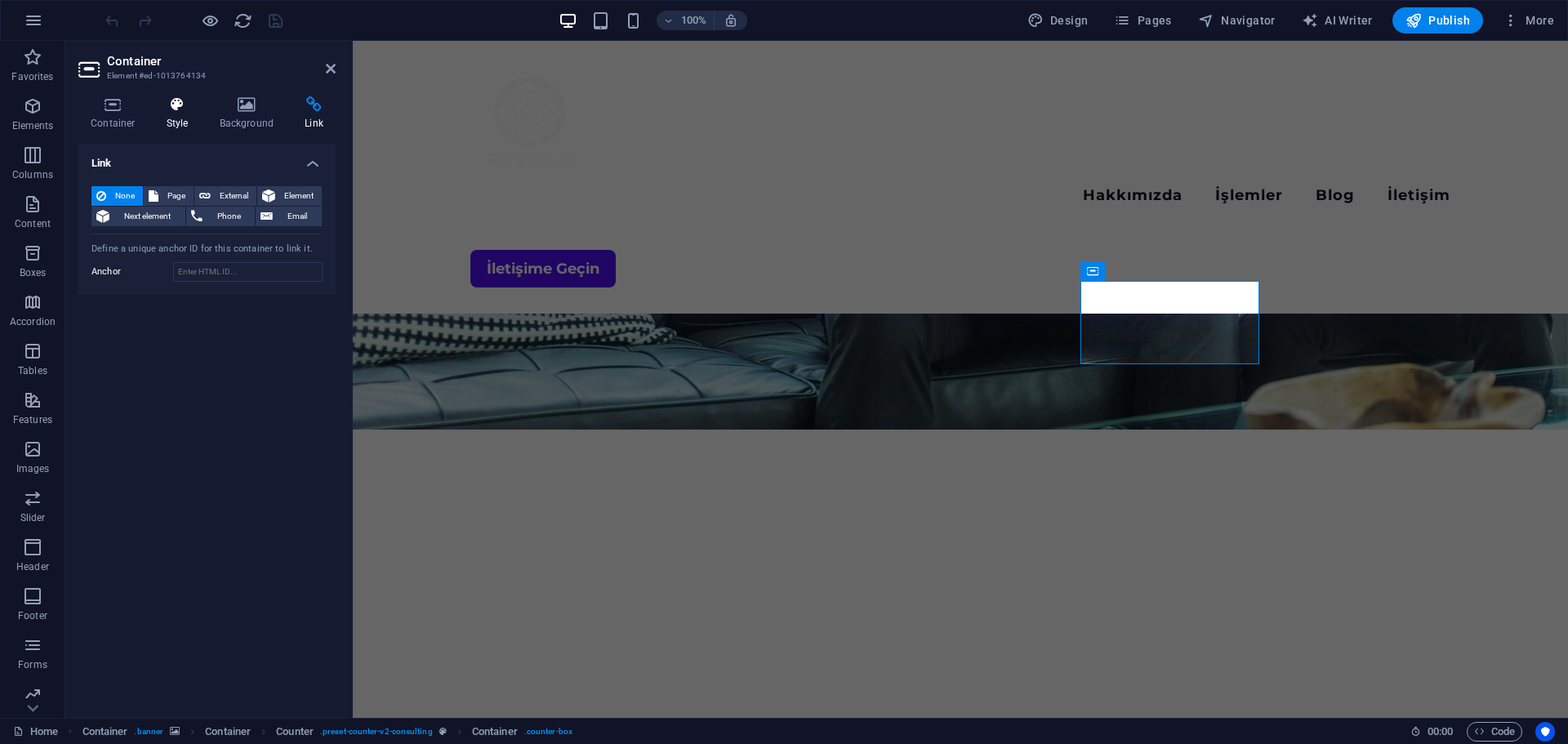
click at [197, 116] on h4 "Style" at bounding box center [181, 113] width 53 height 34
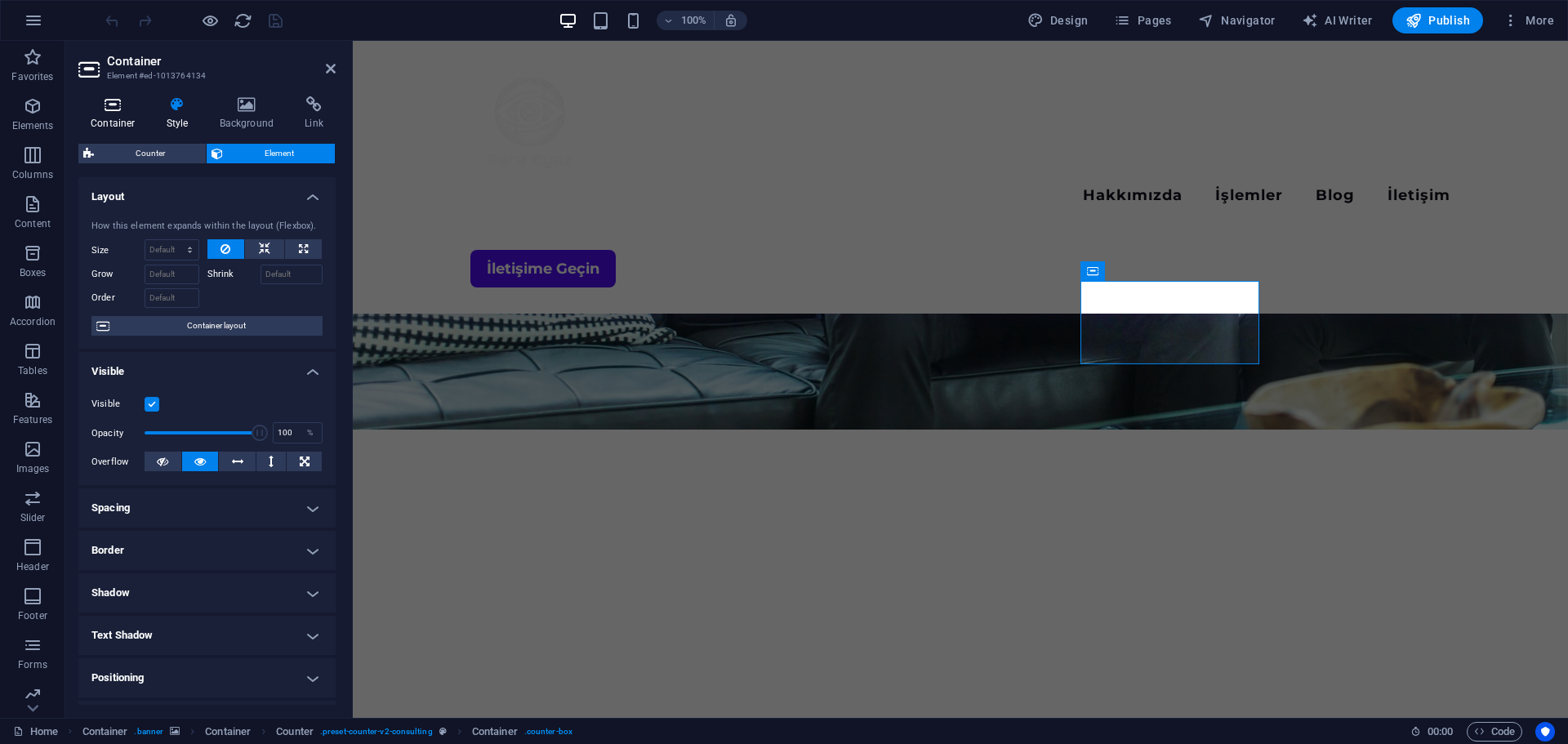
drag, startPoint x: 119, startPoint y: 112, endPoint x: 140, endPoint y: 158, distance: 50.6
click at [119, 112] on icon at bounding box center [113, 104] width 70 height 16
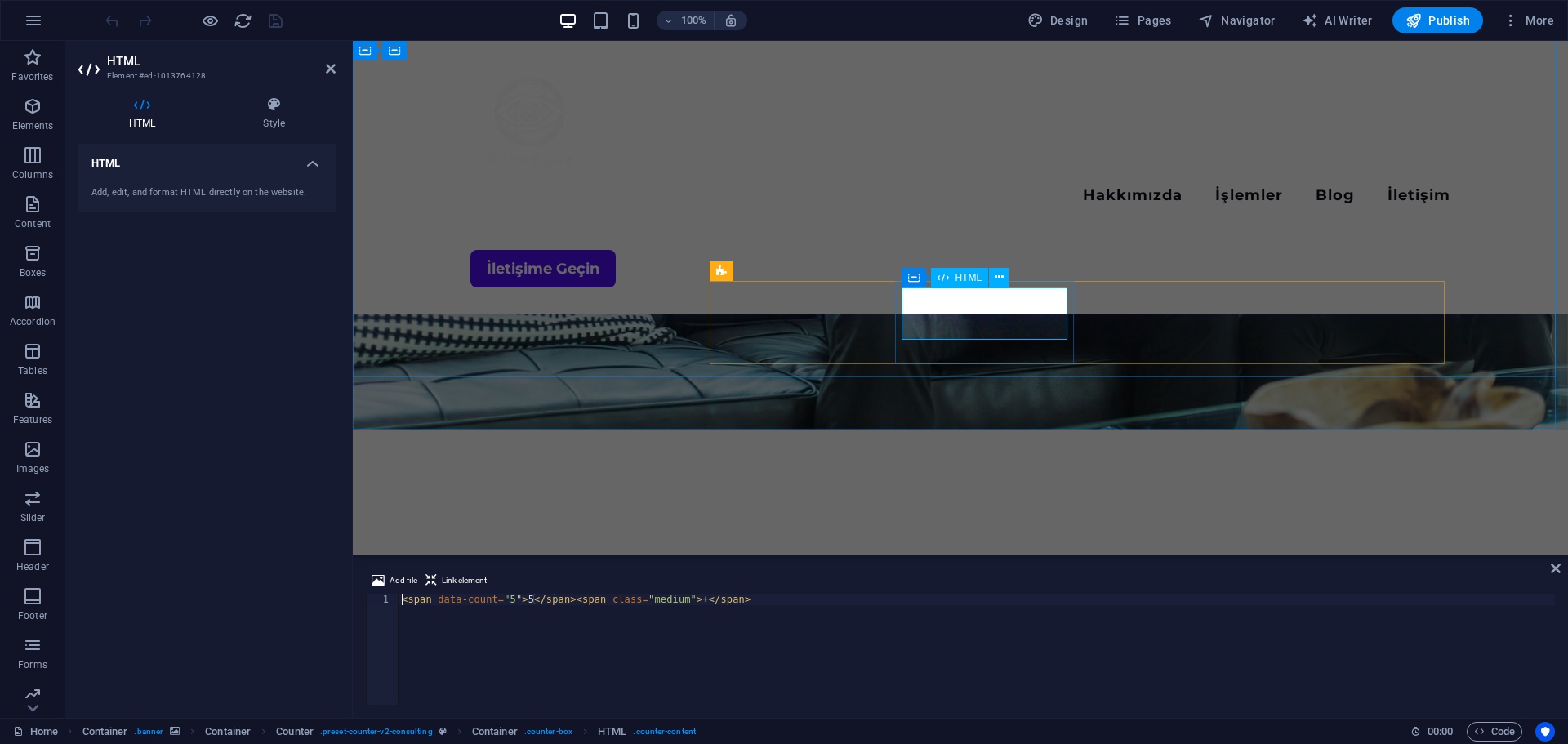
click at [331, 163] on h4 "HTML" at bounding box center [207, 158] width 257 height 29
click at [323, 162] on h4 "HTML" at bounding box center [207, 163] width 257 height 39
click at [282, 121] on h4 "Style" at bounding box center [274, 113] width 124 height 34
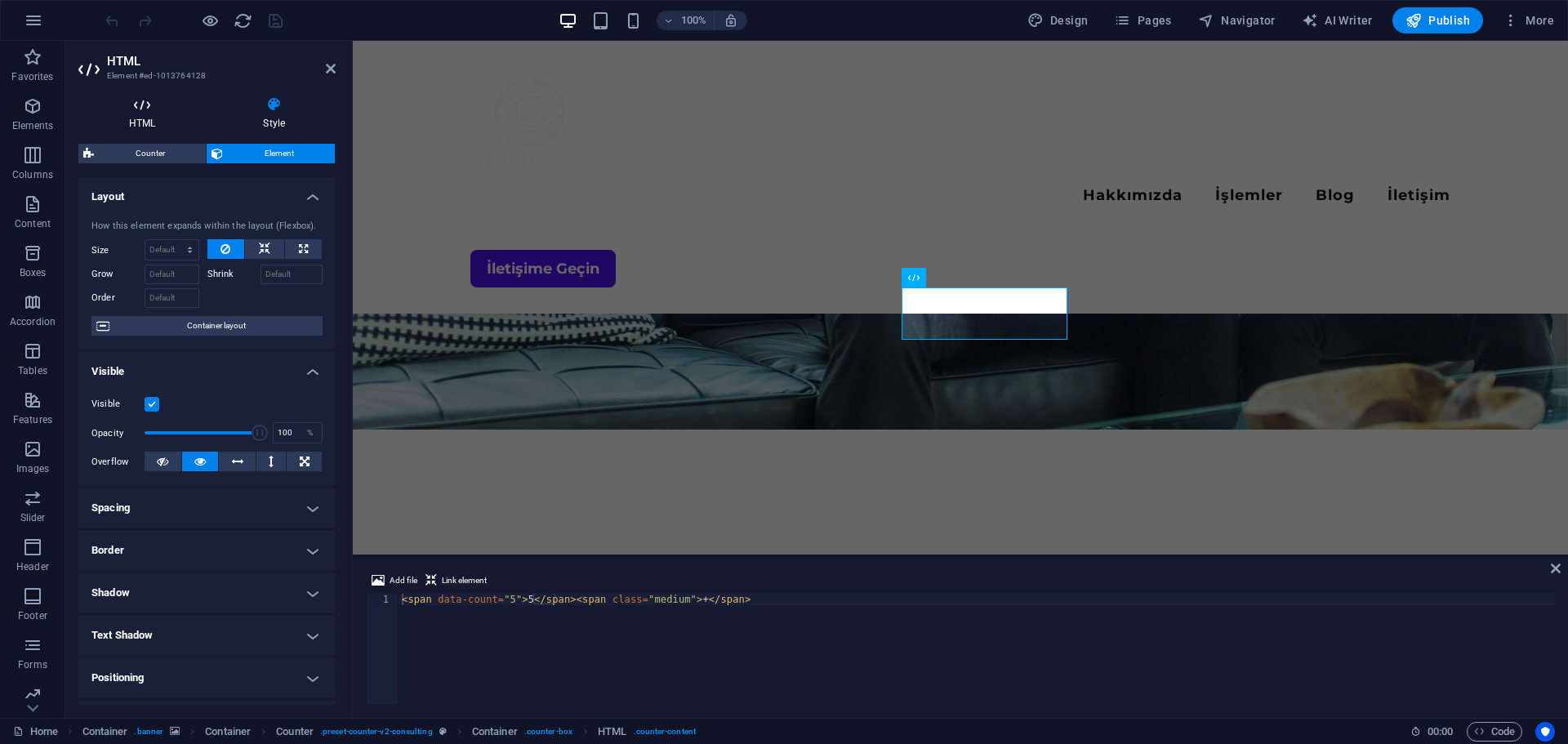
click at [160, 113] on h4 "HTML" at bounding box center [146, 113] width 134 height 34
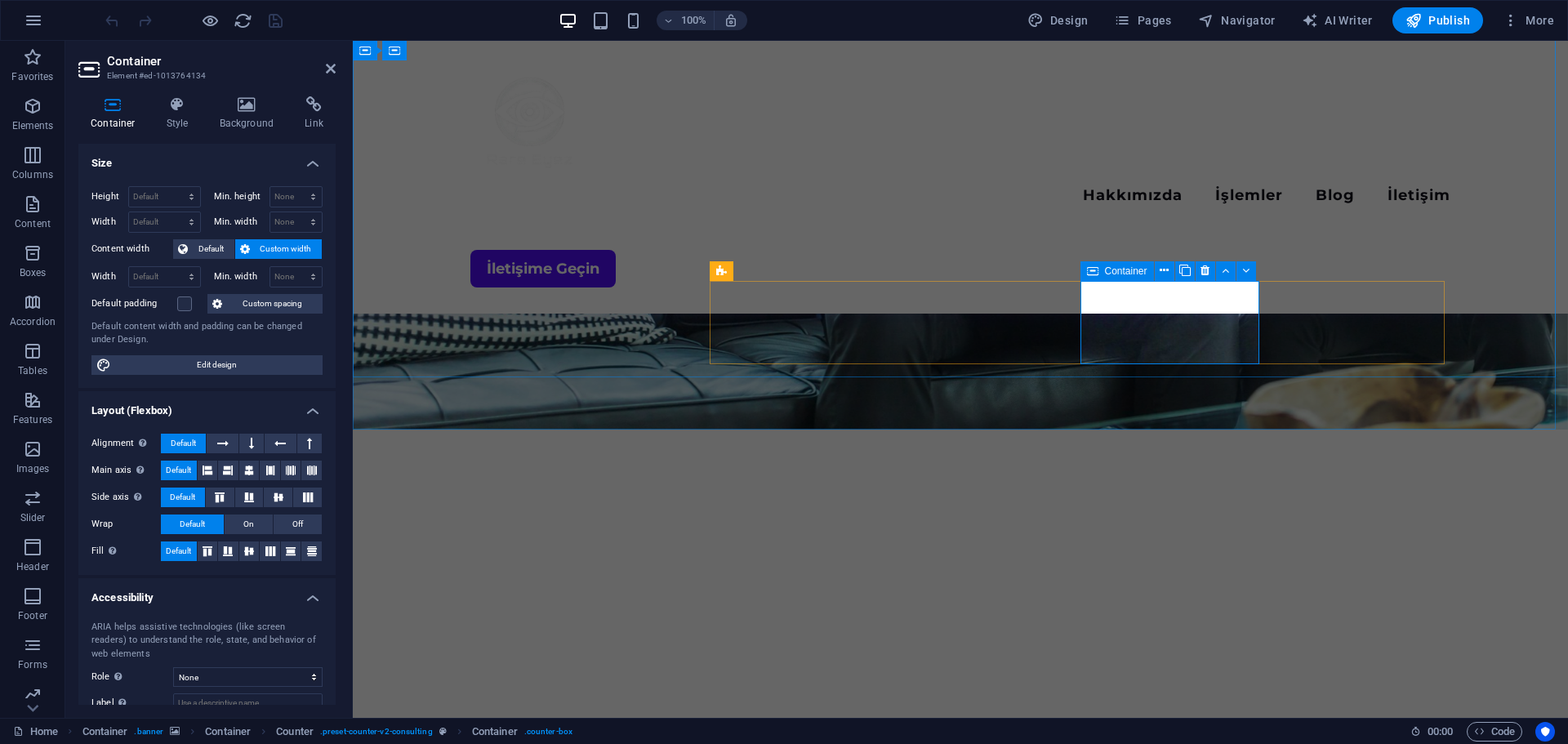
click at [1135, 268] on span "Container" at bounding box center [1126, 270] width 42 height 10
click at [1161, 272] on icon at bounding box center [1164, 270] width 9 height 17
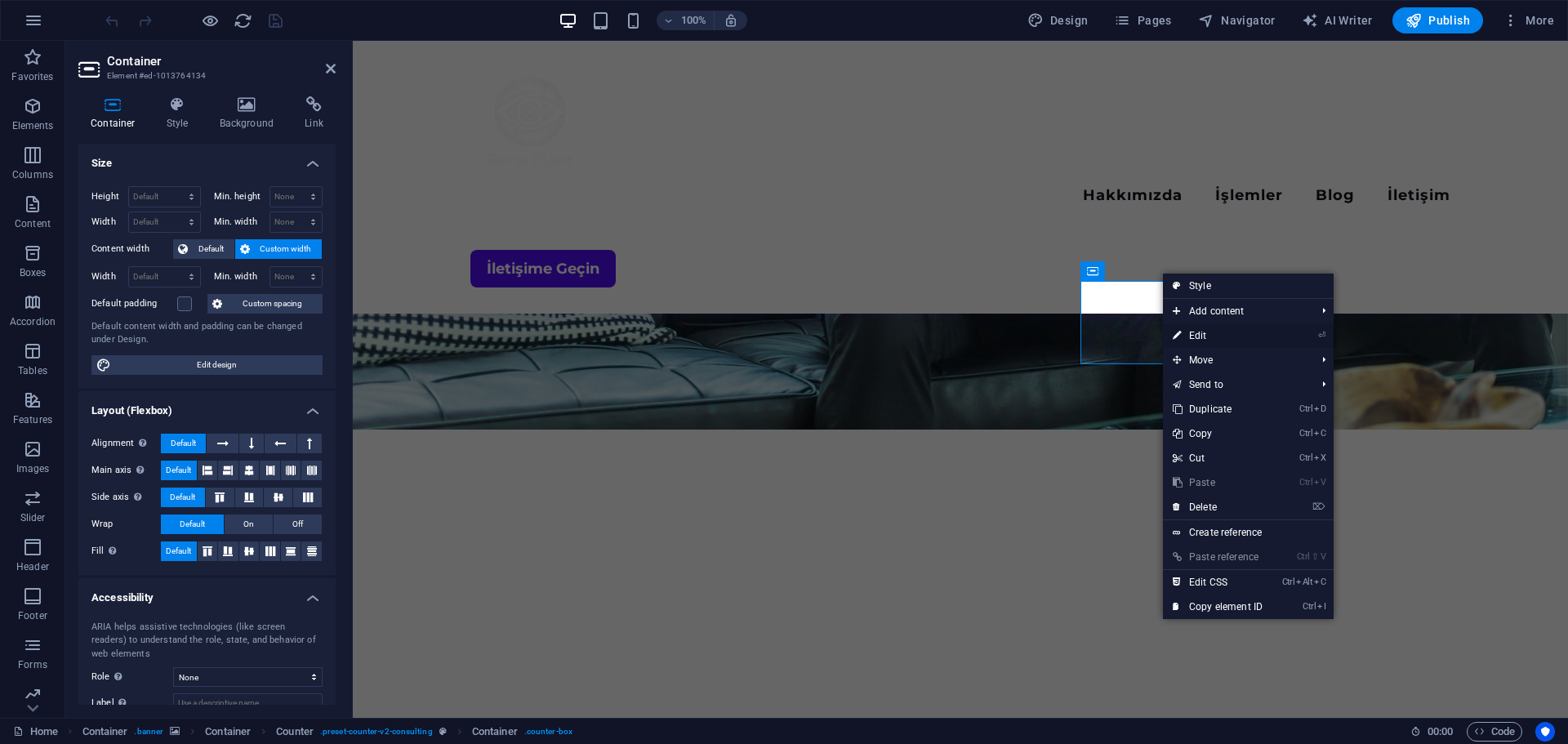
click at [1208, 335] on link "⏎ Edit" at bounding box center [1218, 336] width 110 height 25
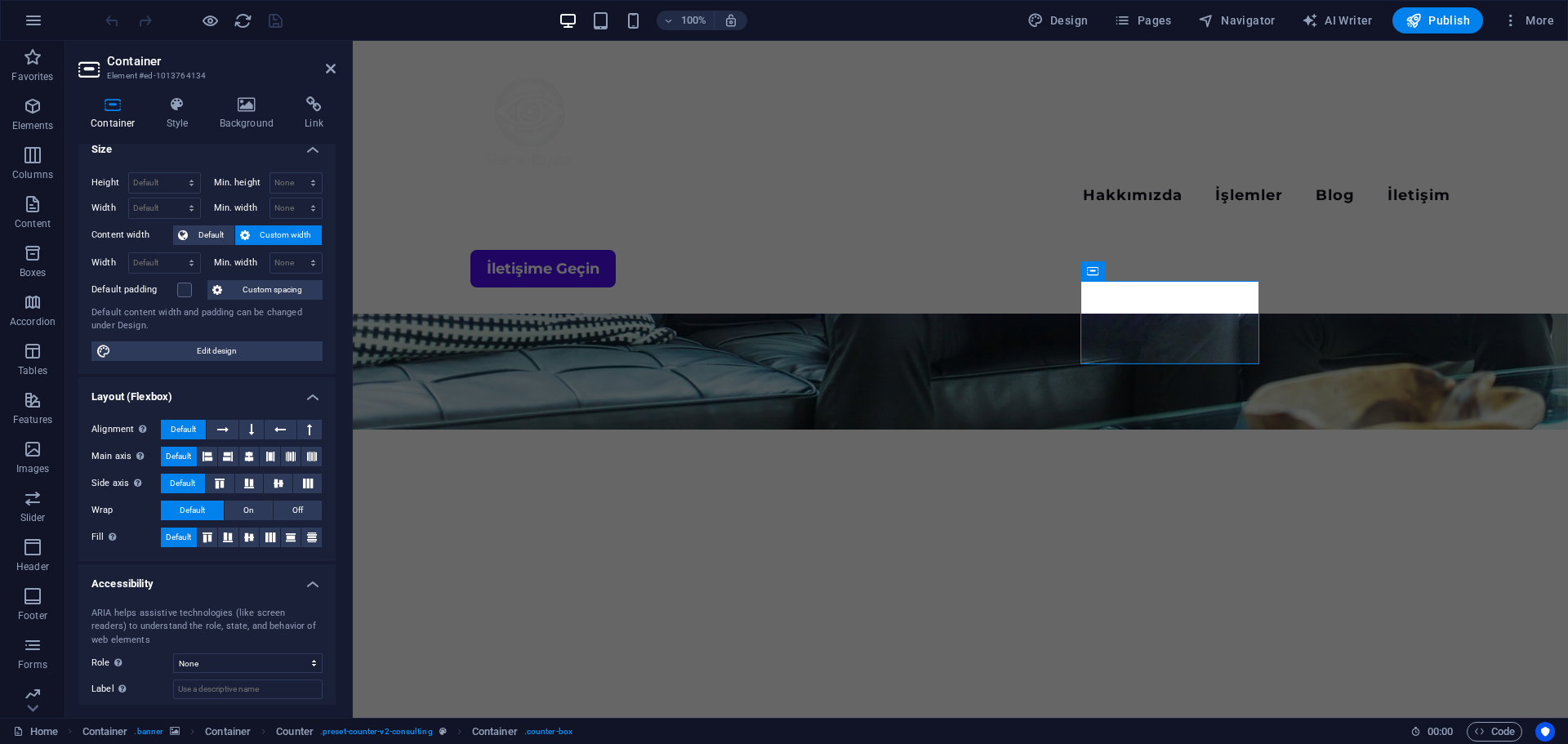
scroll to position [0, 0]
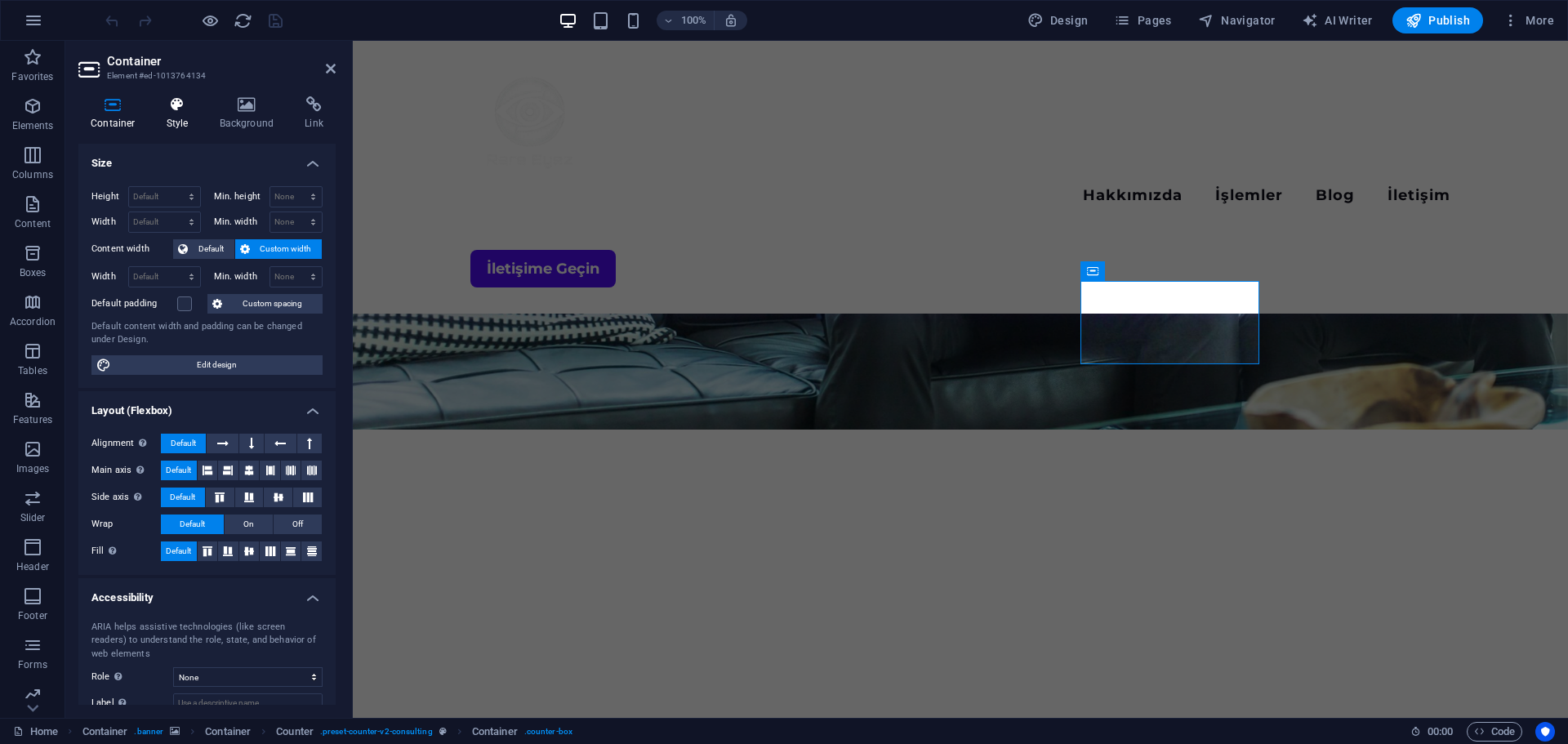
click at [179, 115] on h4 "Style" at bounding box center [181, 113] width 53 height 34
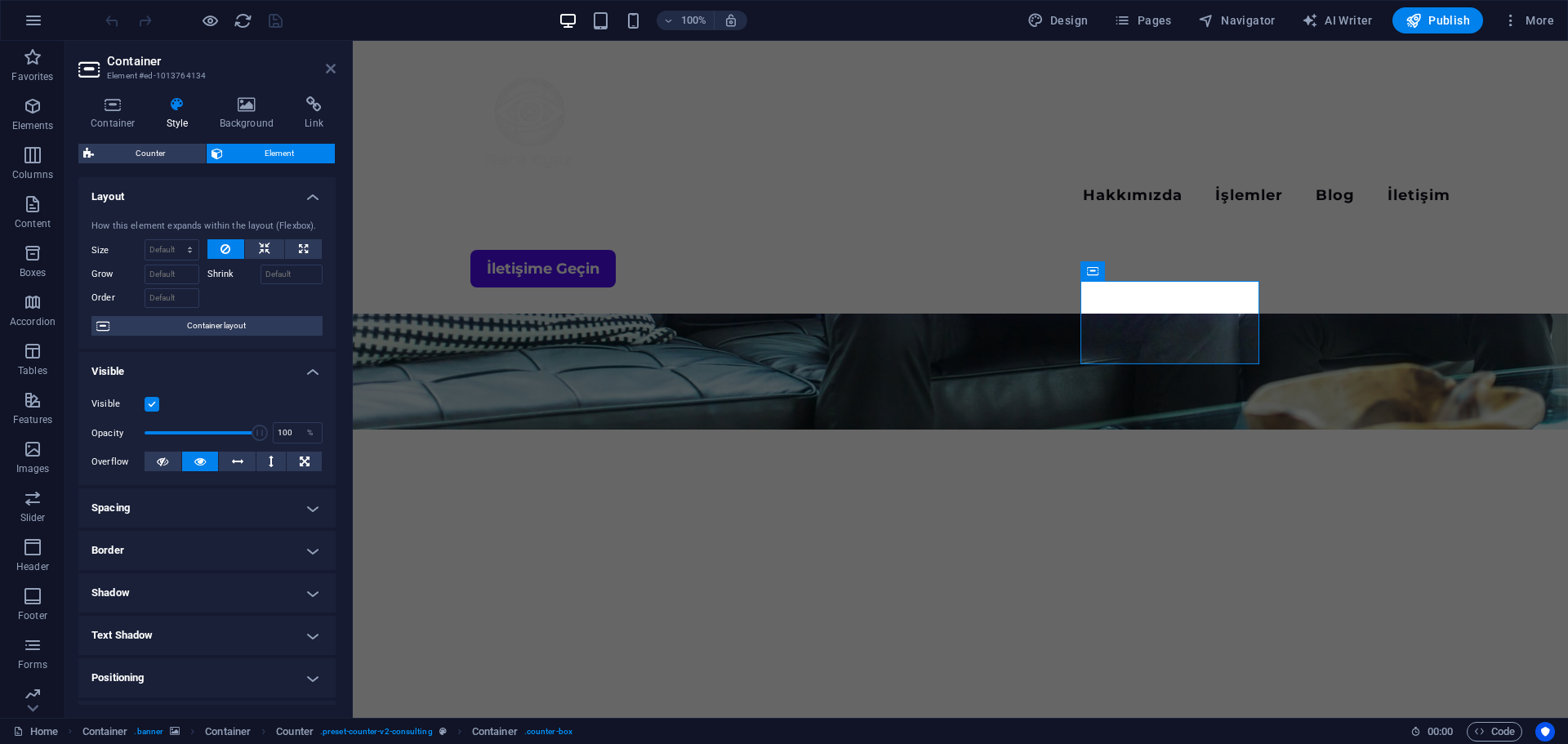
drag, startPoint x: 327, startPoint y: 69, endPoint x: 262, endPoint y: 27, distance: 77.4
click at [327, 69] on icon at bounding box center [331, 68] width 10 height 13
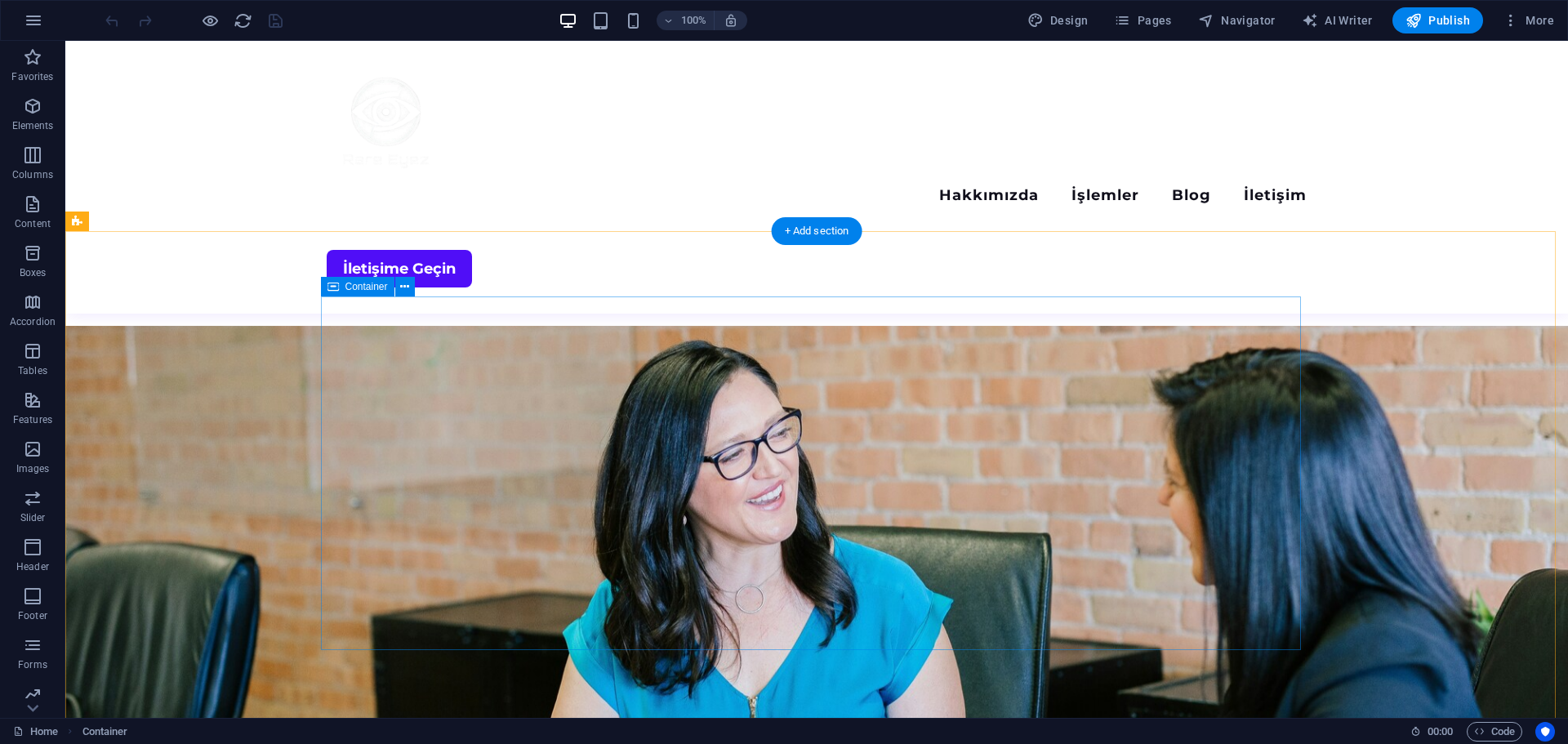
scroll to position [3214, 0]
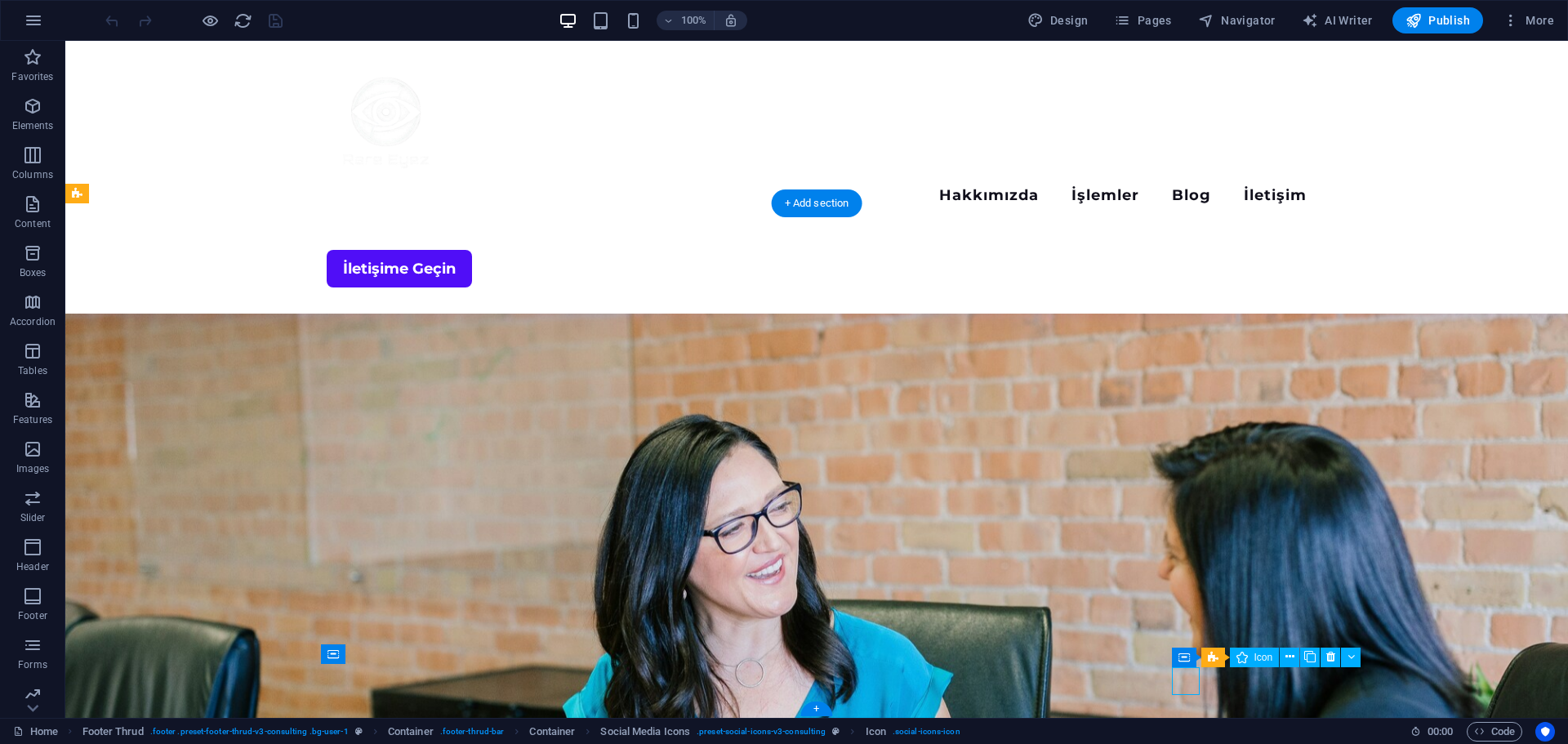
select select "xMidYMid"
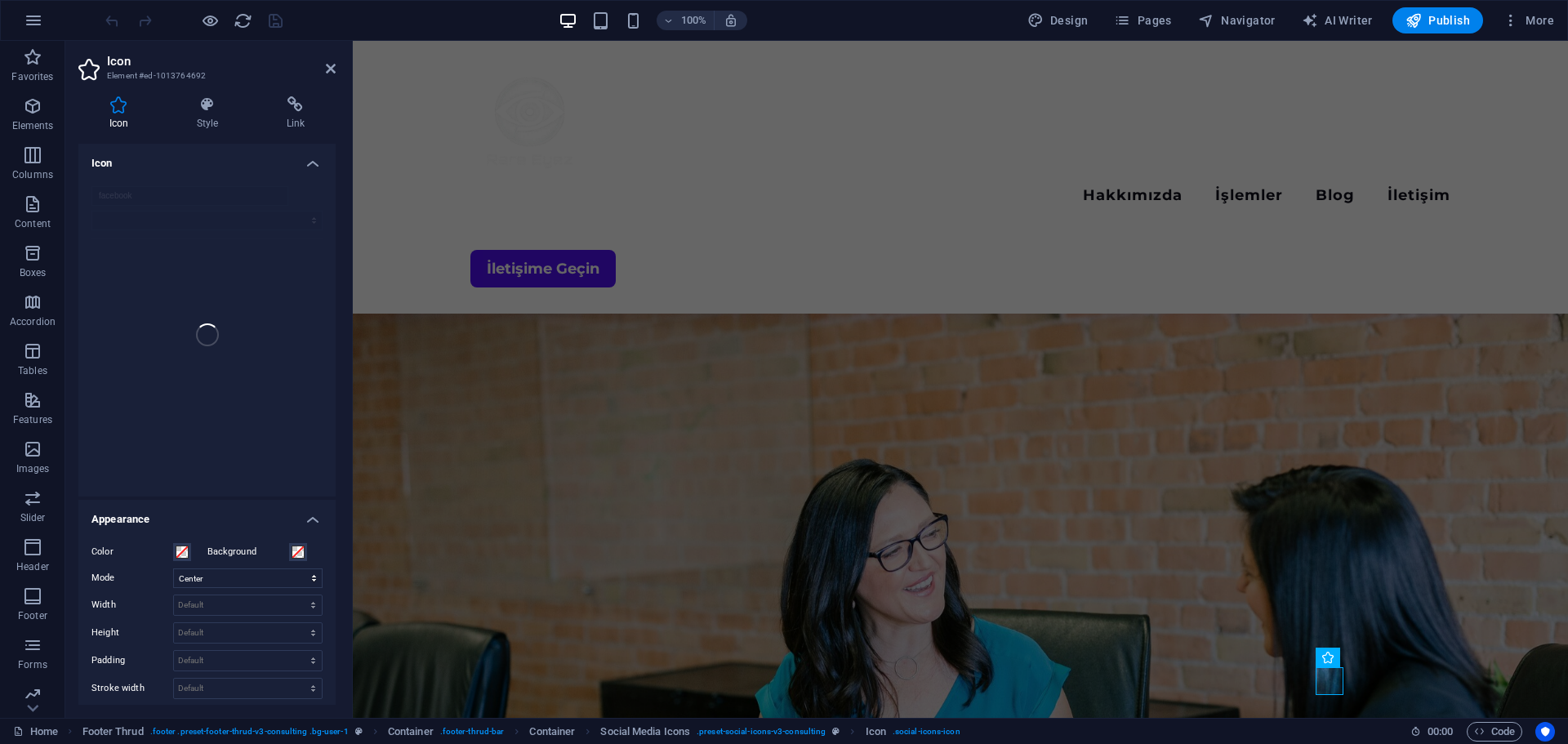
click at [204, 200] on input "facebook" at bounding box center [189, 196] width 197 height 19
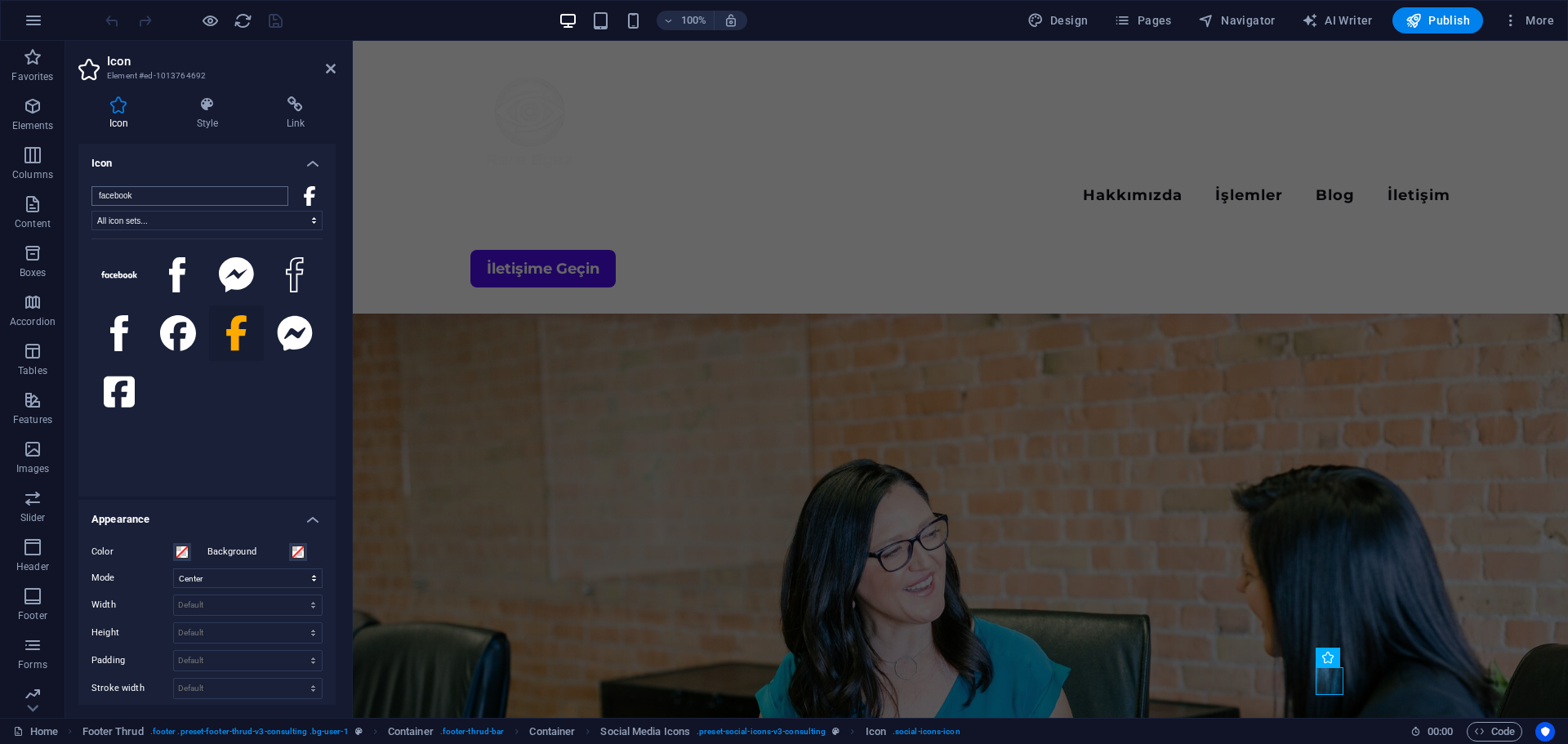
click at [271, 194] on input "facebook" at bounding box center [189, 196] width 197 height 19
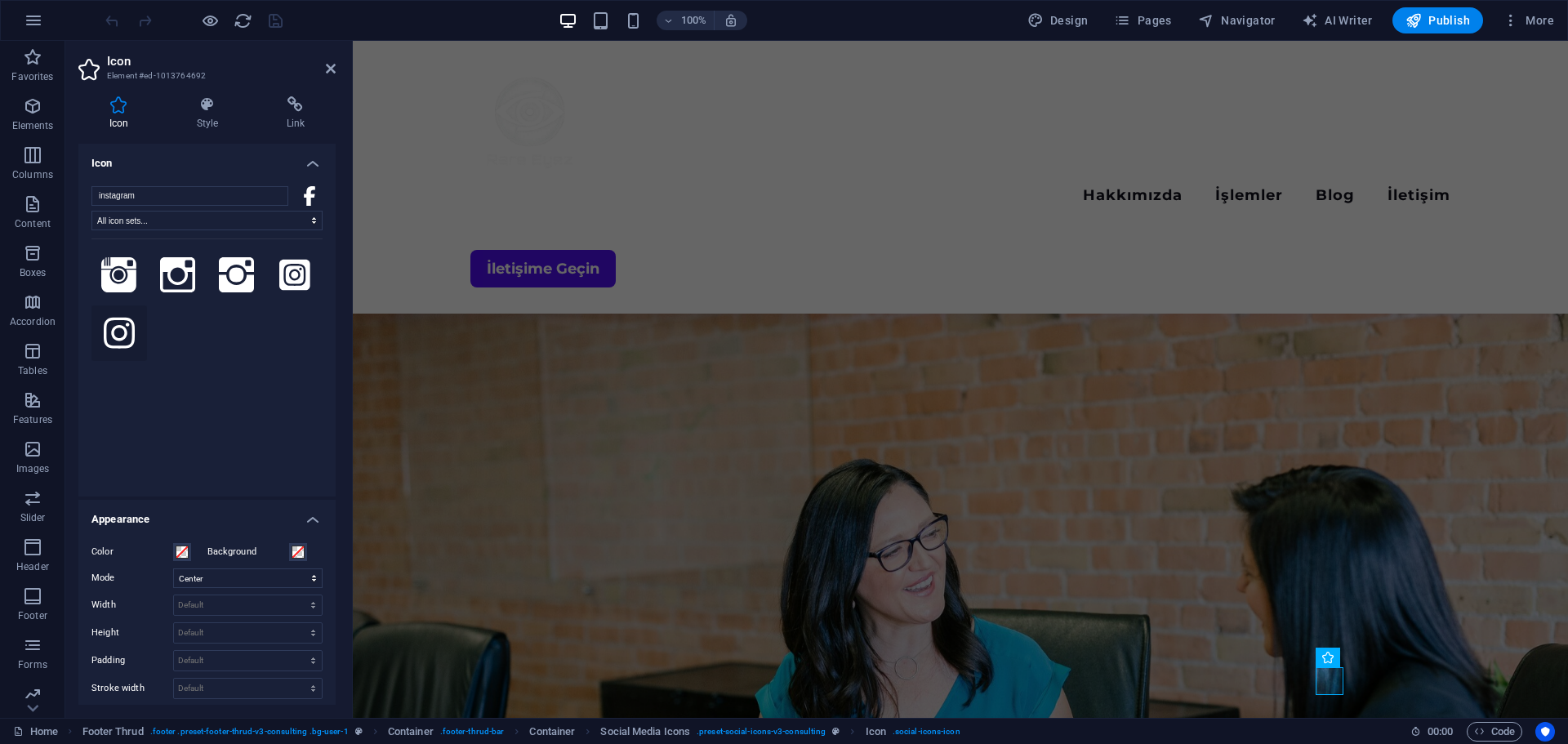
type input "instagram"
click at [123, 322] on icon at bounding box center [118, 333] width 31 height 36
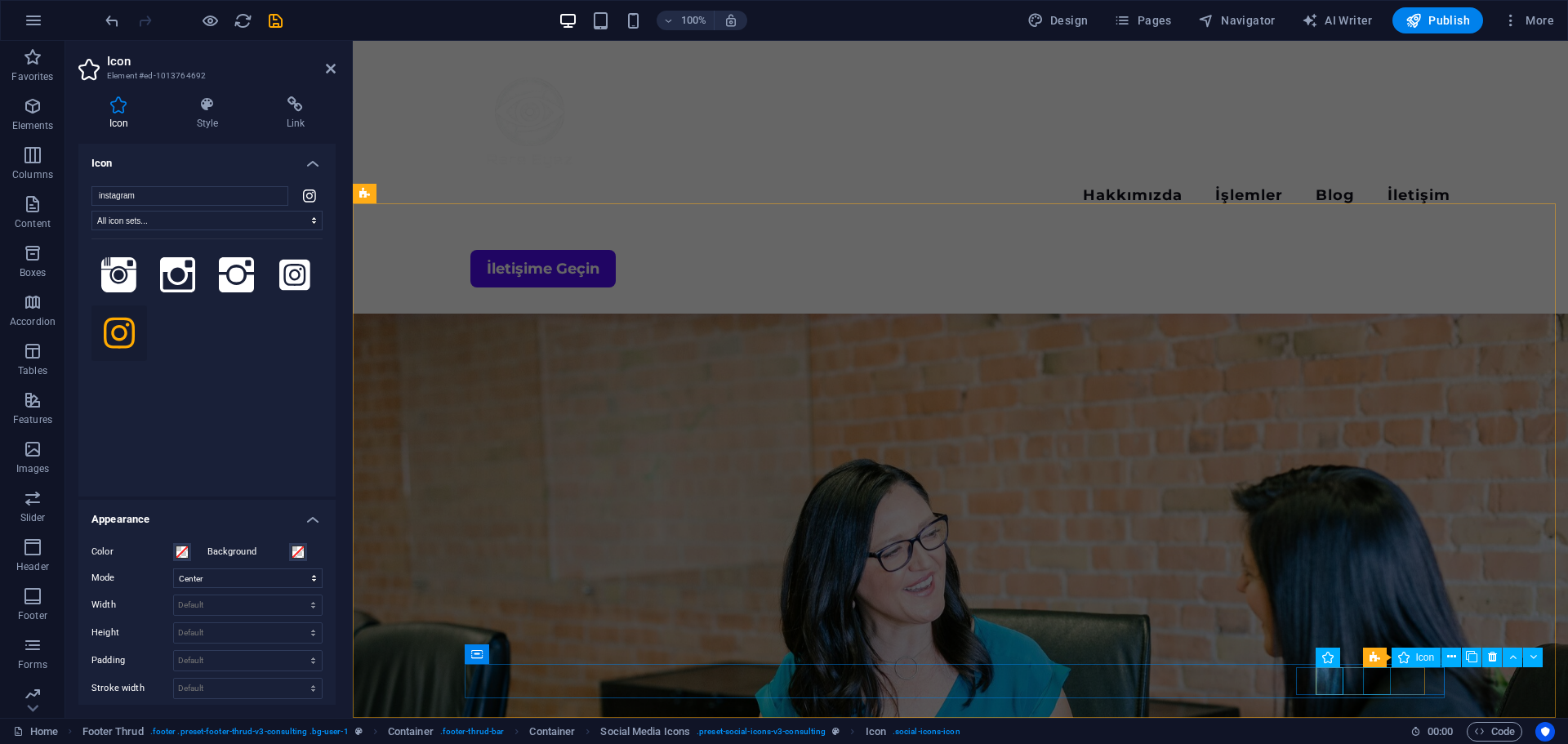
select select "xMidYMid"
select select "px"
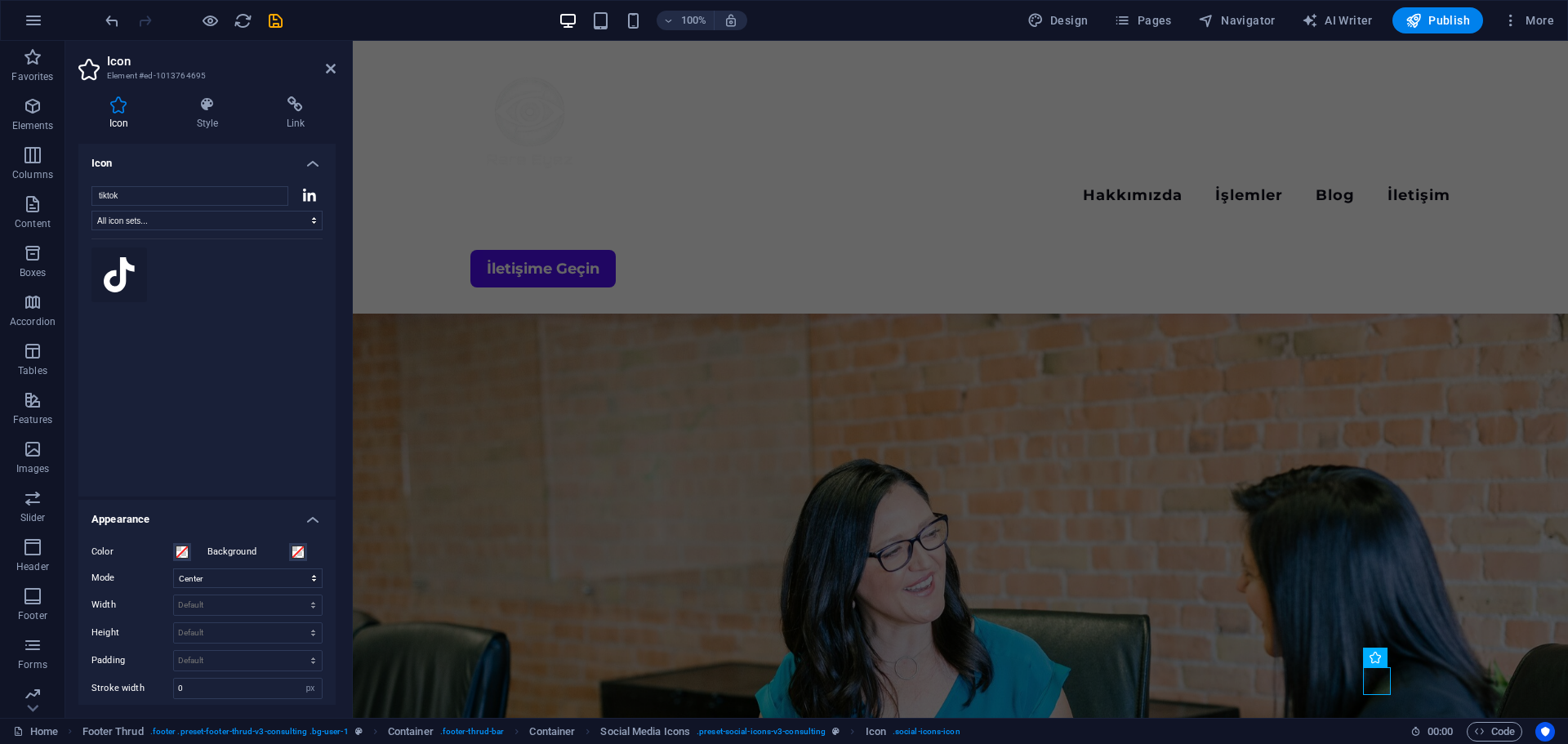
type input "tiktok"
click at [118, 271] on icon at bounding box center [118, 275] width 31 height 36
click at [202, 114] on h4 "Style" at bounding box center [211, 113] width 90 height 34
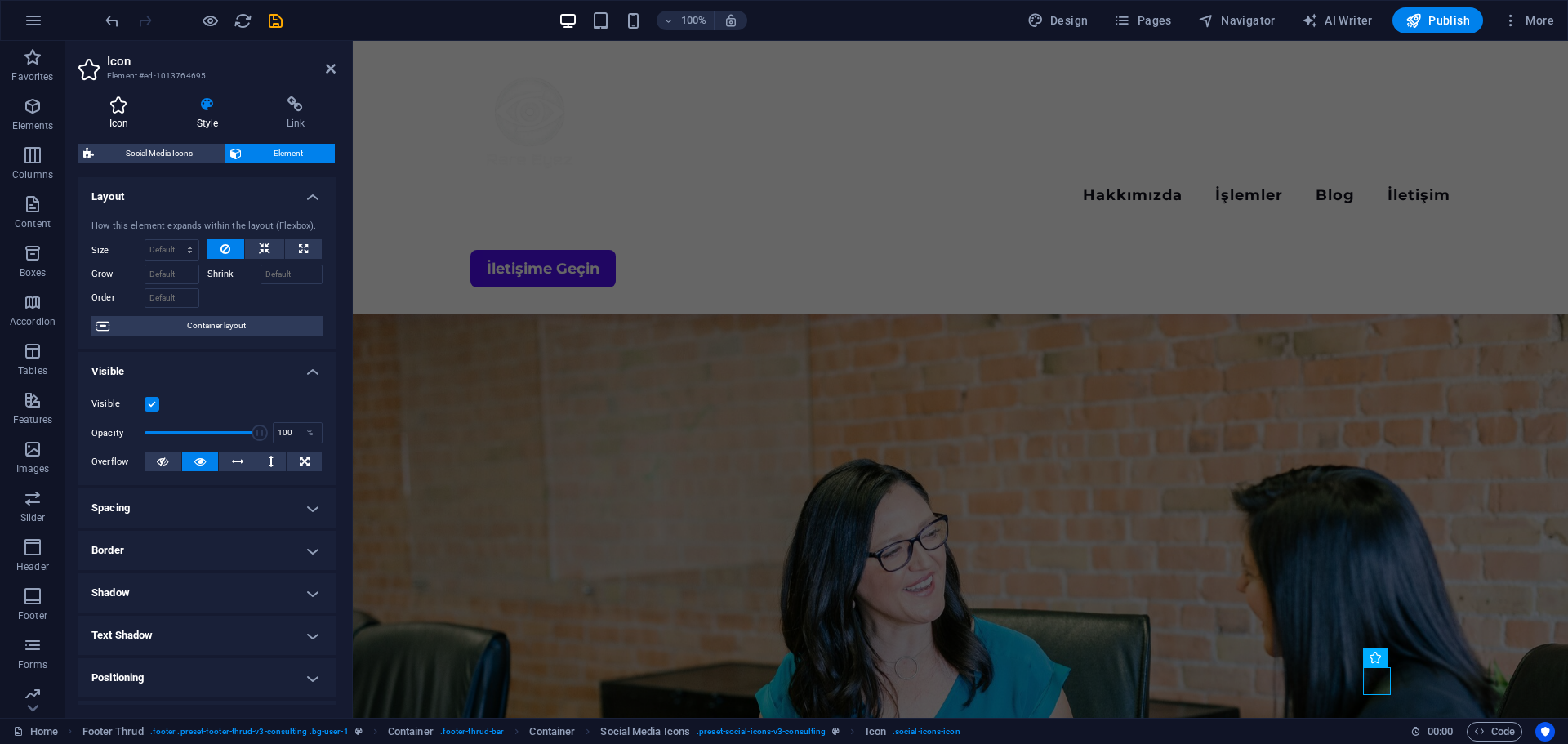
click at [111, 114] on h4 "Icon" at bounding box center [122, 113] width 88 height 34
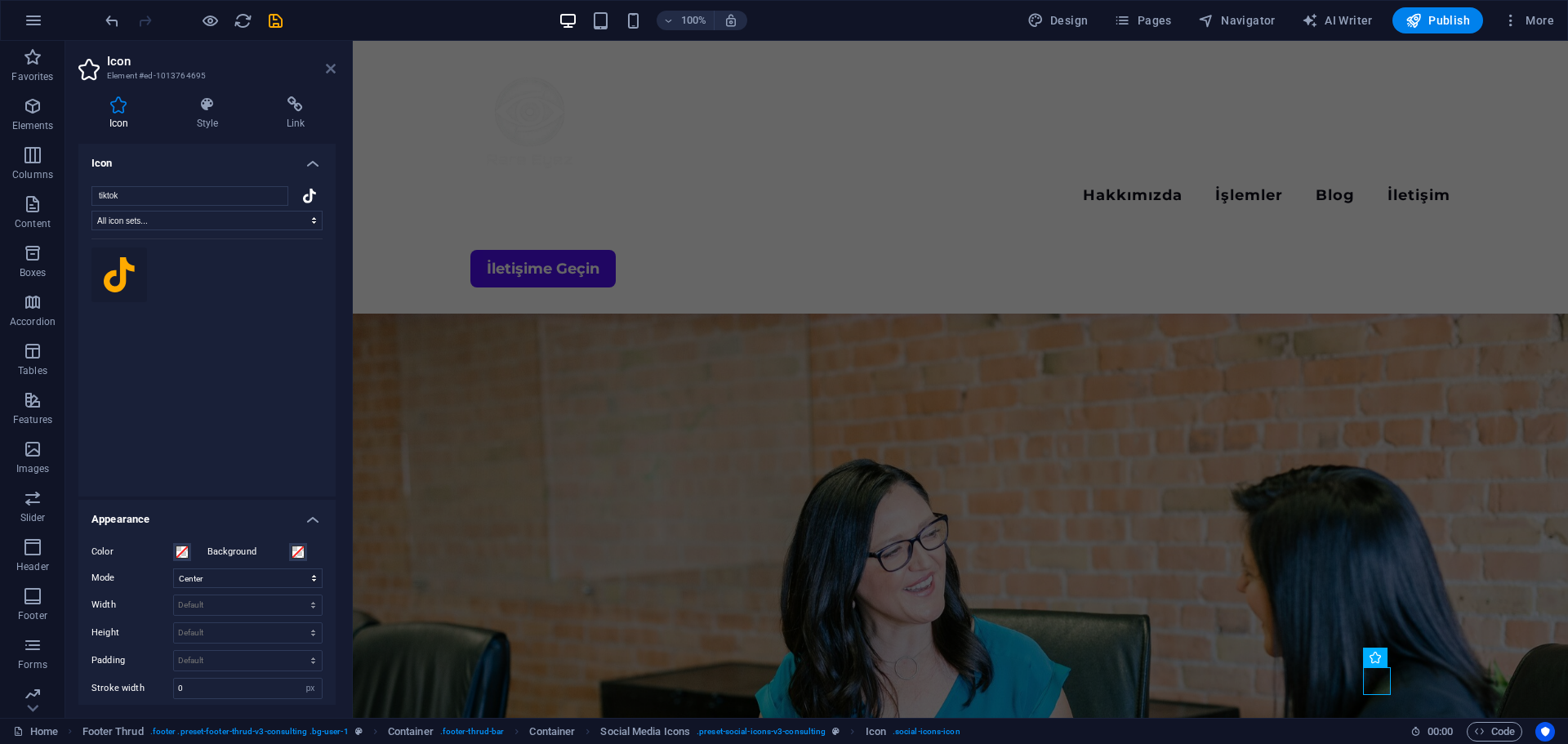
click at [333, 67] on icon at bounding box center [331, 68] width 10 height 13
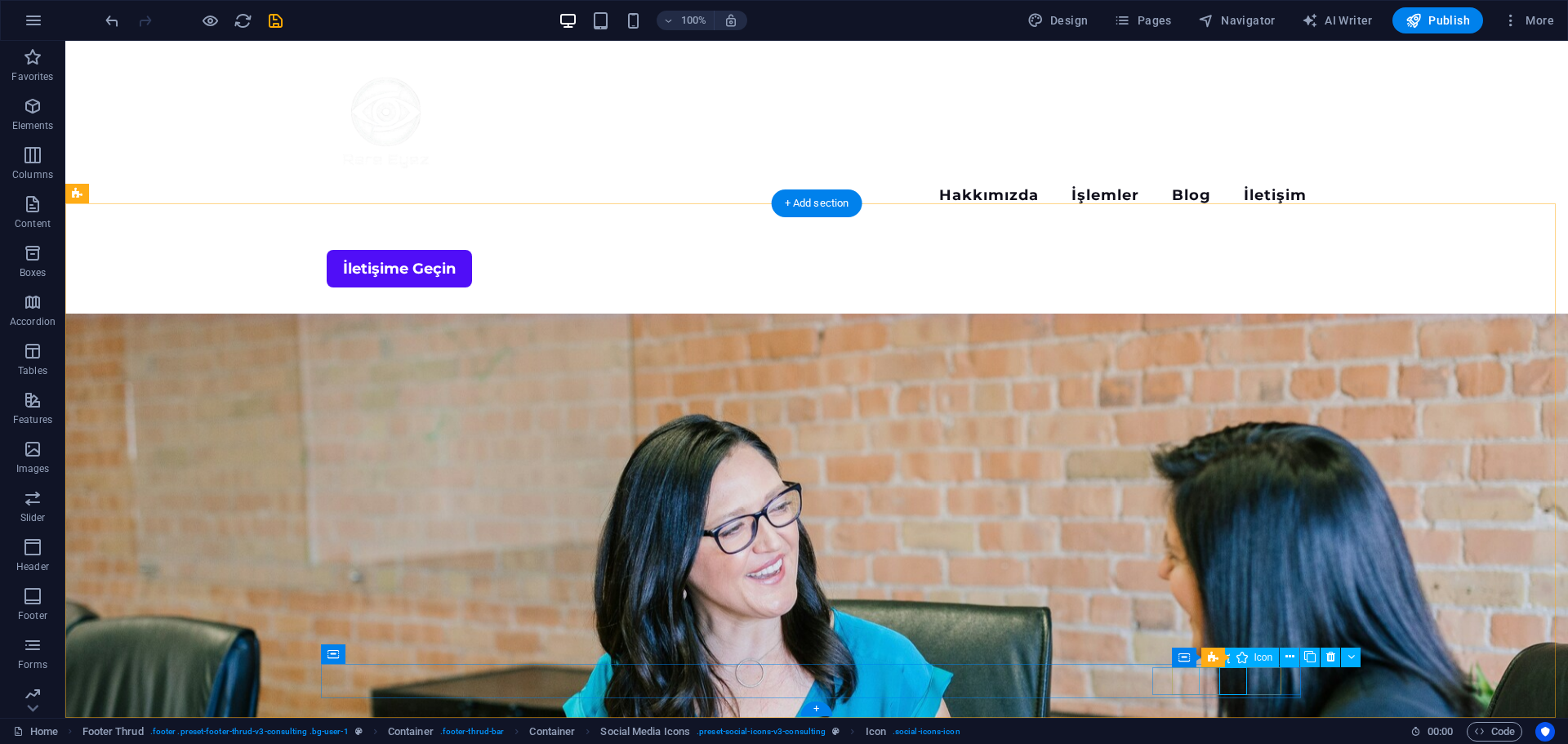
select select "xMidYMid"
select select
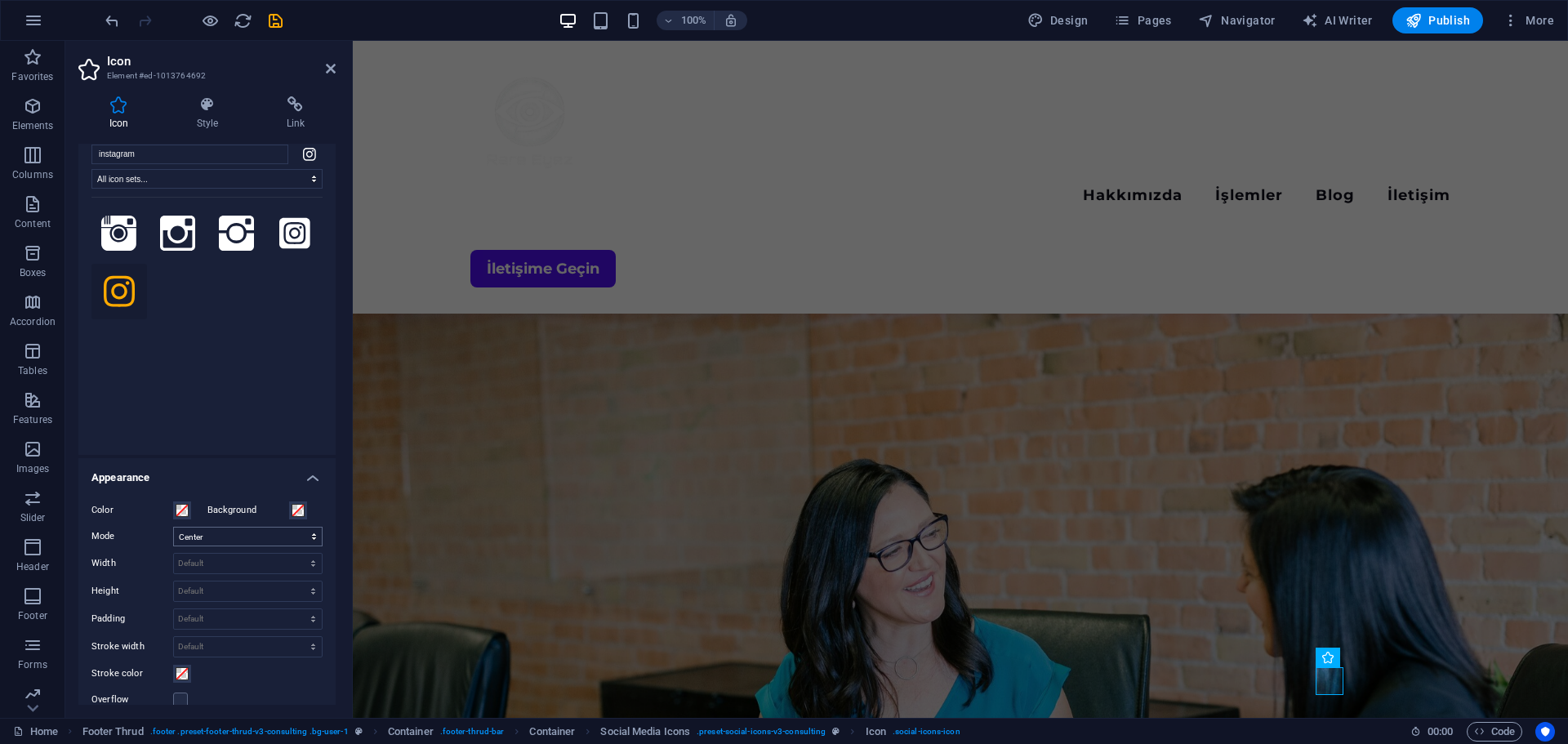
scroll to position [0, 0]
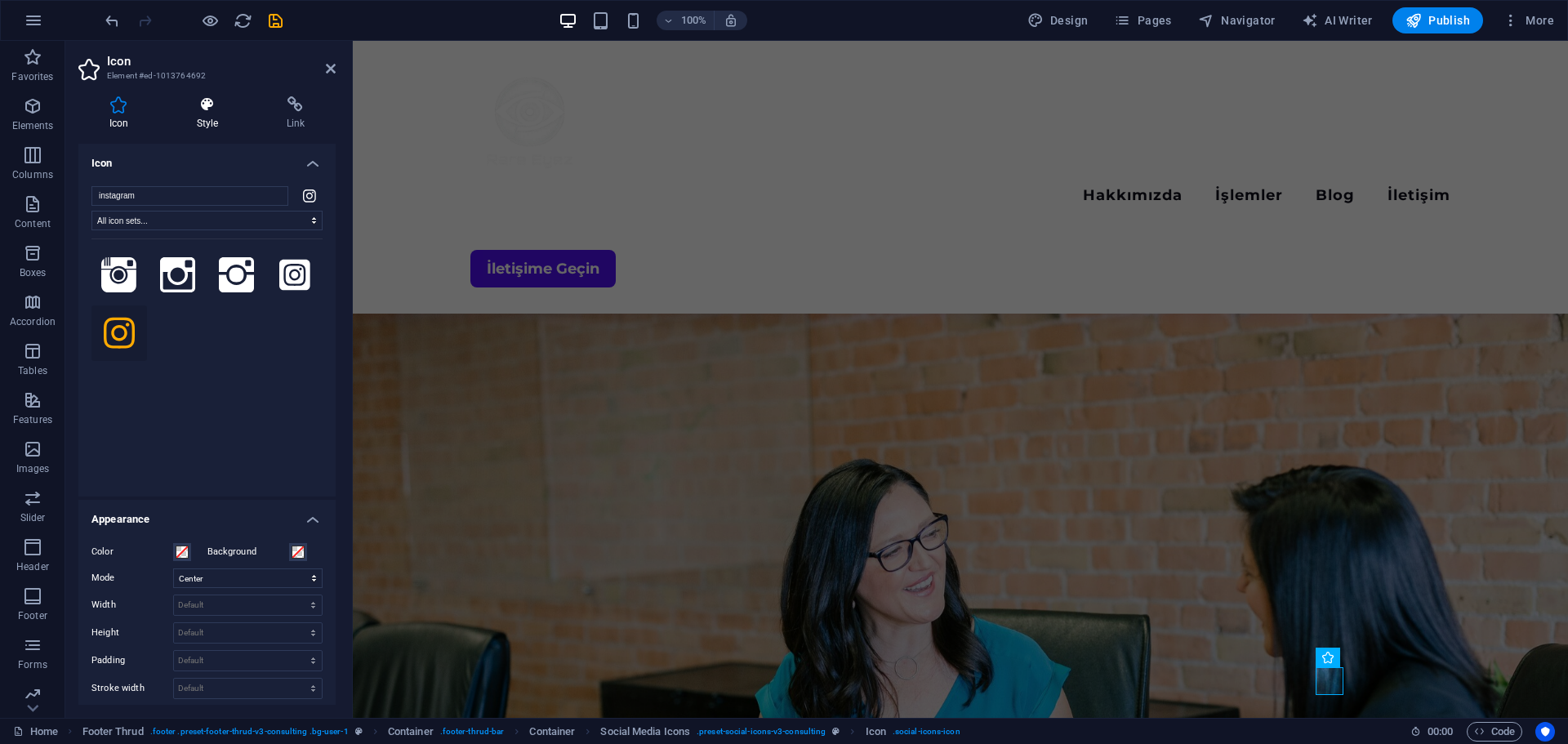
click at [194, 130] on h4 "Style" at bounding box center [211, 113] width 90 height 34
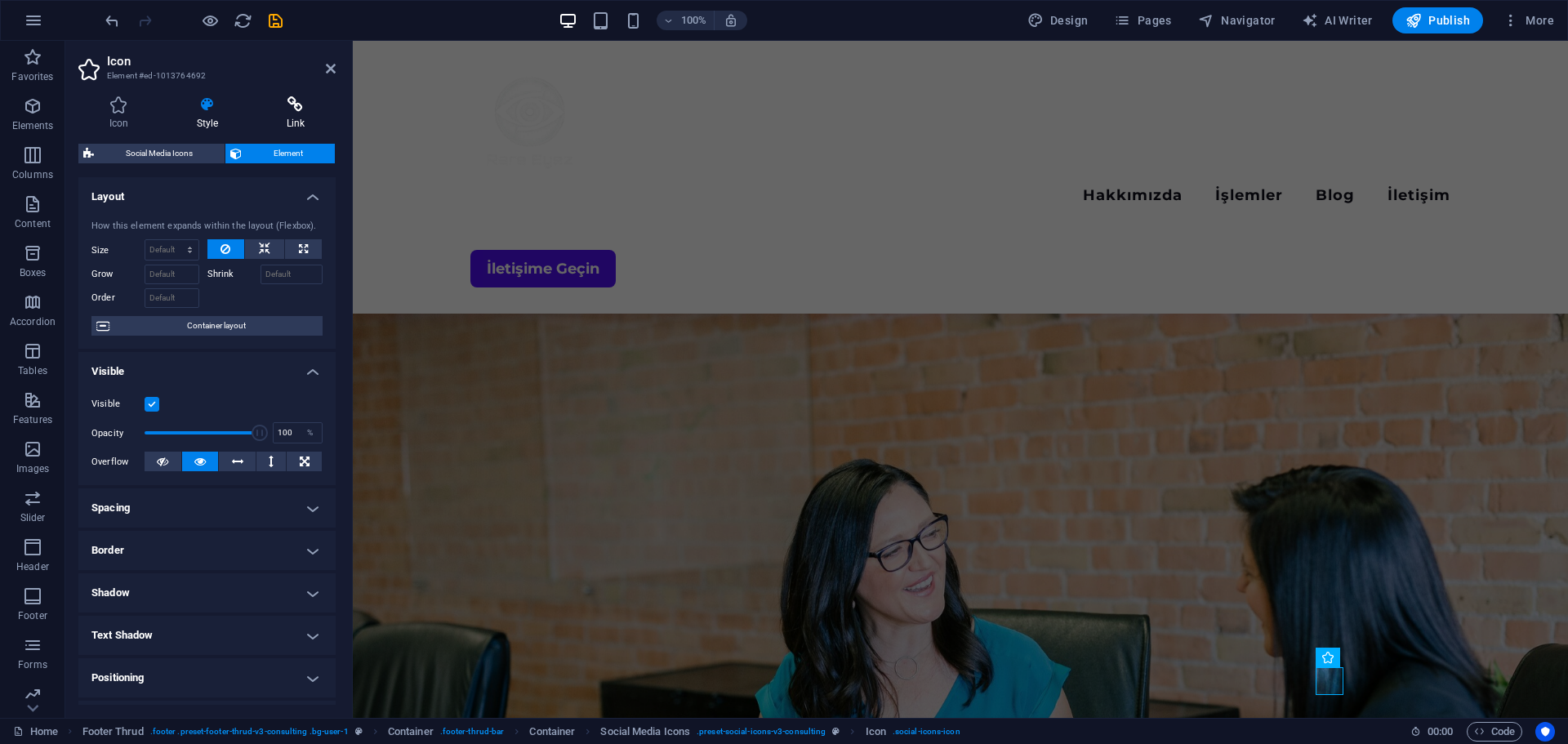
click at [299, 104] on icon at bounding box center [295, 104] width 80 height 16
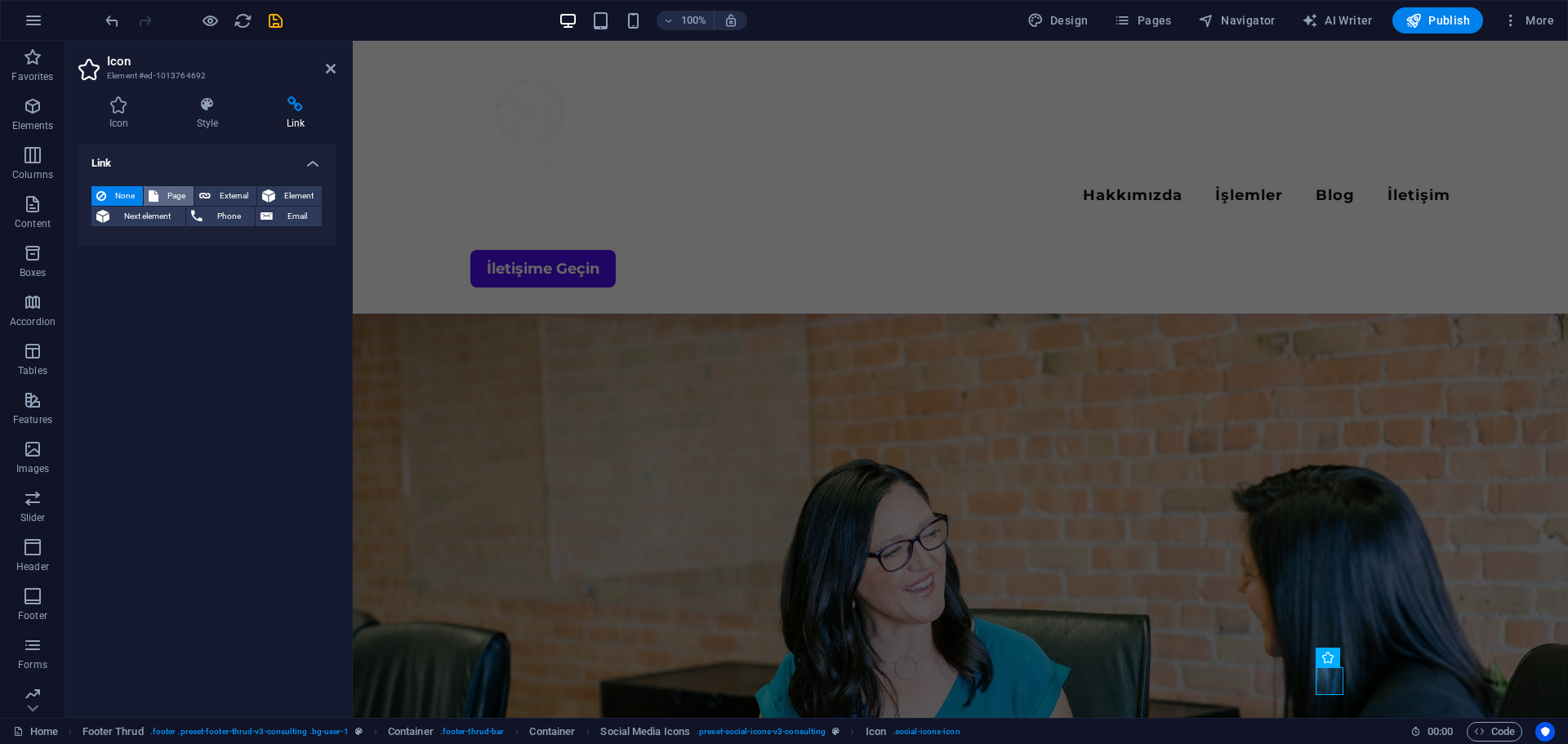
click at [175, 195] on span "Page" at bounding box center [176, 196] width 26 height 19
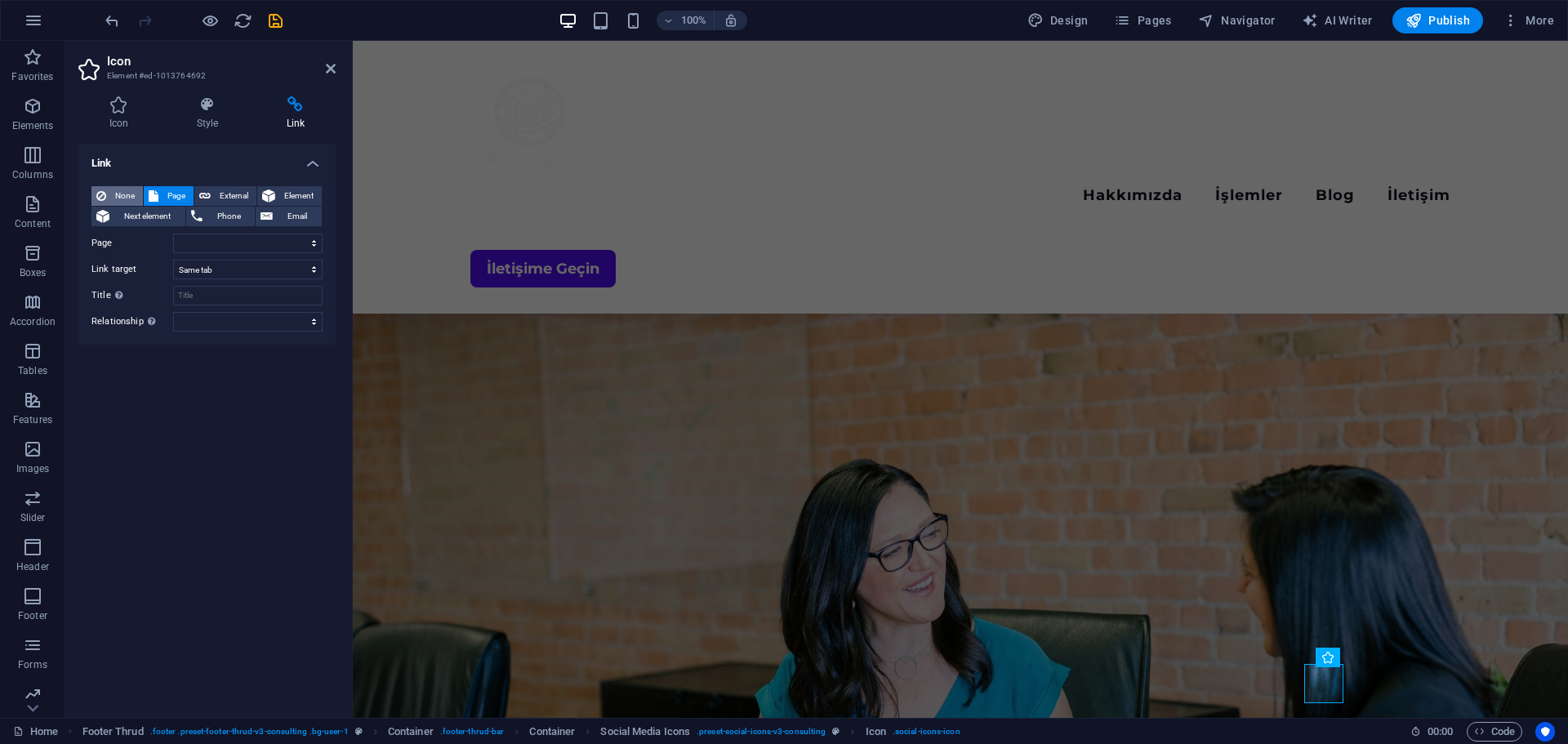
click at [121, 187] on span "None" at bounding box center [125, 196] width 27 height 19
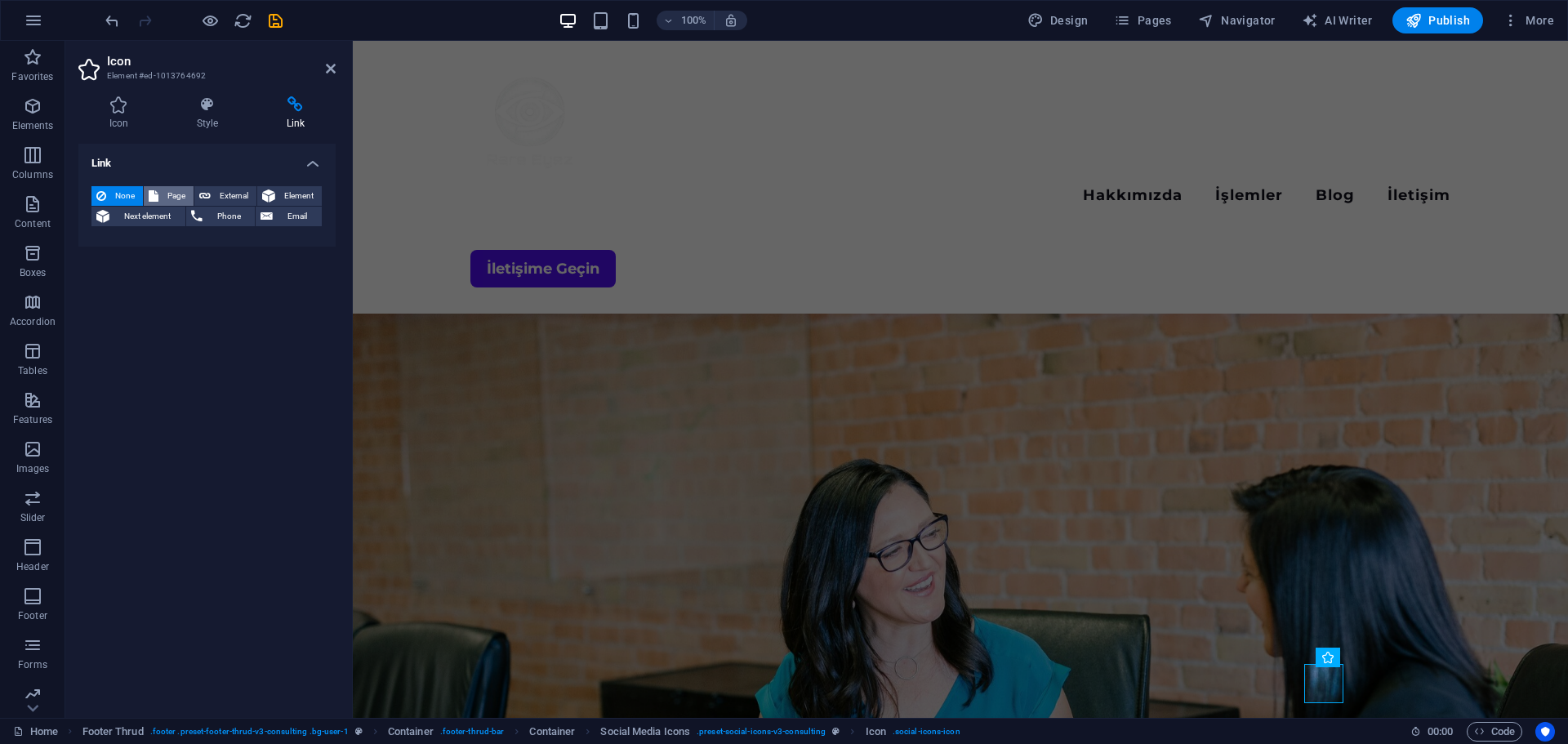
click at [167, 193] on span "Page" at bounding box center [176, 196] width 26 height 19
select select
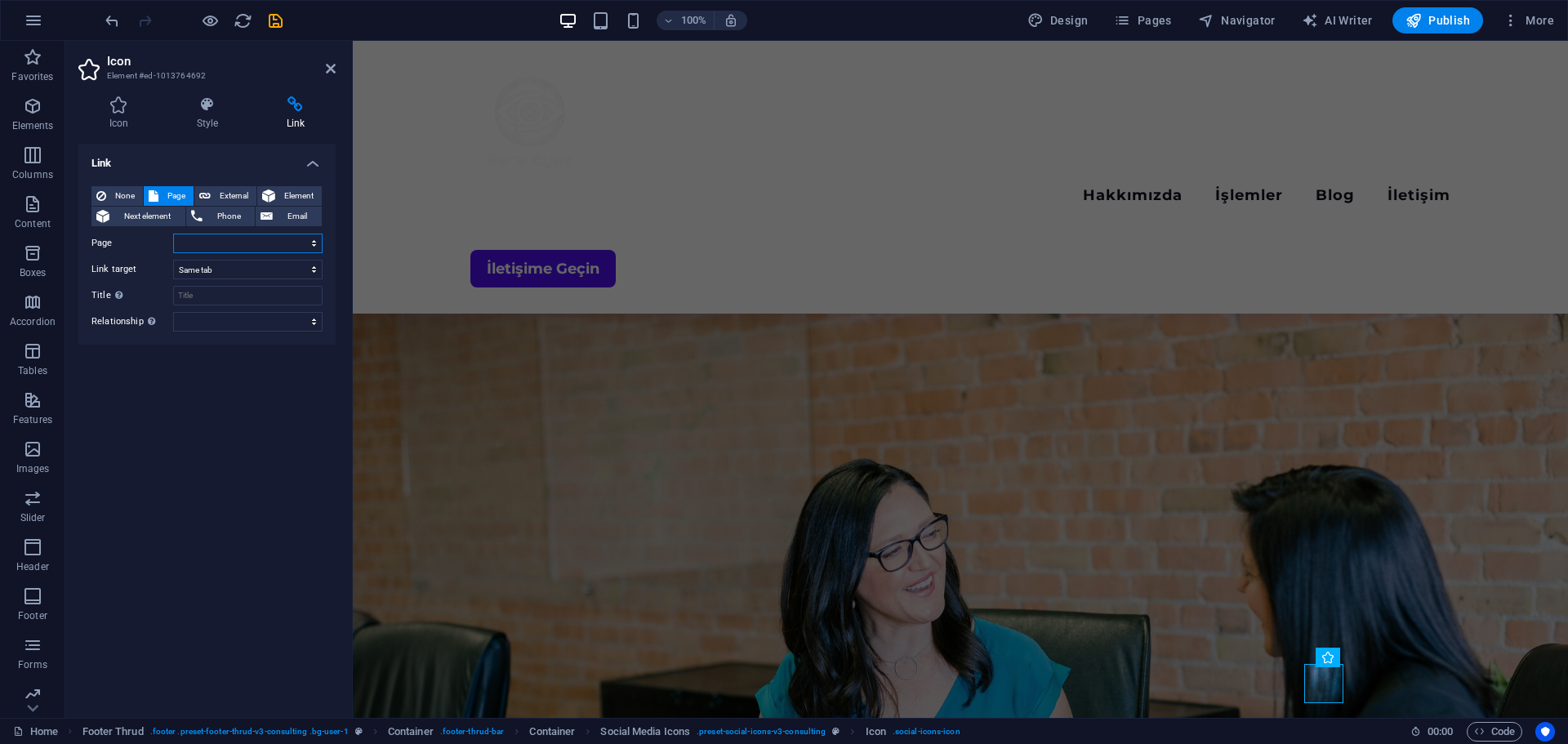
click at [275, 241] on select "Home Hakkımızda İşlemler Blog İletişim Legal Notice Privacy" at bounding box center [247, 243] width 149 height 19
click at [225, 239] on select "Home Hakkımızda İşlemler Blog İletişim Legal Notice Privacy" at bounding box center [247, 243] width 149 height 19
click at [232, 193] on span "External" at bounding box center [233, 196] width 36 height 19
select select "blank"
paste input "https://www.instagram.com/rare.eyez/"
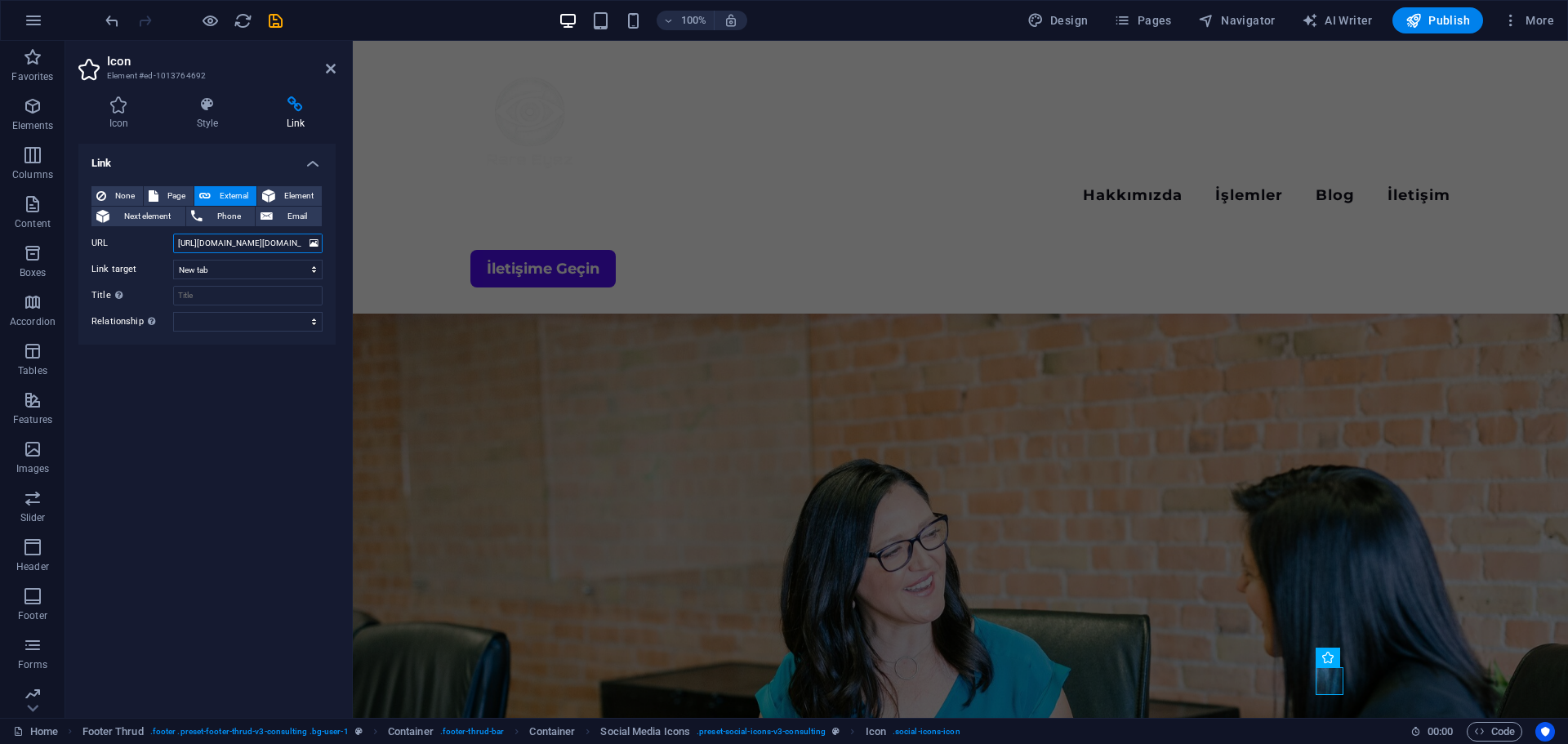
scroll to position [0, 17]
type input "https://www.instagram.com/rare.eyez/"
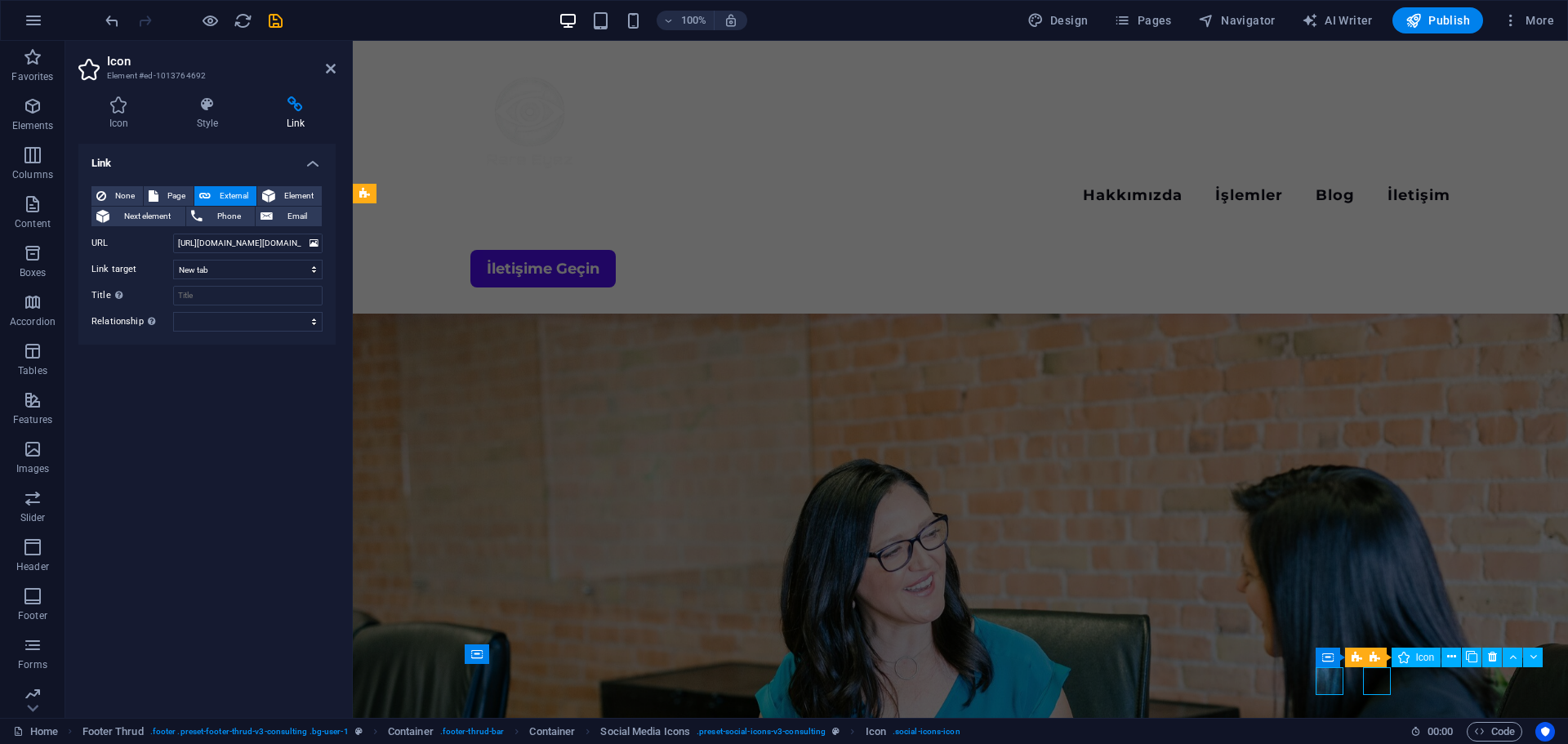
select select "xMidYMid"
select select "px"
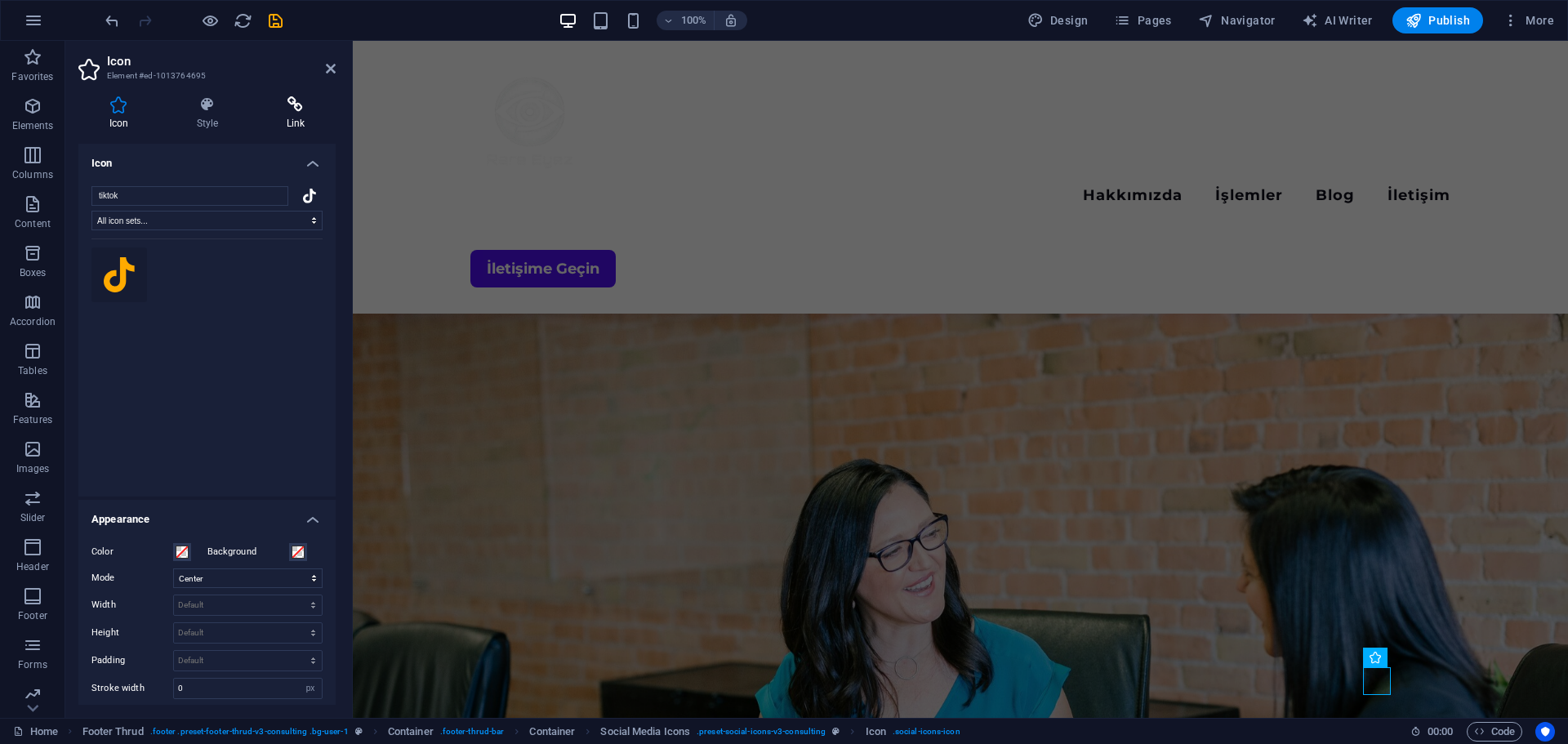
click at [283, 111] on icon at bounding box center [295, 104] width 80 height 16
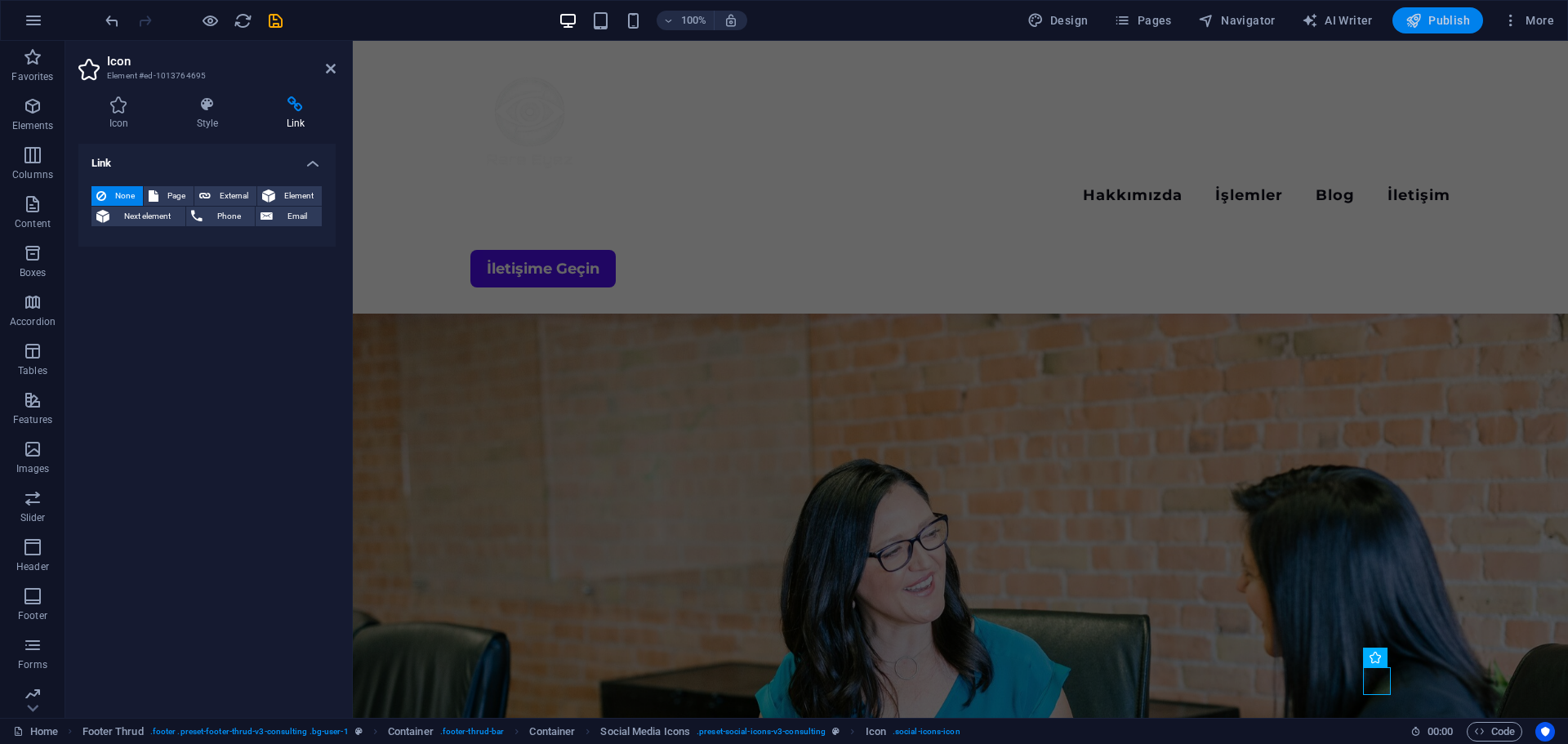
click at [1437, 16] on span "Publish" at bounding box center [1437, 20] width 65 height 16
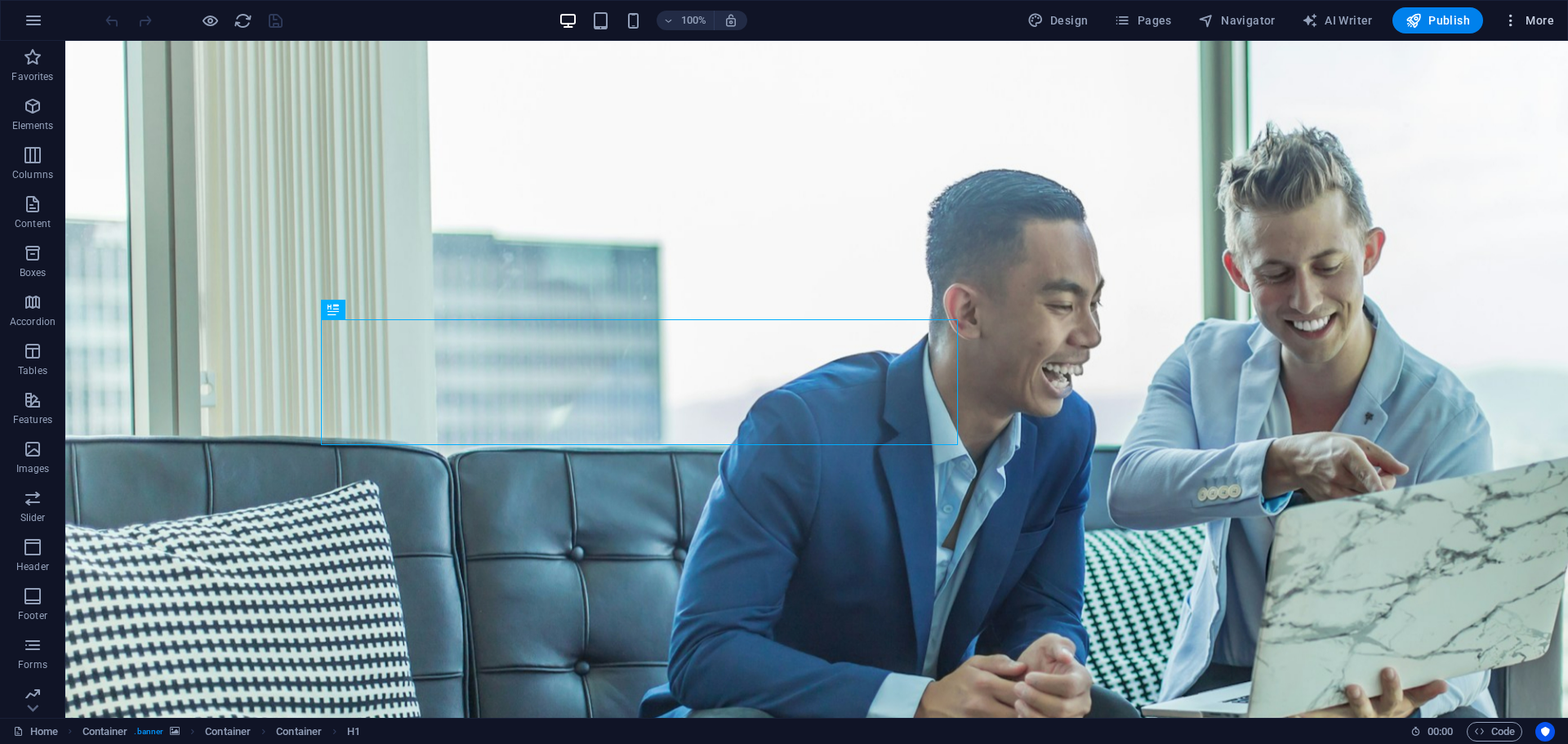
click at [1521, 20] on span "More" at bounding box center [1528, 20] width 51 height 16
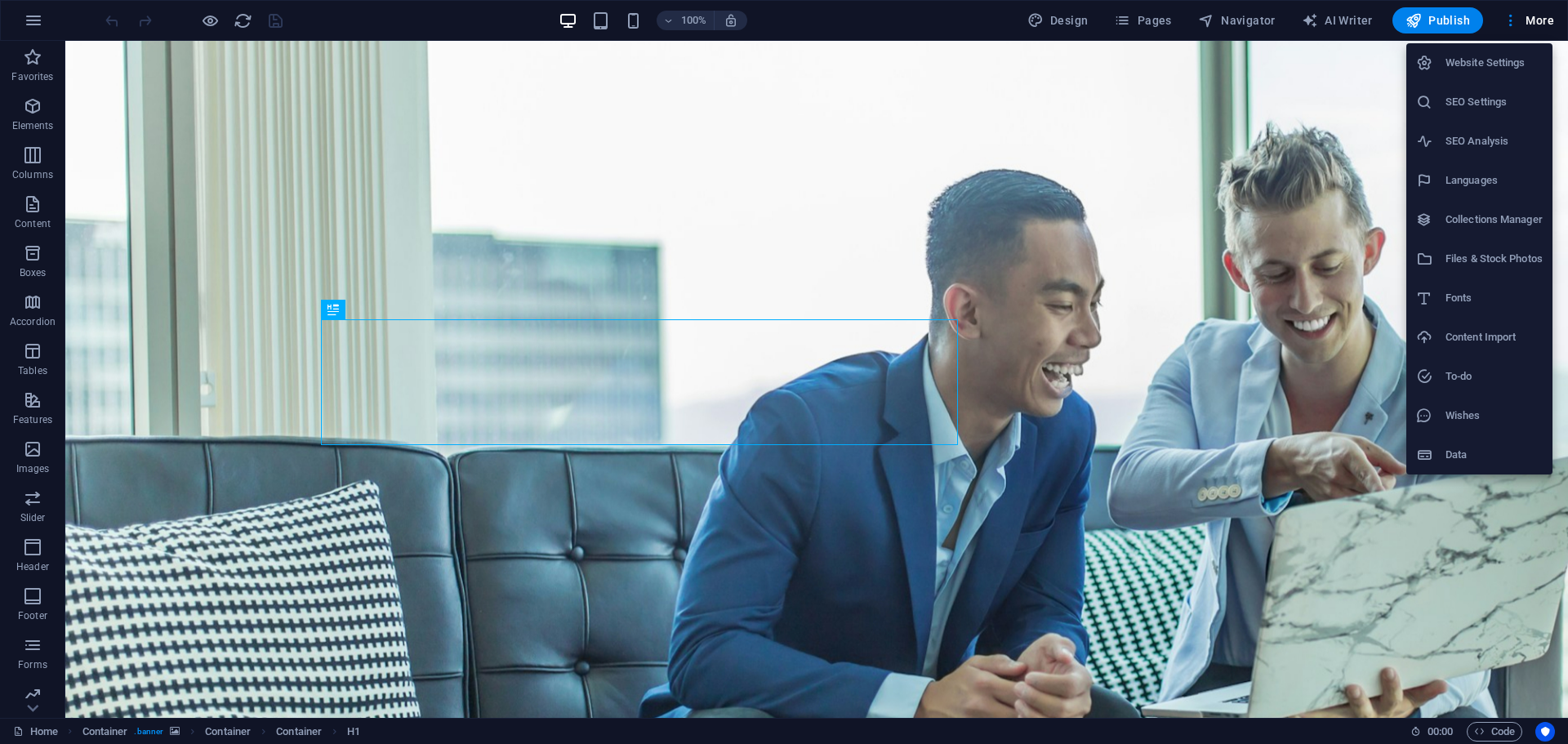
click at [1130, 19] on div at bounding box center [784, 372] width 1568 height 744
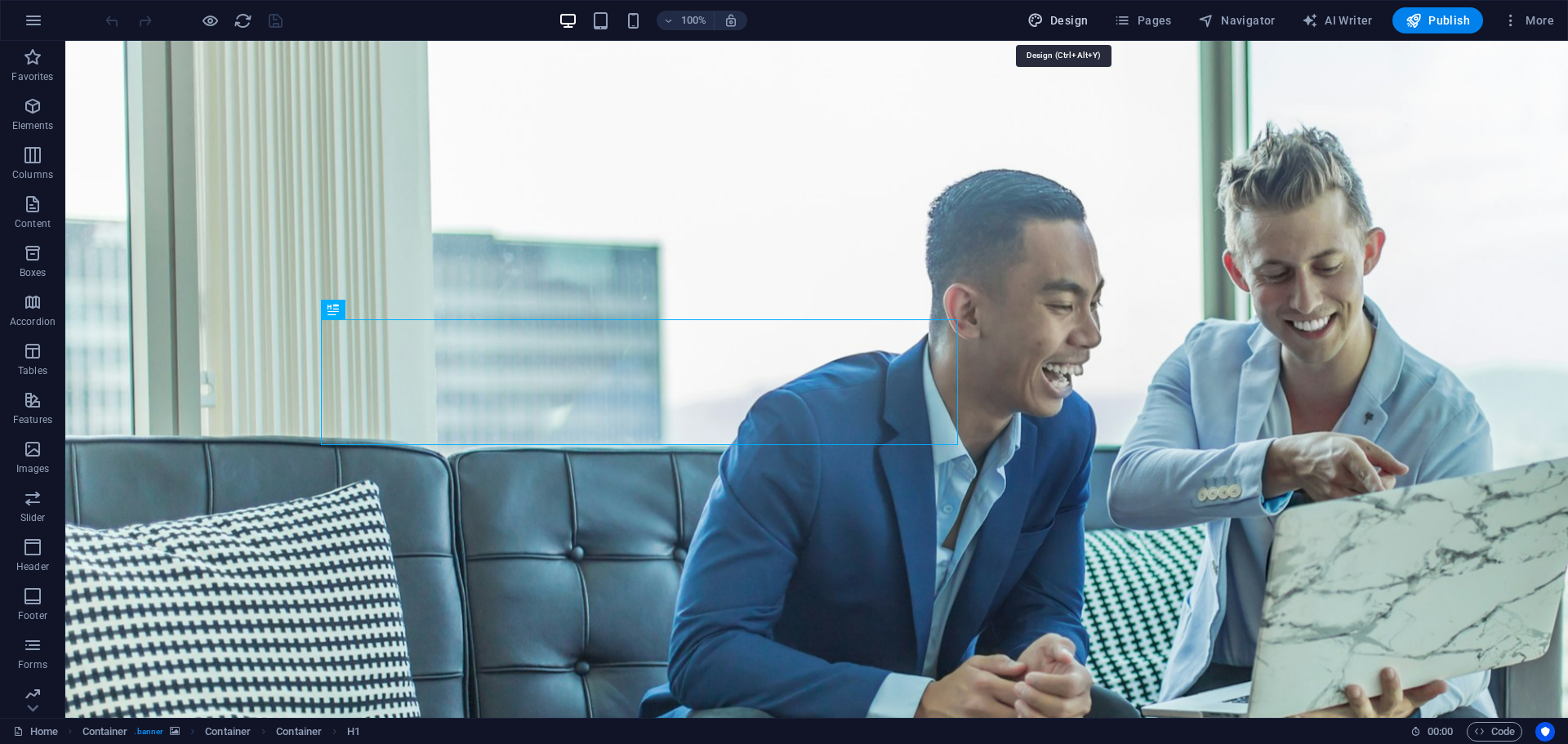
click at [1075, 17] on span "Design" at bounding box center [1057, 20] width 61 height 16
select select "700"
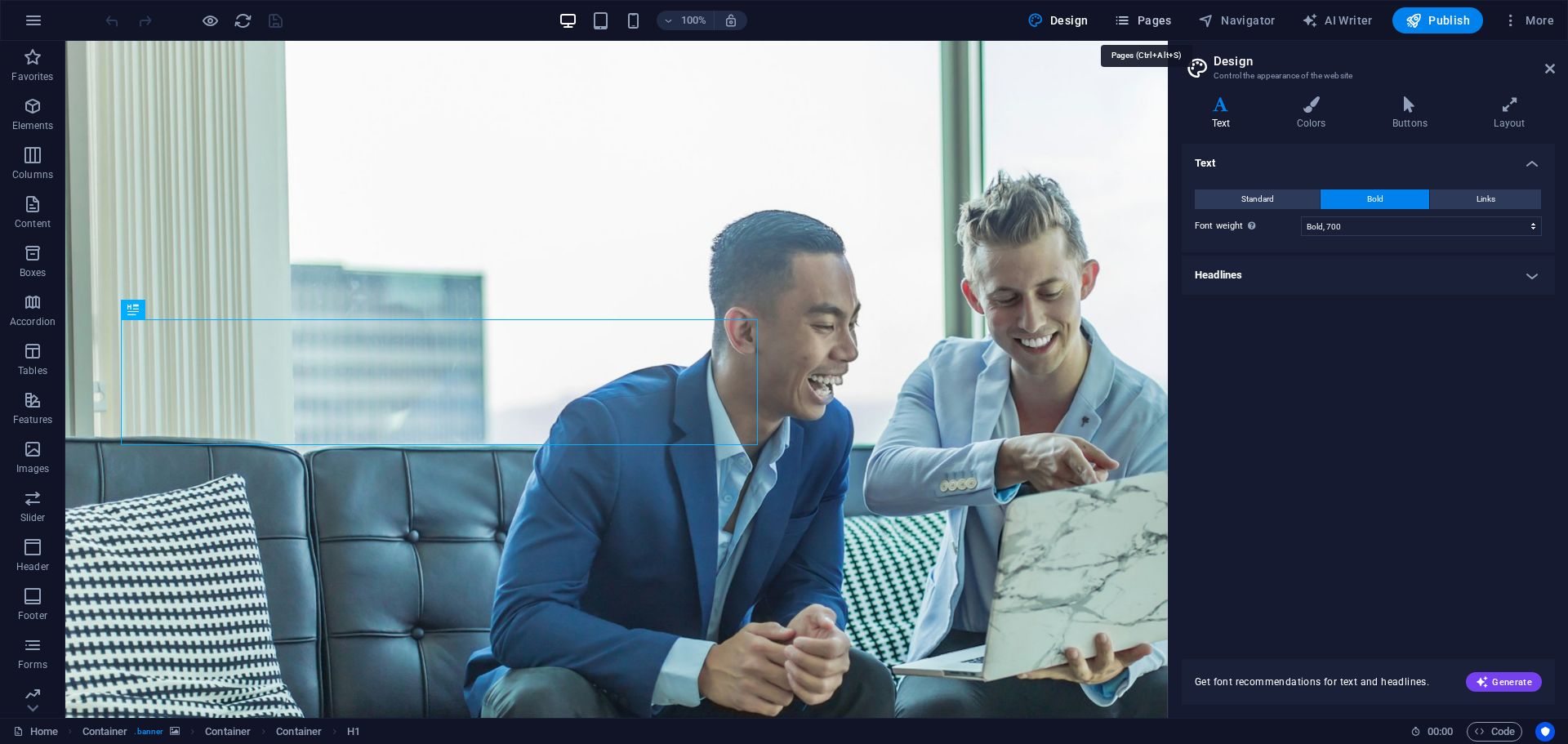
click at [1167, 11] on button "Pages" at bounding box center [1142, 20] width 70 height 27
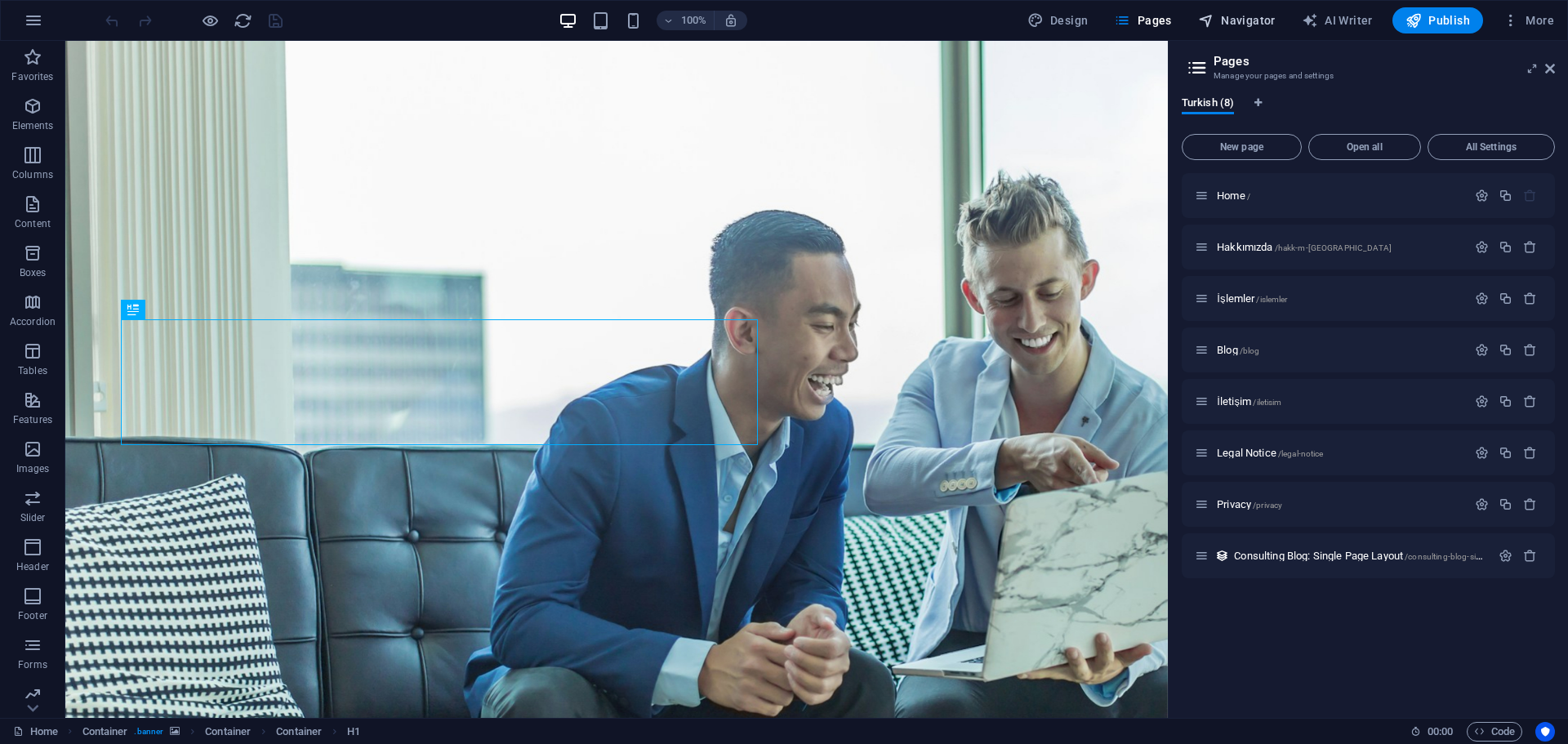
click at [1214, 14] on icon "button" at bounding box center [1206, 20] width 16 height 16
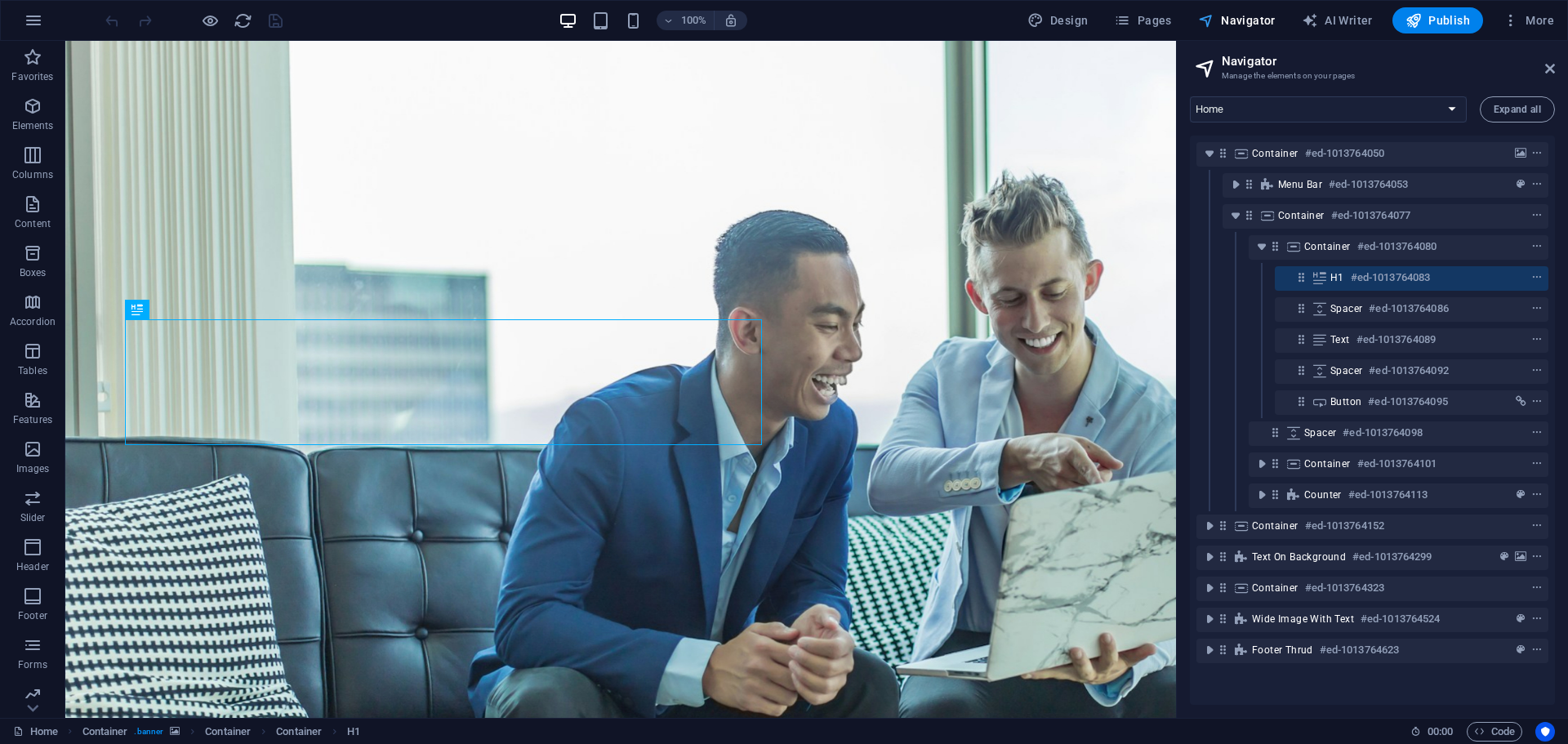
click at [1275, 19] on span "Navigator" at bounding box center [1237, 20] width 78 height 16
click at [1315, 19] on icon "button" at bounding box center [1310, 20] width 16 height 16
select select "English"
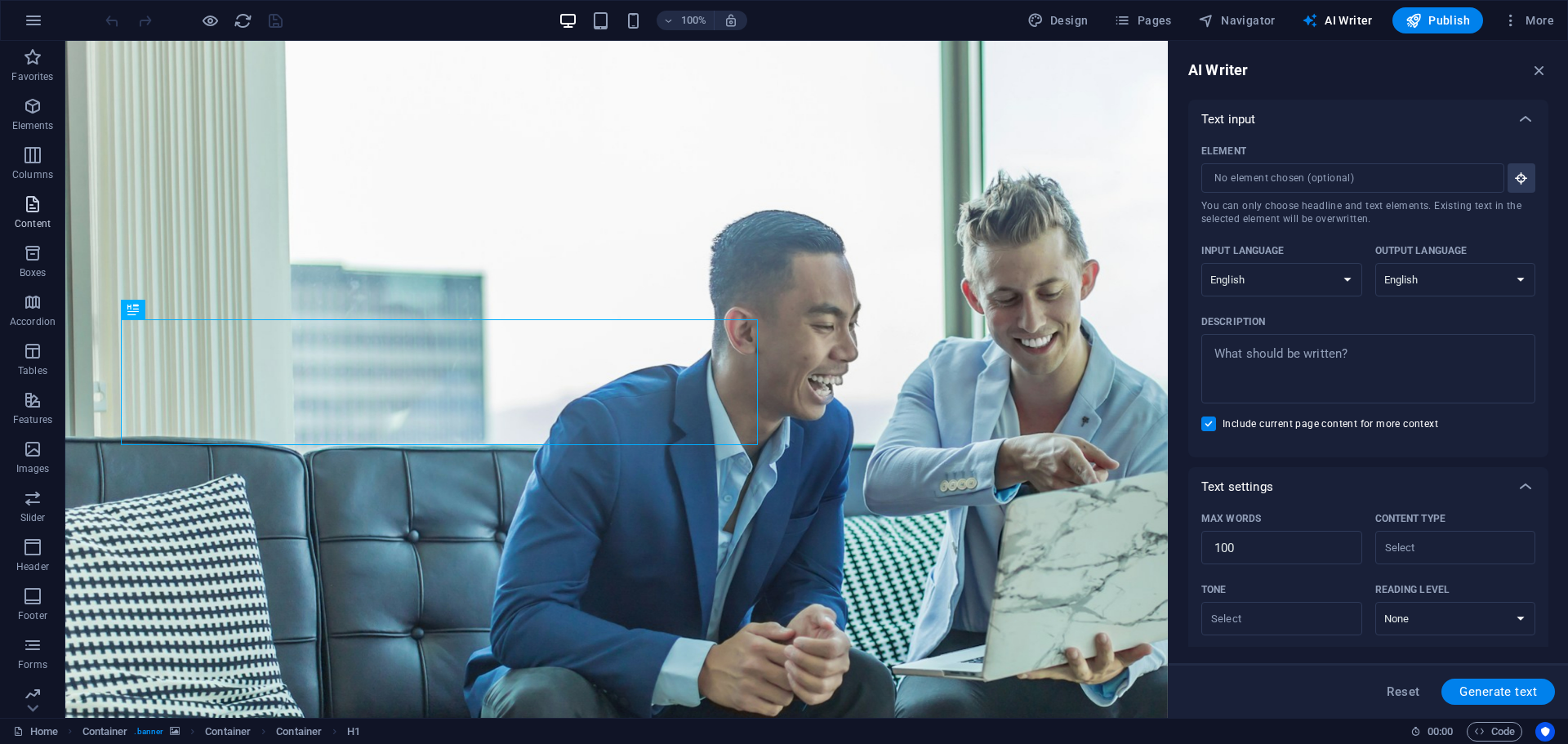
click at [41, 194] on button "Content" at bounding box center [33, 212] width 65 height 49
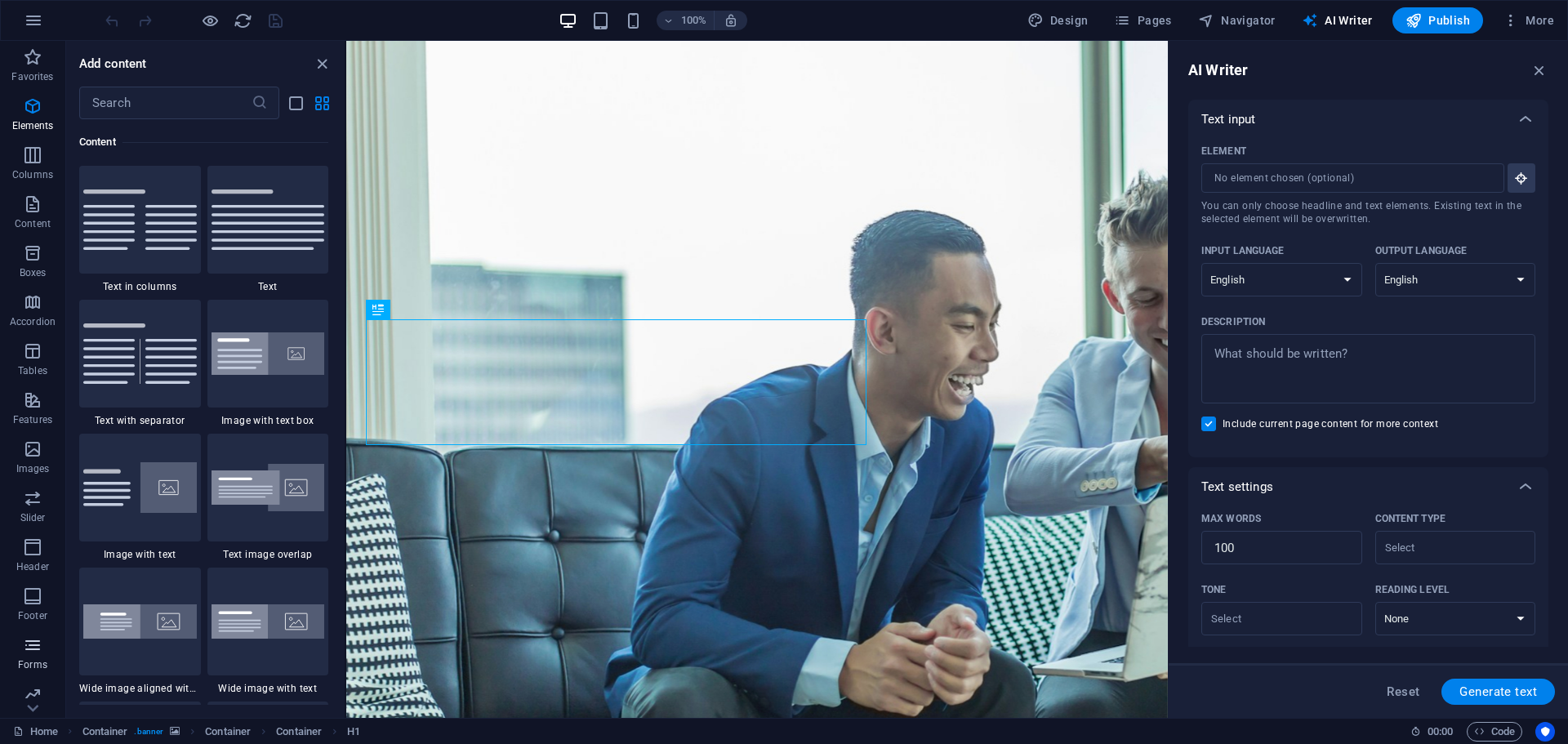
click at [34, 652] on icon "button" at bounding box center [33, 645] width 19 height 19
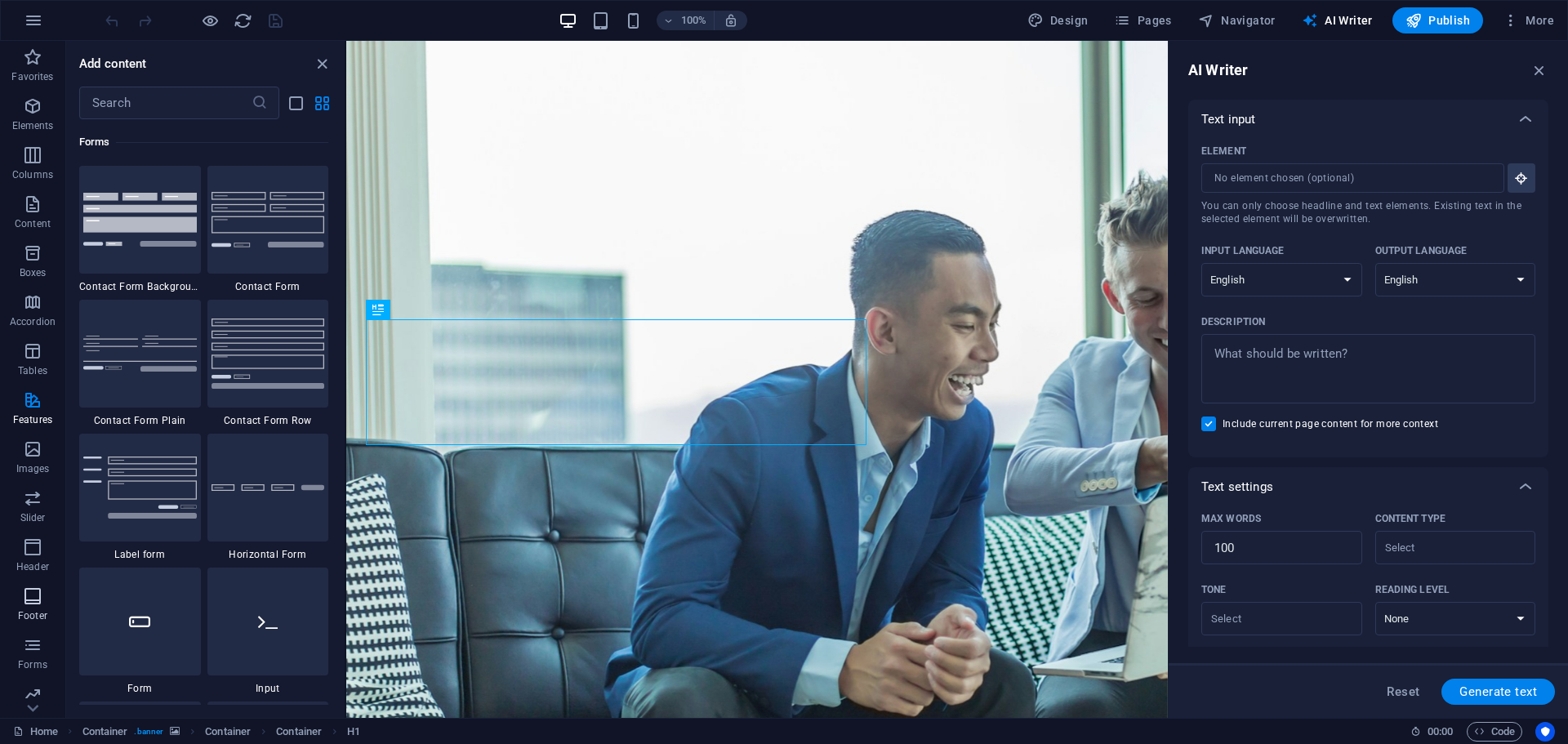
click at [27, 600] on icon "button" at bounding box center [33, 596] width 19 height 19
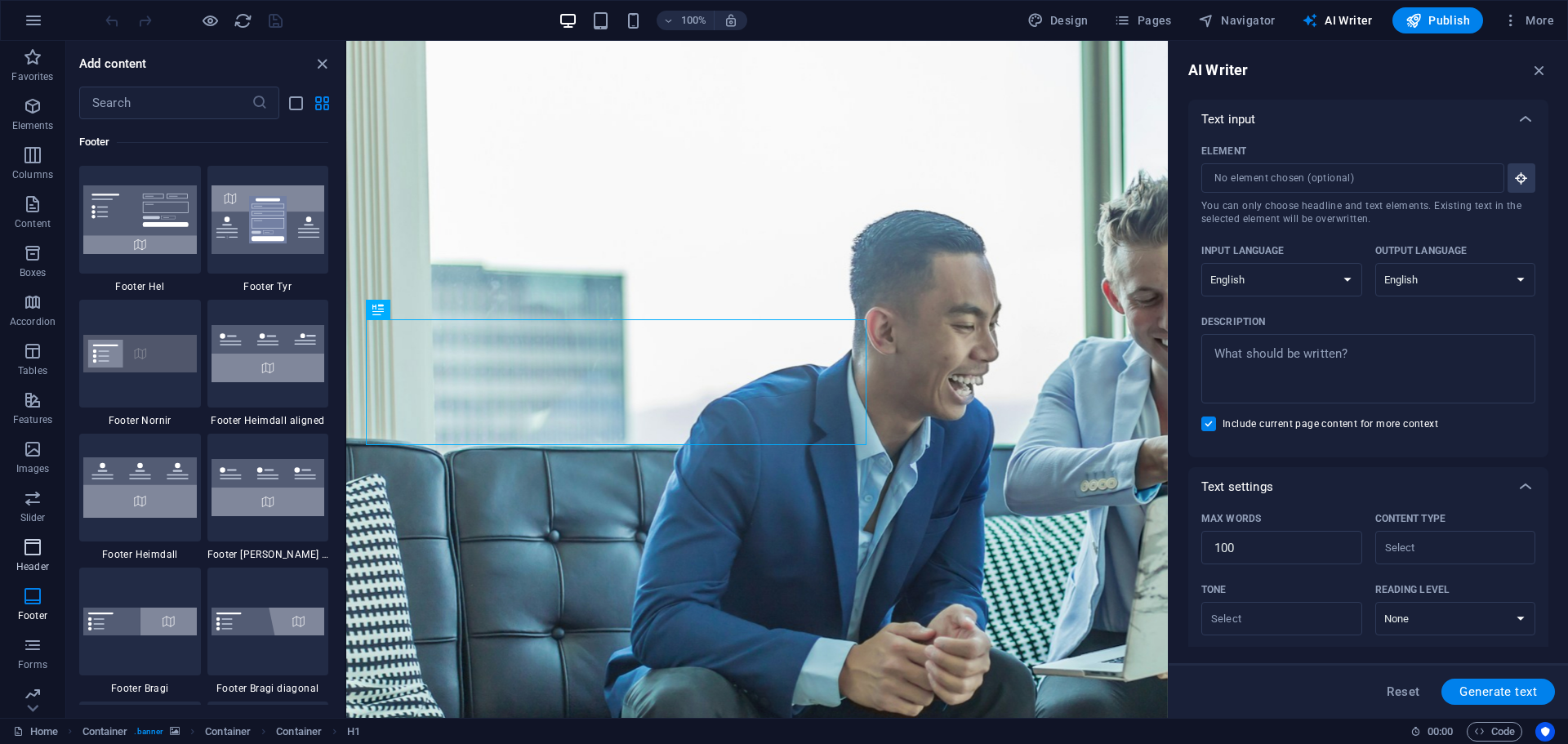
click at [22, 550] on span "Header" at bounding box center [33, 557] width 65 height 39
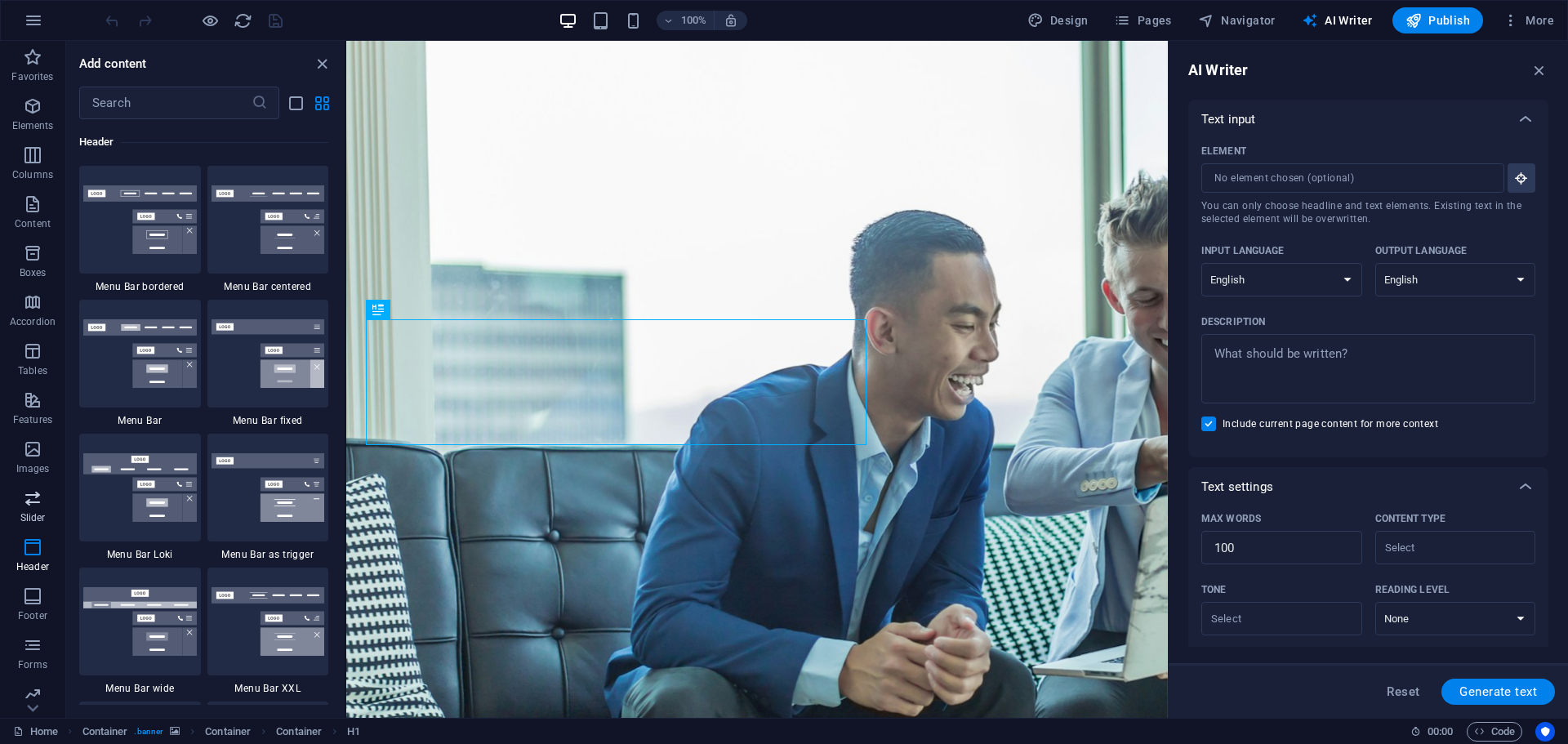
click at [31, 502] on icon "button" at bounding box center [33, 498] width 19 height 19
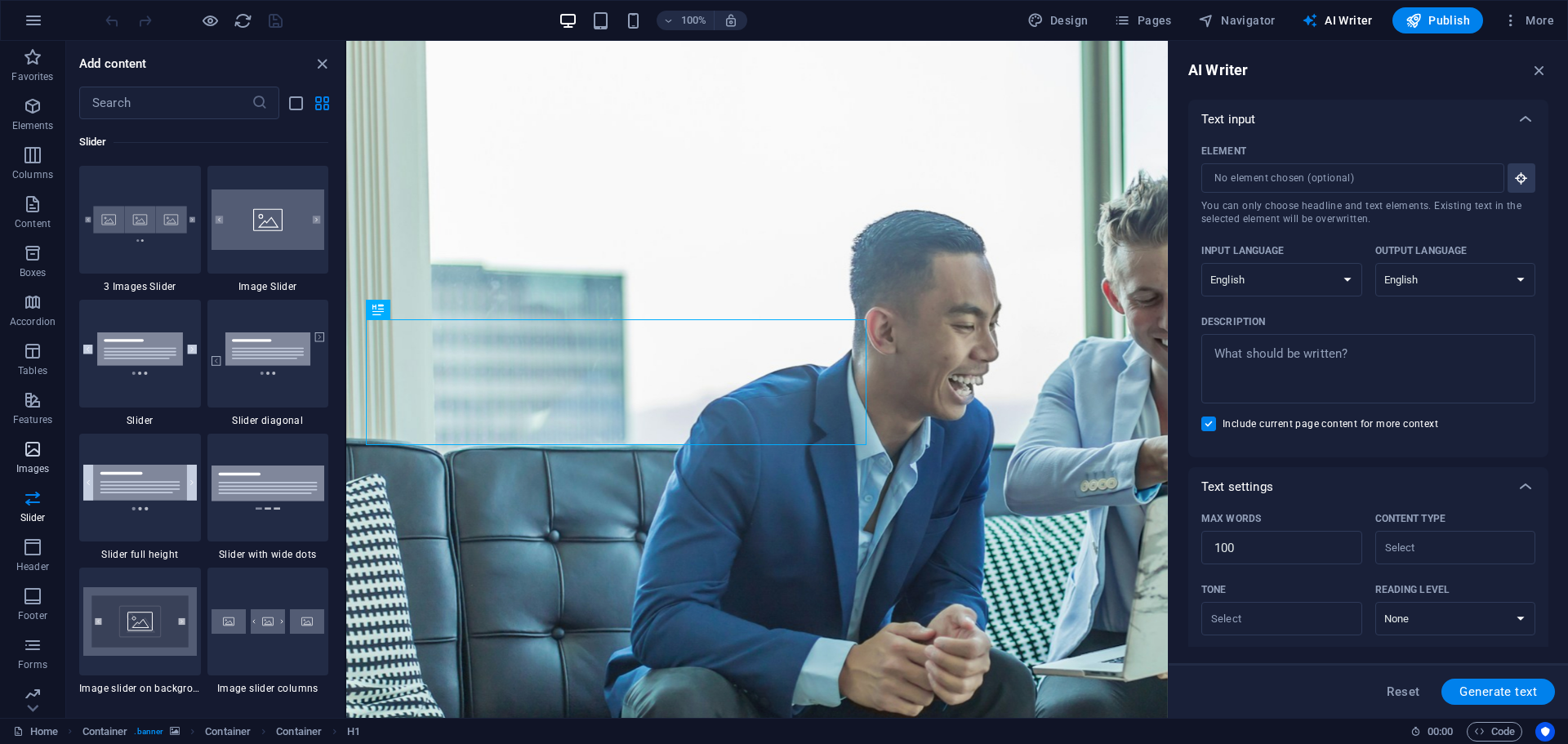
click at [27, 444] on icon "button" at bounding box center [33, 449] width 19 height 19
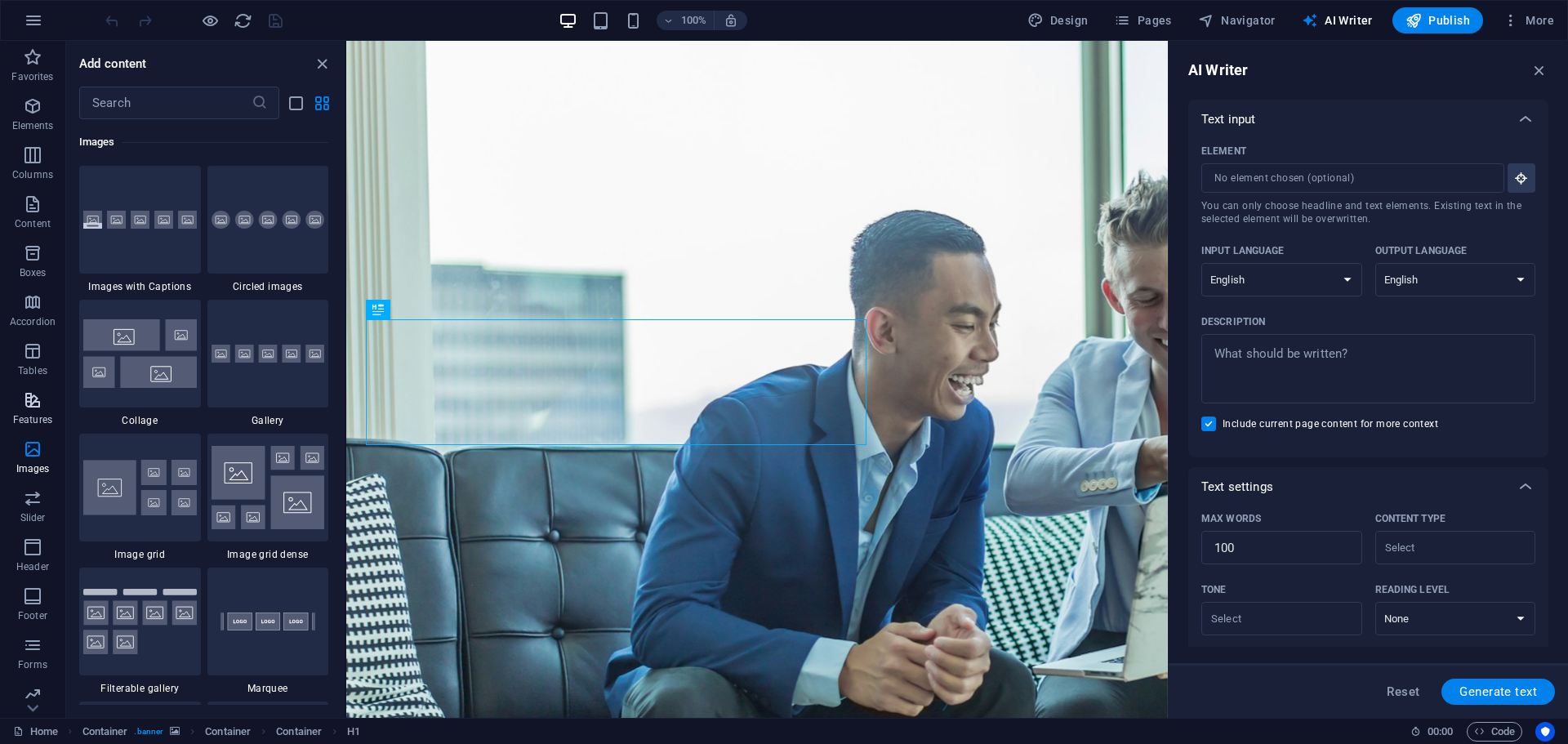
click at [27, 414] on p "Features" at bounding box center [33, 420] width 39 height 13
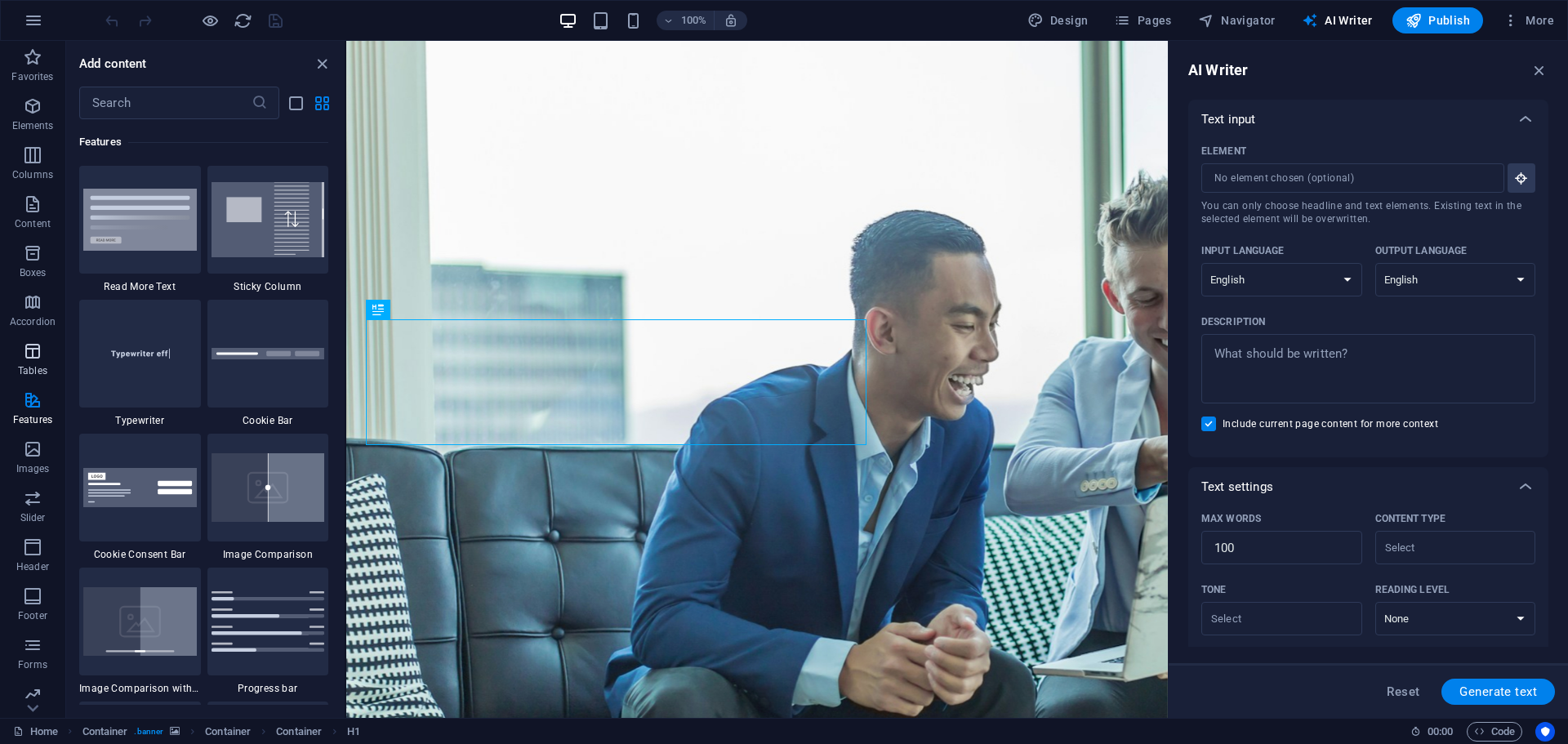
click at [33, 353] on icon "button" at bounding box center [33, 351] width 19 height 19
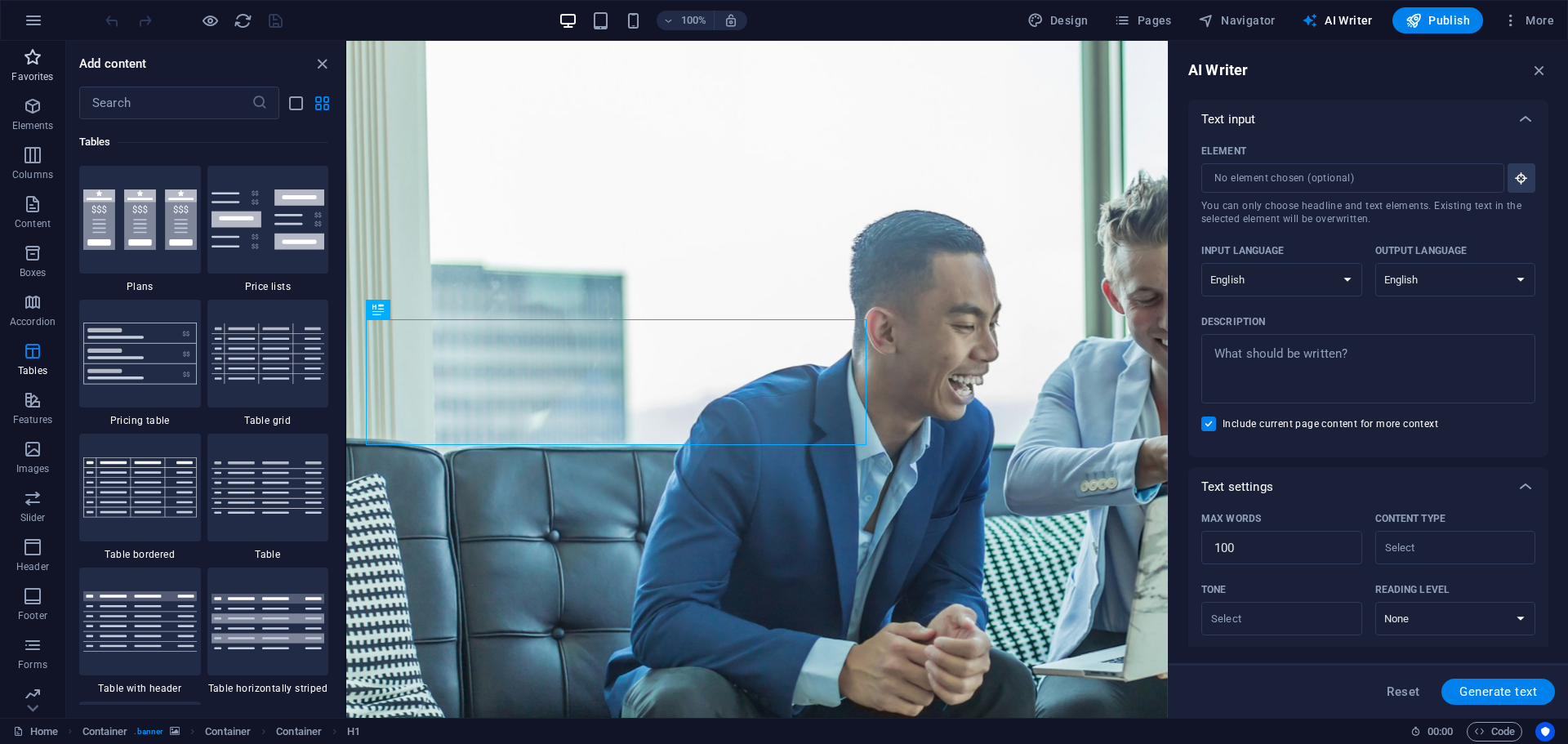
click at [19, 87] on button "Favorites" at bounding box center [33, 65] width 65 height 49
